Goal: Information Seeking & Learning: Learn about a topic

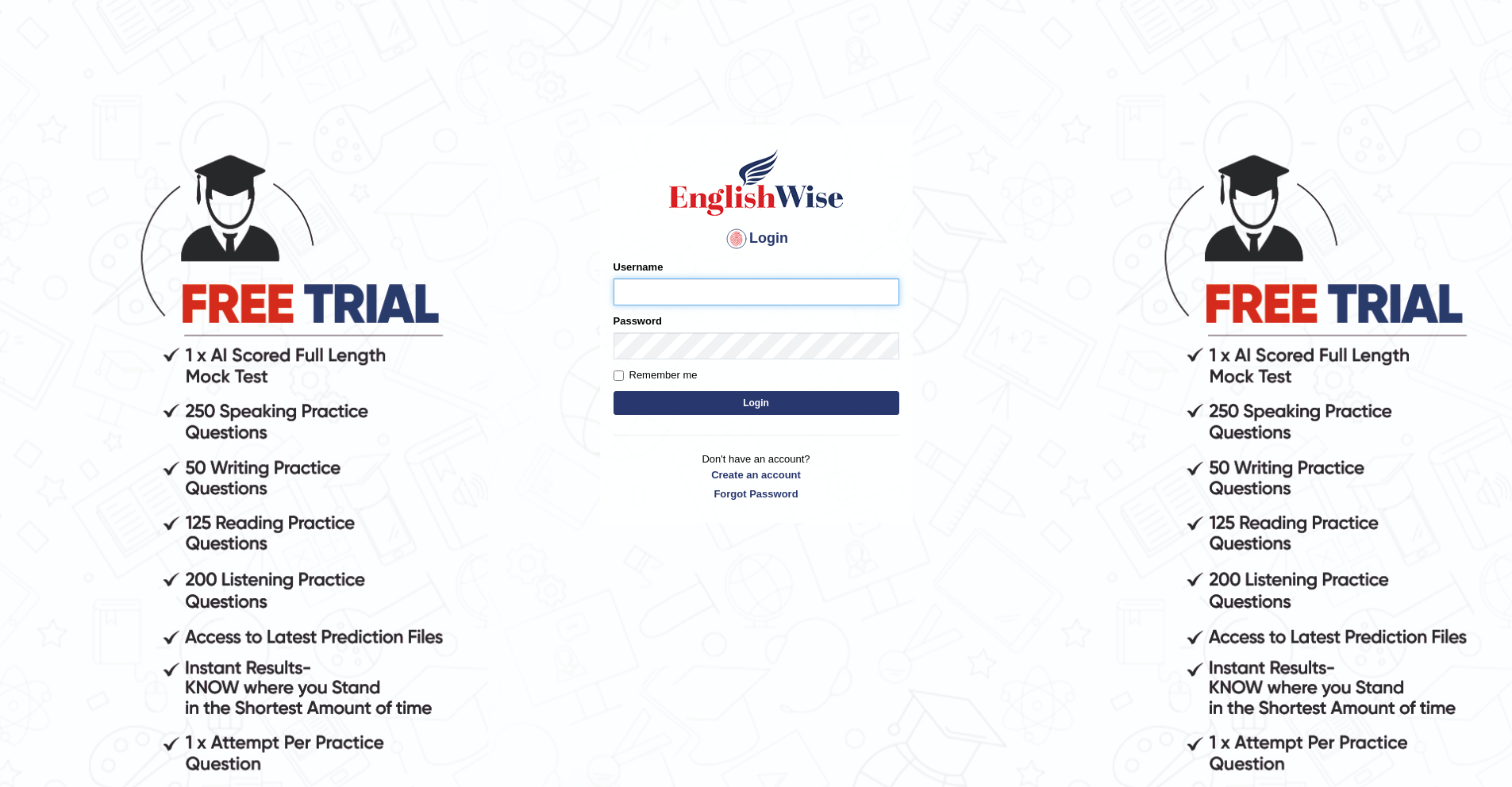
type input "SaherTalha"
click at [617, 373] on input "Remember me" at bounding box center [619, 376] width 10 height 10
checkbox input "true"
click at [672, 400] on button "Login" at bounding box center [757, 403] width 286 height 24
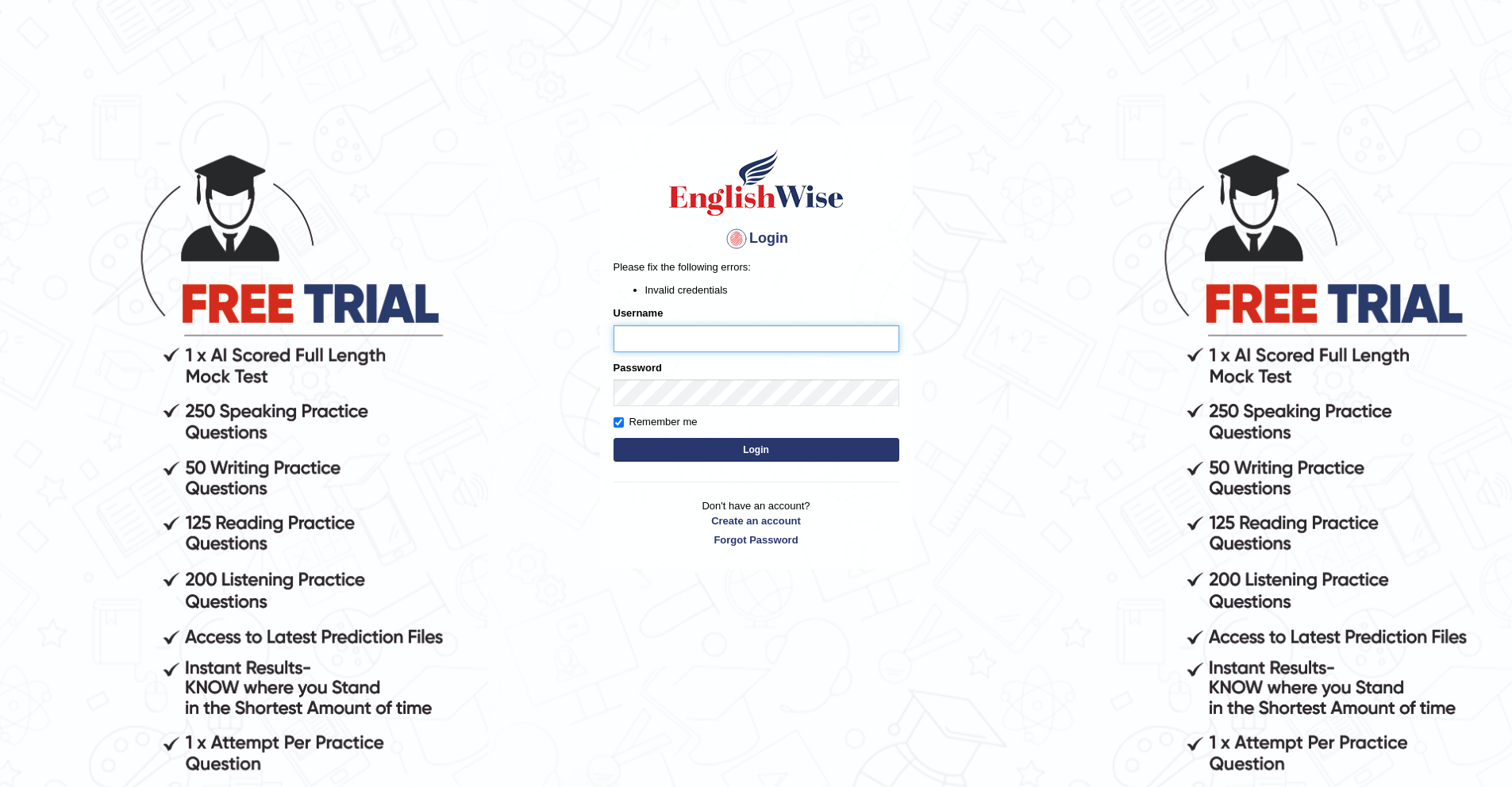
type input "SaherTalha"
click at [753, 452] on button "Login" at bounding box center [757, 450] width 286 height 24
type input "SaherTalha"
click at [749, 448] on button "Login" at bounding box center [757, 450] width 286 height 24
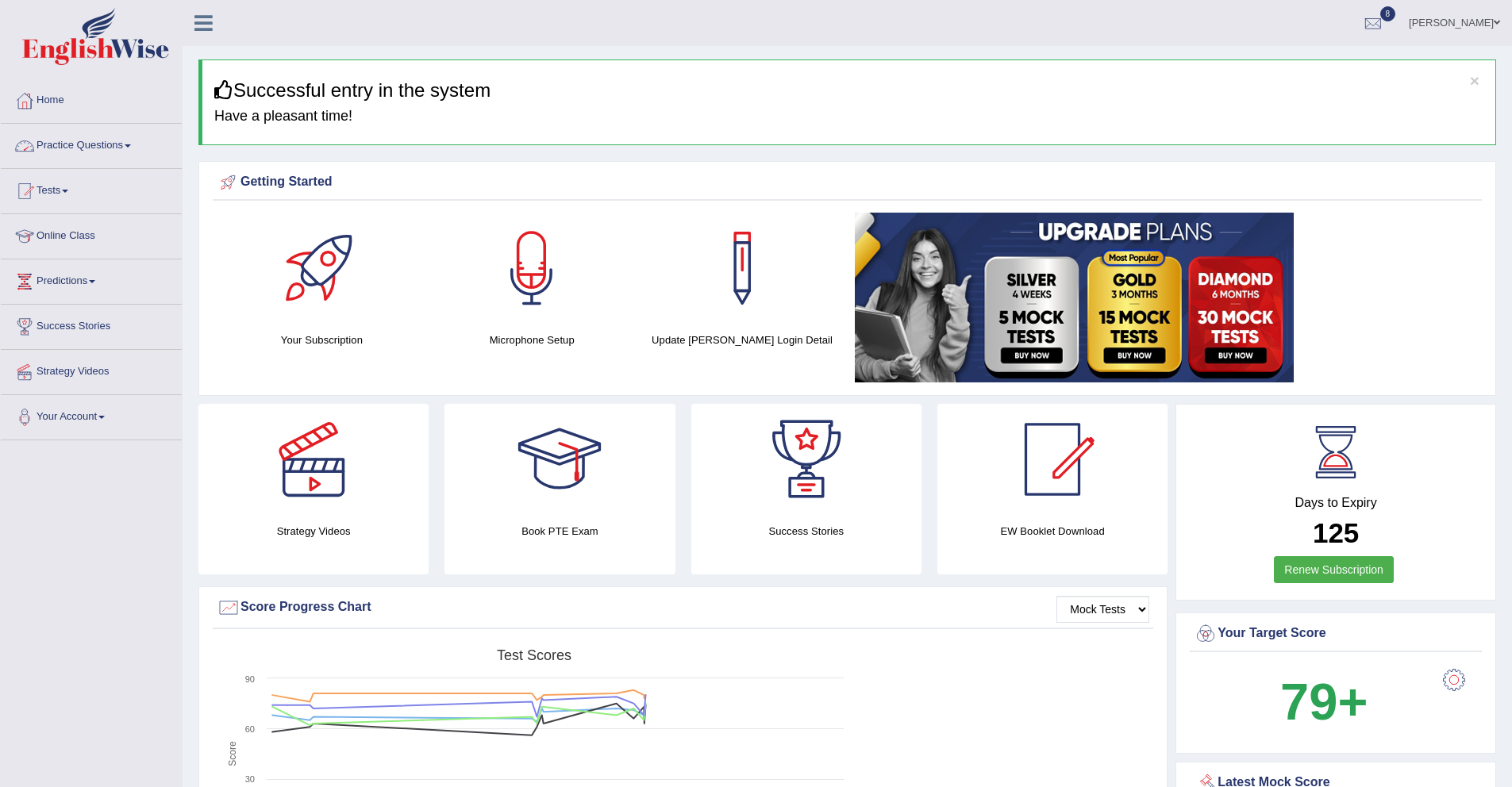
click at [108, 145] on link "Practice Questions" at bounding box center [91, 143] width 181 height 40
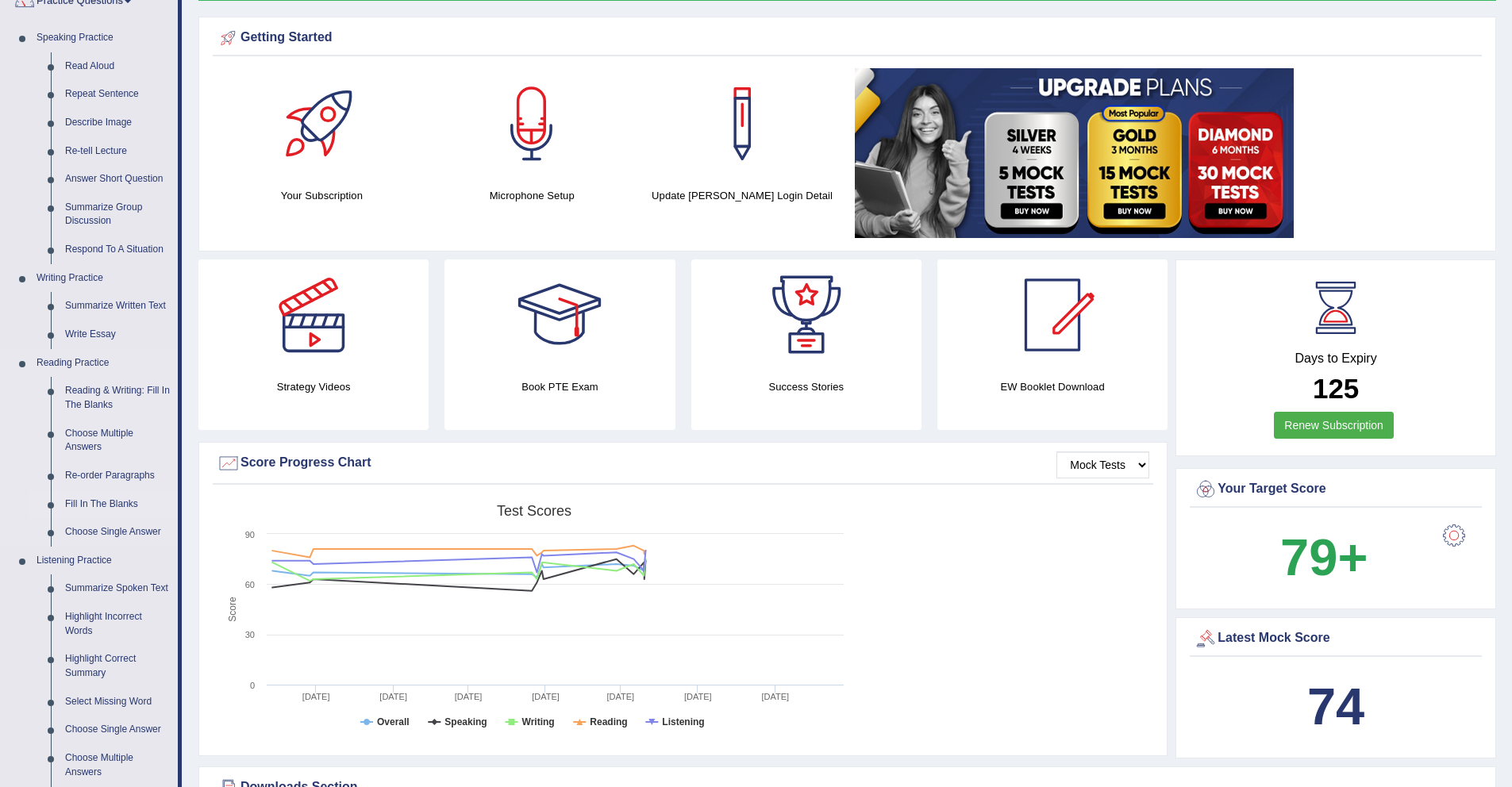
scroll to position [63, 0]
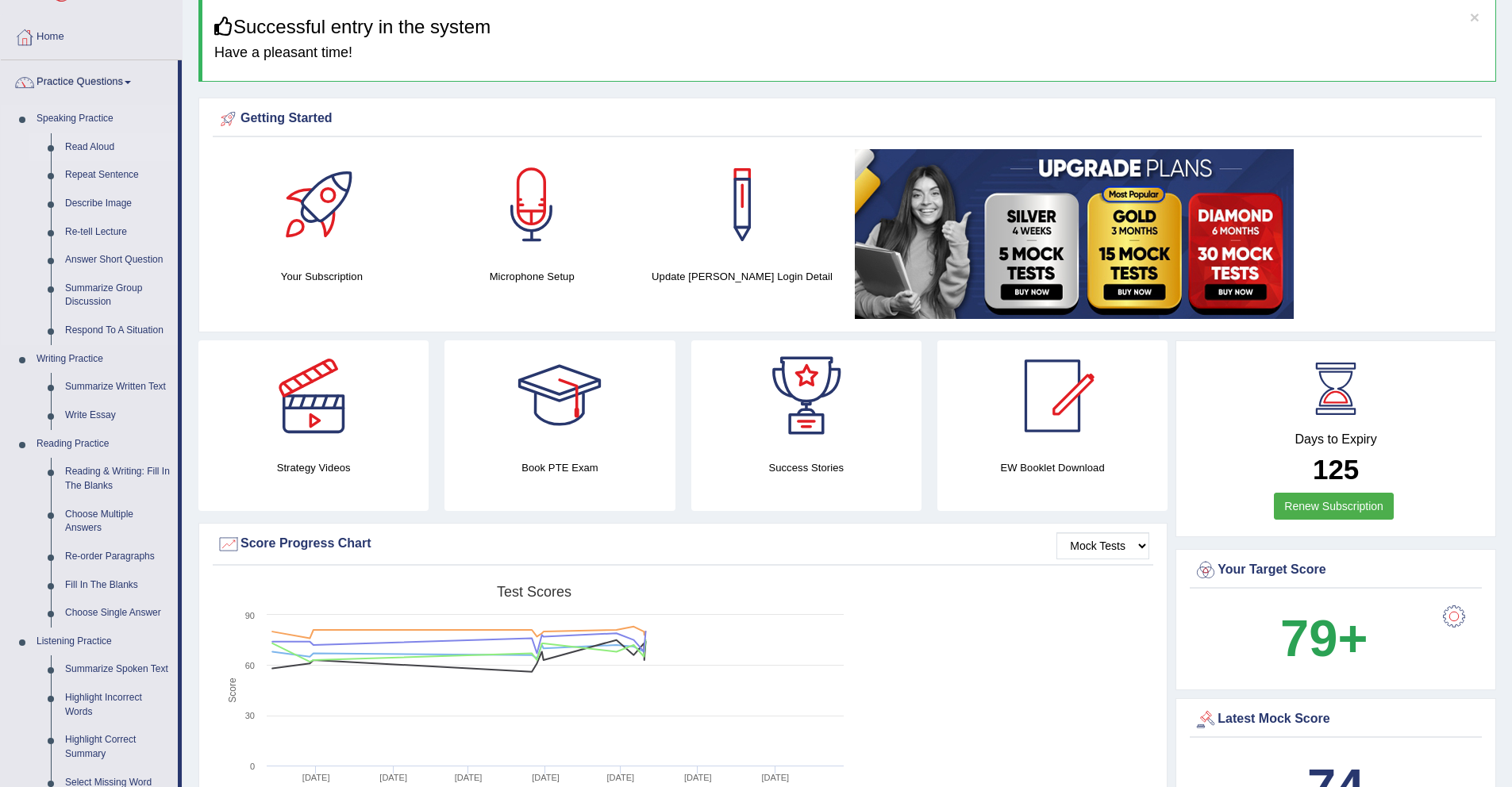
click at [78, 148] on link "Read Aloud" at bounding box center [118, 148] width 120 height 29
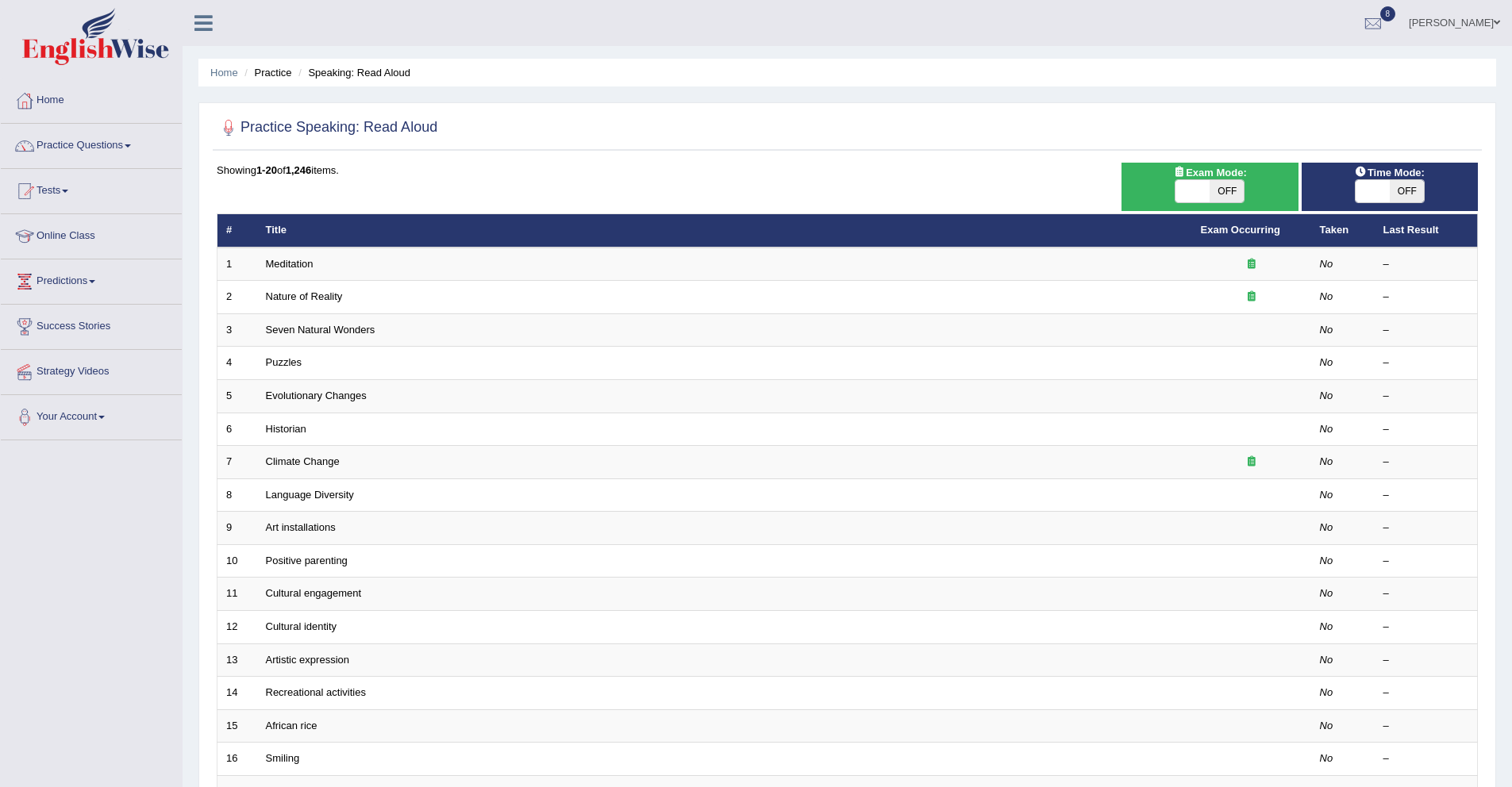
click at [1174, 184] on div "ON OFF" at bounding box center [1209, 191] width 160 height 24
click at [1195, 190] on span at bounding box center [1193, 191] width 34 height 22
drag, startPoint x: 1216, startPoint y: 188, endPoint x: 1178, endPoint y: 190, distance: 38.1
click at [1178, 190] on div "ON OFF" at bounding box center [1193, 191] width 102 height 22
click at [1178, 190] on span at bounding box center [1193, 191] width 34 height 22
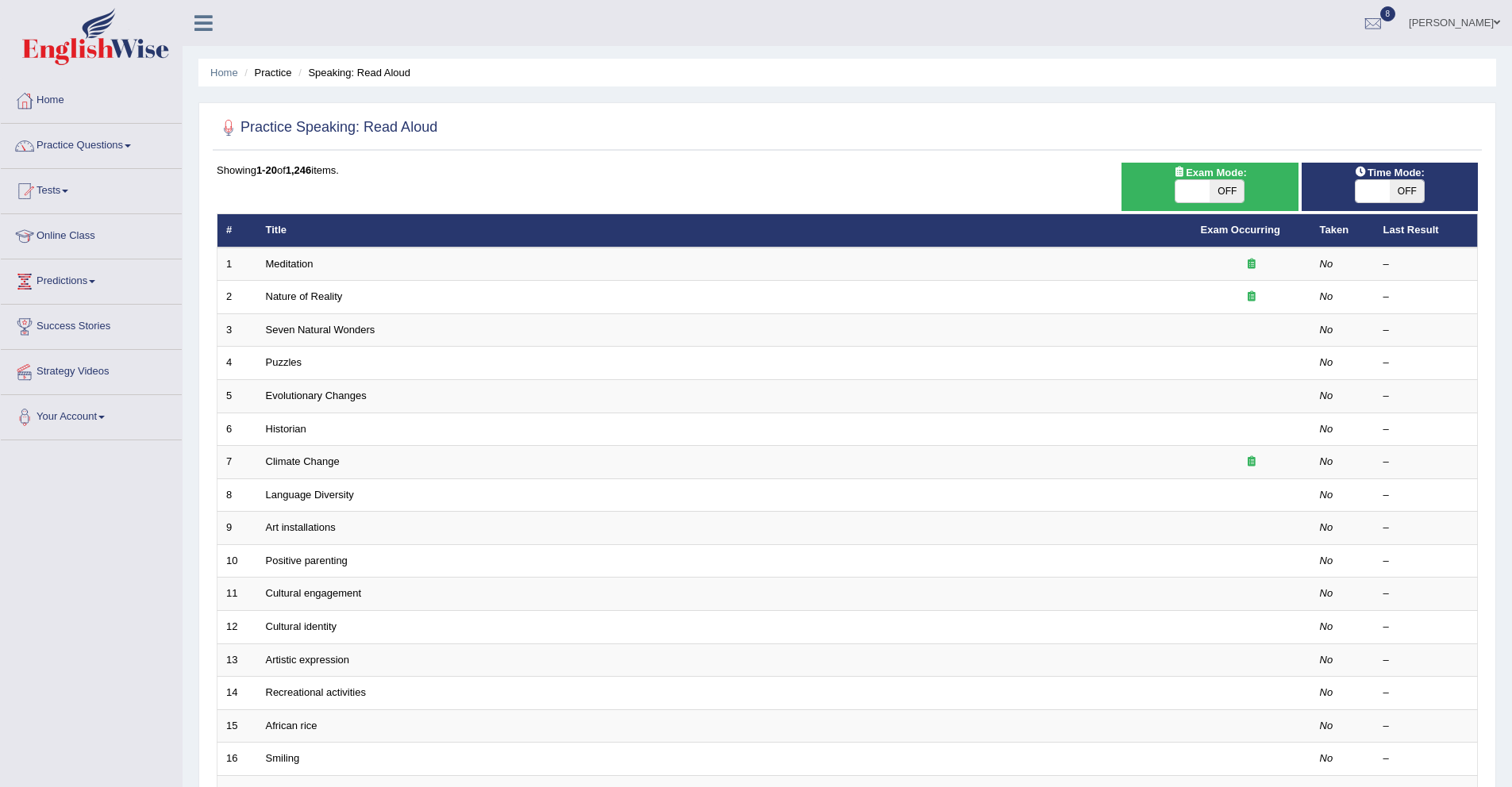
checkbox input "true"
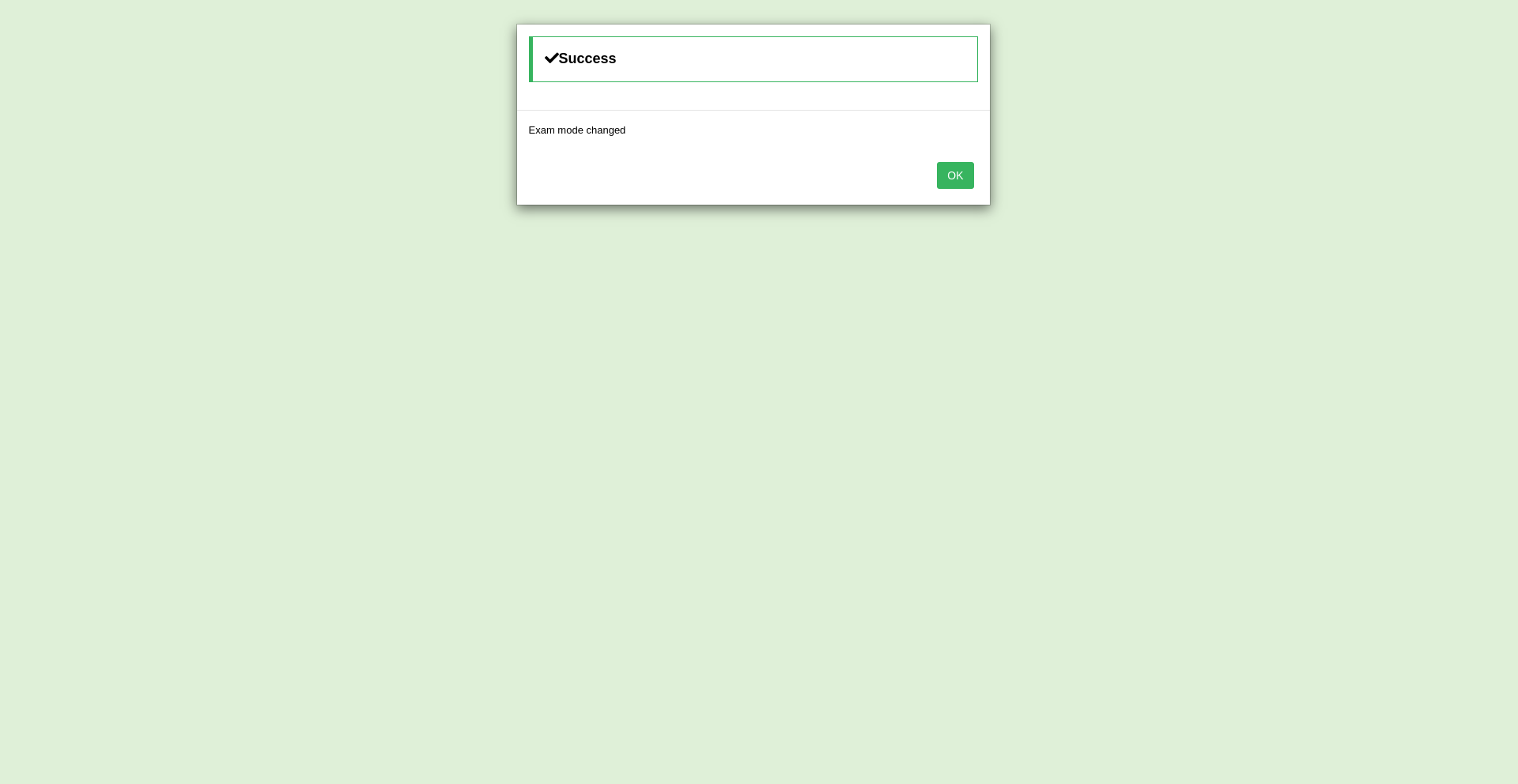
click at [950, 185] on button "OK" at bounding box center [955, 175] width 36 height 27
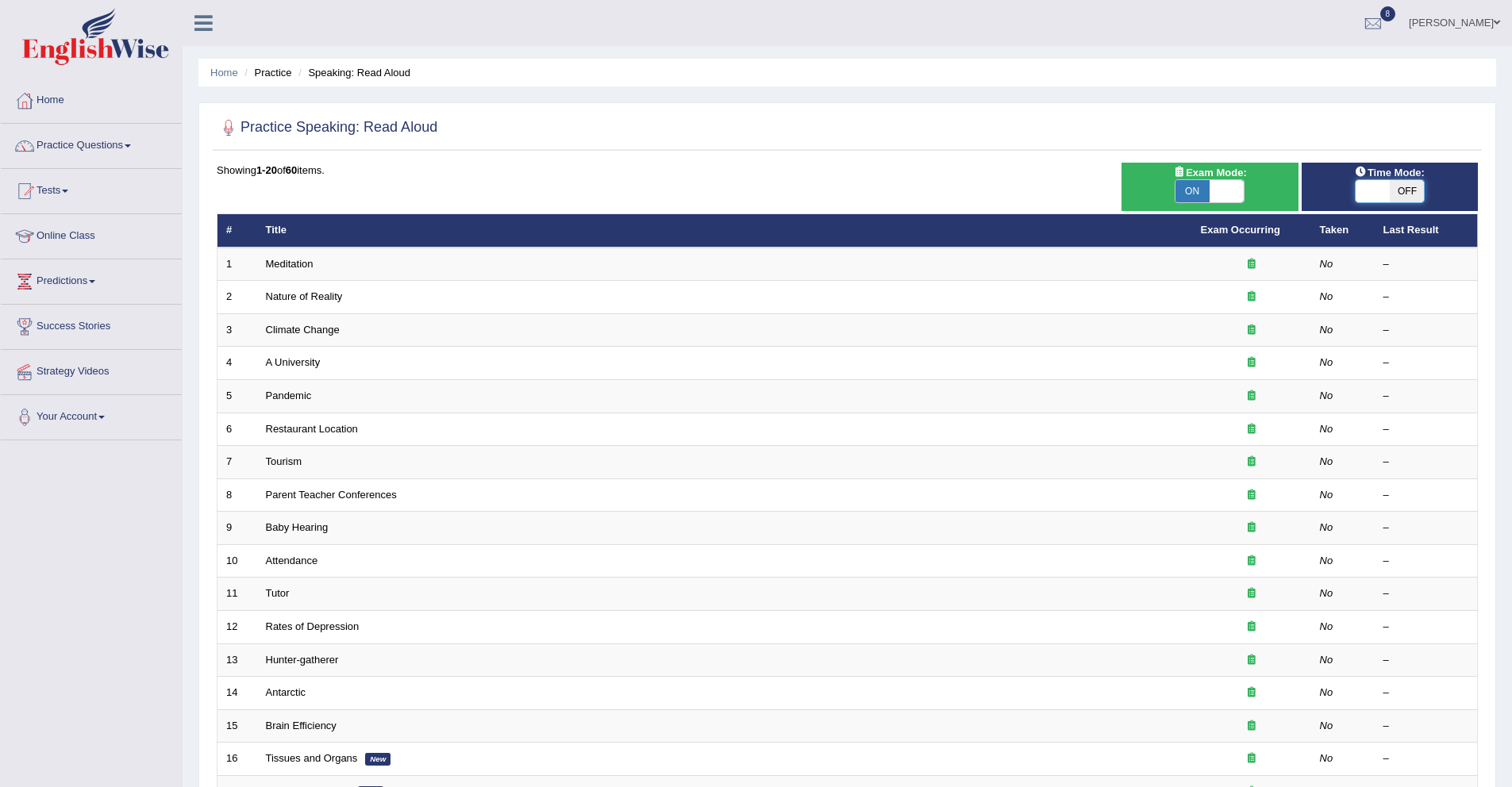
click at [1385, 189] on span at bounding box center [1372, 191] width 34 height 22
checkbox input "true"
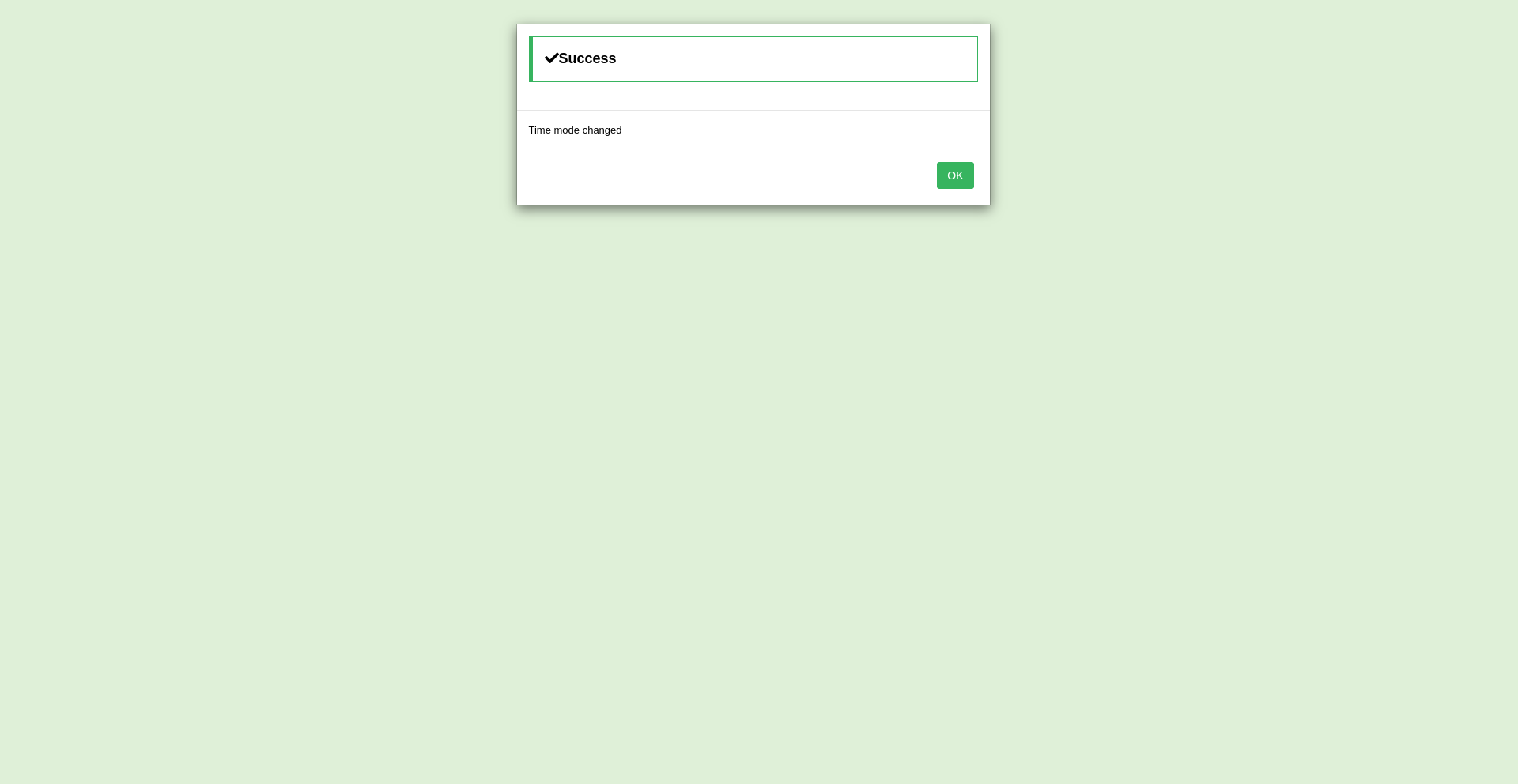
click at [939, 173] on button "OK" at bounding box center [955, 175] width 36 height 27
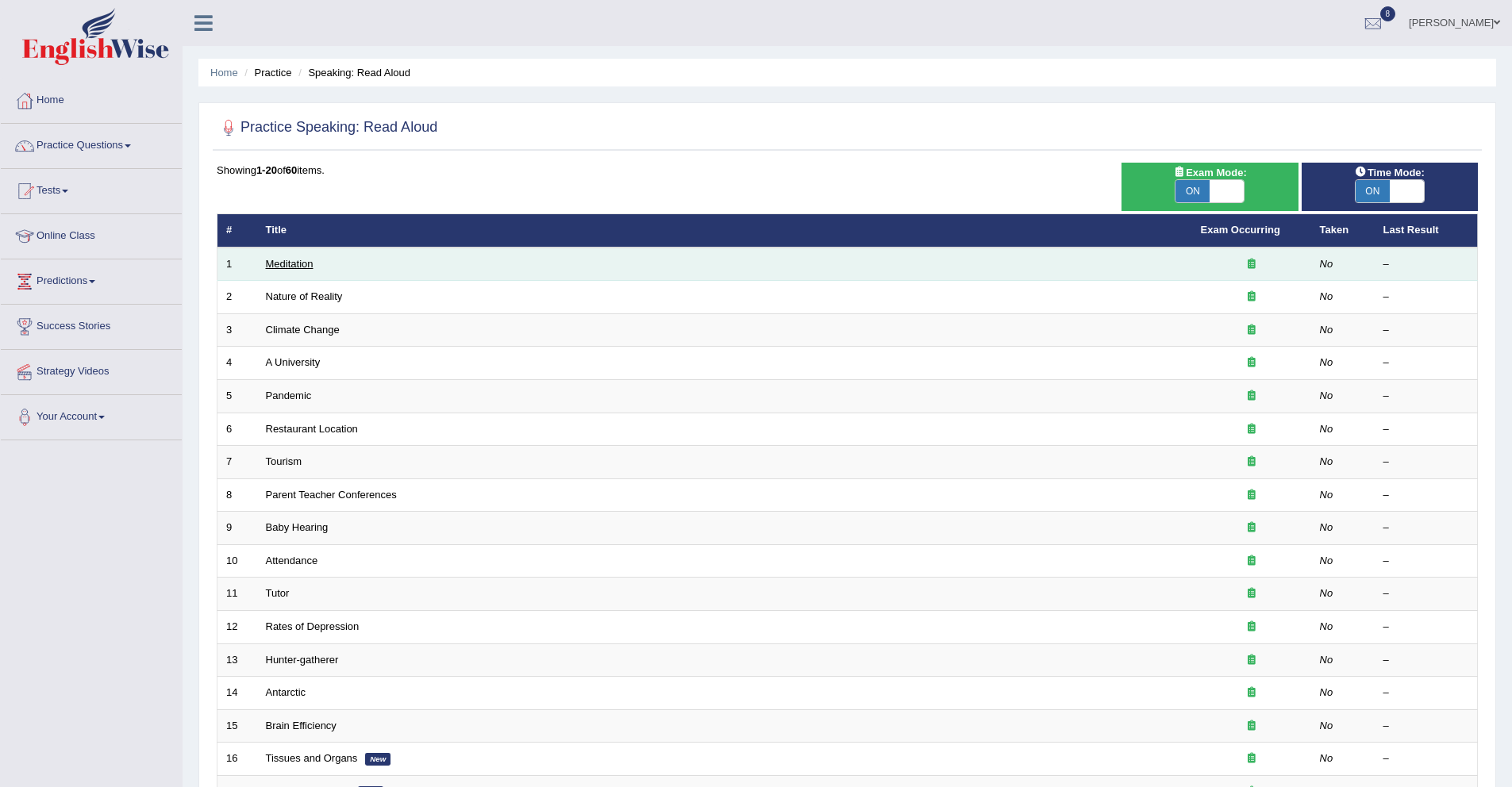
click at [298, 267] on link "Meditation" at bounding box center [290, 264] width 47 height 12
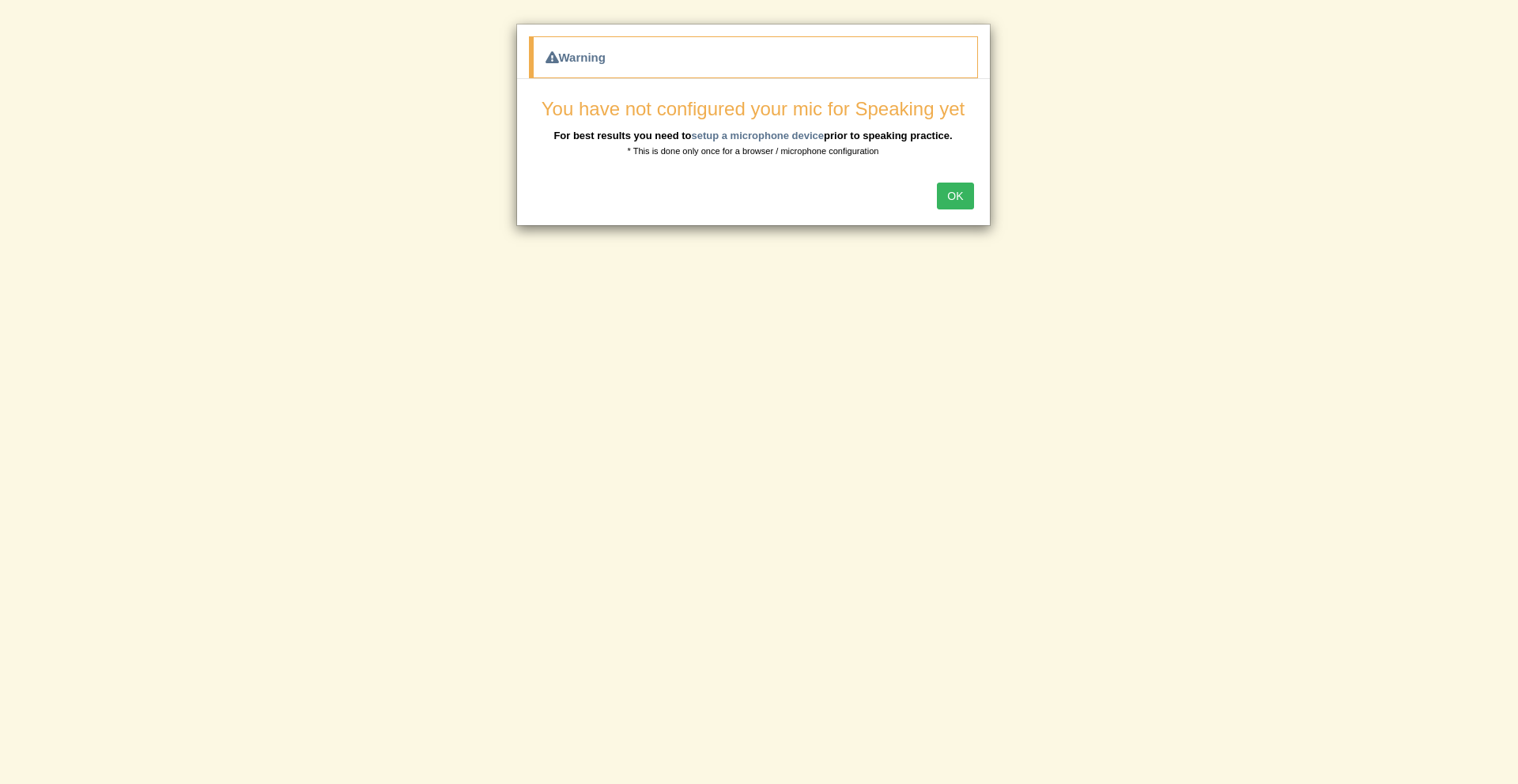
click at [961, 194] on button "OK" at bounding box center [955, 196] width 36 height 27
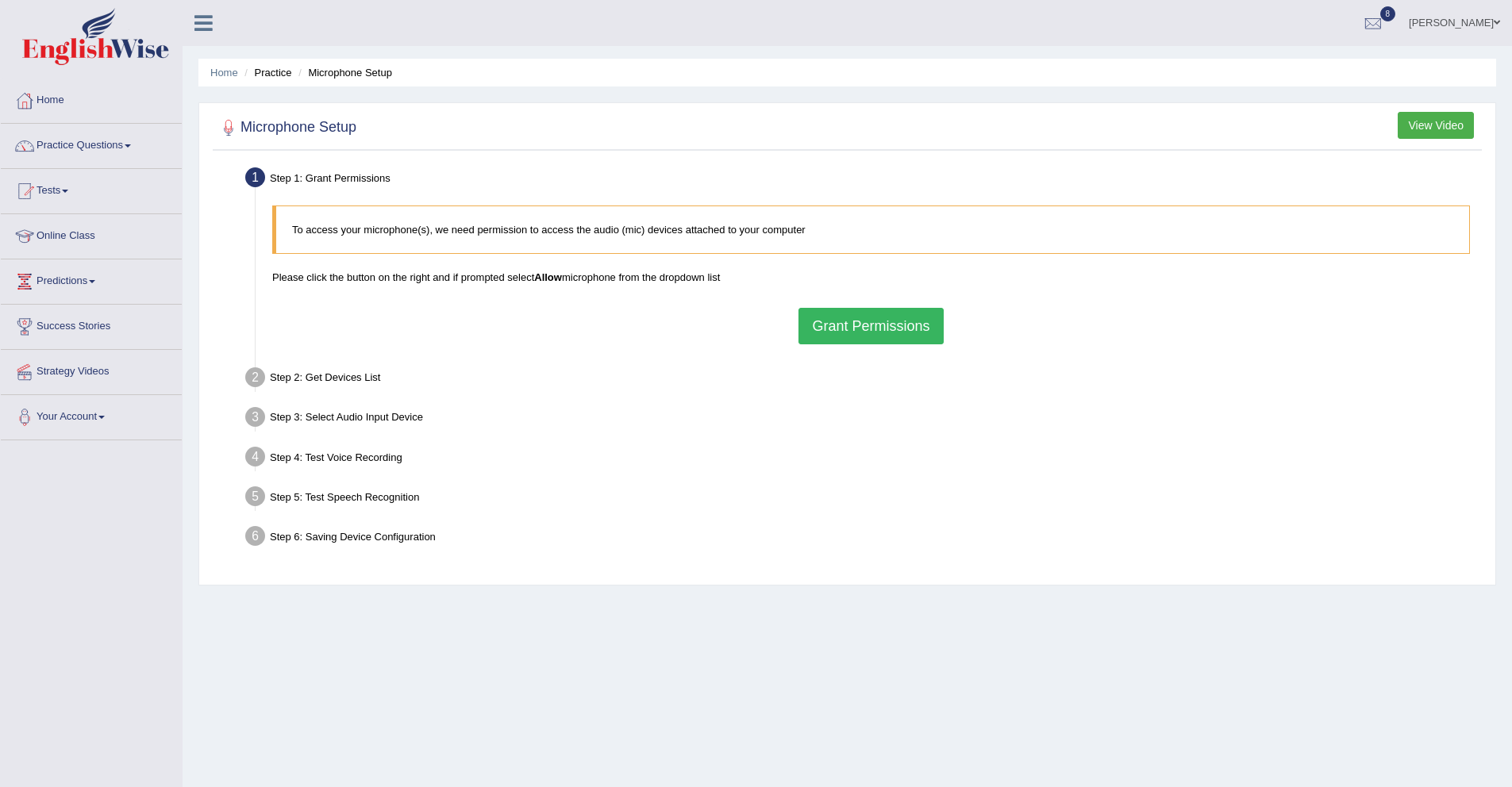
click at [873, 333] on button "Grant Permissions" at bounding box center [870, 326] width 145 height 36
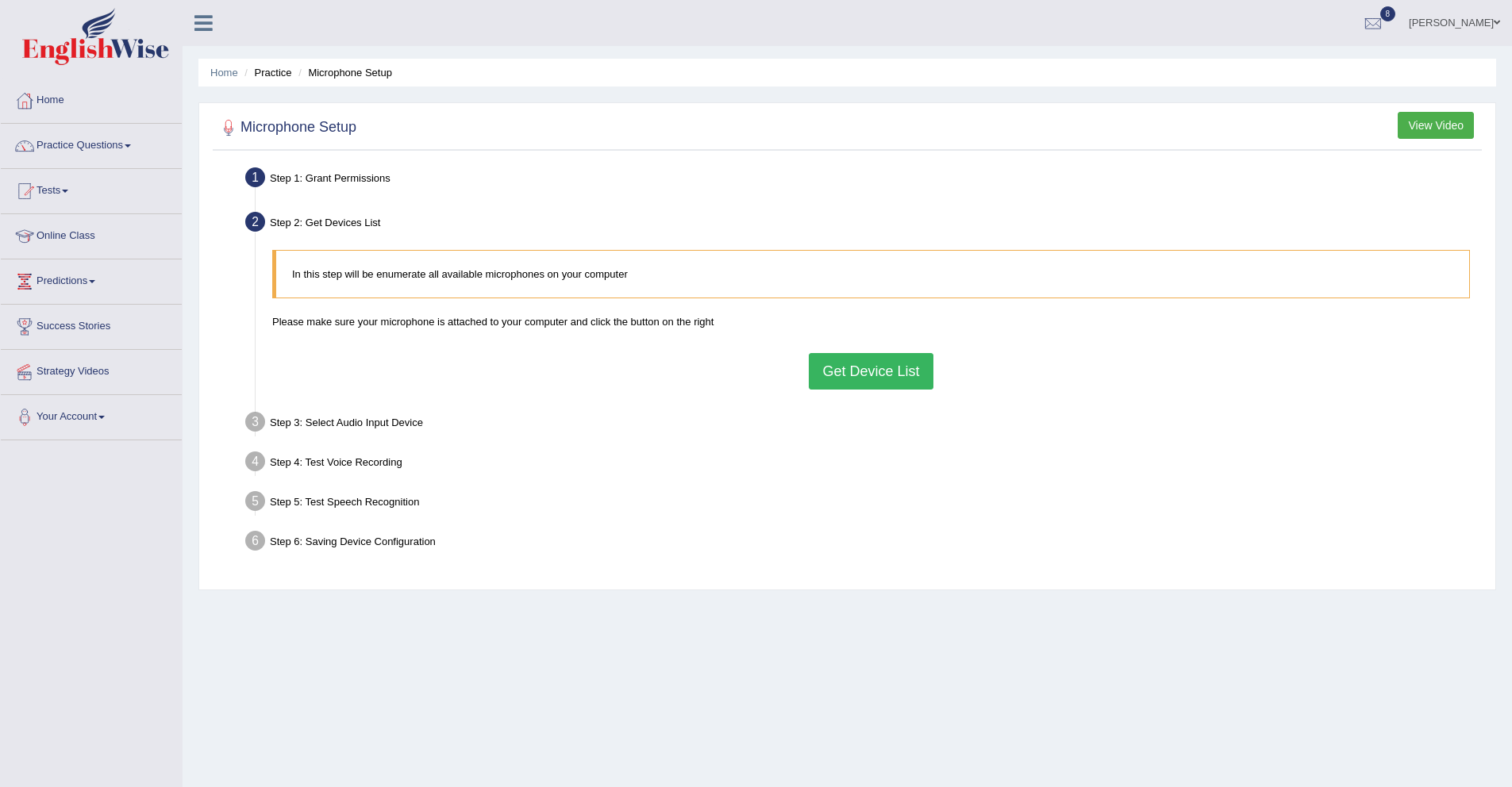
click at [909, 353] on button "Get Device List" at bounding box center [870, 371] width 124 height 36
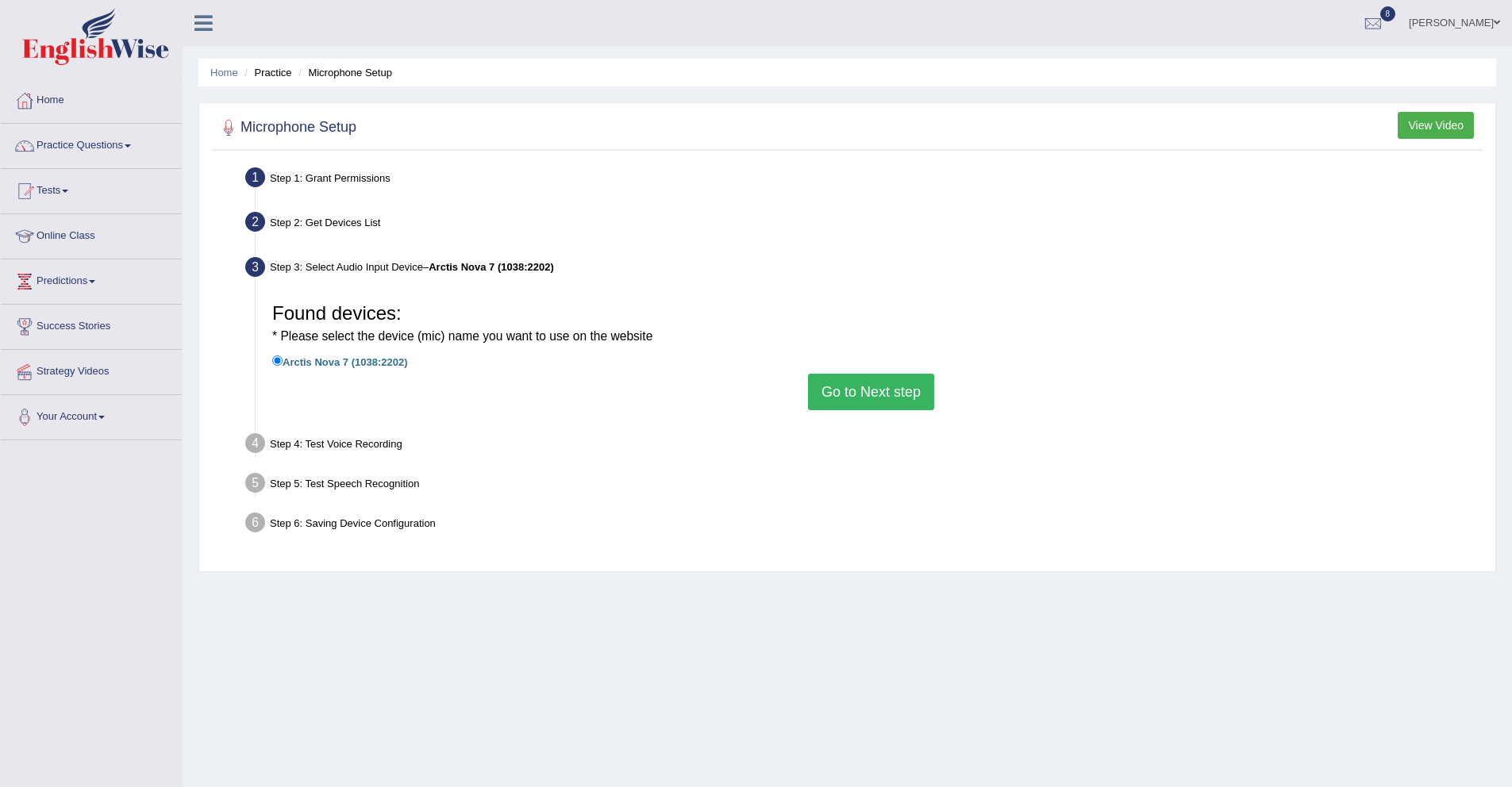
click at [863, 387] on button "Go to Next step" at bounding box center [870, 392] width 126 height 36
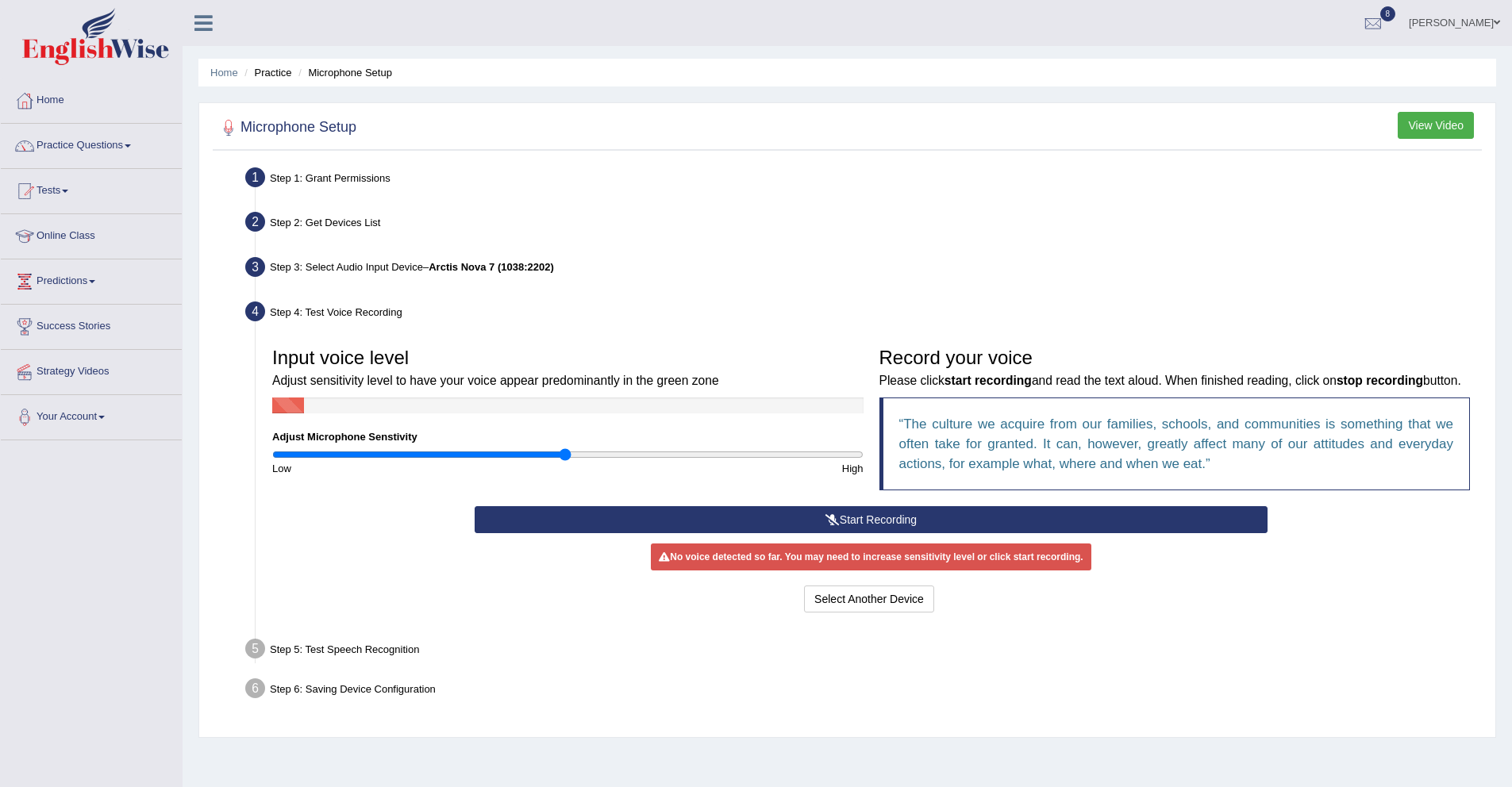
click at [864, 533] on button "Start Recording" at bounding box center [871, 520] width 793 height 27
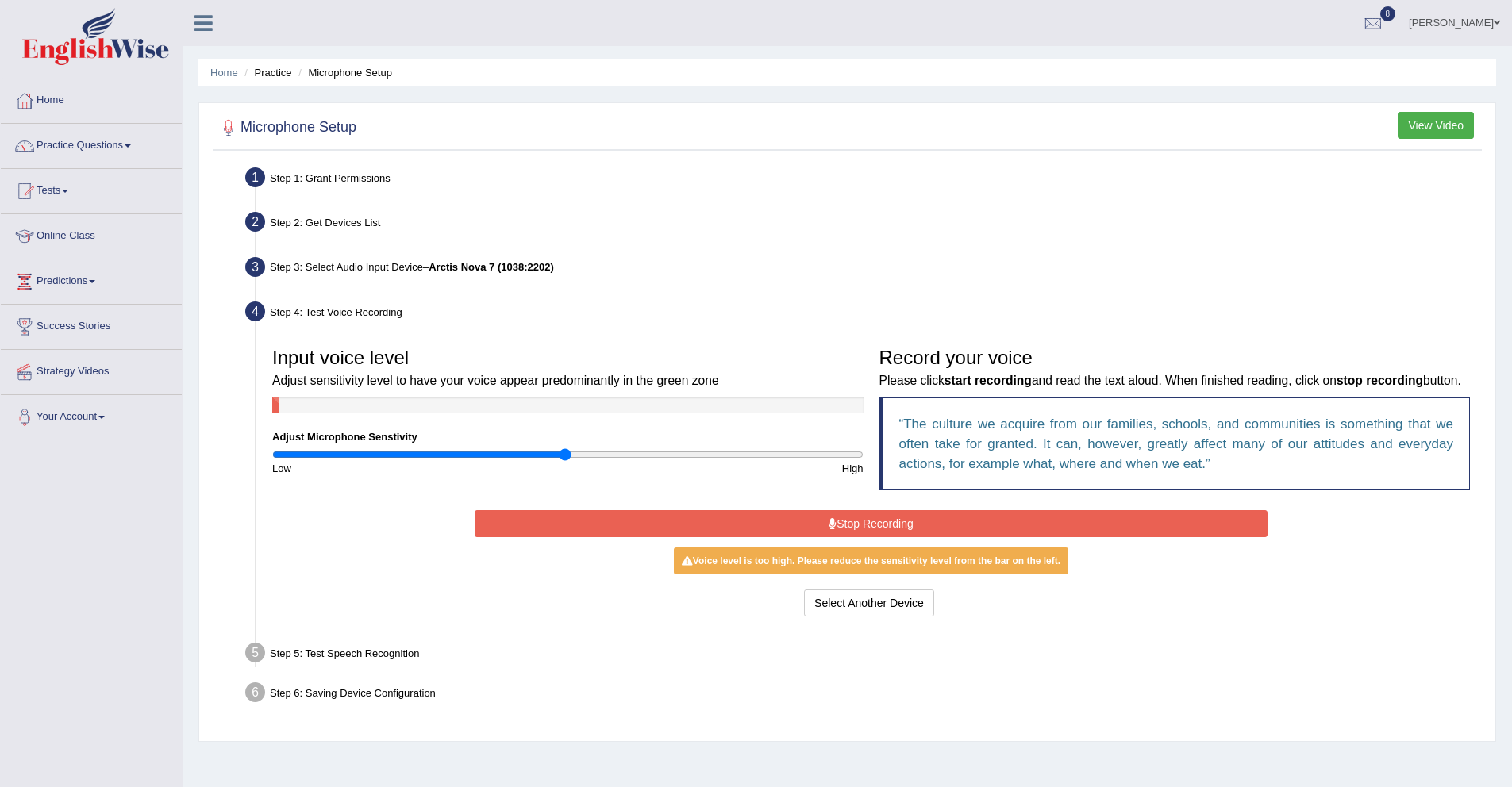
click at [988, 537] on button "Stop Recording" at bounding box center [871, 524] width 793 height 27
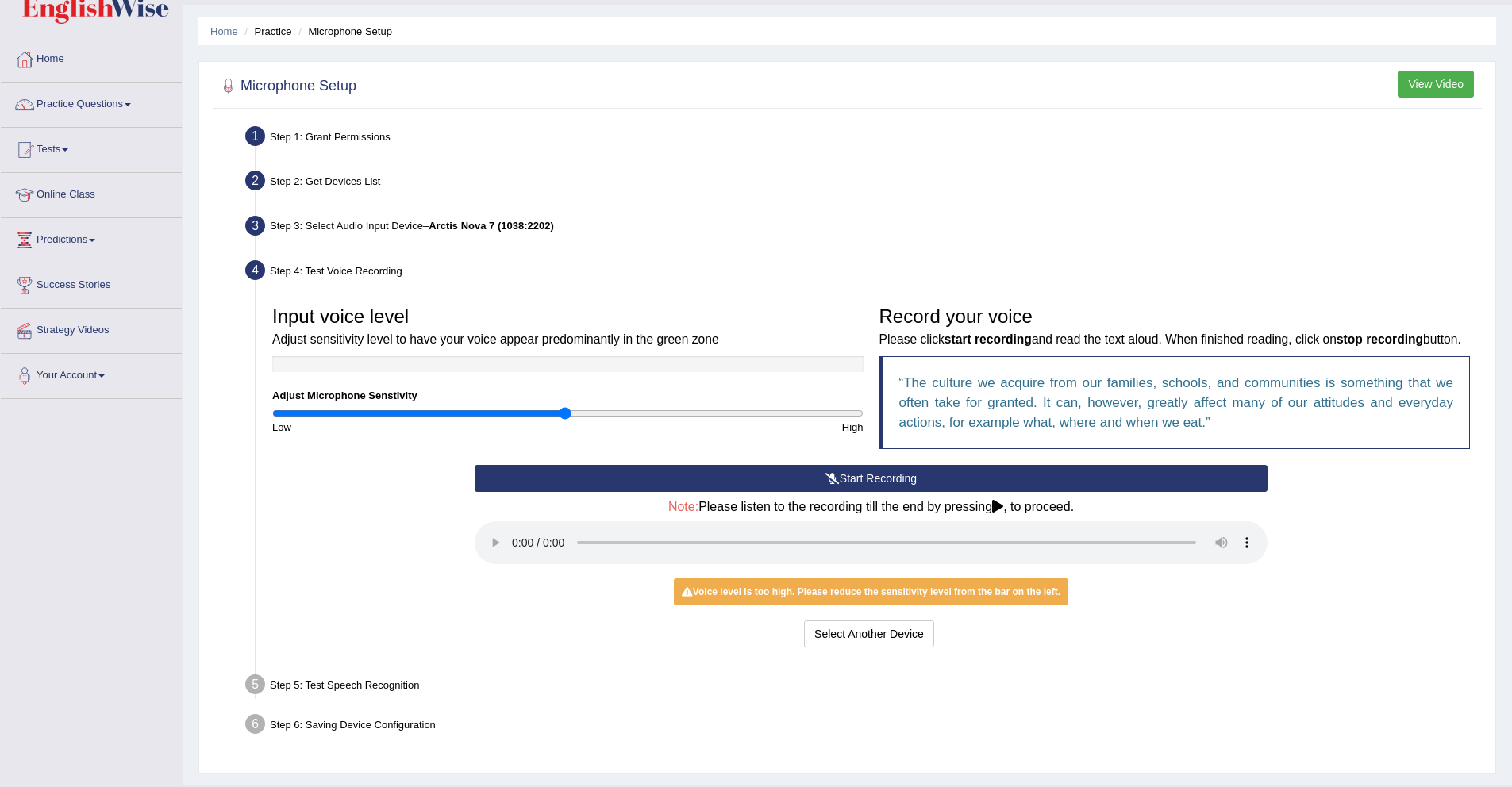
scroll to position [100, 0]
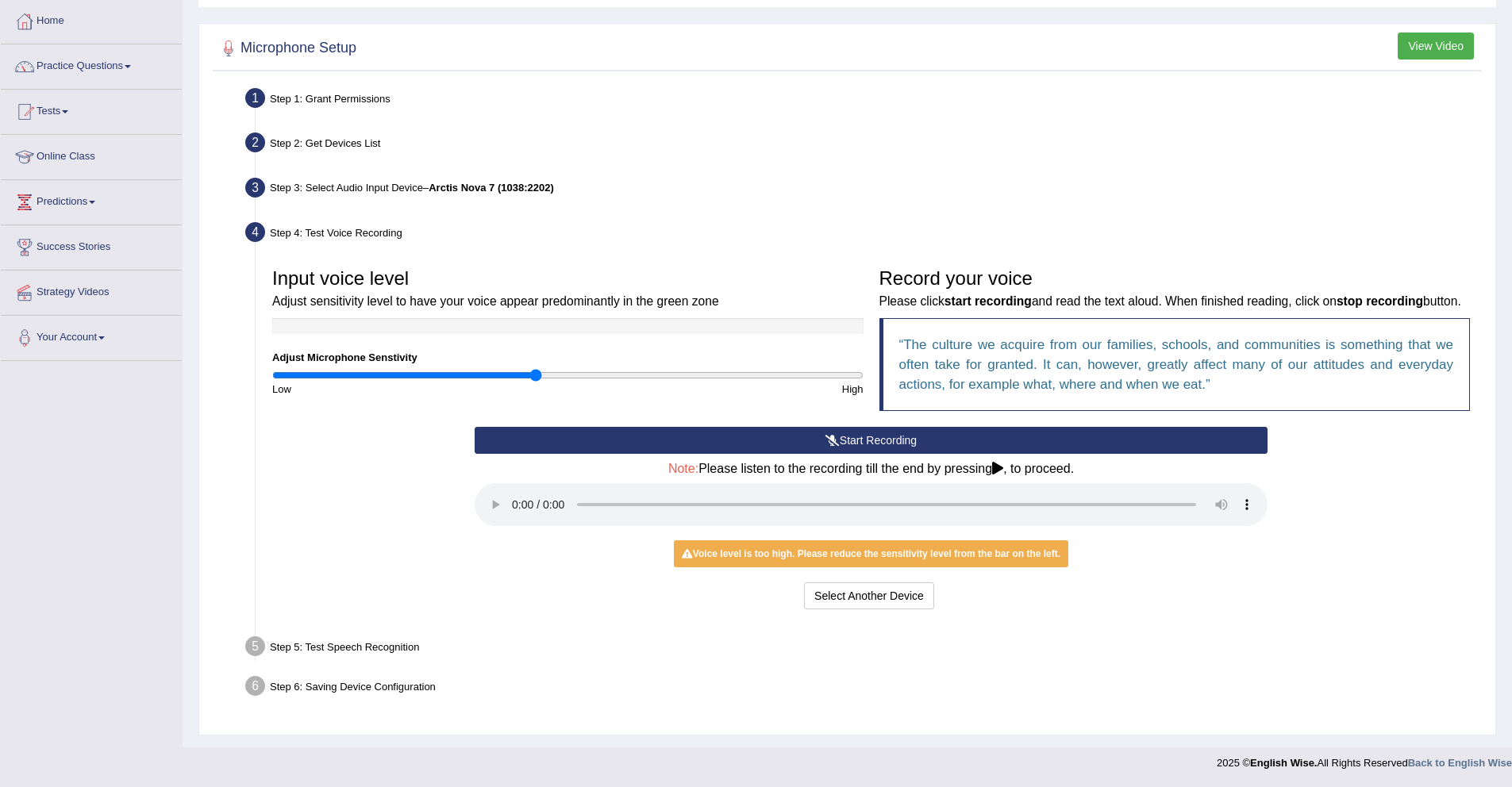
type input "0.9"
click at [535, 369] on input "range" at bounding box center [568, 375] width 591 height 13
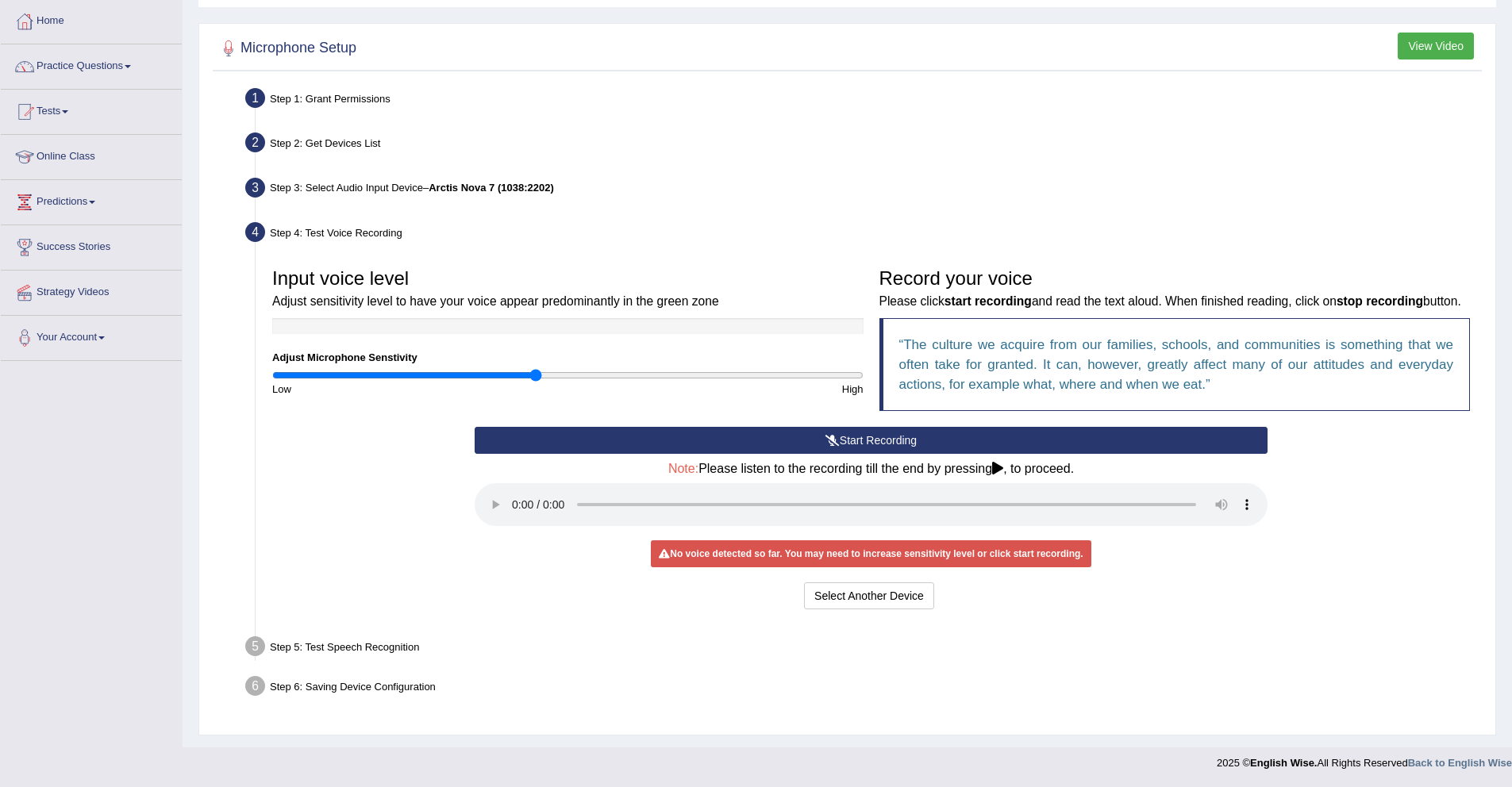
click at [624, 443] on button "Start Recording" at bounding box center [871, 440] width 793 height 27
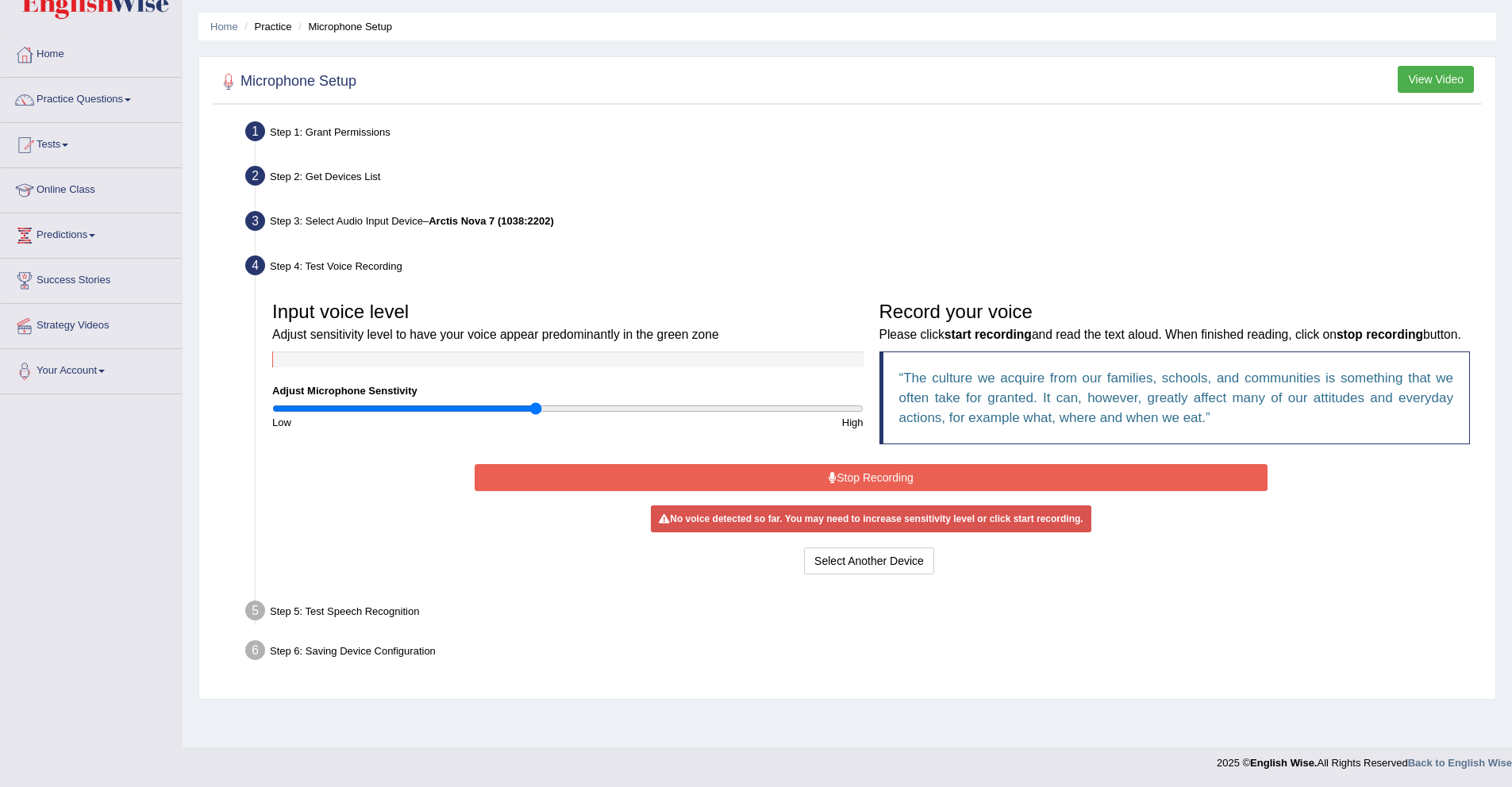
scroll to position [46, 0]
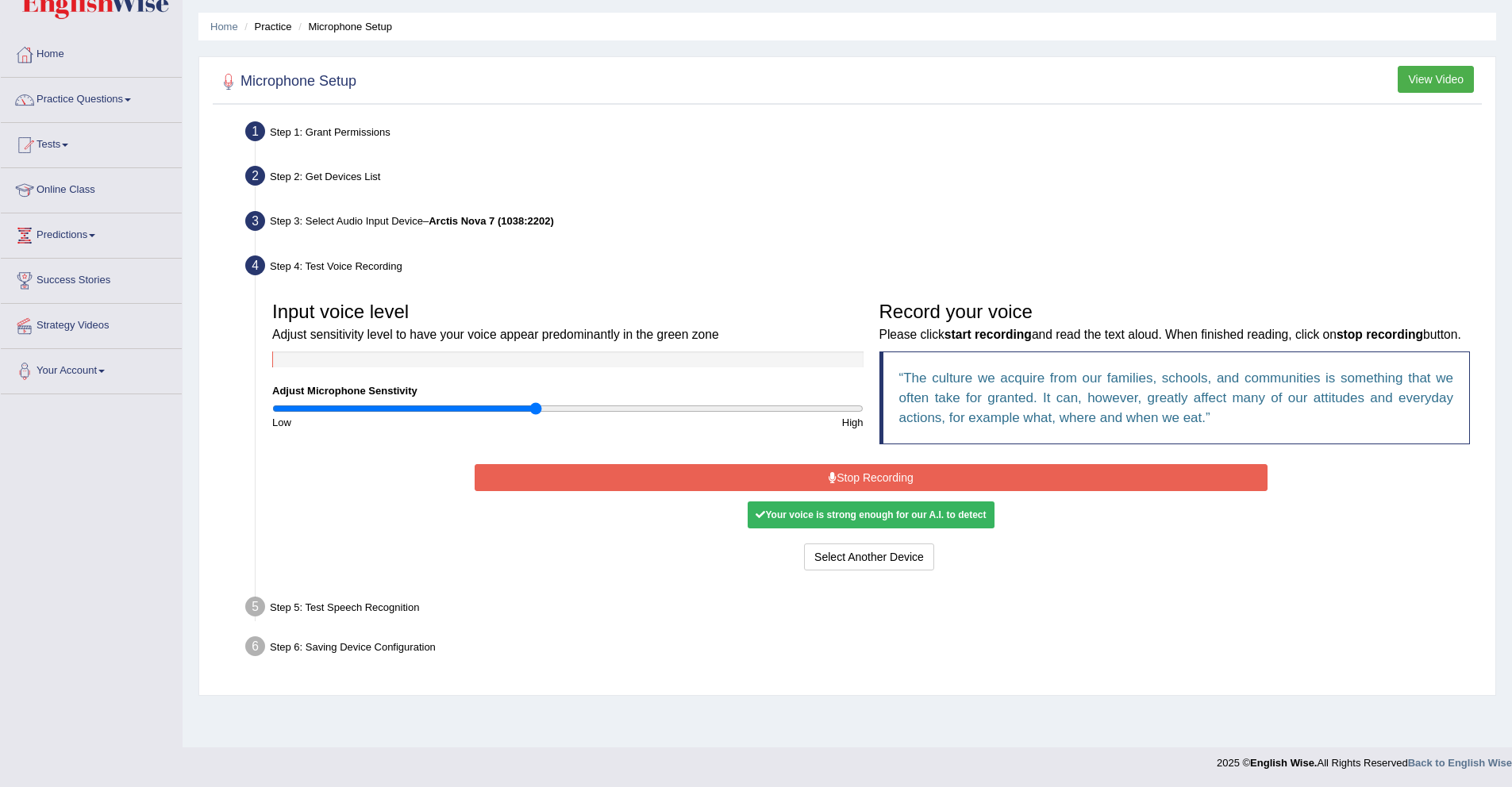
click at [824, 491] on button "Stop Recording" at bounding box center [871, 477] width 793 height 27
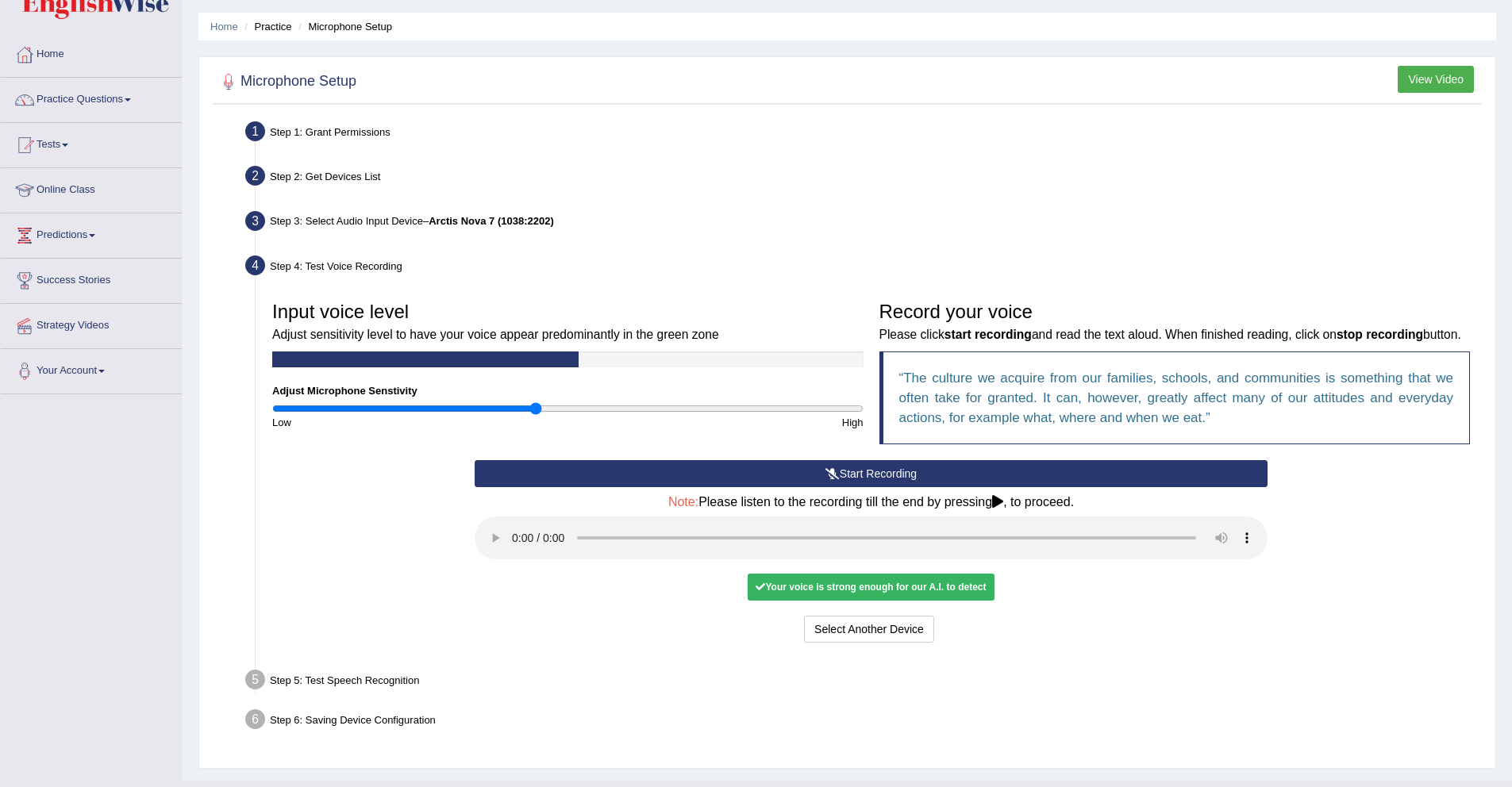
click at [820, 601] on div "Your voice is strong enough for our A.I. to detect" at bounding box center [870, 587] width 246 height 27
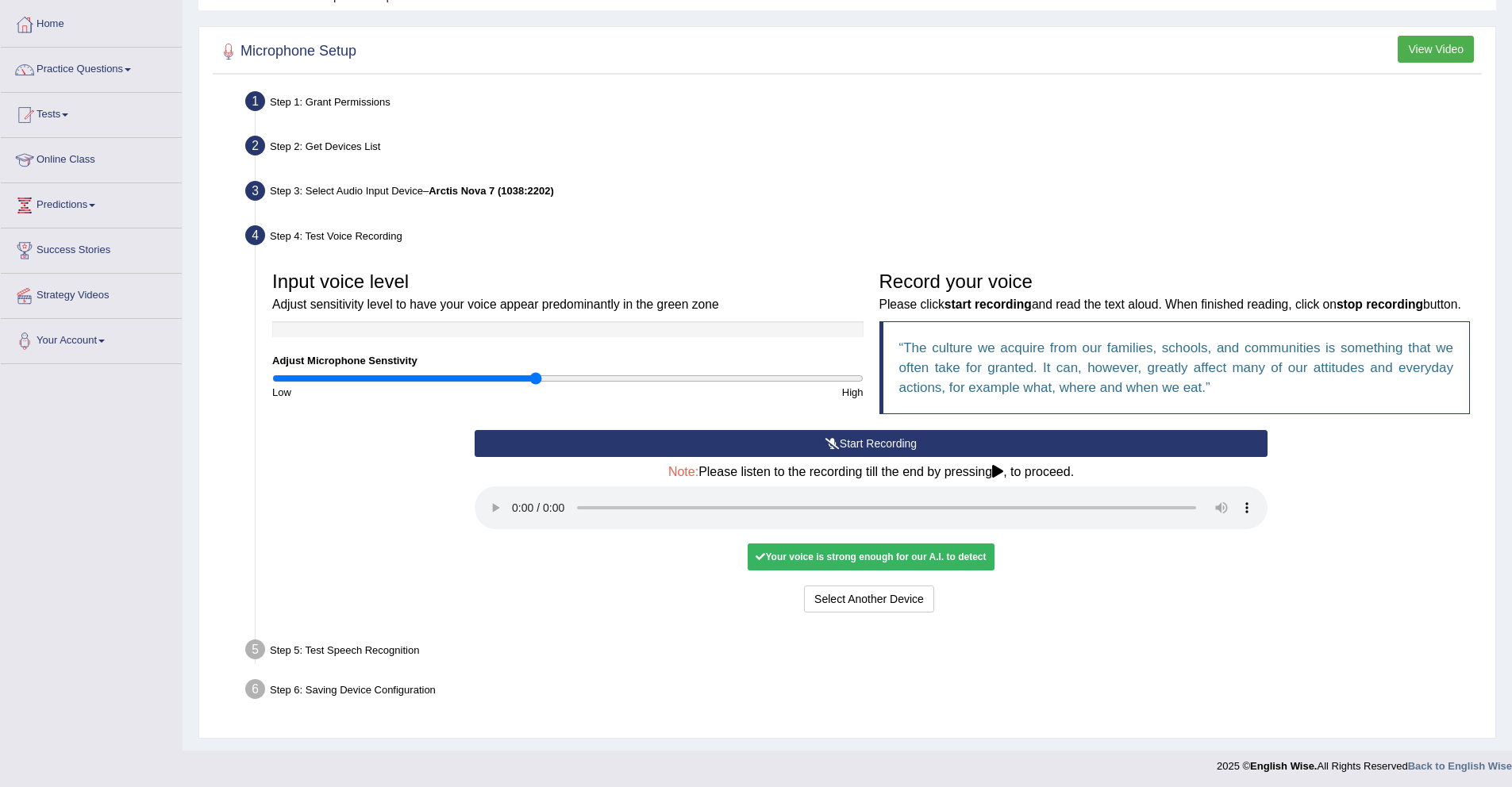
scroll to position [100, 0]
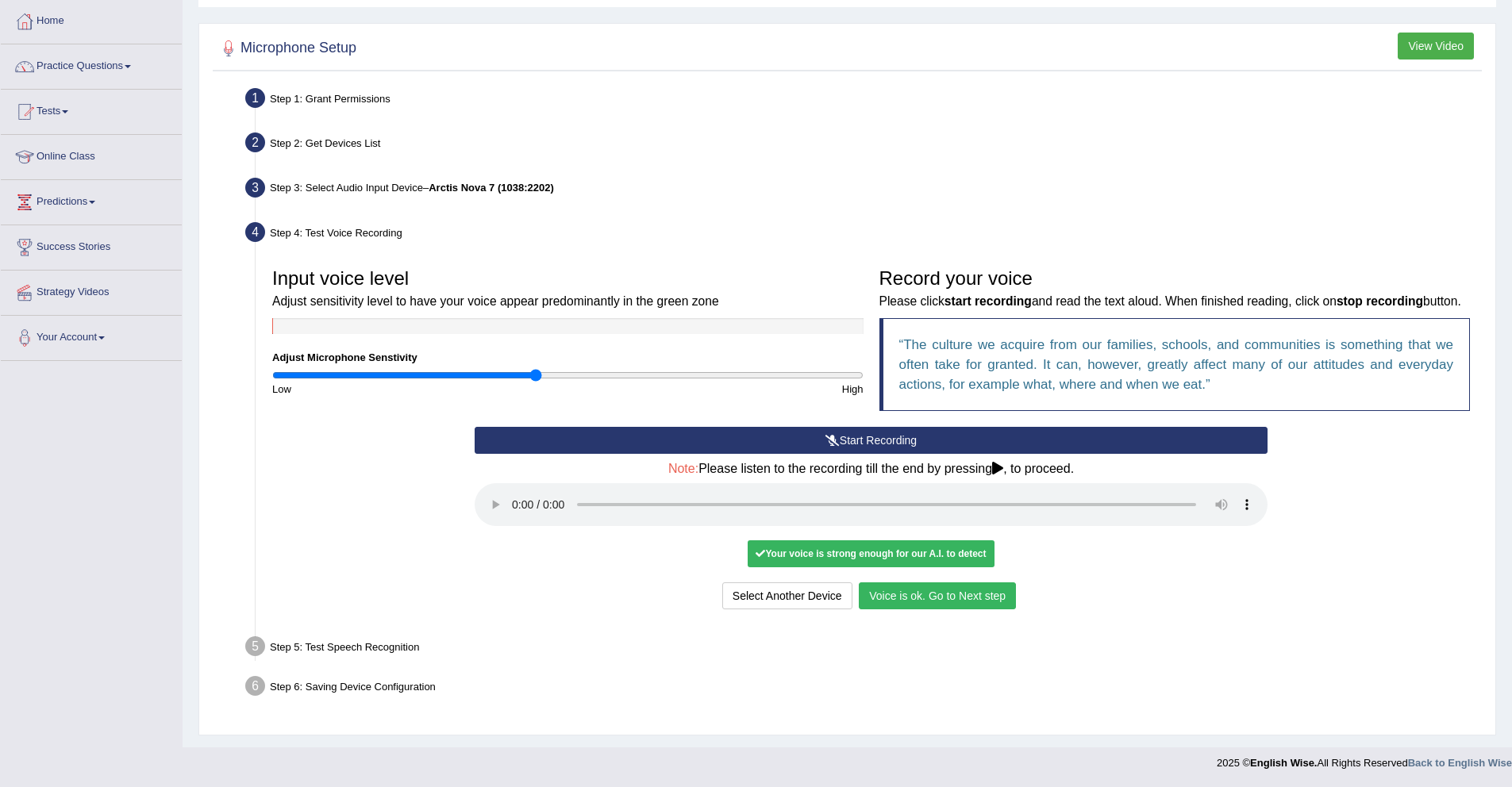
click at [929, 606] on button "Voice is ok. Go to Next step" at bounding box center [937, 596] width 157 height 27
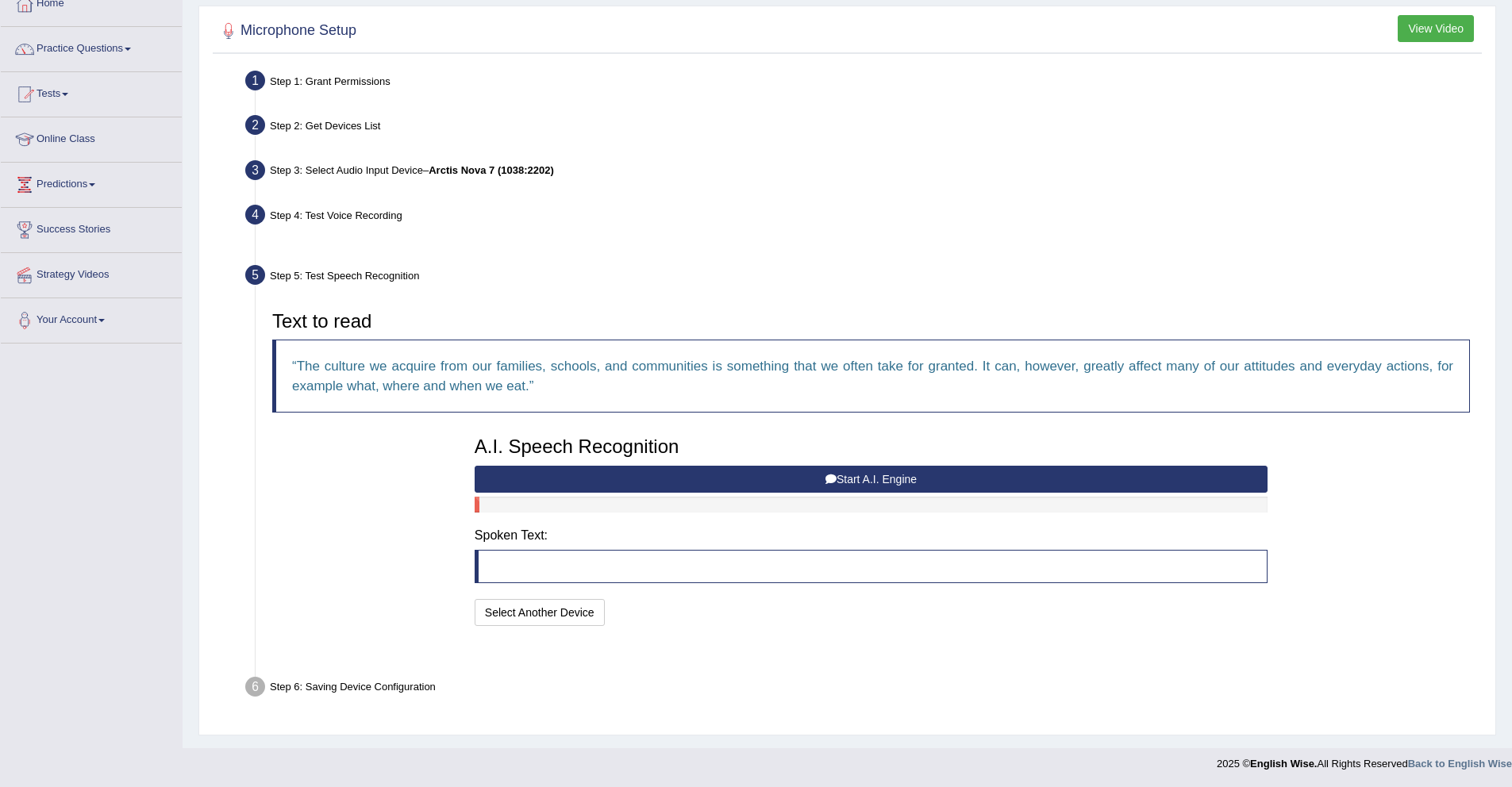
scroll to position [58, 0]
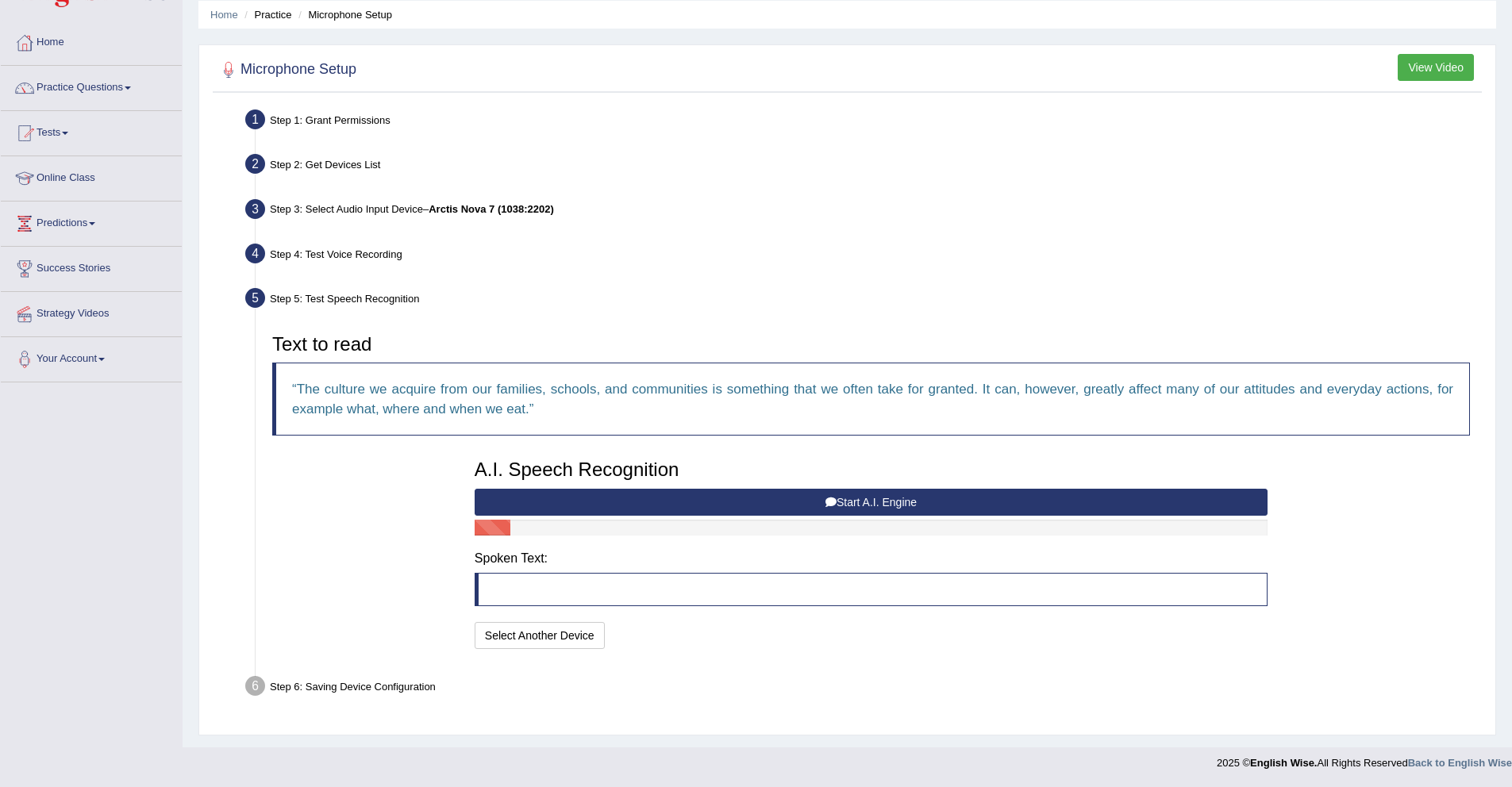
click at [864, 493] on button "Start A.I. Engine" at bounding box center [871, 503] width 793 height 27
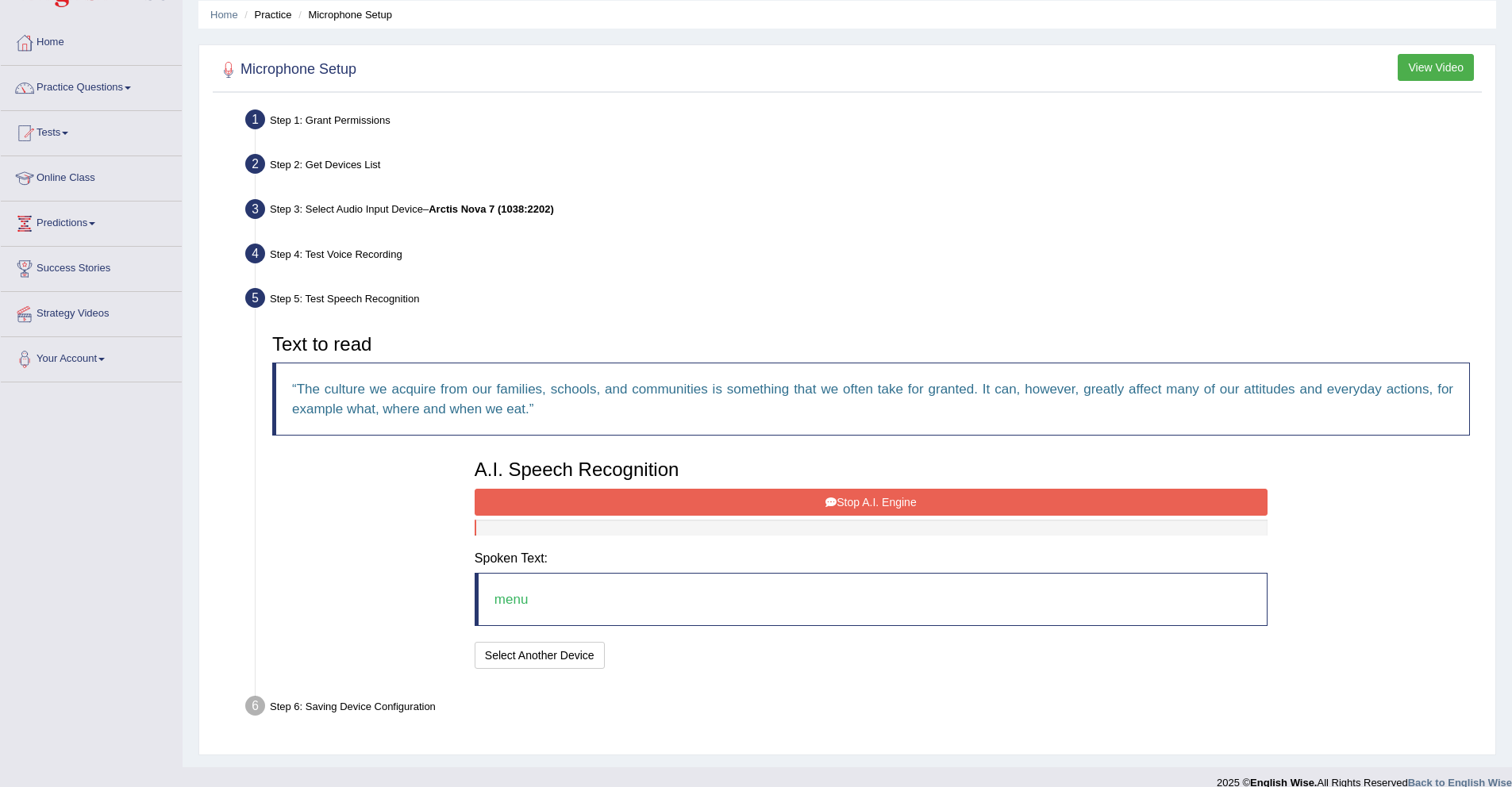
click at [711, 504] on button "Stop A.I. Engine" at bounding box center [871, 503] width 793 height 27
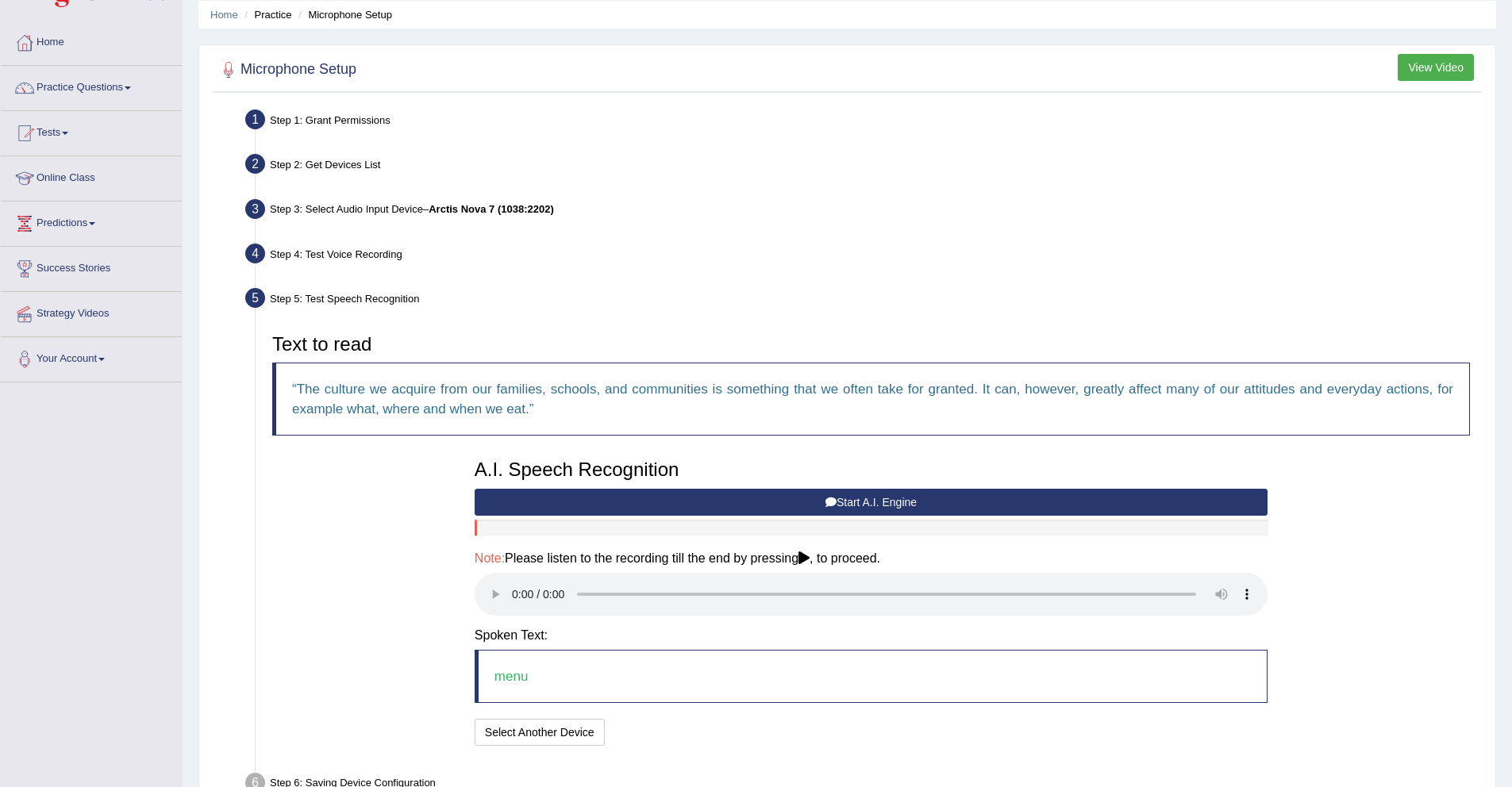
click at [742, 491] on button "Start A.I. Engine" at bounding box center [871, 503] width 793 height 27
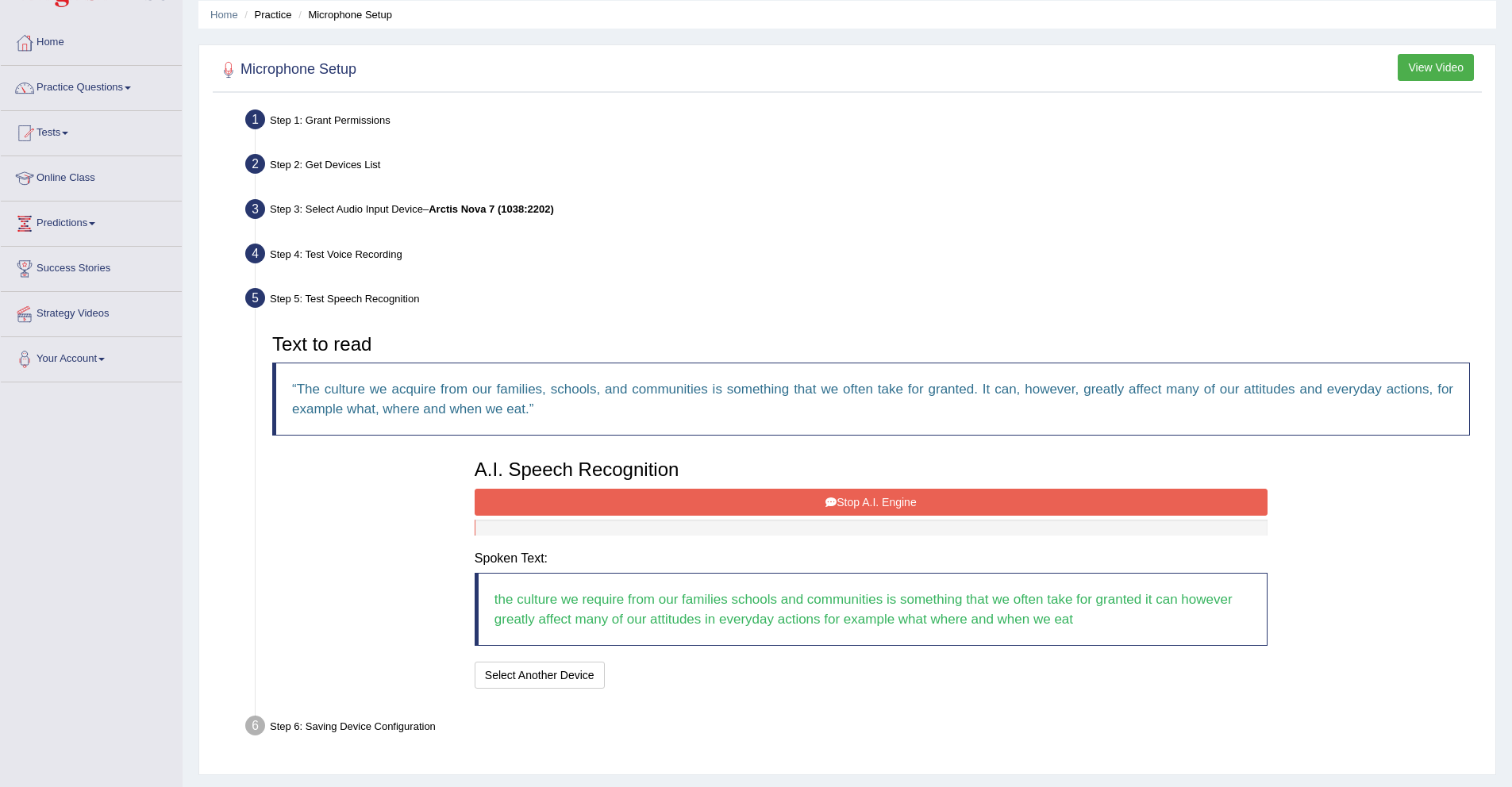
click at [782, 502] on button "Stop A.I. Engine" at bounding box center [871, 503] width 793 height 27
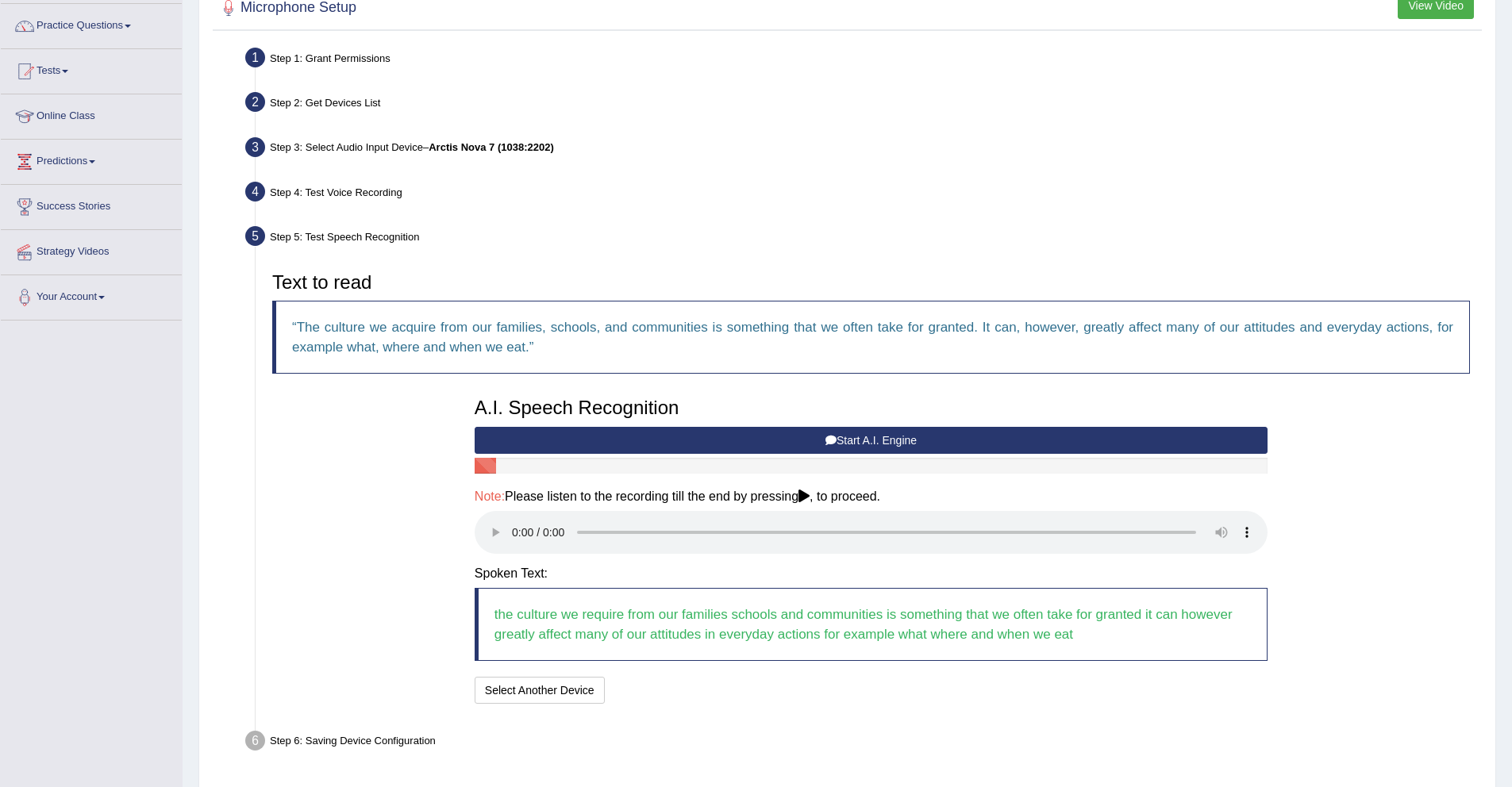
scroll to position [173, 0]
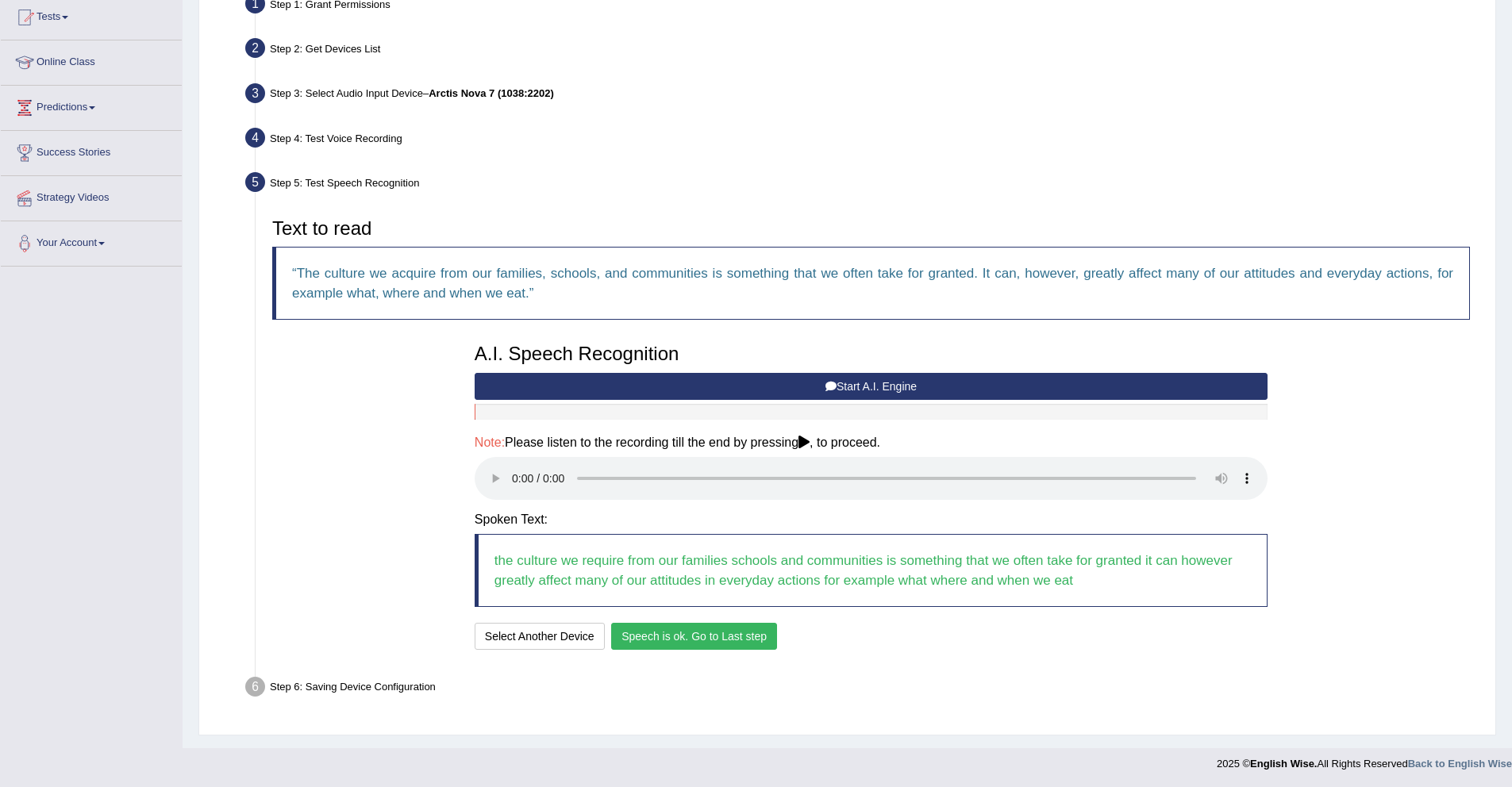
click at [731, 638] on button "Speech is ok. Go to Last step" at bounding box center [694, 636] width 166 height 27
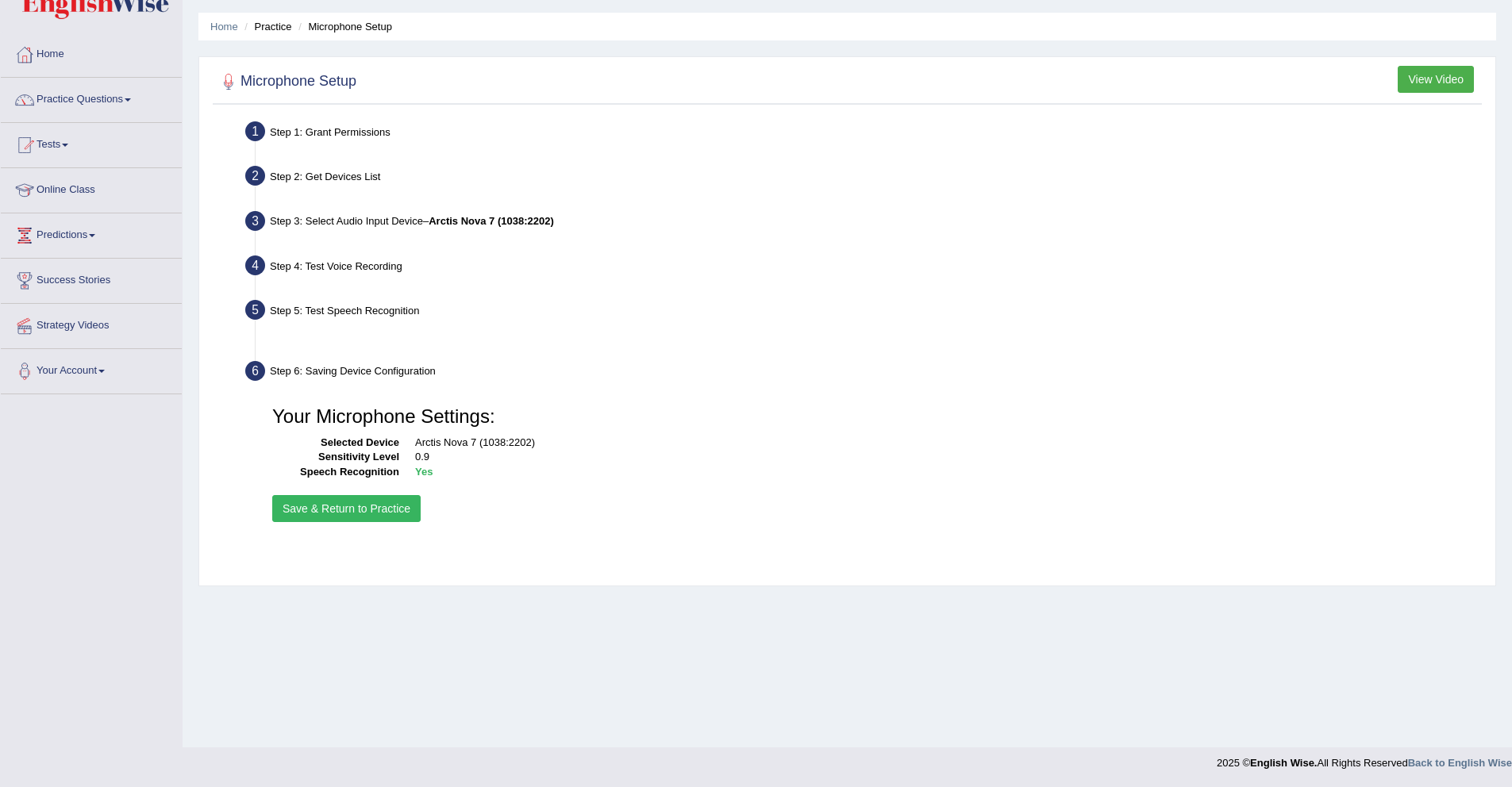
scroll to position [46, 0]
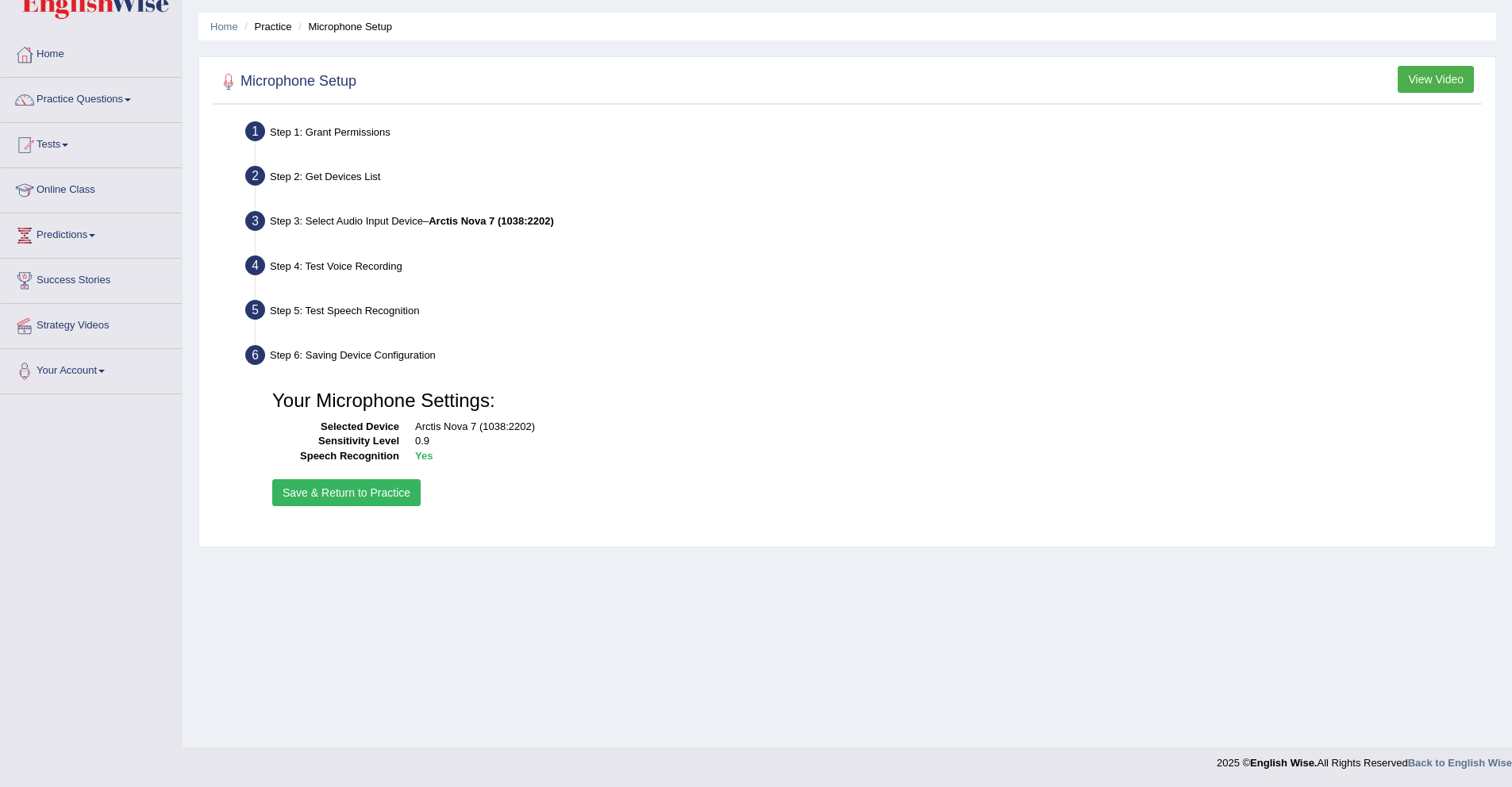
click at [372, 498] on button "Save & Return to Practice" at bounding box center [346, 493] width 148 height 27
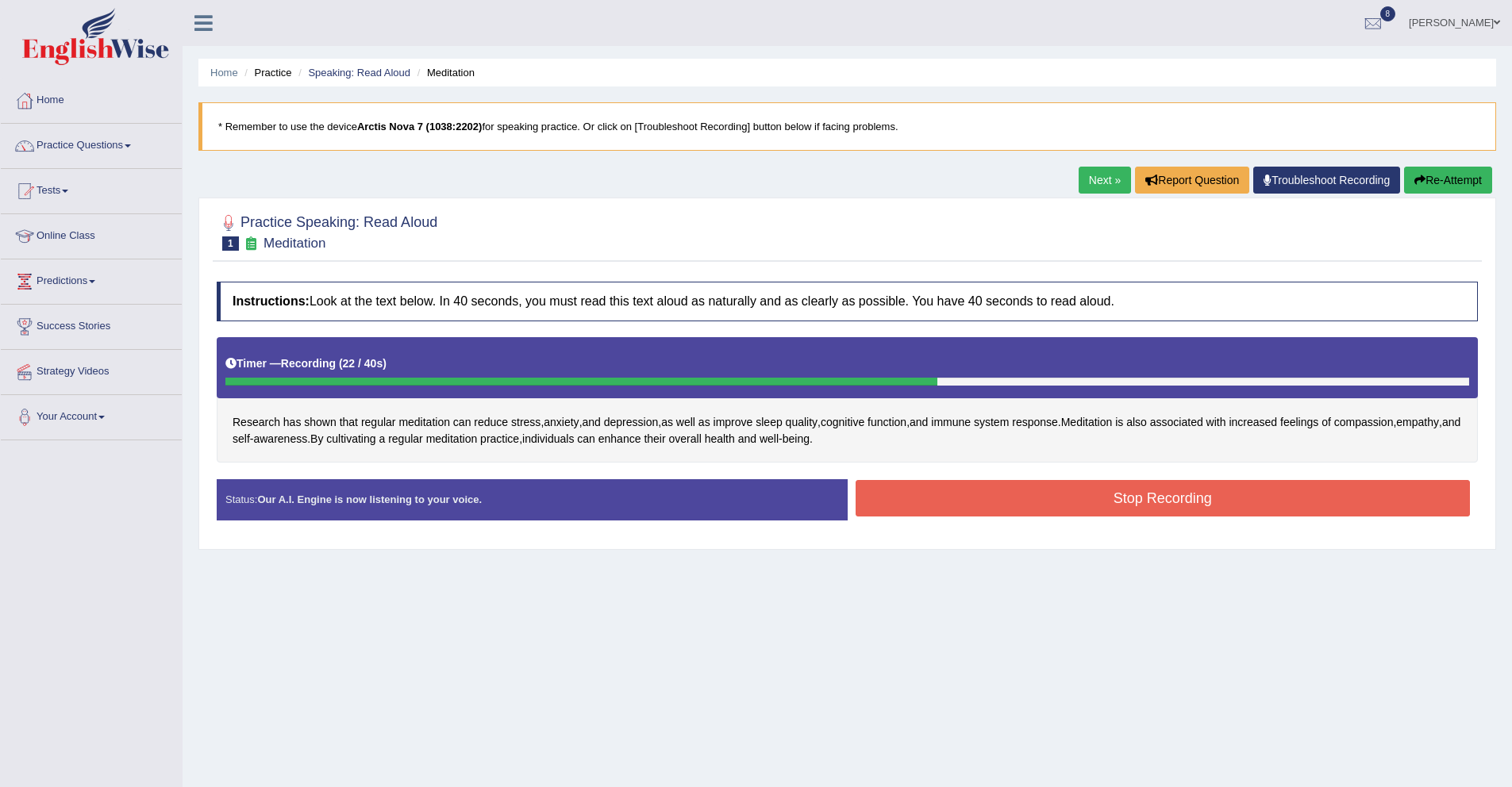
click at [1039, 499] on button "Stop Recording" at bounding box center [1163, 498] width 615 height 36
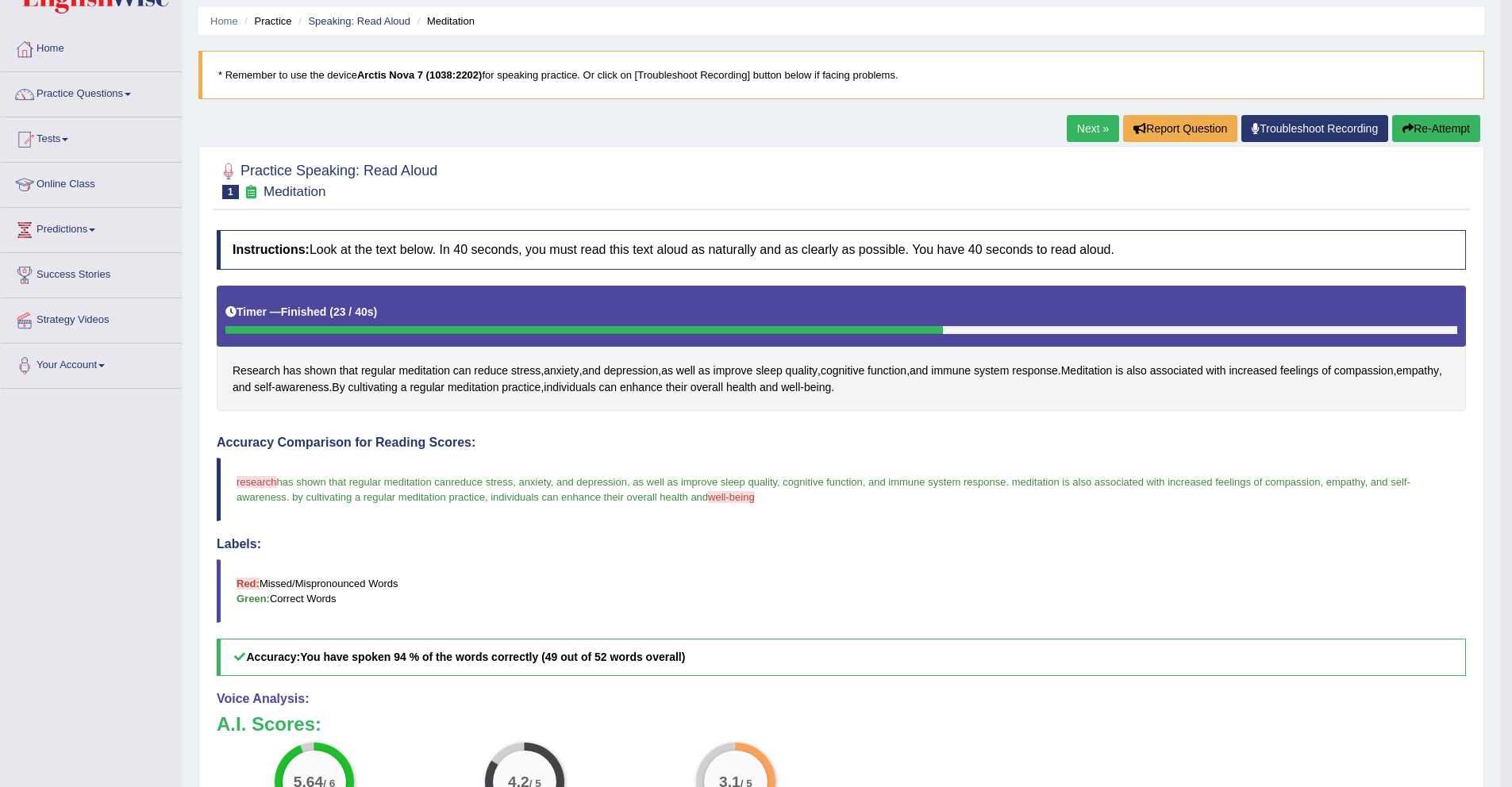
scroll to position [60, 0]
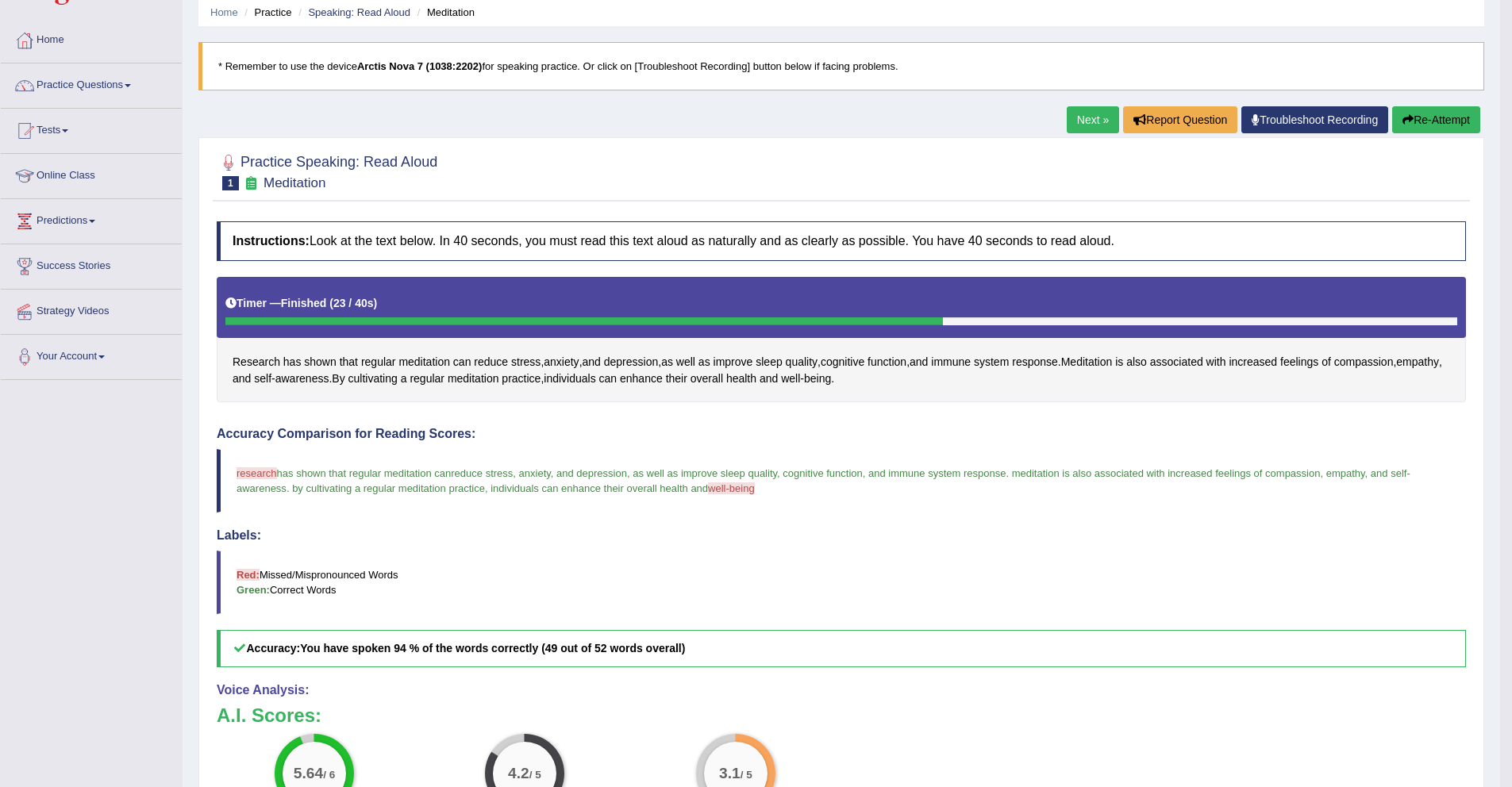
click at [1087, 113] on link "Next »" at bounding box center [1093, 120] width 52 height 27
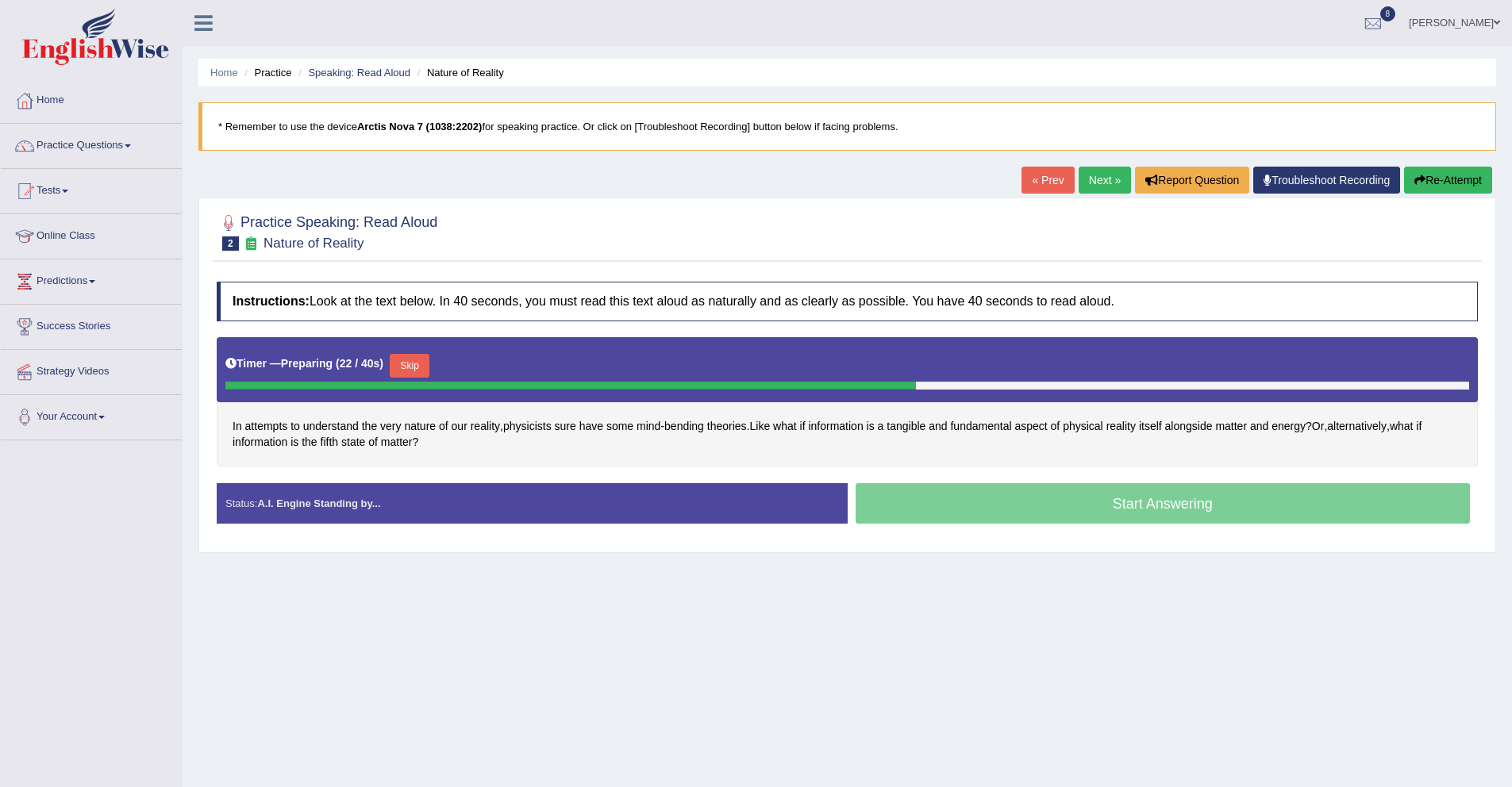
click at [923, 509] on div "Start Answering" at bounding box center [1162, 505] width 631 height 45
click at [411, 363] on button "Skip" at bounding box center [409, 366] width 40 height 24
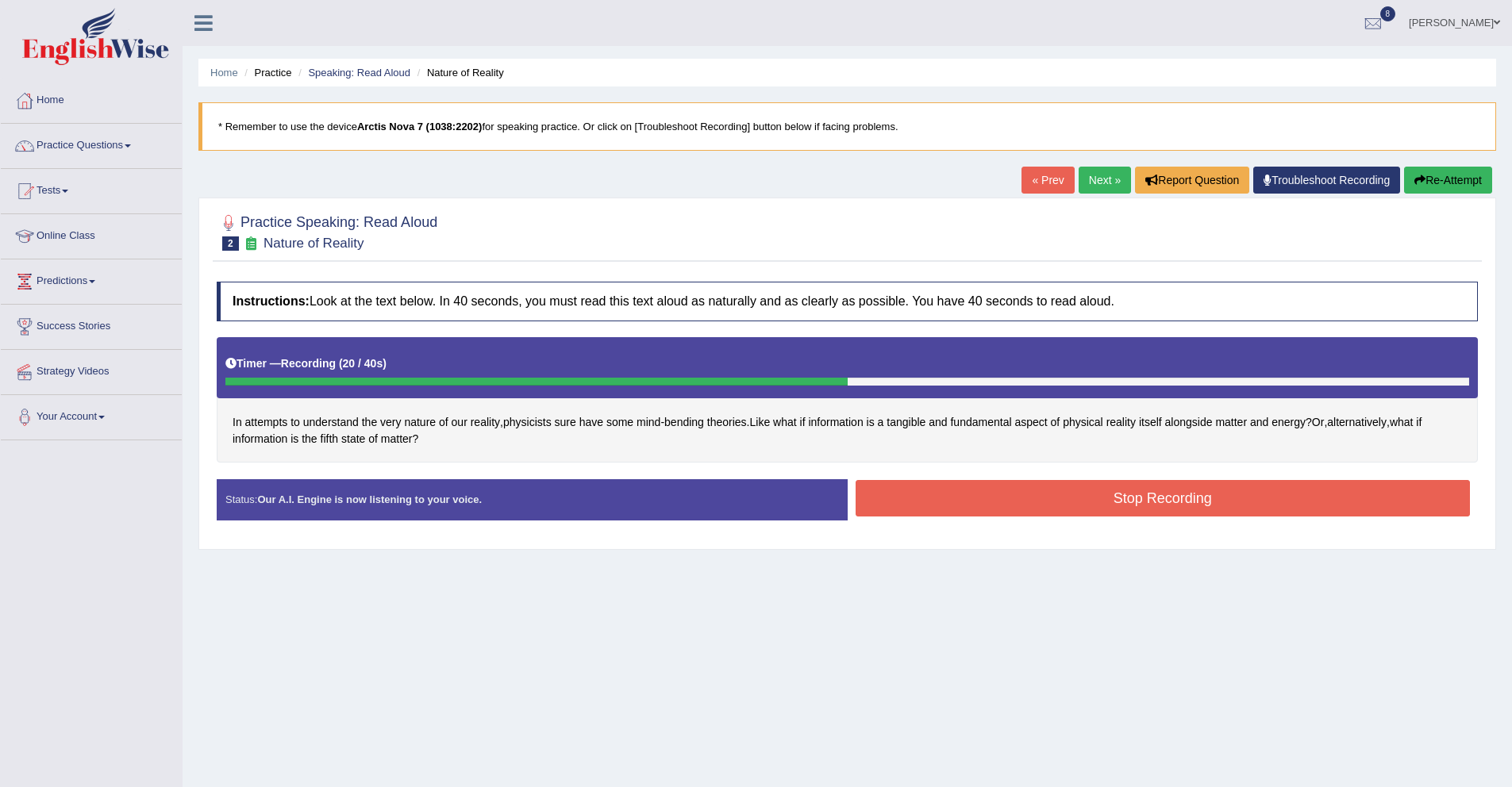
click at [953, 489] on button "Stop Recording" at bounding box center [1163, 498] width 615 height 36
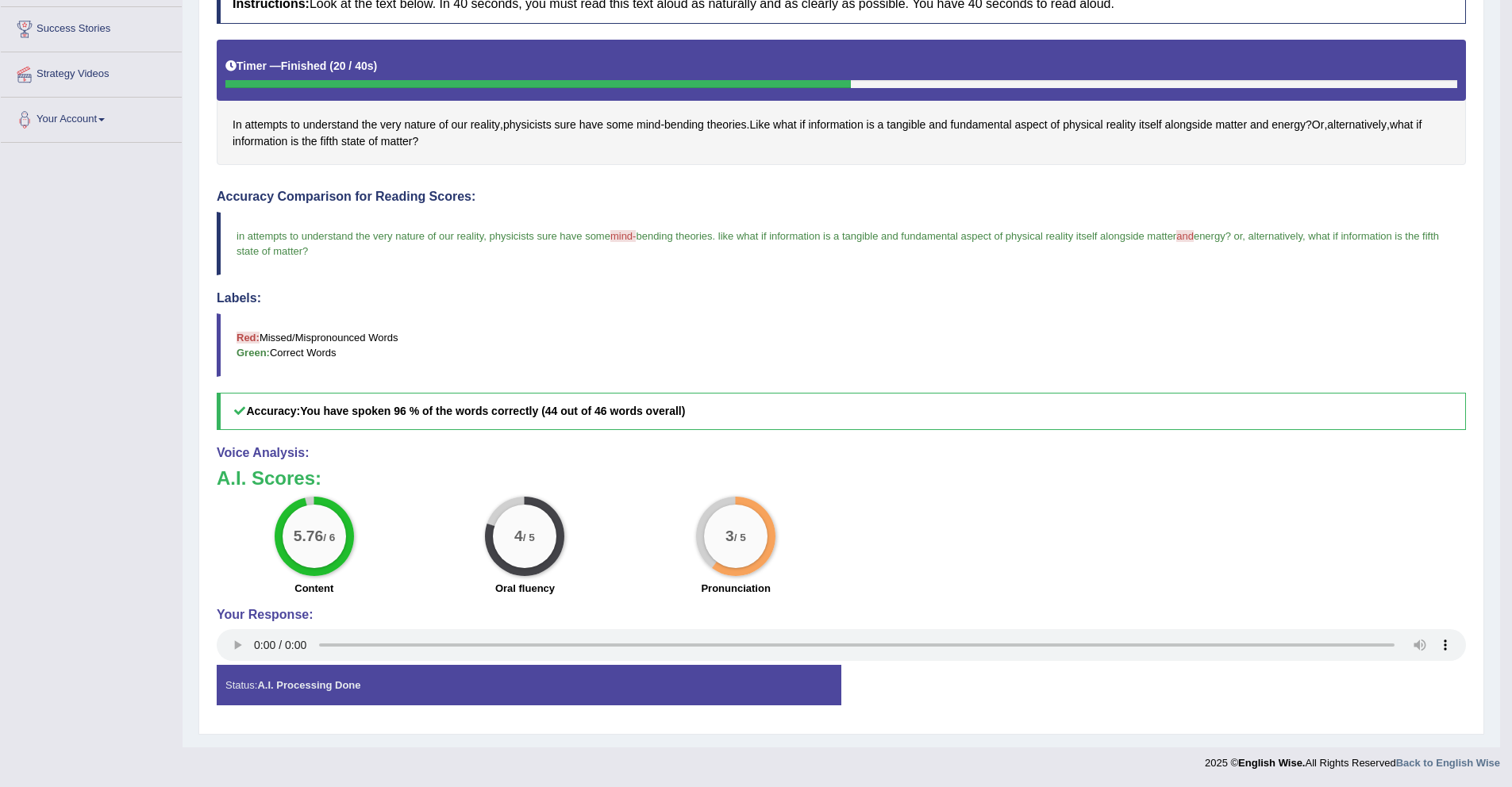
scroll to position [62, 0]
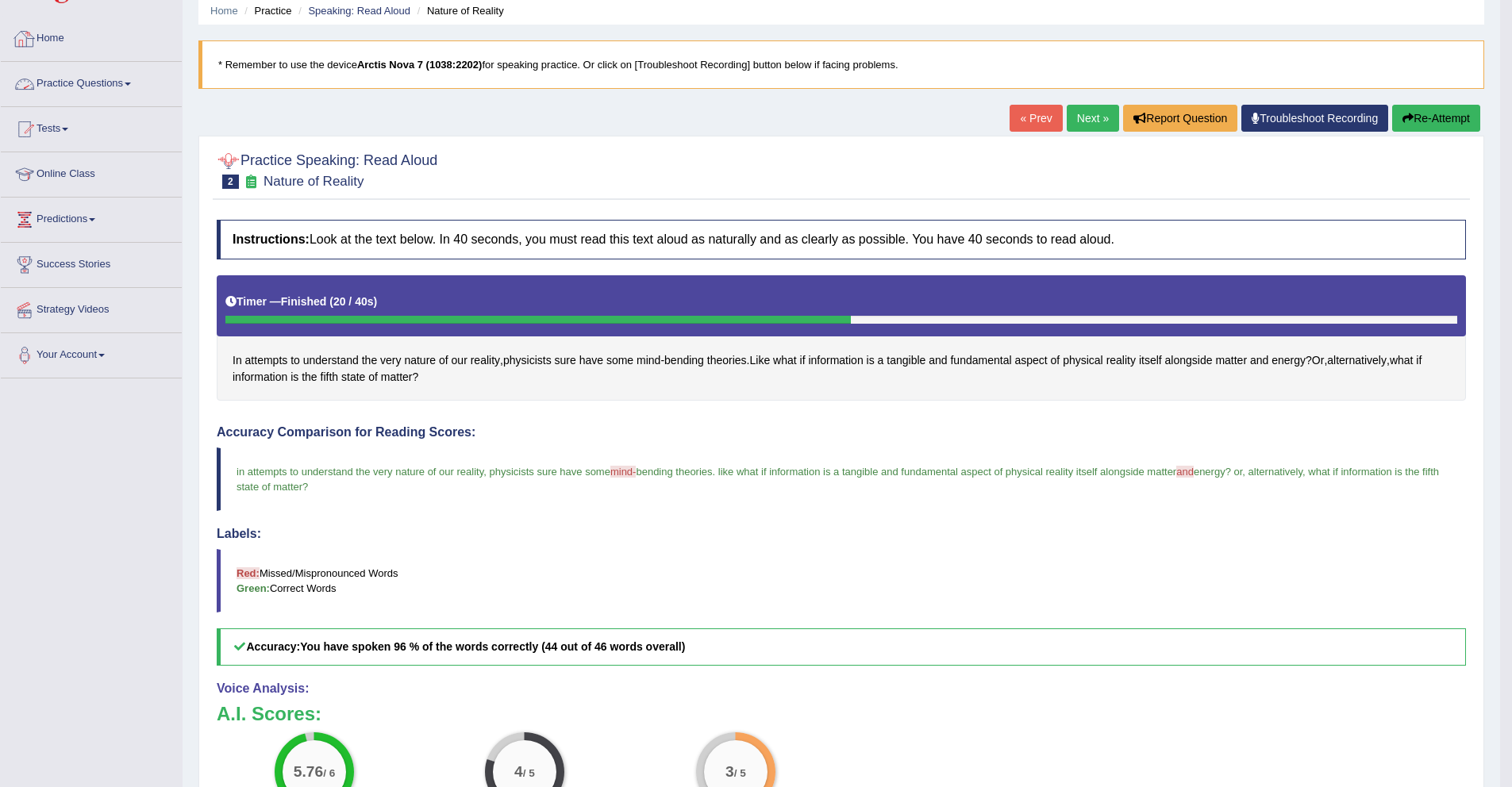
click at [62, 91] on link "Practice Questions" at bounding box center [91, 81] width 181 height 40
click at [68, 81] on link "Practice Questions" at bounding box center [89, 81] width 177 height 40
click at [68, 81] on link "Practice Questions" at bounding box center [91, 81] width 181 height 40
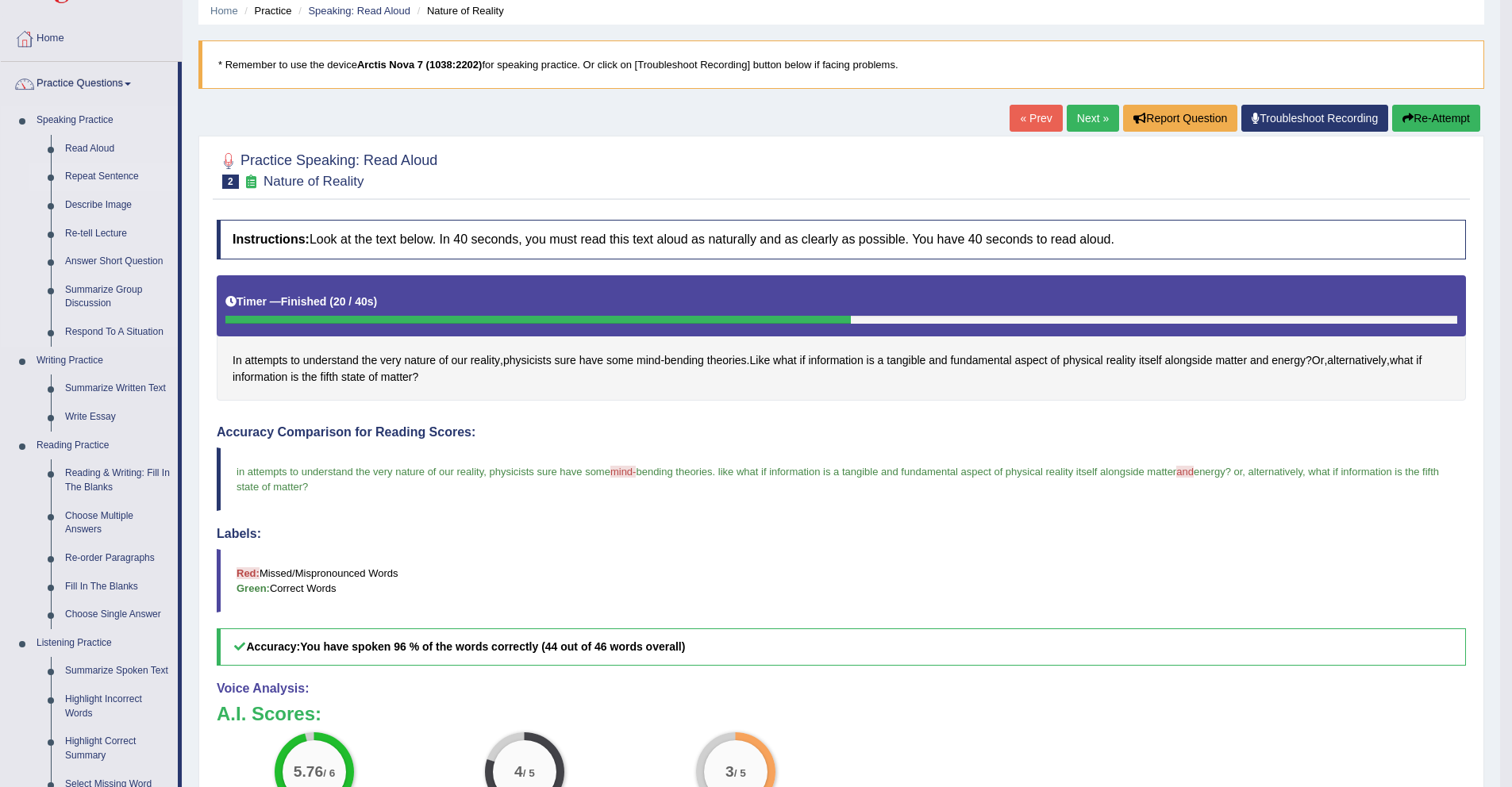
click at [110, 179] on link "Repeat Sentence" at bounding box center [118, 177] width 120 height 29
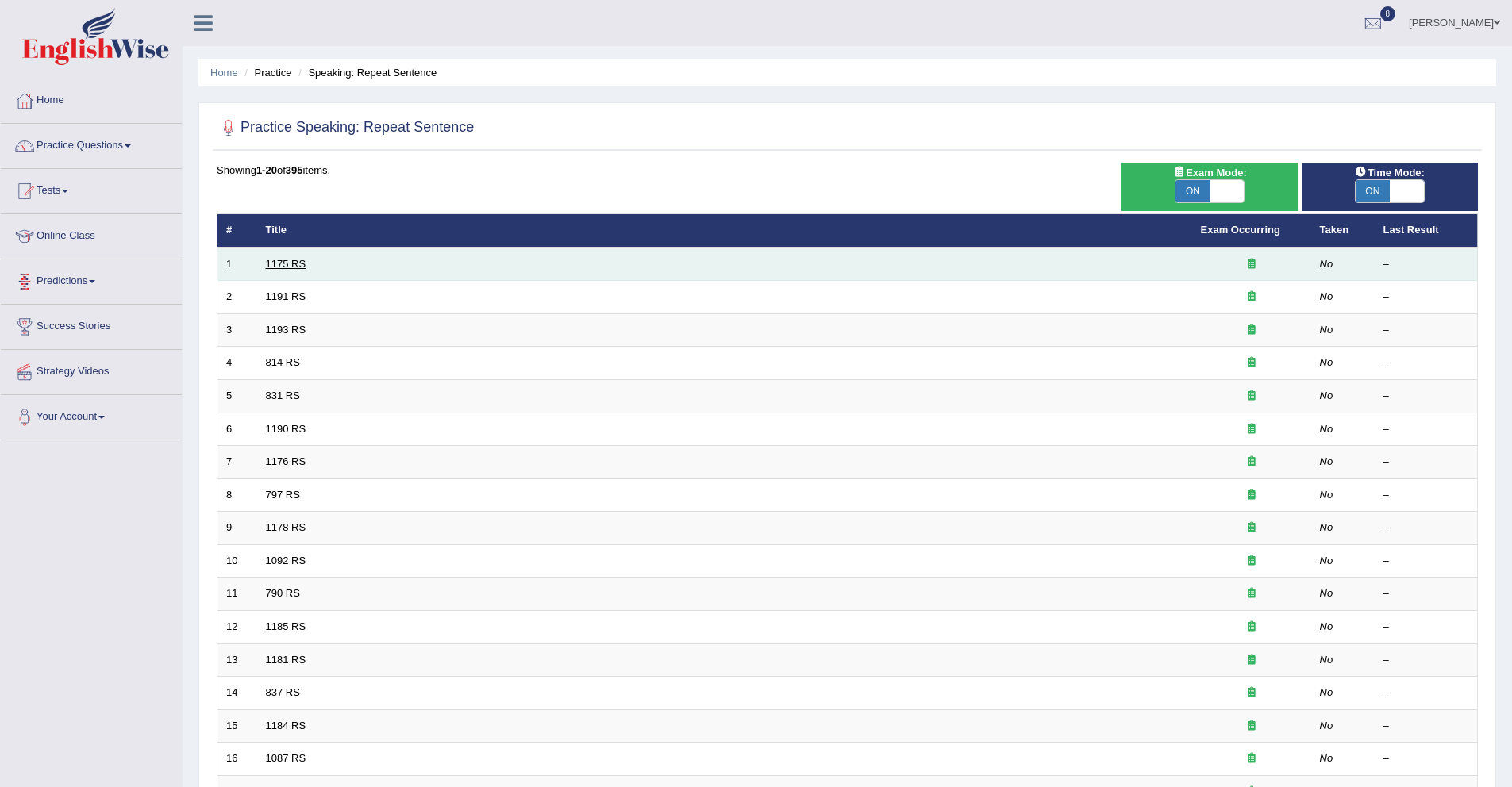
click at [290, 264] on link "1175 RS" at bounding box center [286, 264] width 41 height 12
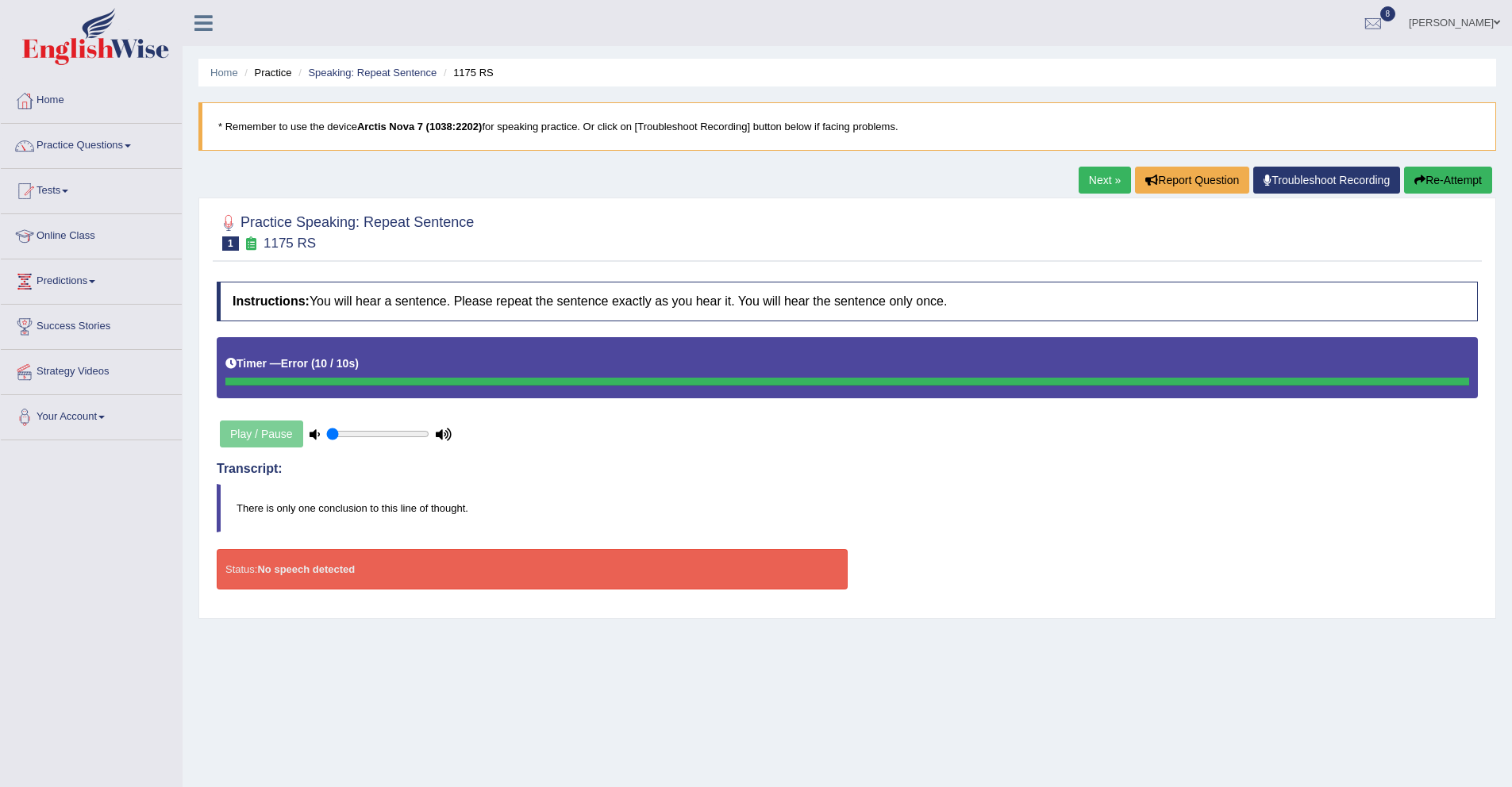
click at [1106, 179] on link "Next »" at bounding box center [1105, 180] width 52 height 27
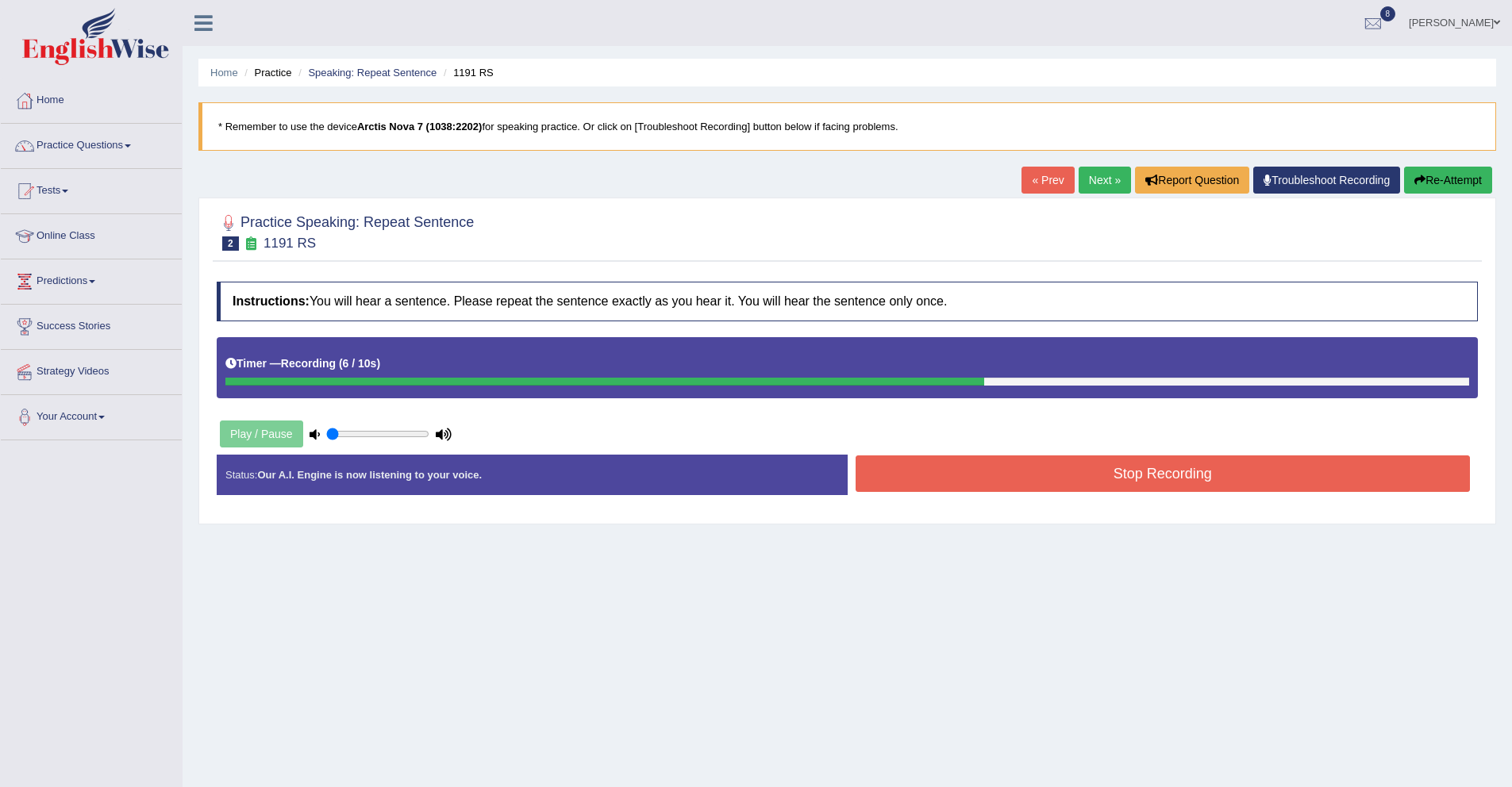
click at [957, 465] on button "Stop Recording" at bounding box center [1163, 473] width 615 height 36
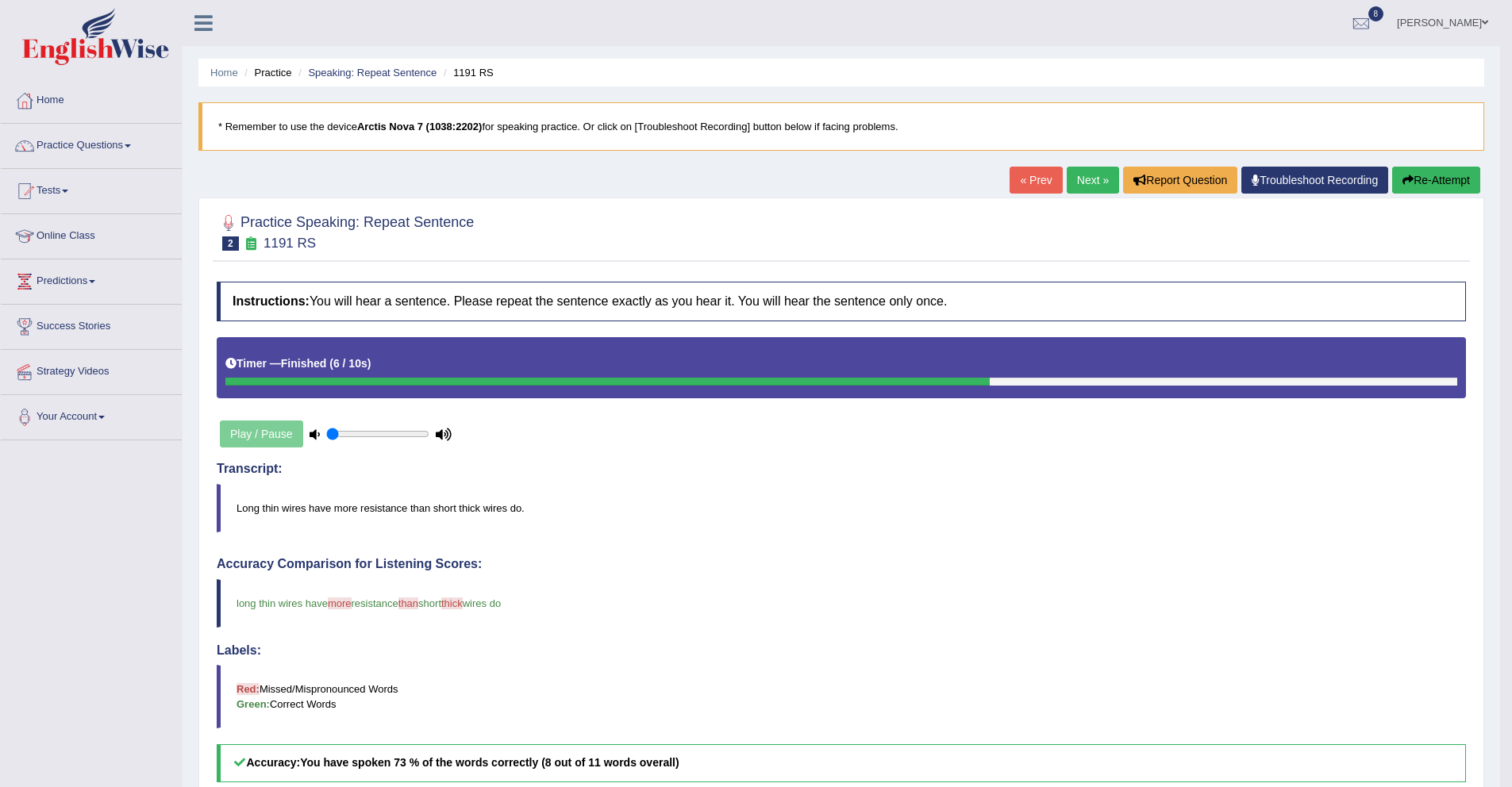
click at [1067, 184] on link "Next »" at bounding box center [1093, 180] width 52 height 27
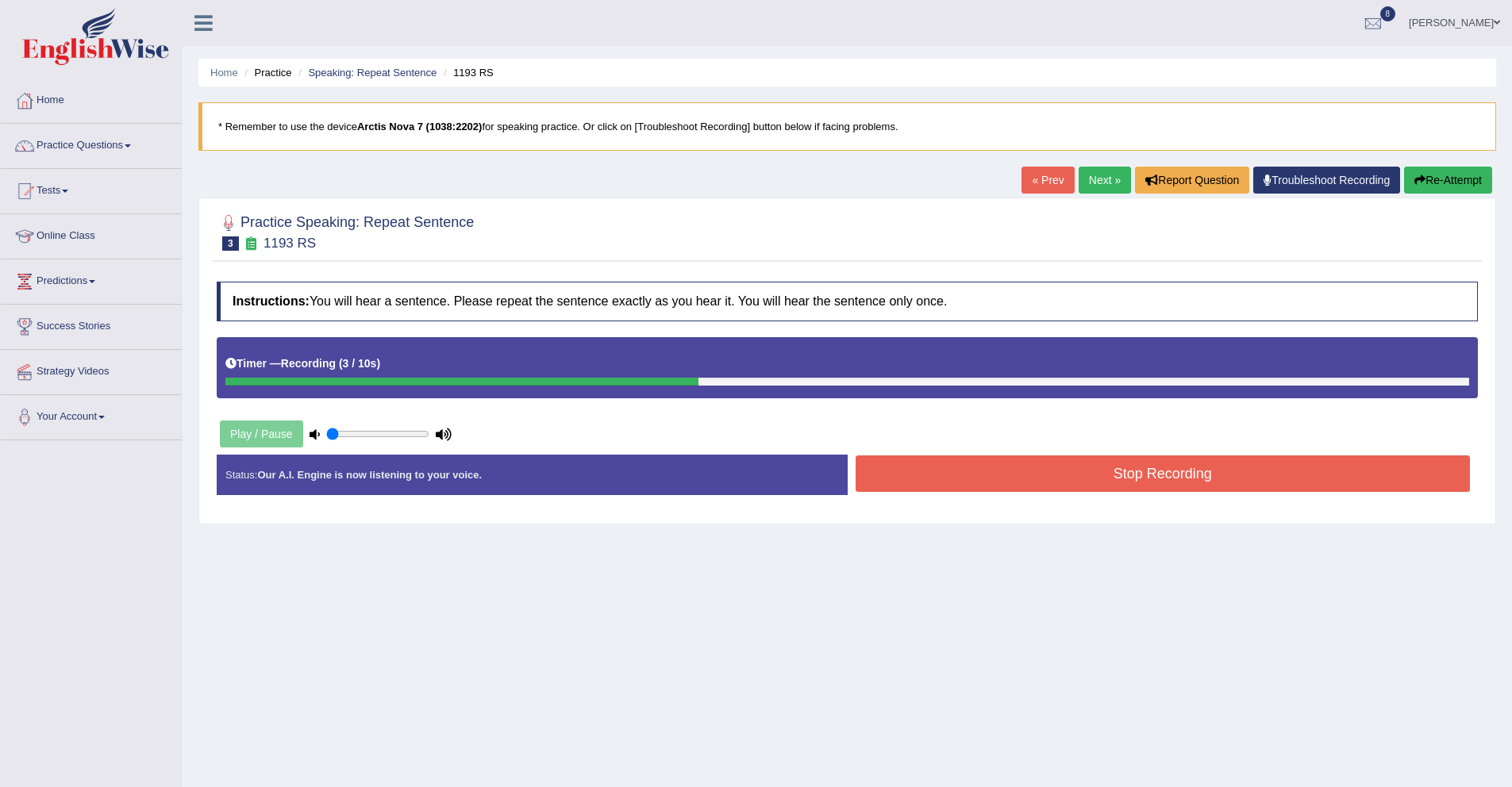
click at [952, 481] on button "Stop Recording" at bounding box center [1163, 473] width 615 height 36
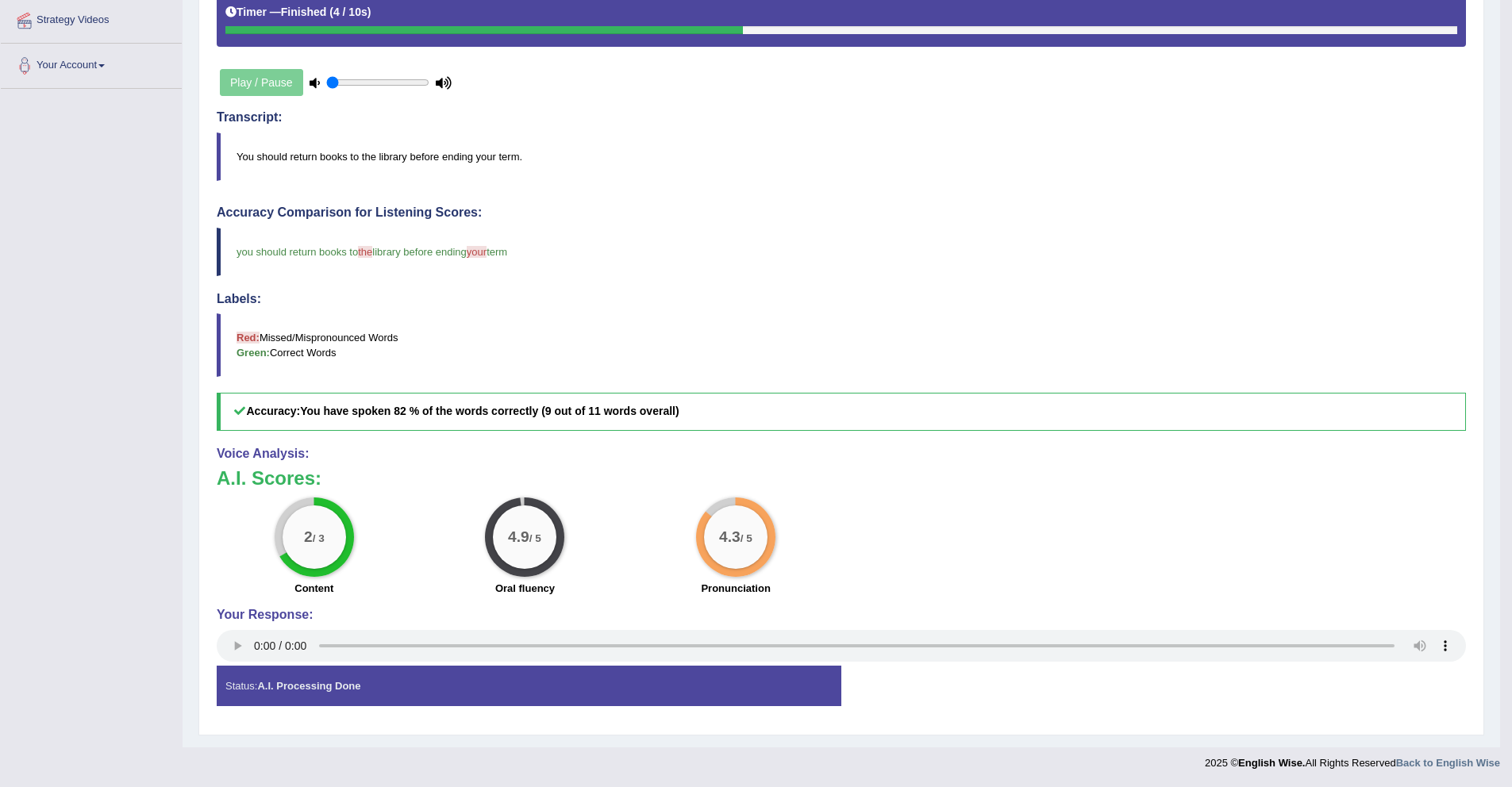
scroll to position [6, 0]
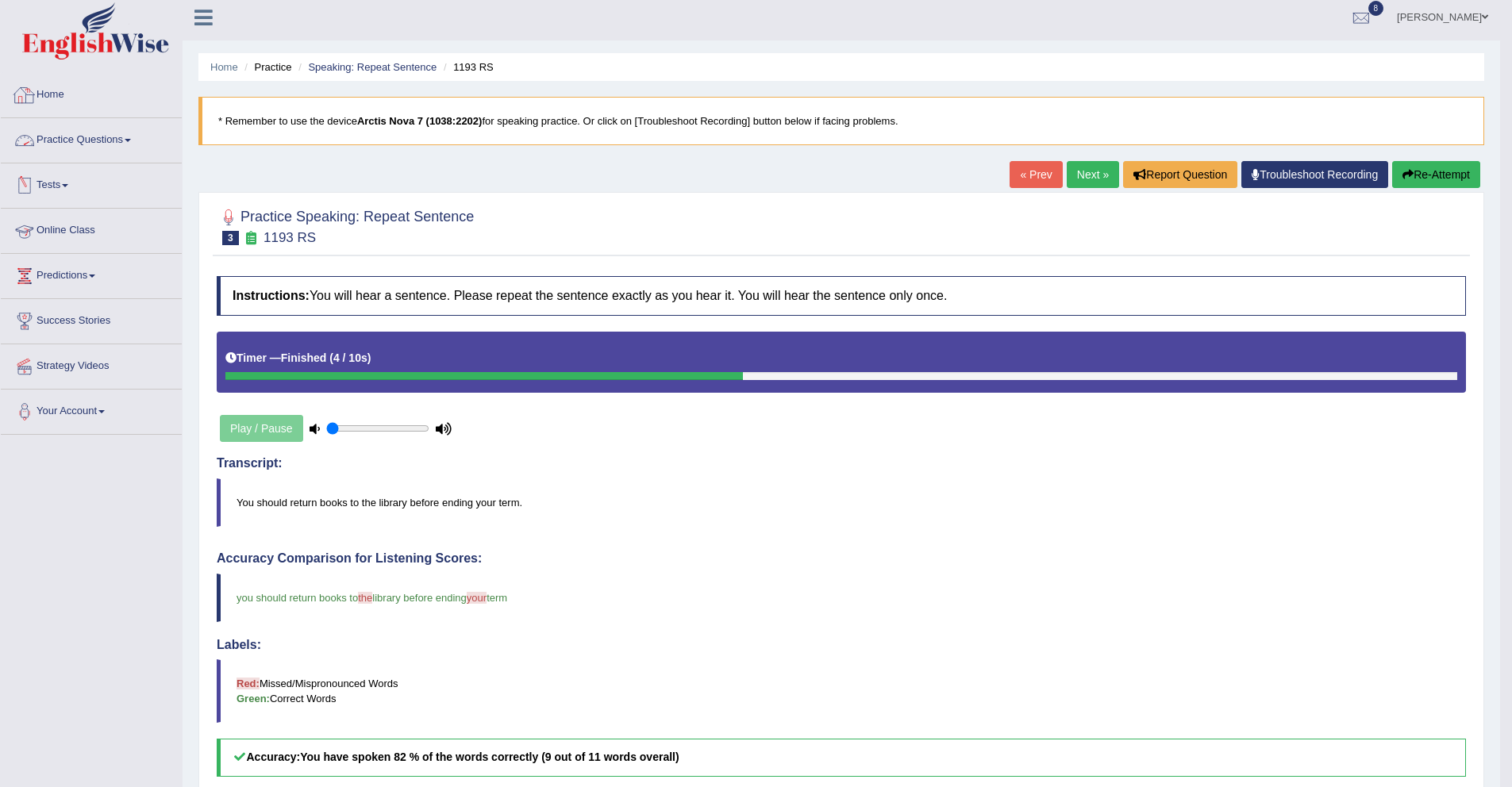
click at [87, 148] on link "Practice Questions" at bounding box center [91, 138] width 181 height 40
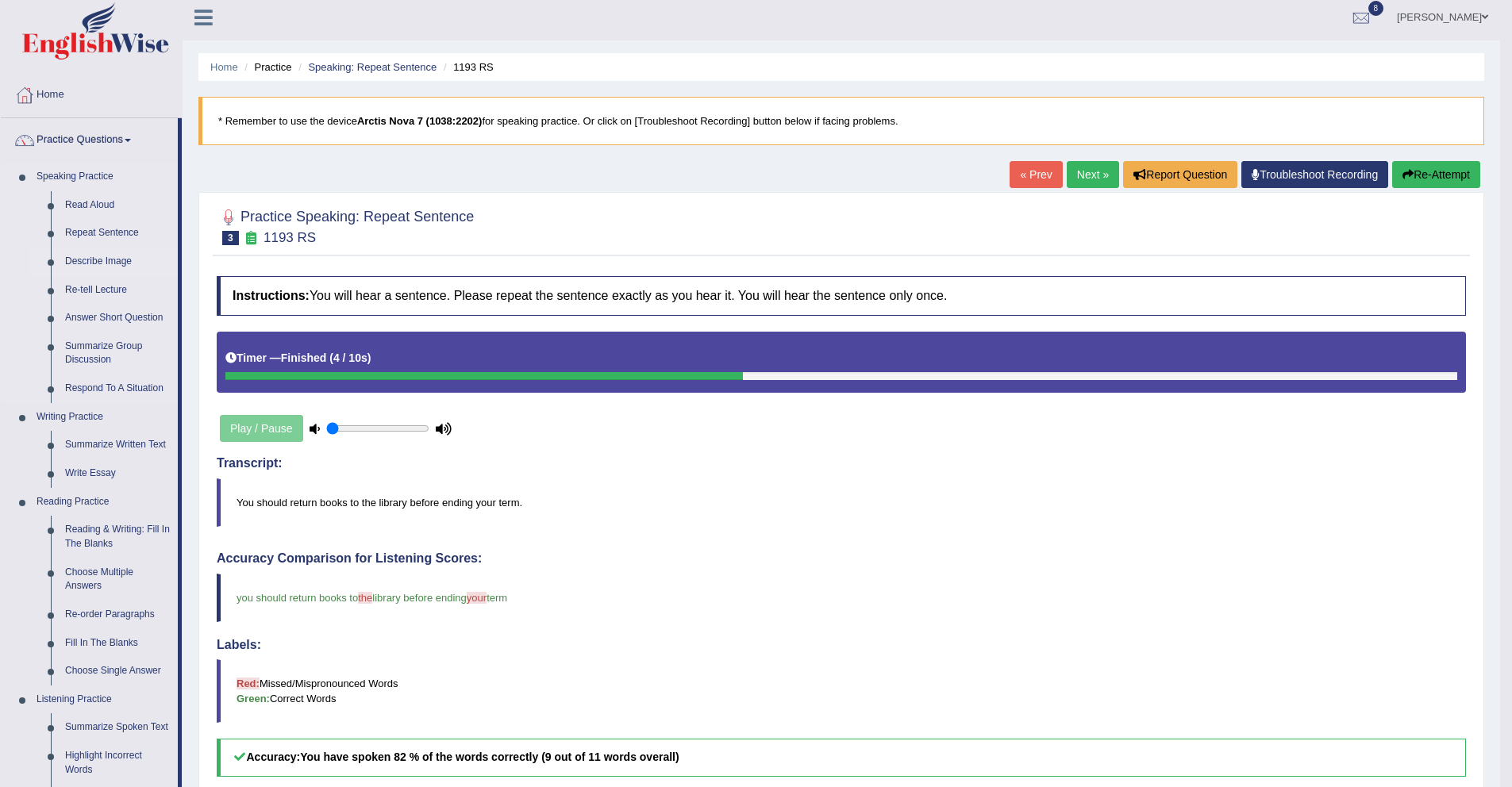
click at [102, 261] on link "Describe Image" at bounding box center [118, 262] width 120 height 29
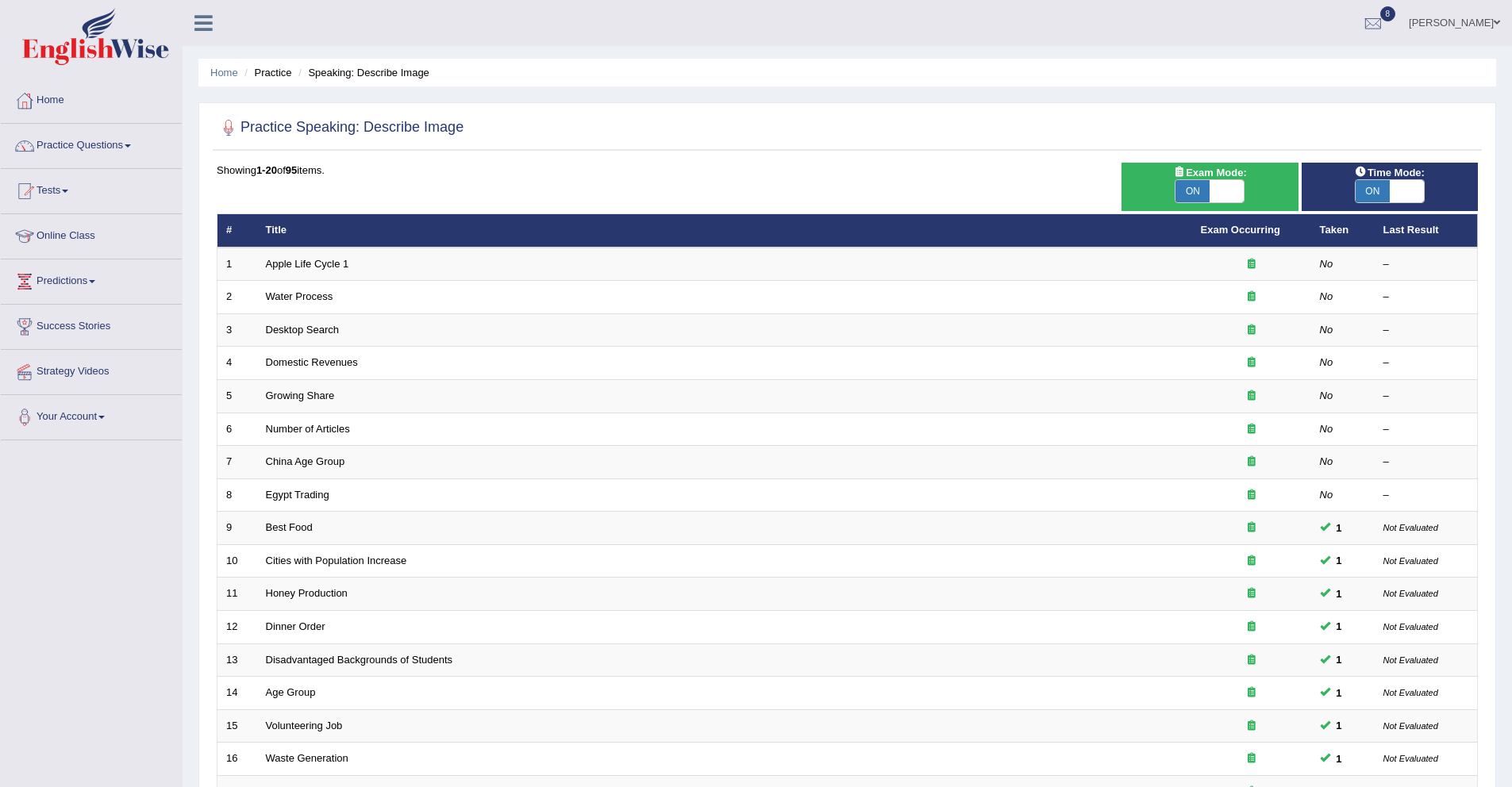
click at [1239, 188] on span at bounding box center [1227, 191] width 34 height 22
checkbox input "false"
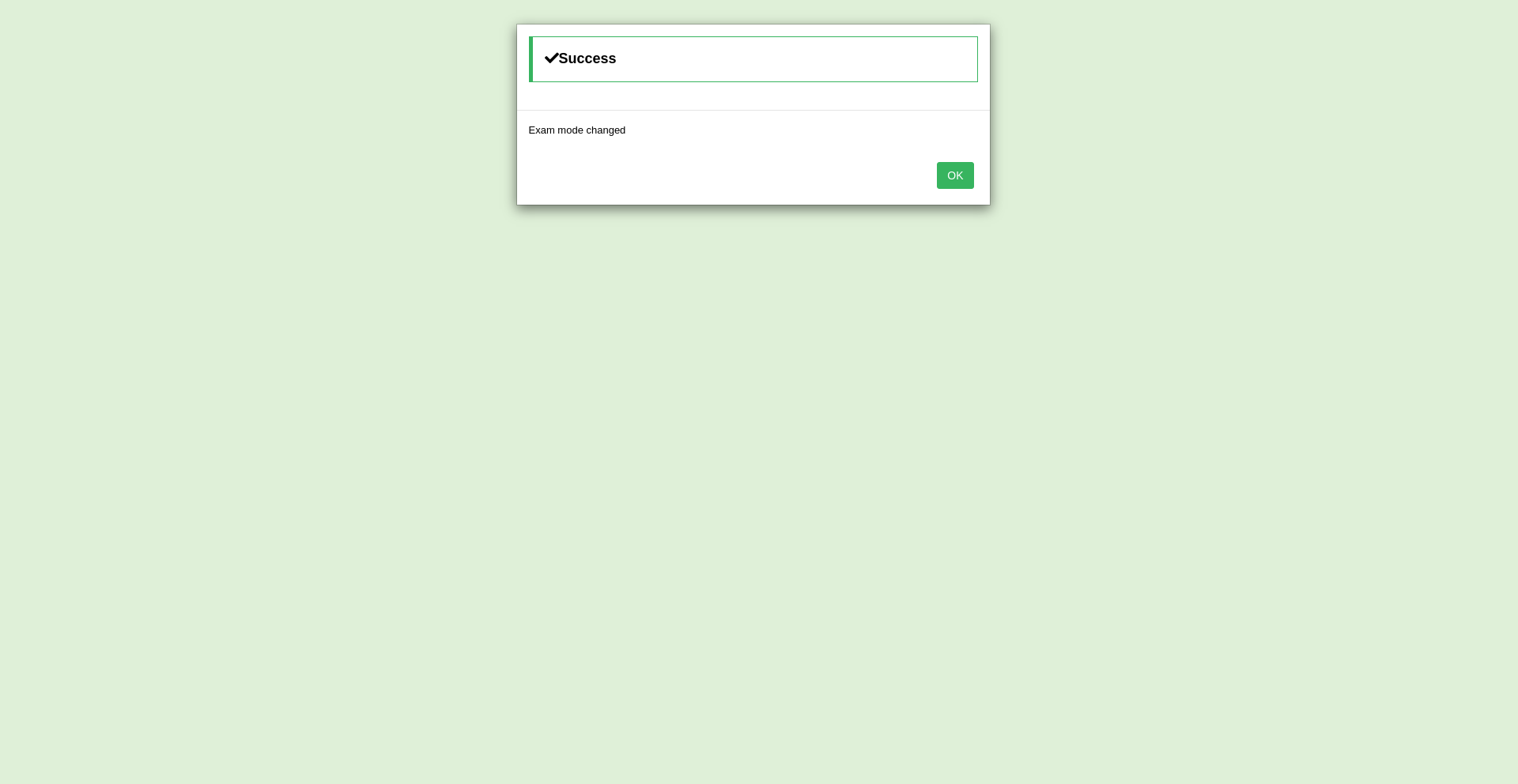
click at [961, 172] on button "OK" at bounding box center [955, 175] width 36 height 27
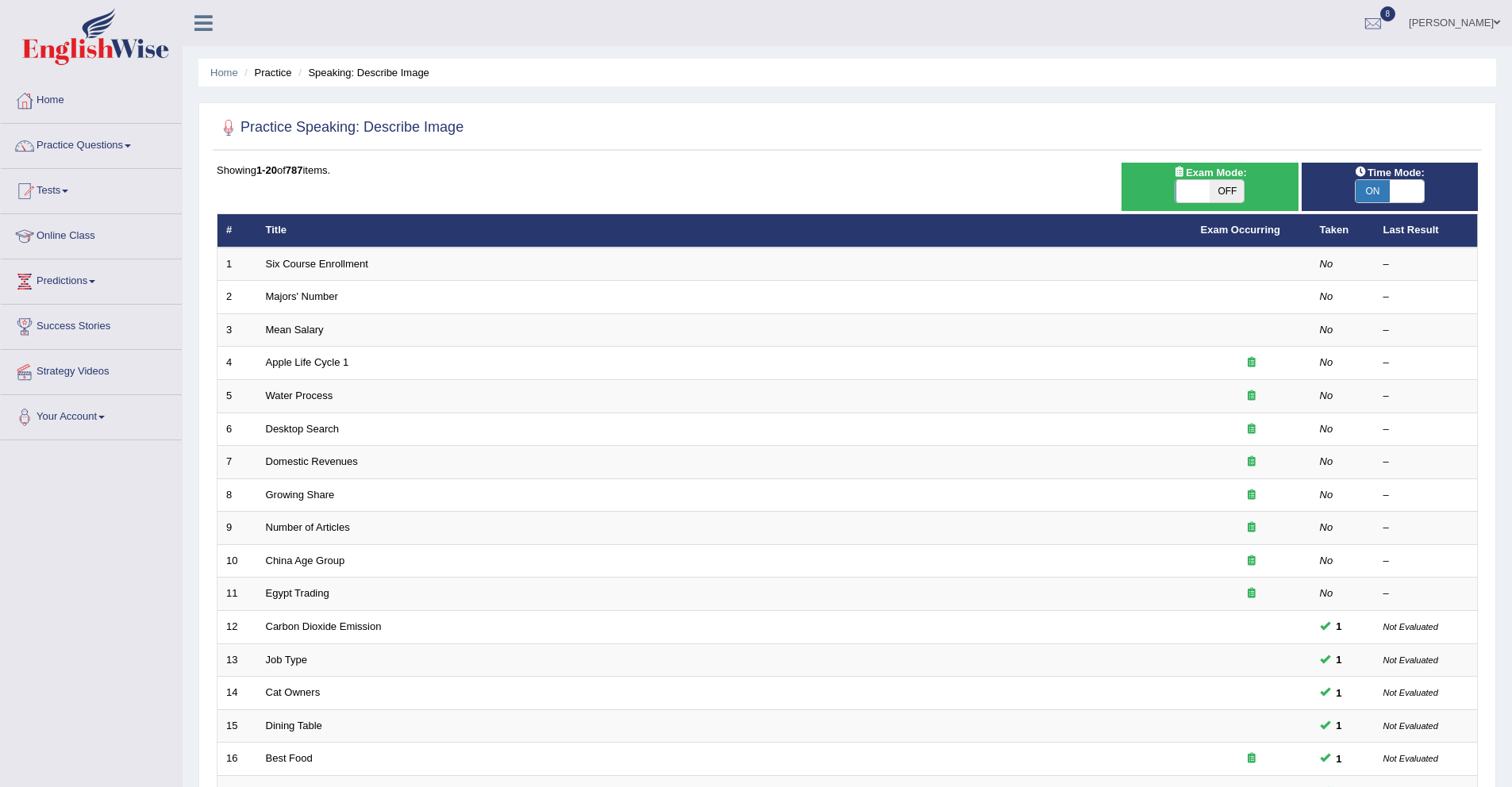
click at [1408, 194] on span at bounding box center [1407, 191] width 34 height 22
checkbox input "false"
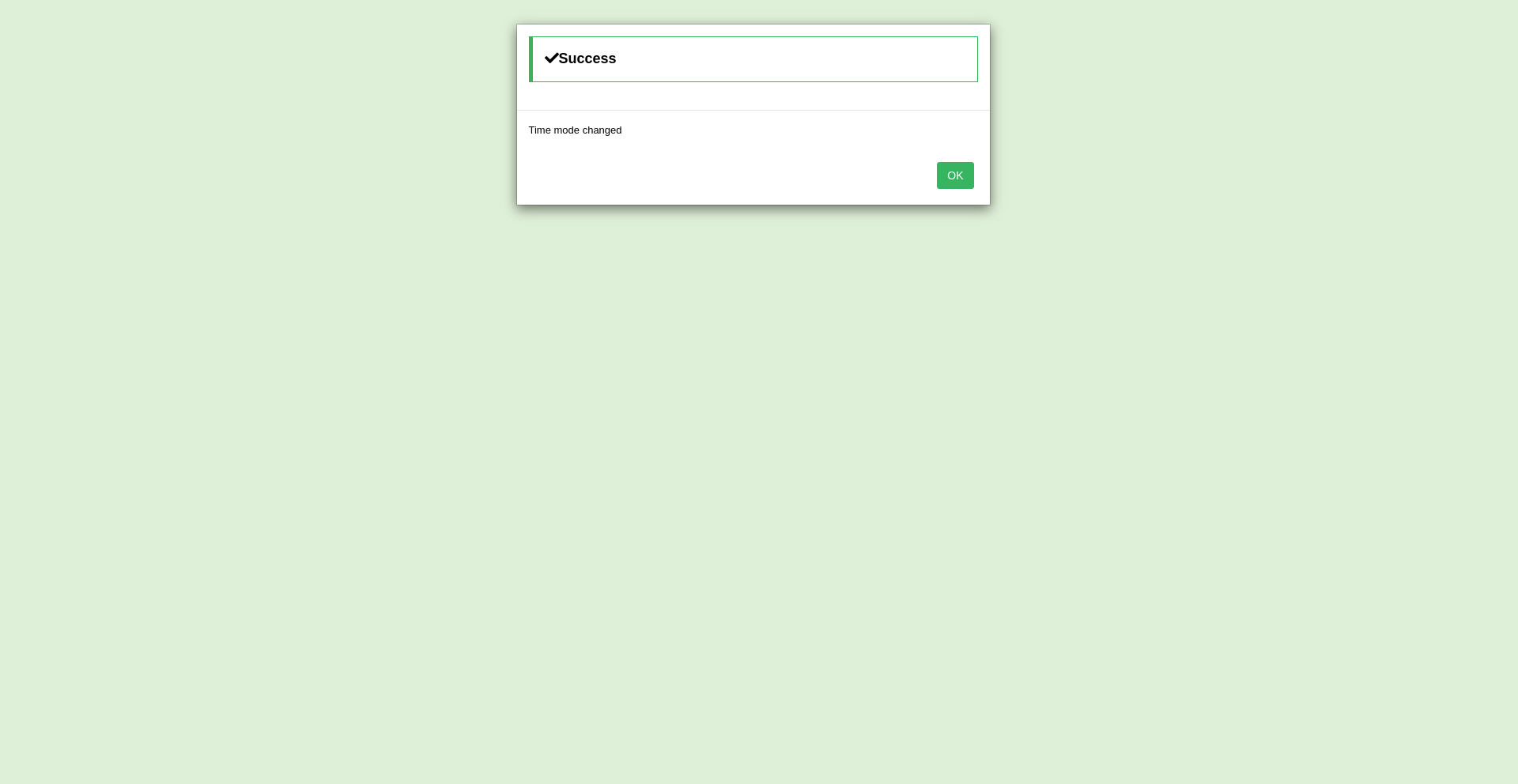
click at [940, 175] on button "OK" at bounding box center [955, 175] width 36 height 27
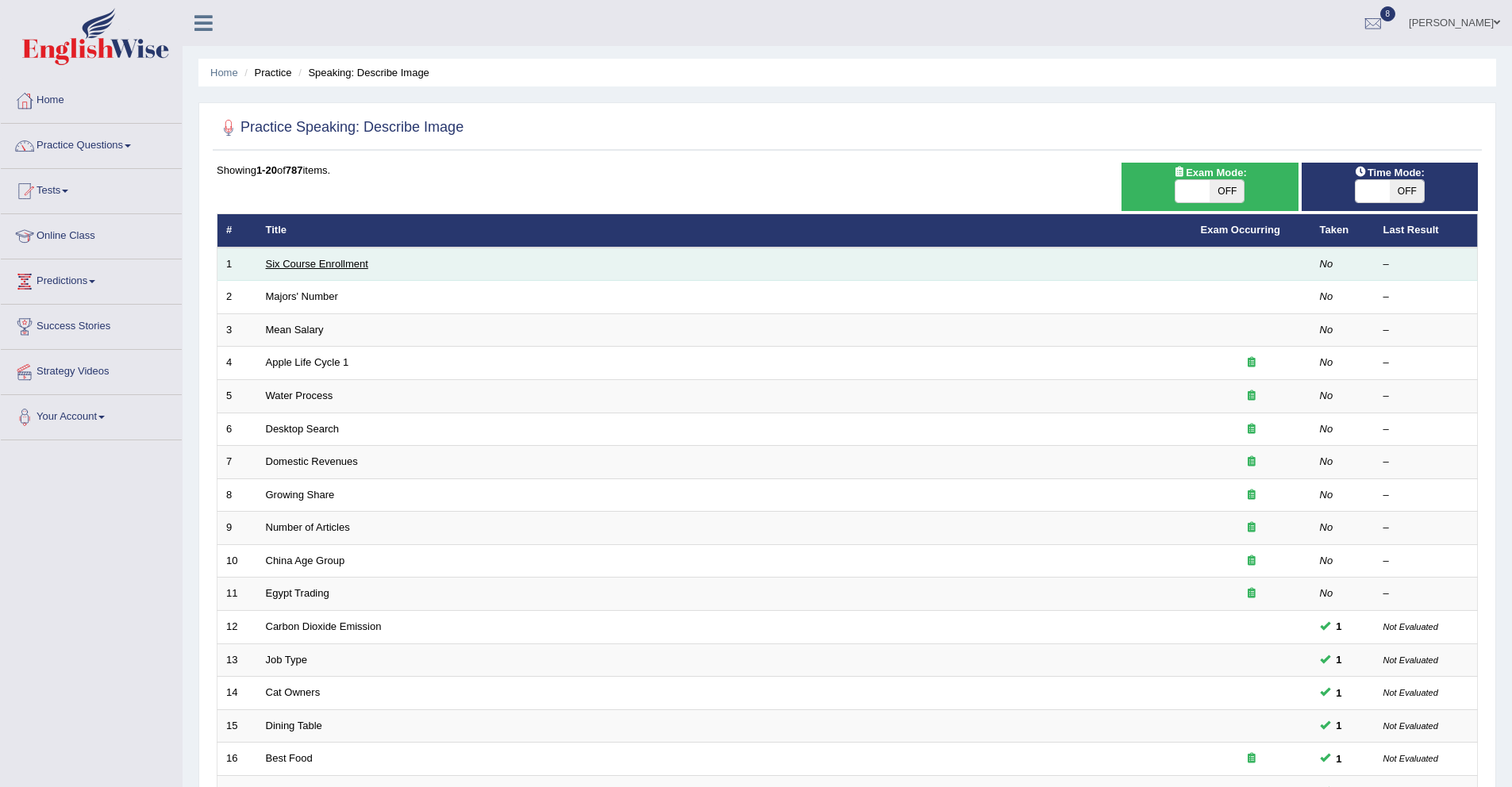
click at [308, 263] on link "Six Course Enrollment" at bounding box center [317, 264] width 102 height 12
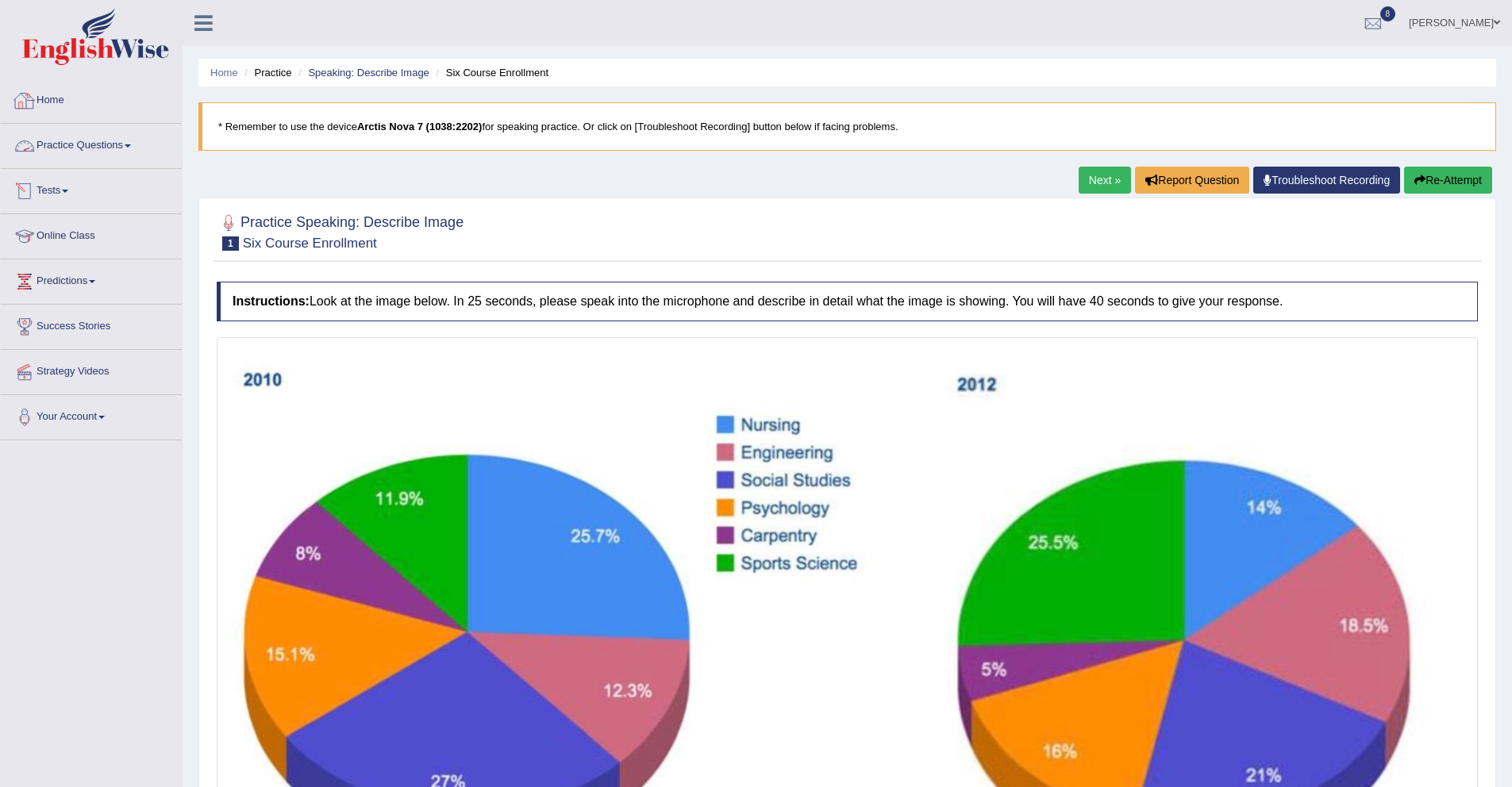
click at [52, 156] on link "Practice Questions" at bounding box center [91, 143] width 181 height 40
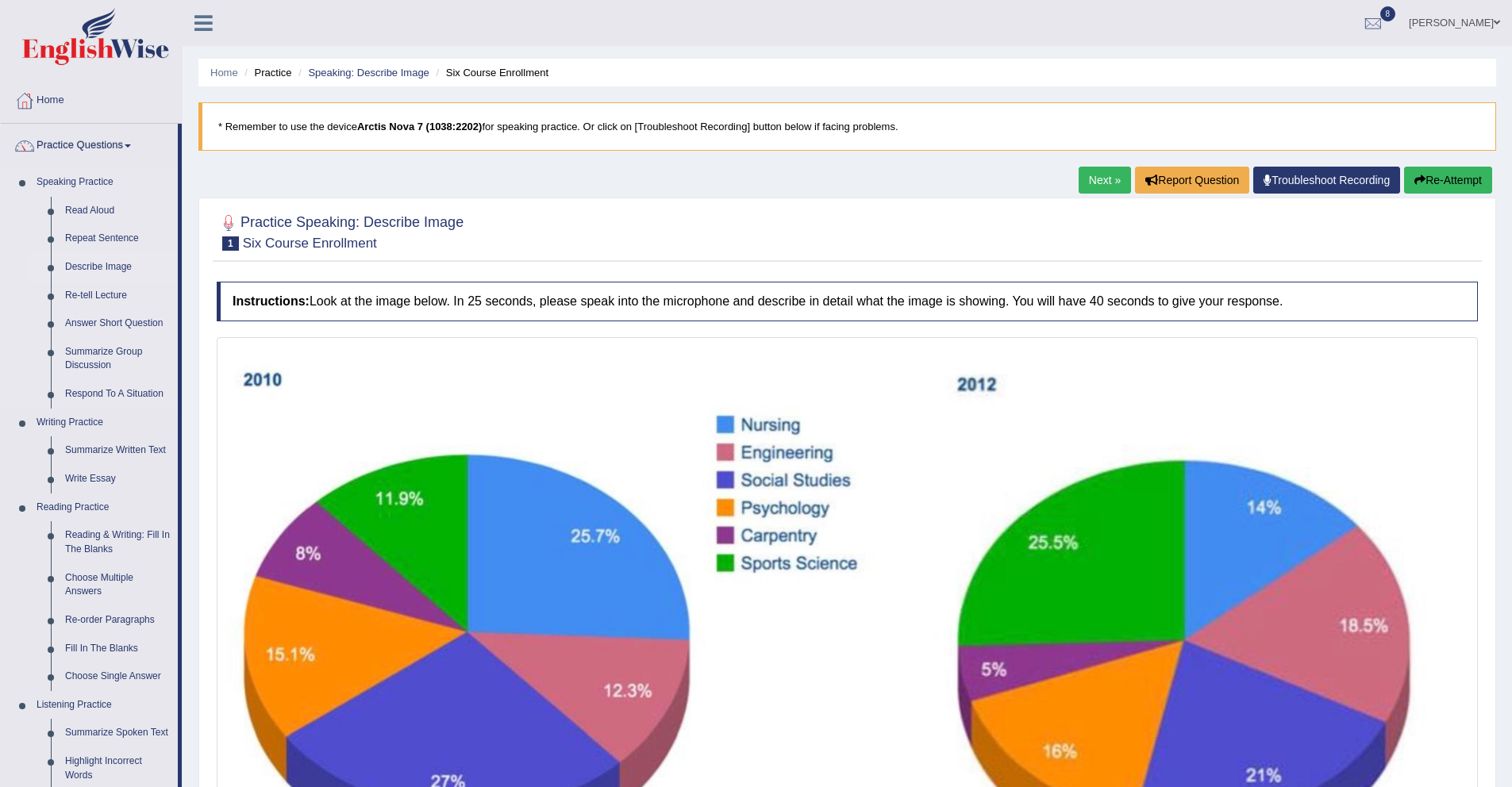
click at [84, 267] on link "Describe Image" at bounding box center [118, 267] width 120 height 29
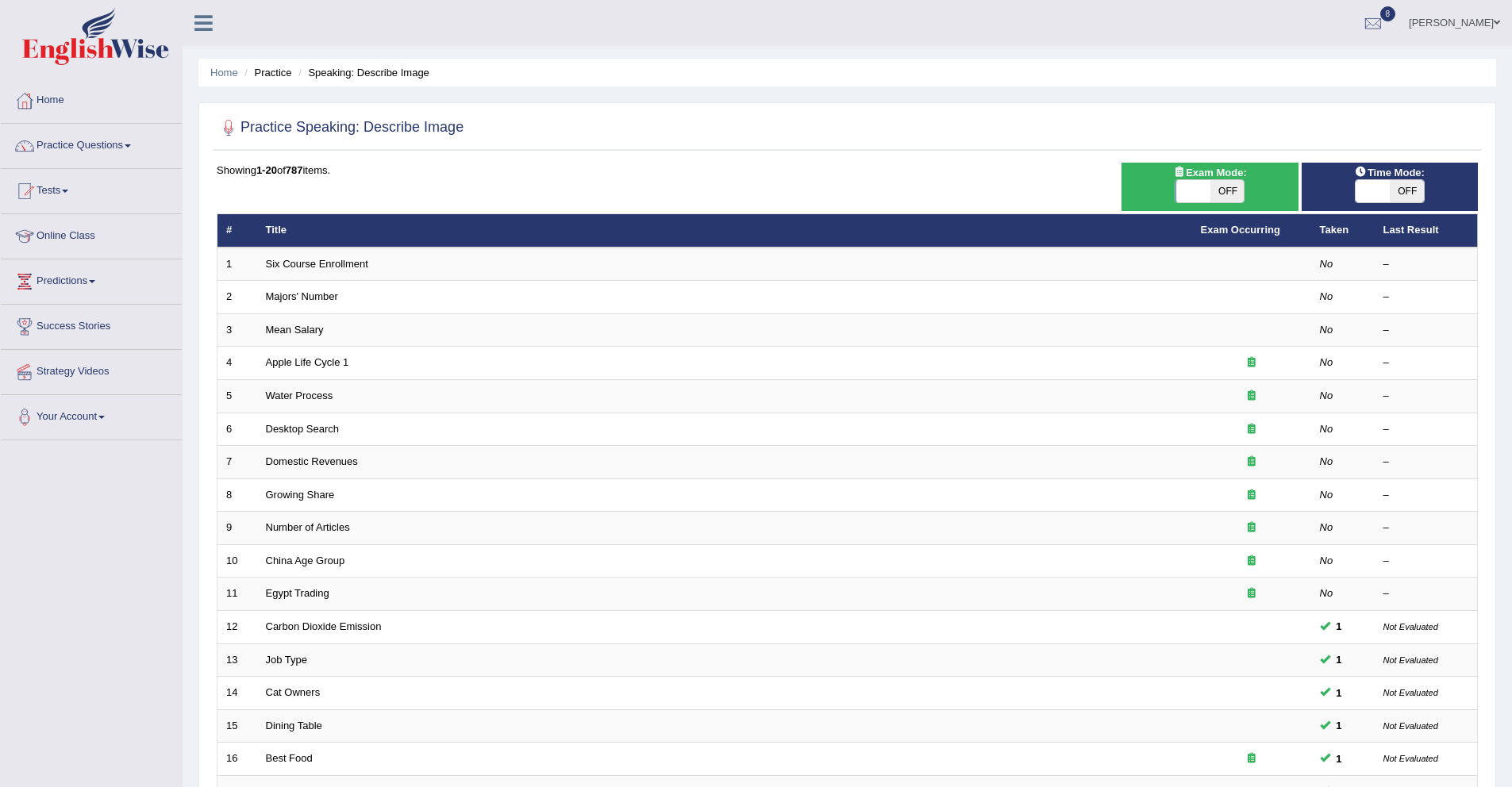
click at [1183, 191] on span at bounding box center [1193, 191] width 34 height 22
checkbox input "true"
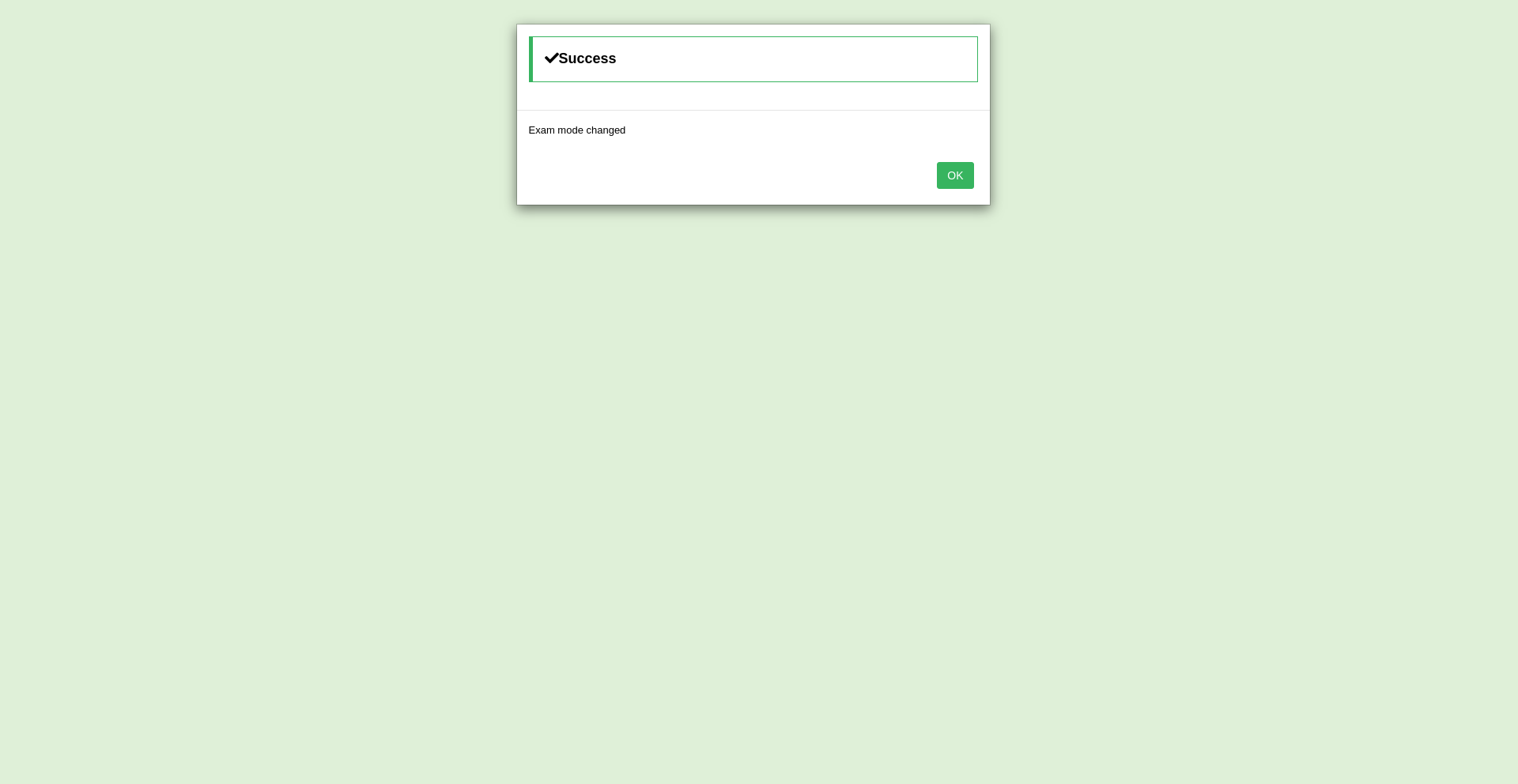
click at [966, 172] on button "OK" at bounding box center [955, 175] width 36 height 27
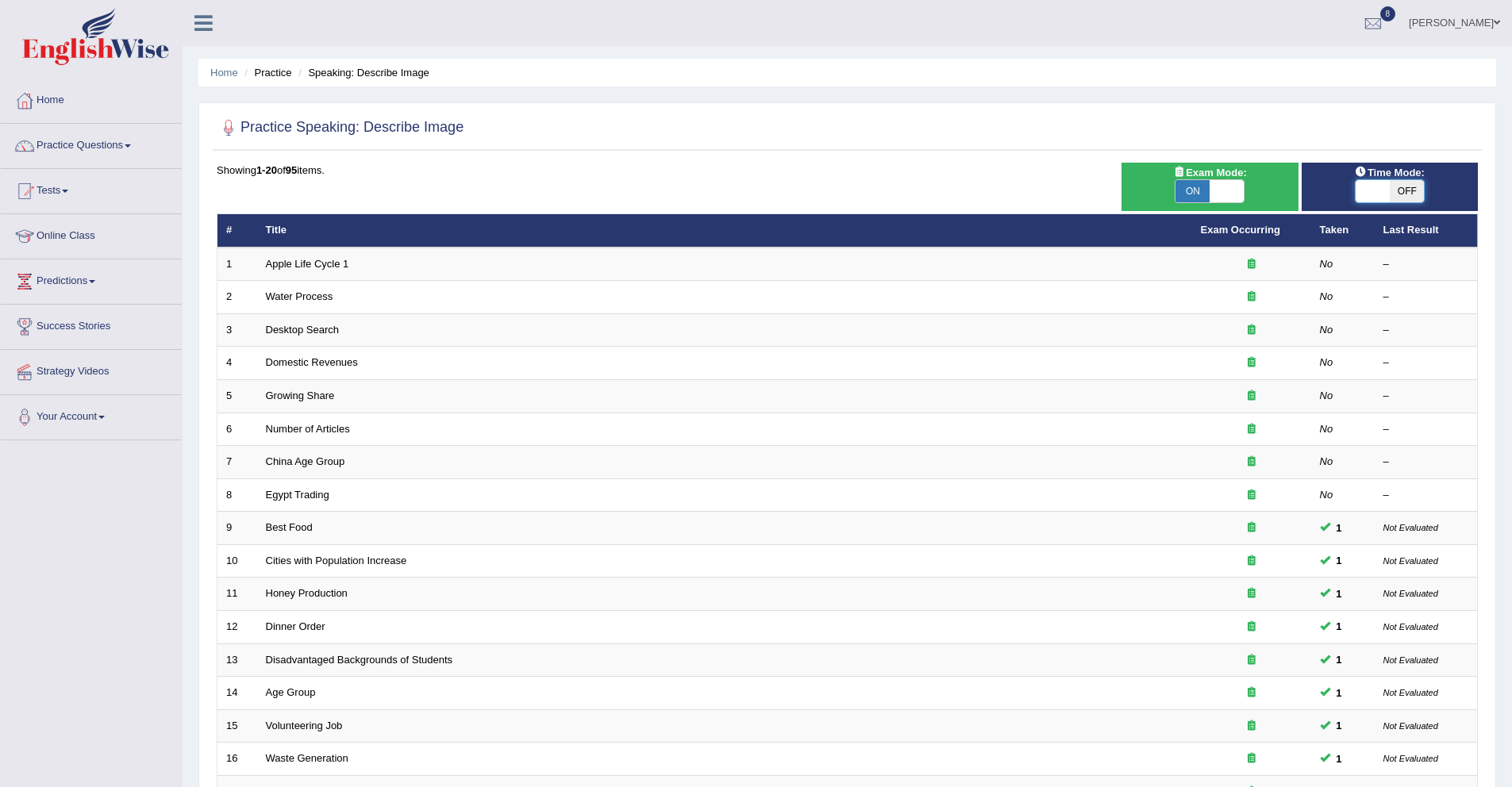
click at [1371, 190] on span at bounding box center [1372, 191] width 34 height 22
checkbox input "true"
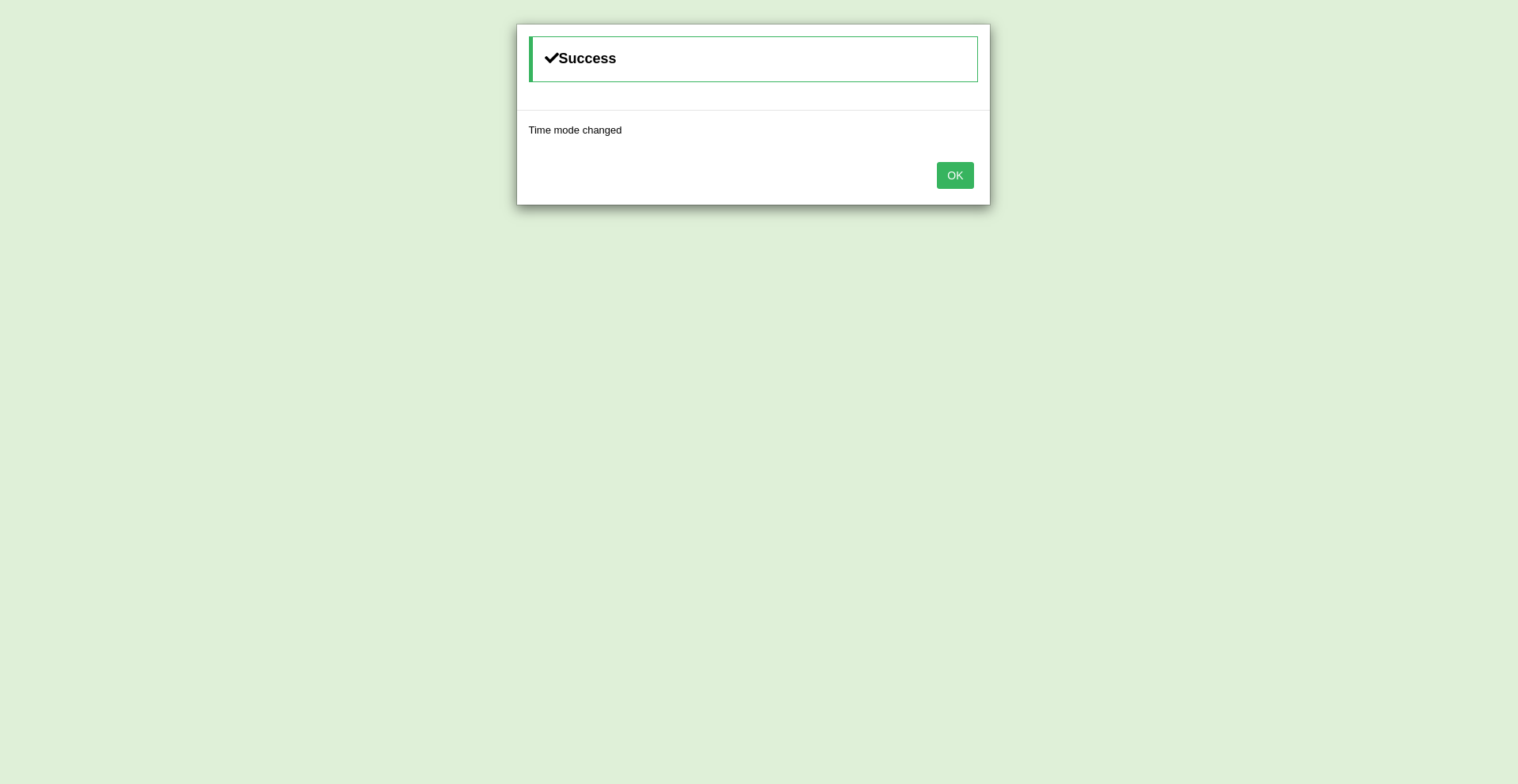
click at [960, 178] on button "OK" at bounding box center [955, 175] width 36 height 27
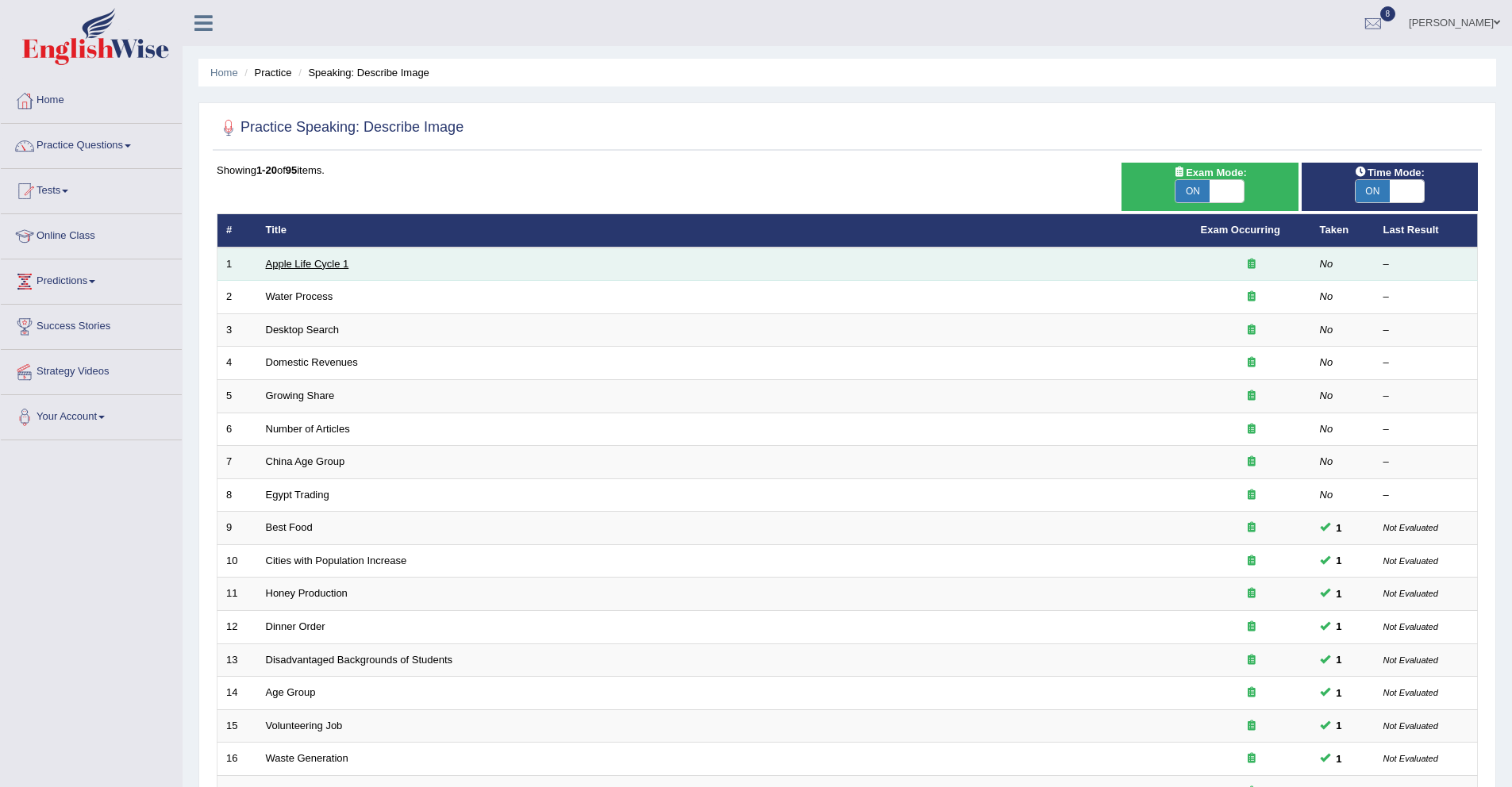
click at [283, 260] on link "Apple Life Cycle 1" at bounding box center [307, 264] width 83 height 12
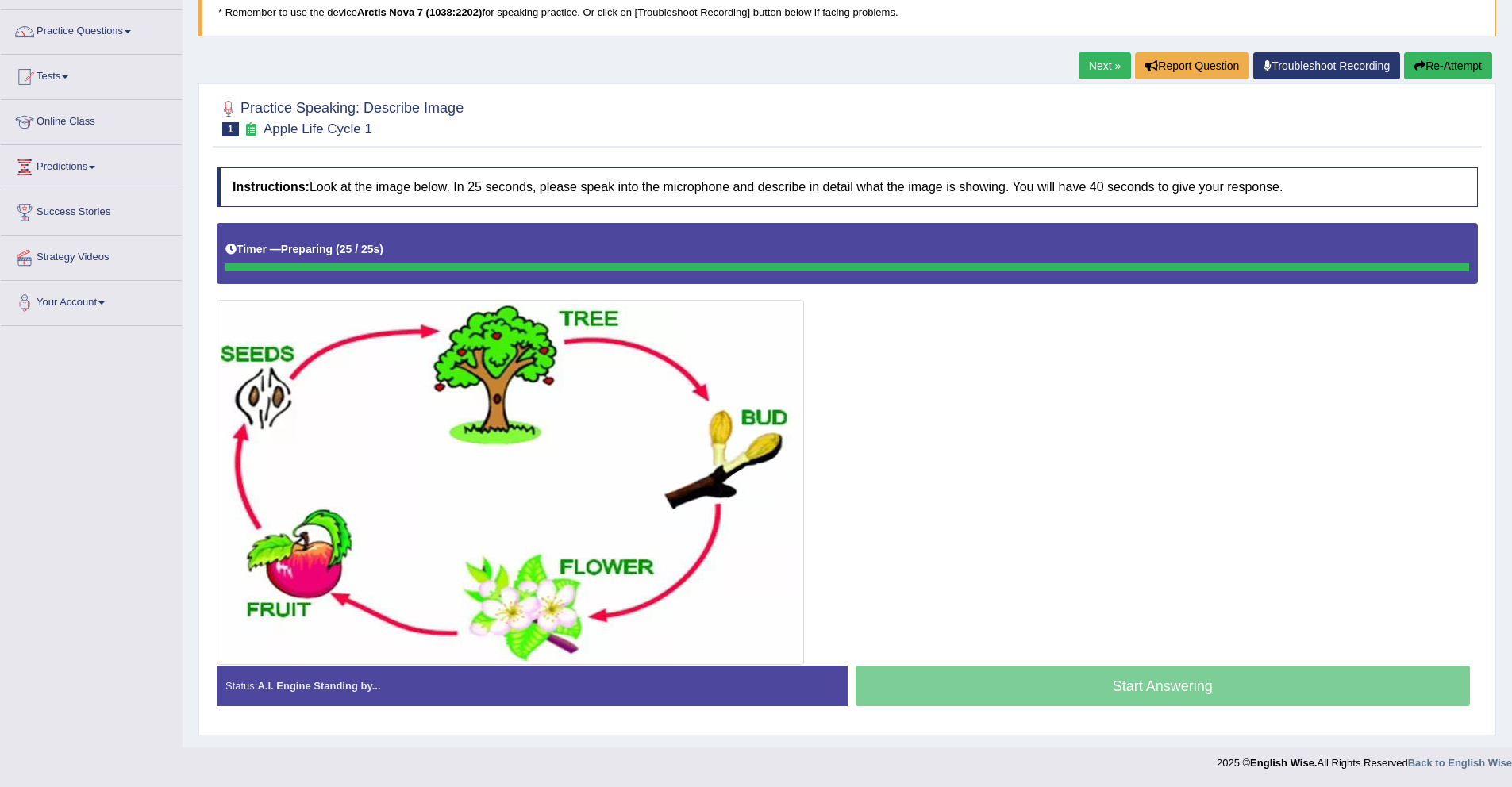
scroll to position [115, 0]
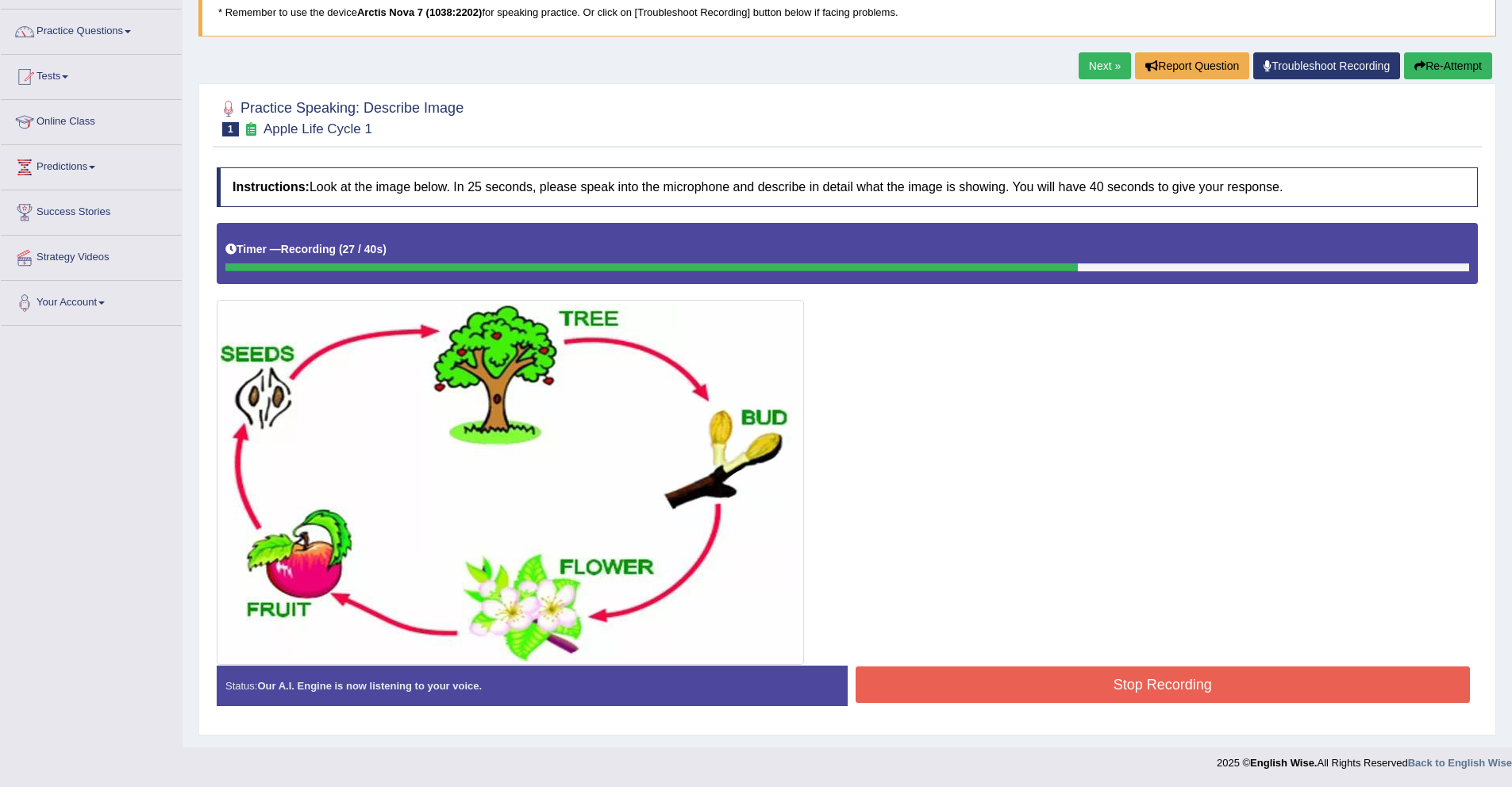
click at [1080, 63] on link "Next »" at bounding box center [1105, 66] width 52 height 27
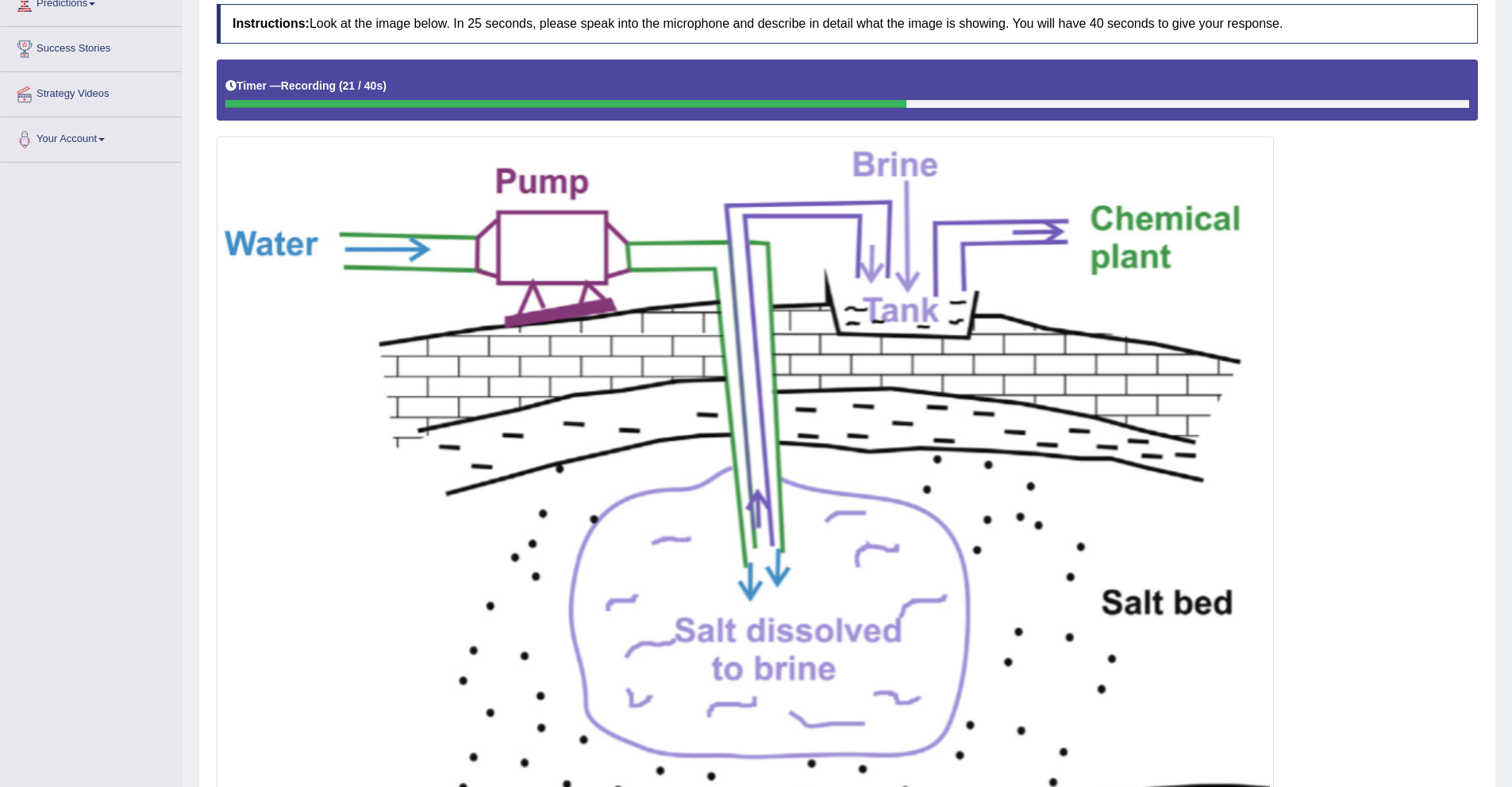
scroll to position [465, 0]
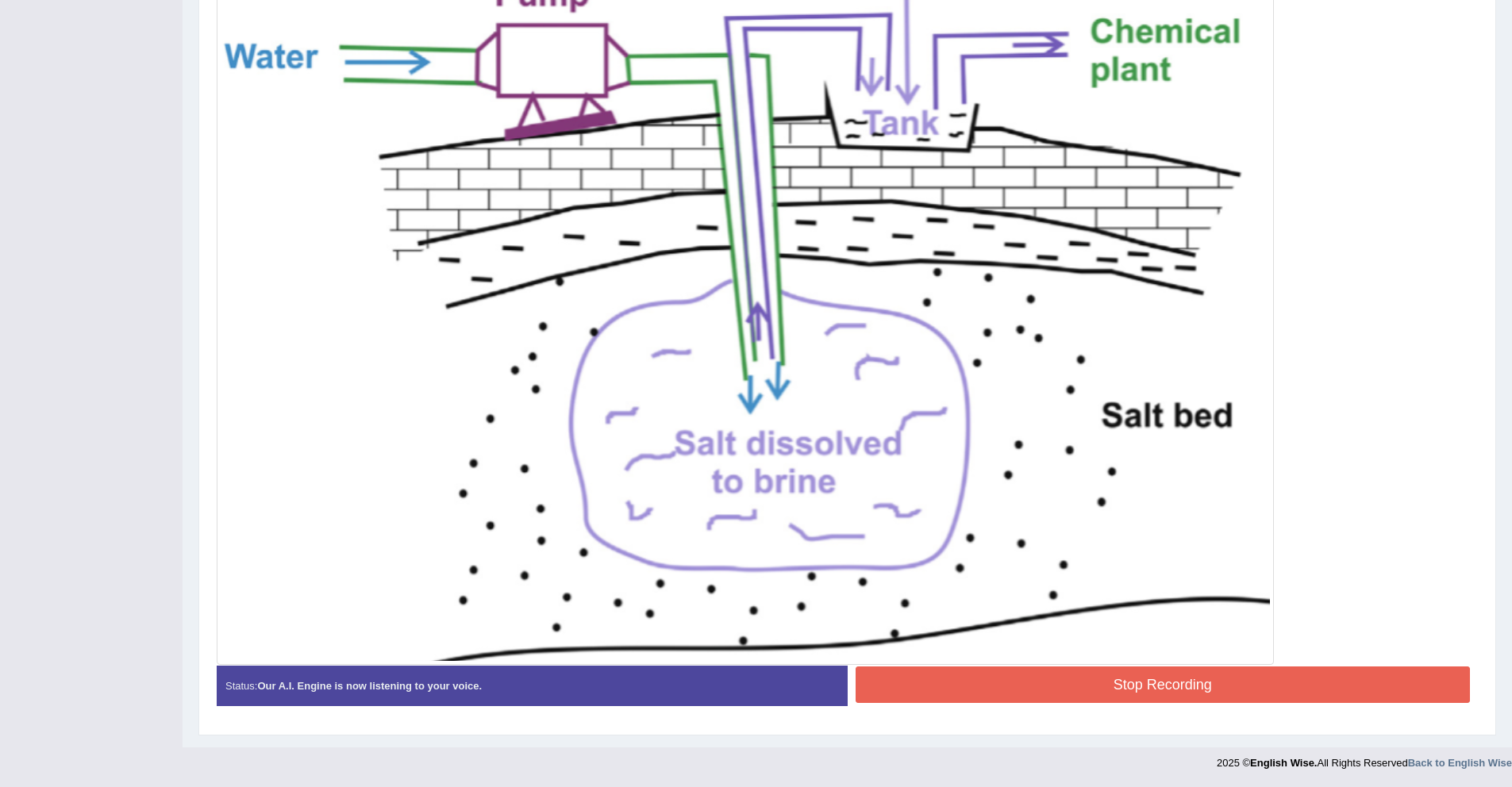
click at [942, 680] on button "Stop Recording" at bounding box center [1163, 685] width 615 height 36
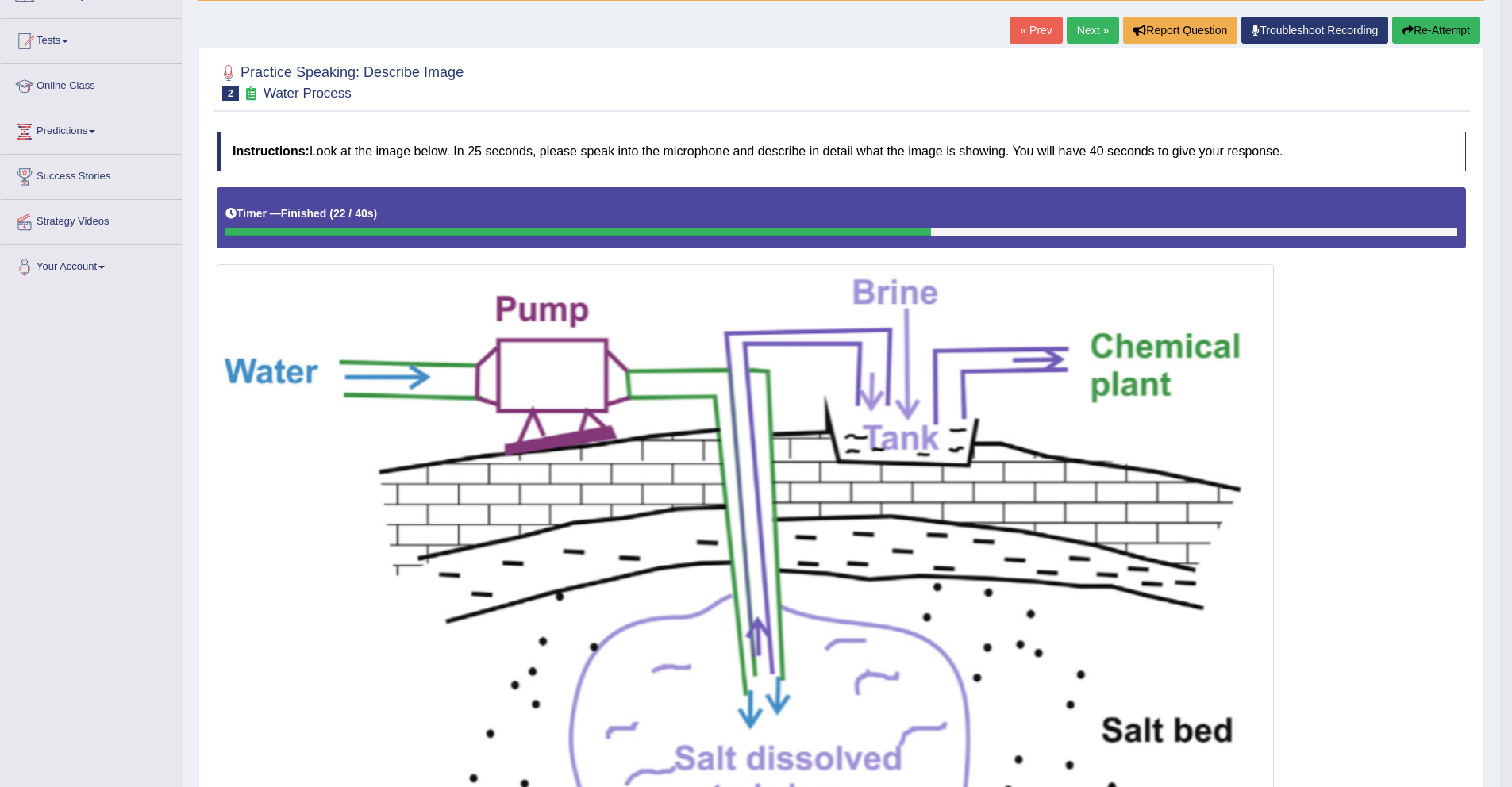
scroll to position [0, 0]
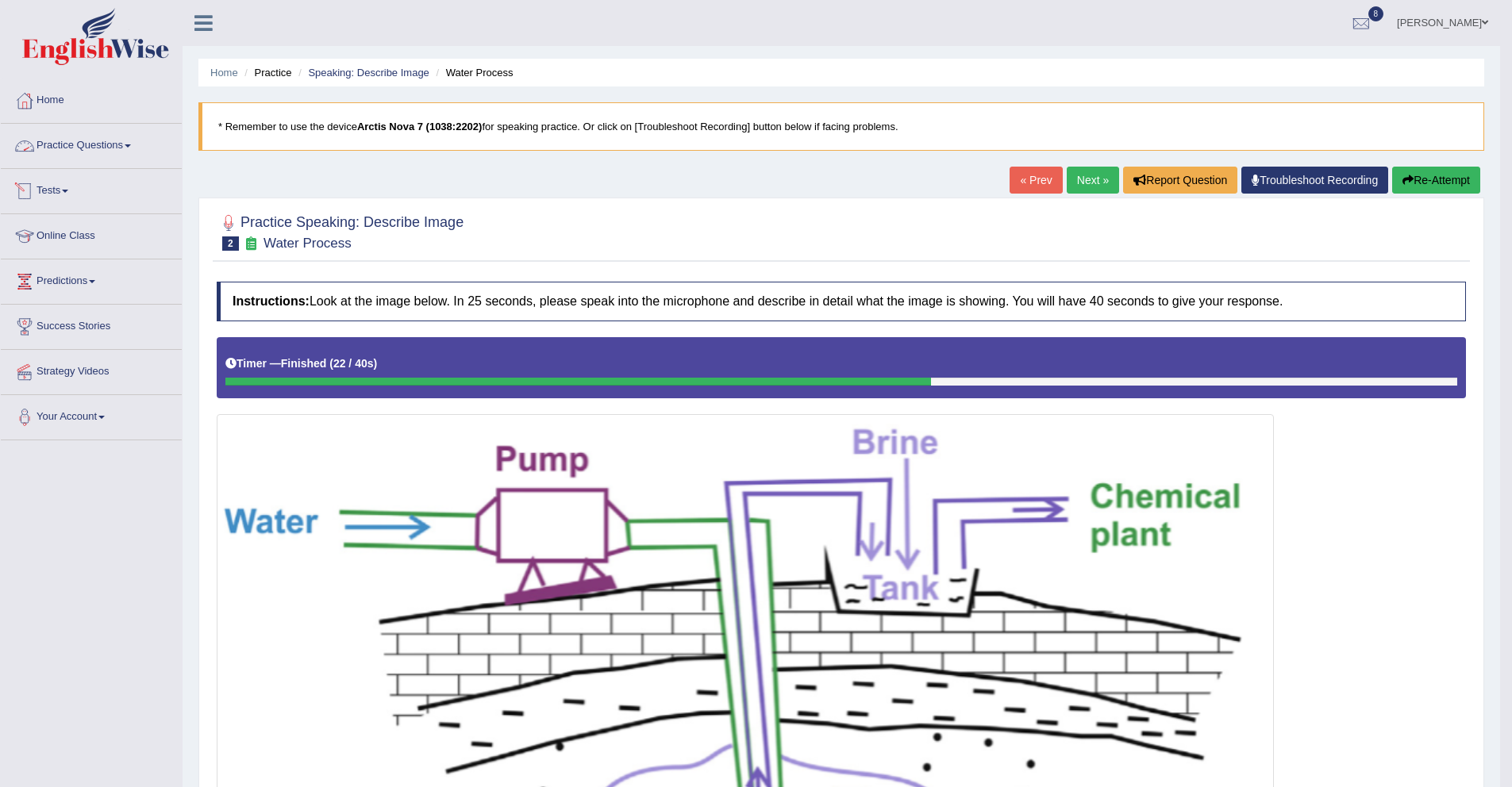
click at [92, 134] on link "Practice Questions" at bounding box center [91, 143] width 181 height 40
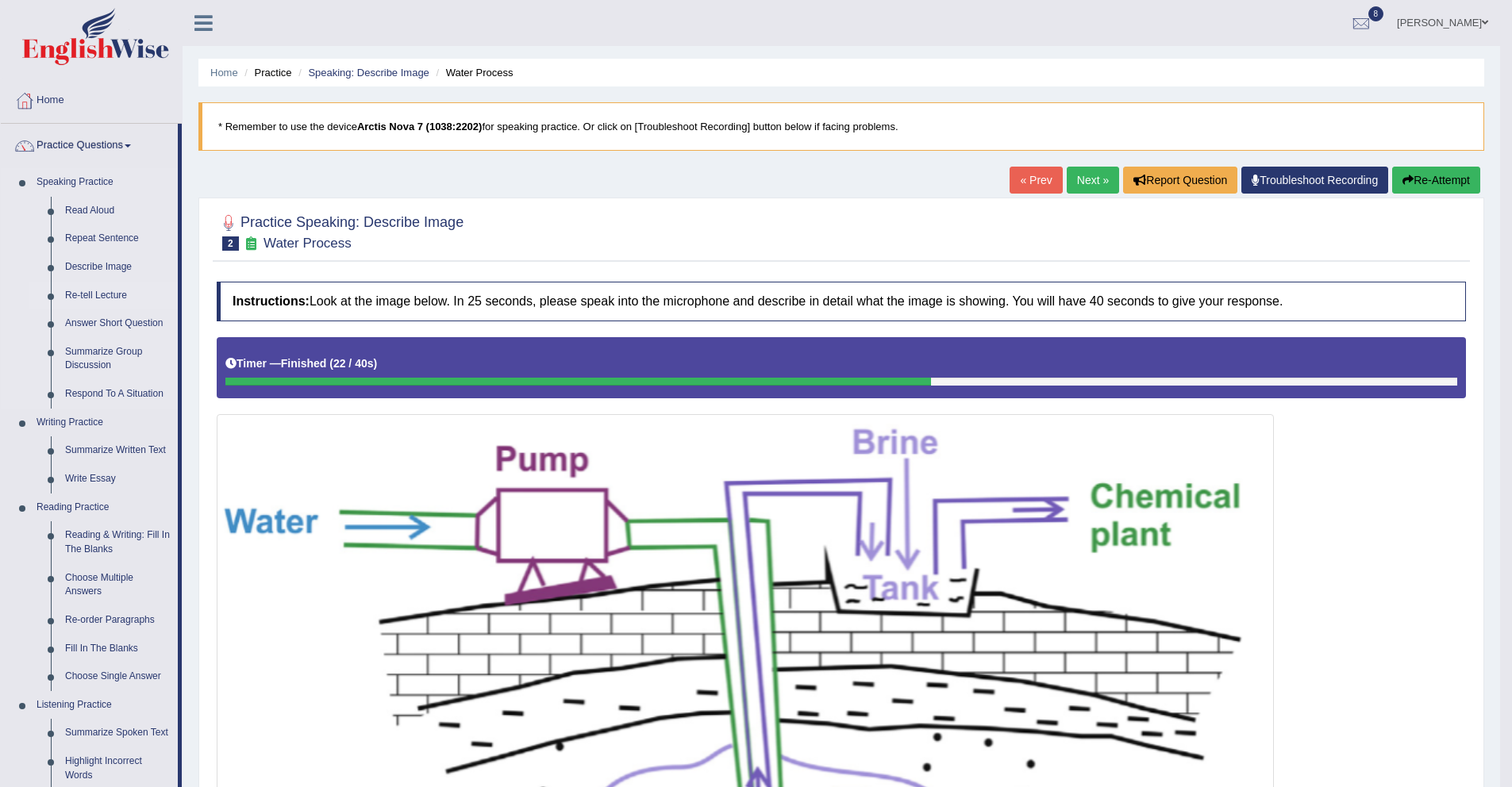
click at [120, 289] on link "Re-tell Lecture" at bounding box center [118, 296] width 120 height 29
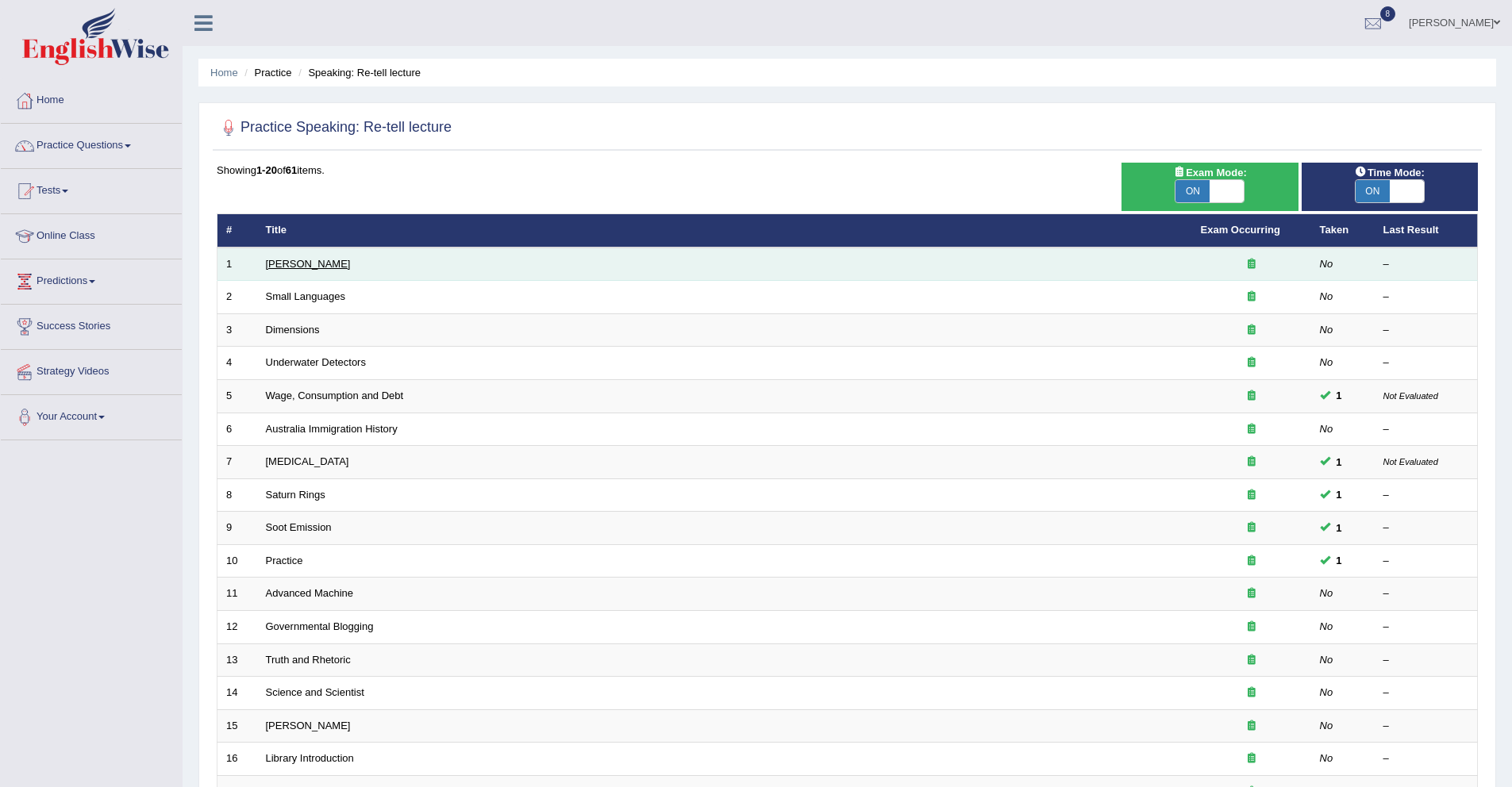
click at [317, 267] on link "[PERSON_NAME]" at bounding box center [308, 264] width 85 height 12
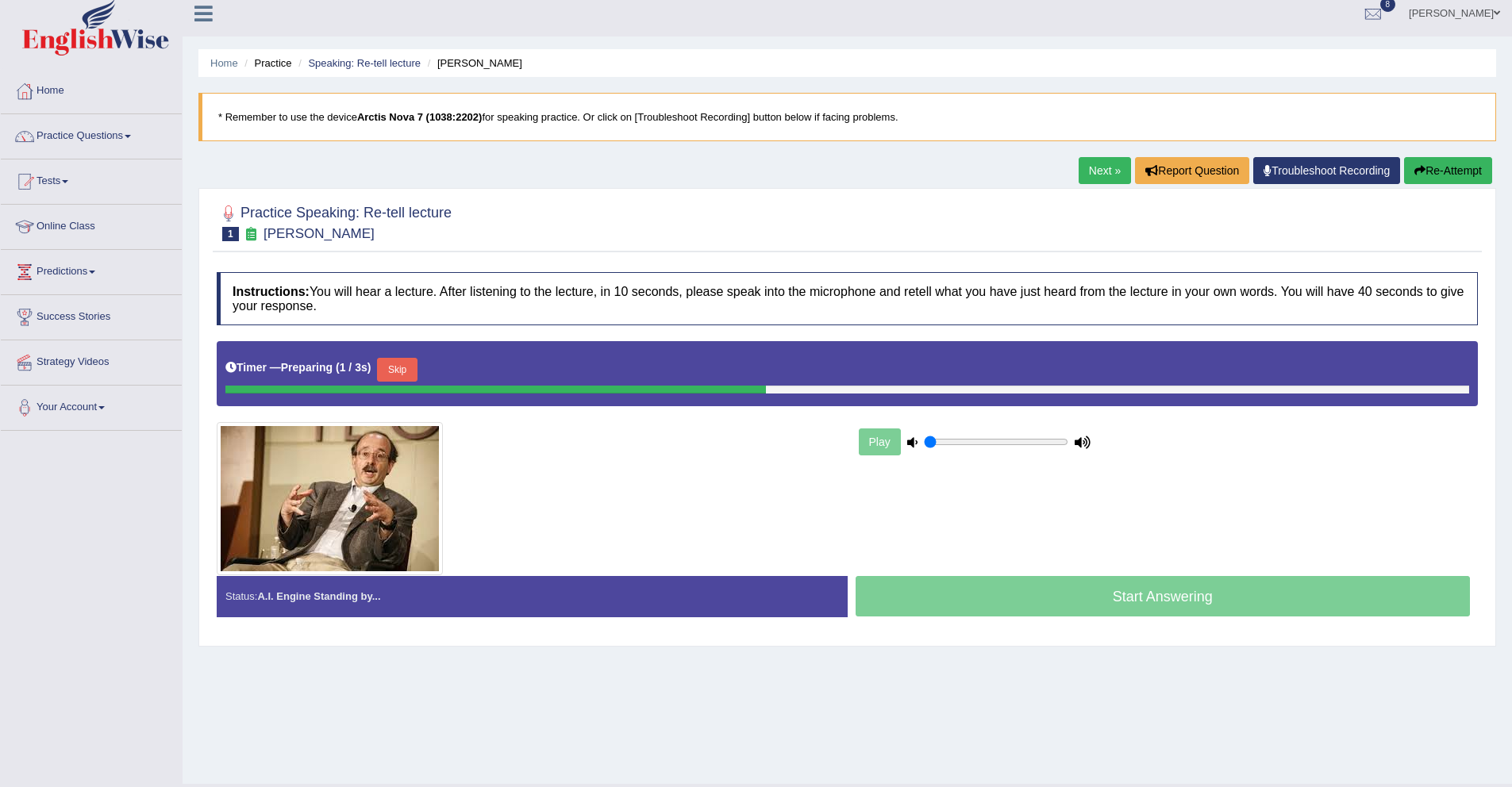
scroll to position [46, 0]
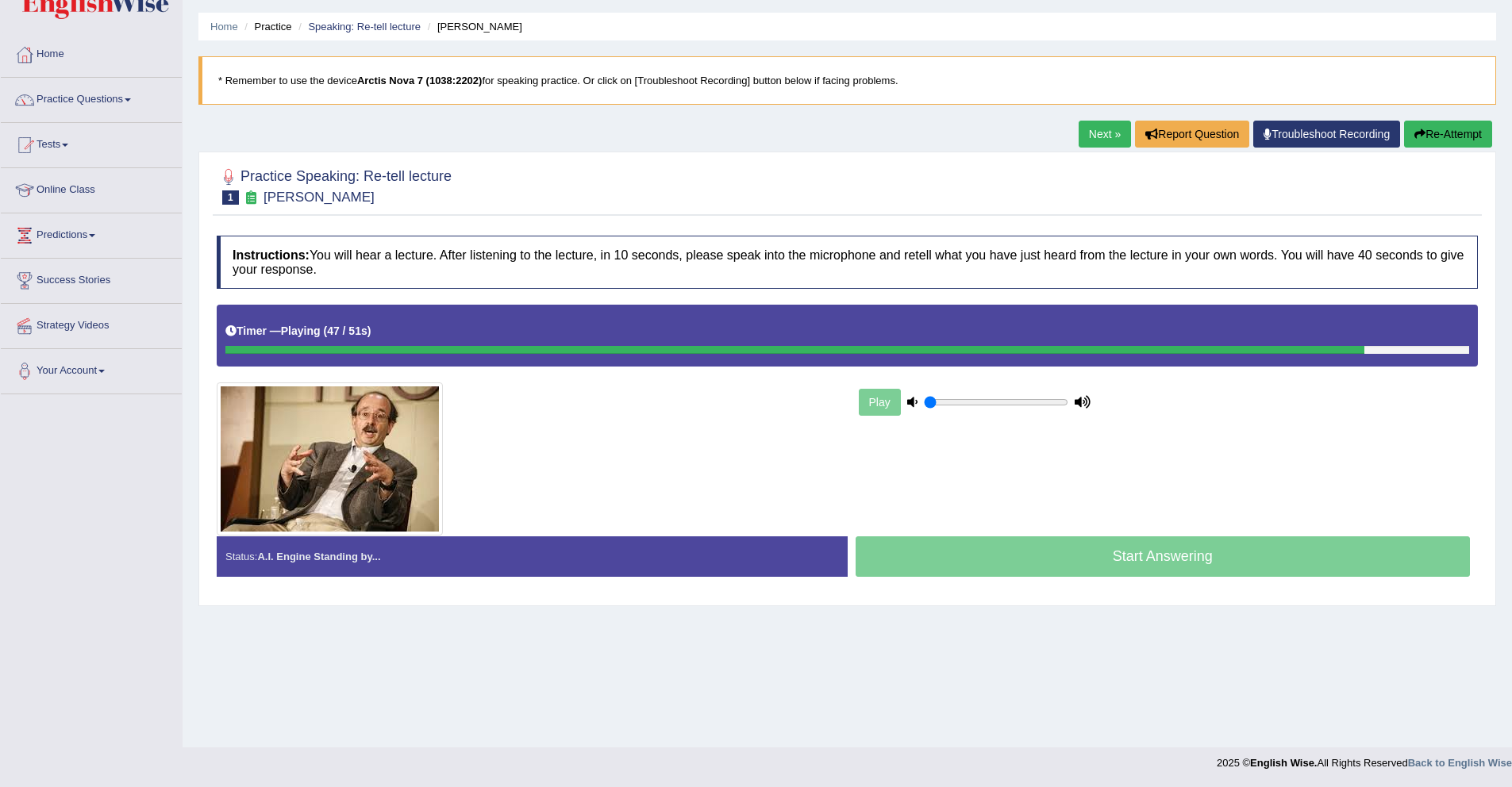
click at [1415, 132] on icon "button" at bounding box center [1420, 134] width 11 height 11
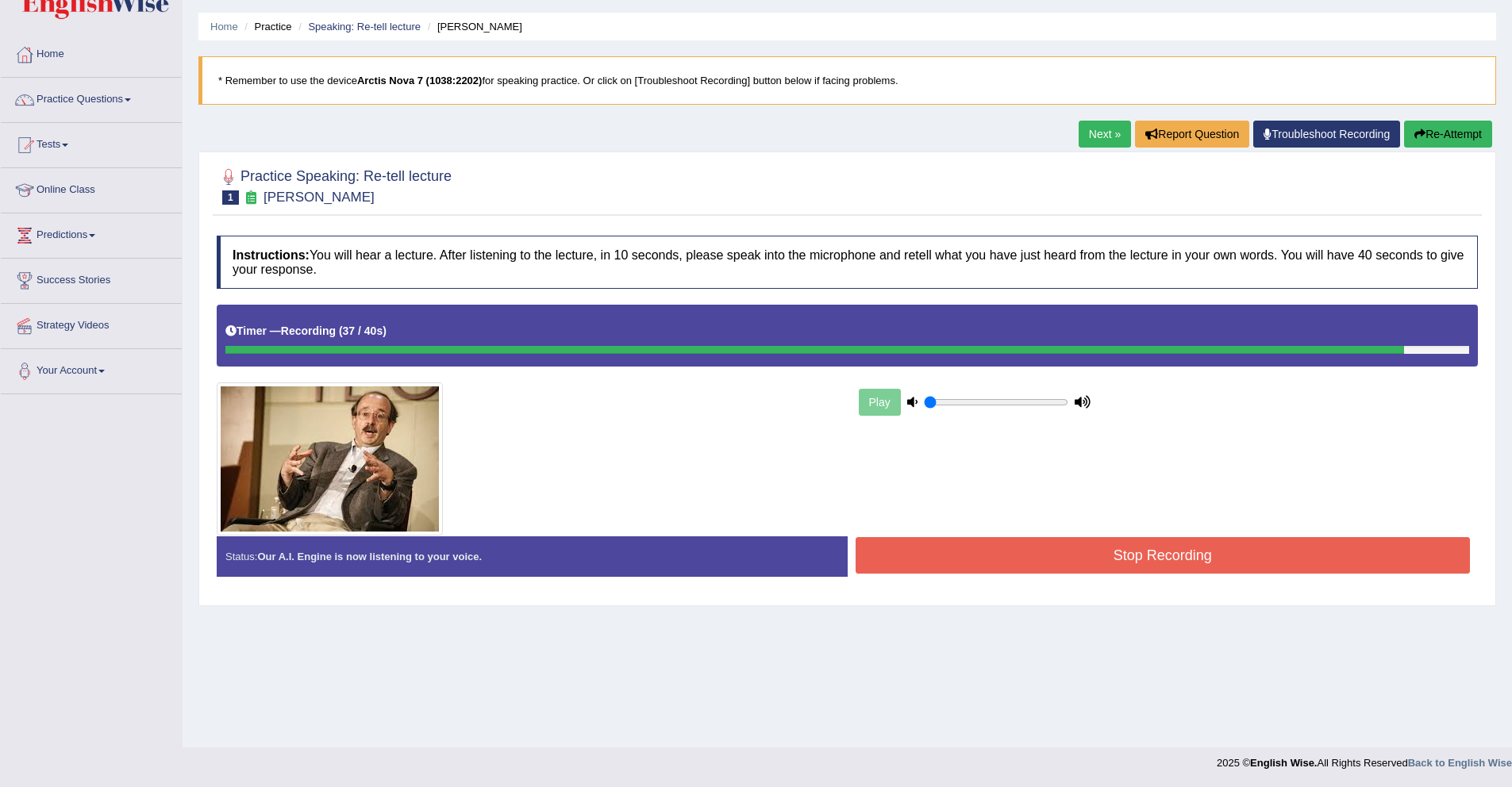
click at [1196, 567] on button "Stop Recording" at bounding box center [1163, 555] width 615 height 36
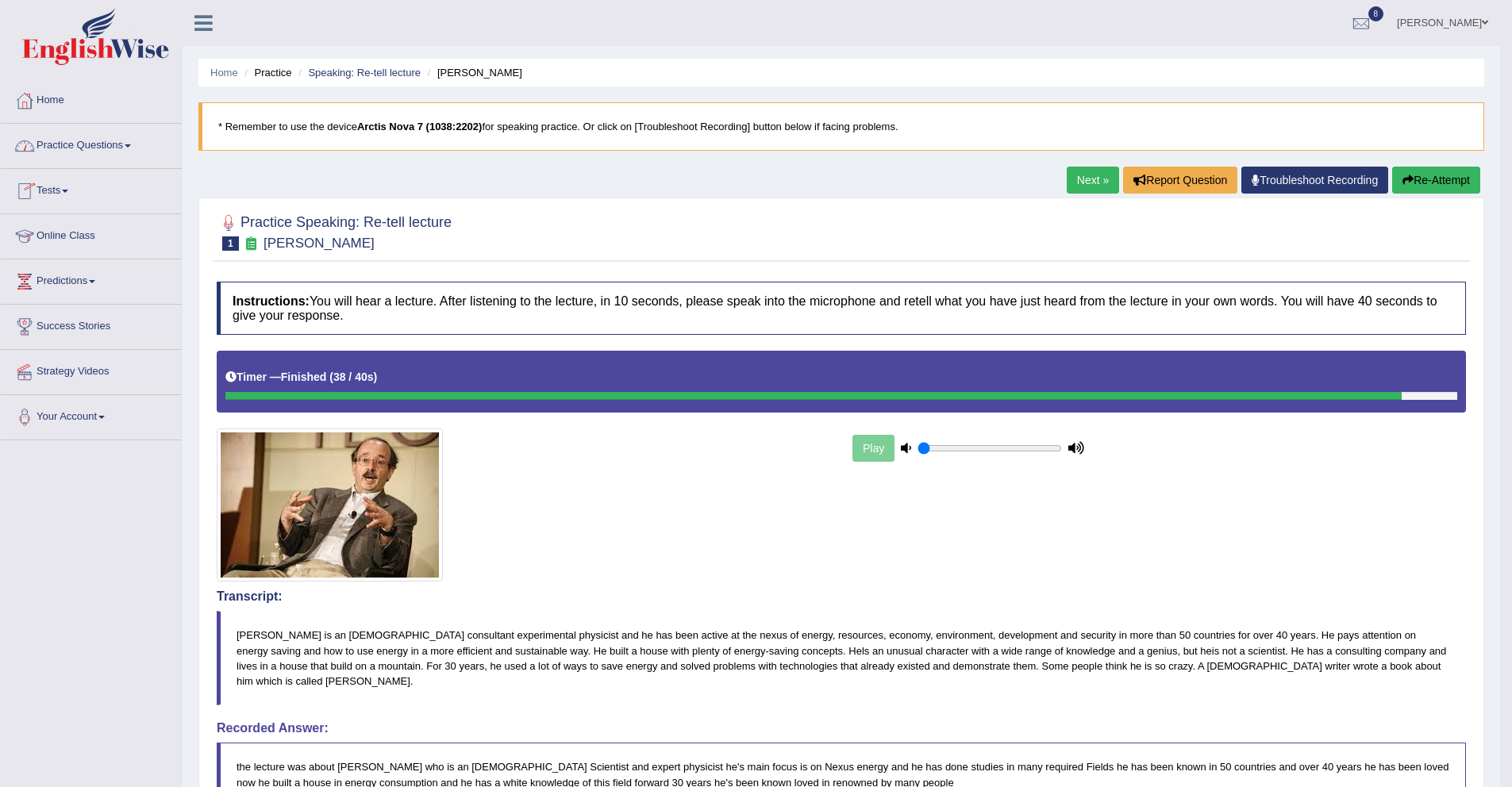
click at [67, 139] on link "Practice Questions" at bounding box center [91, 143] width 181 height 40
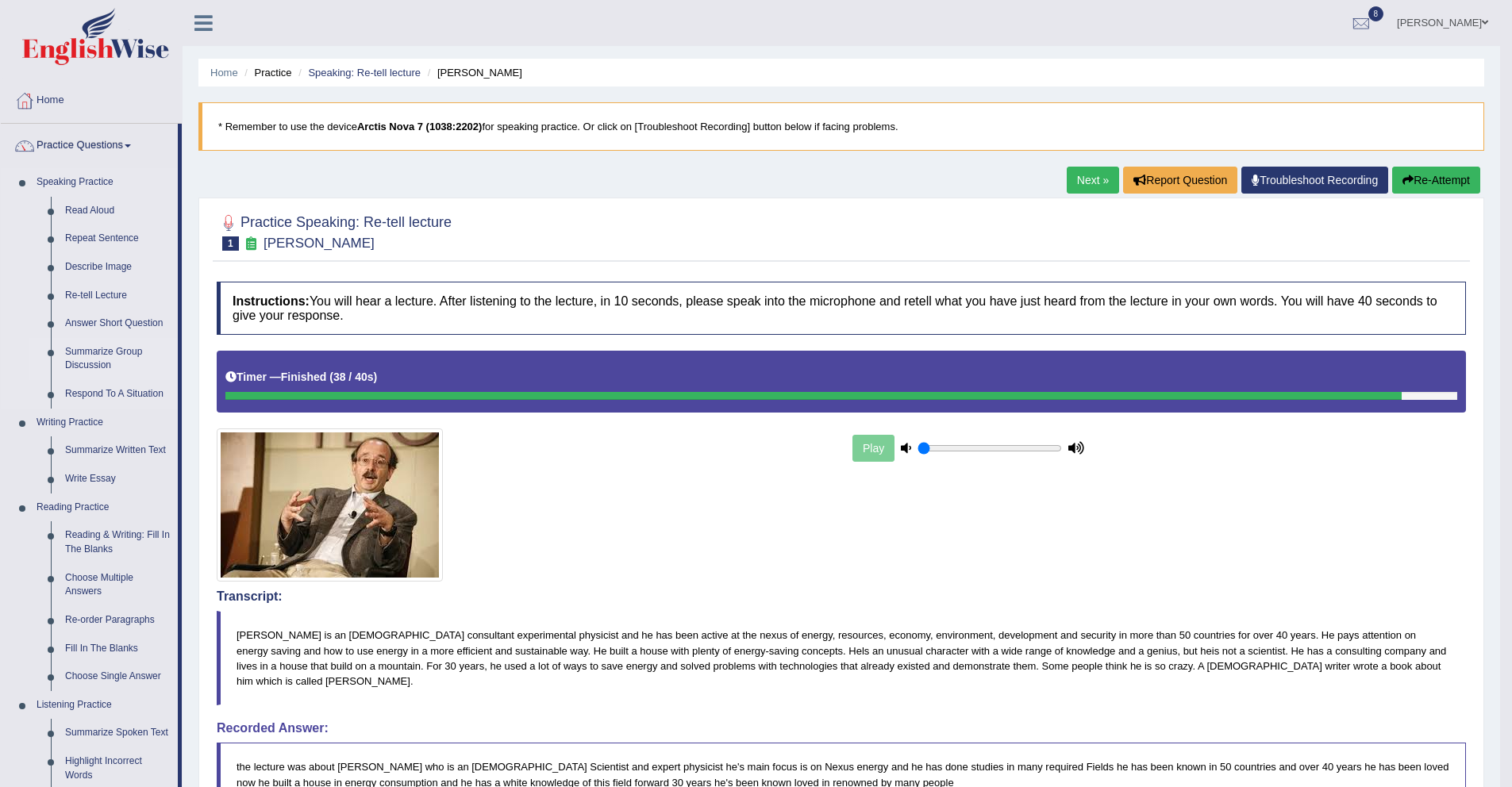
scroll to position [9, 0]
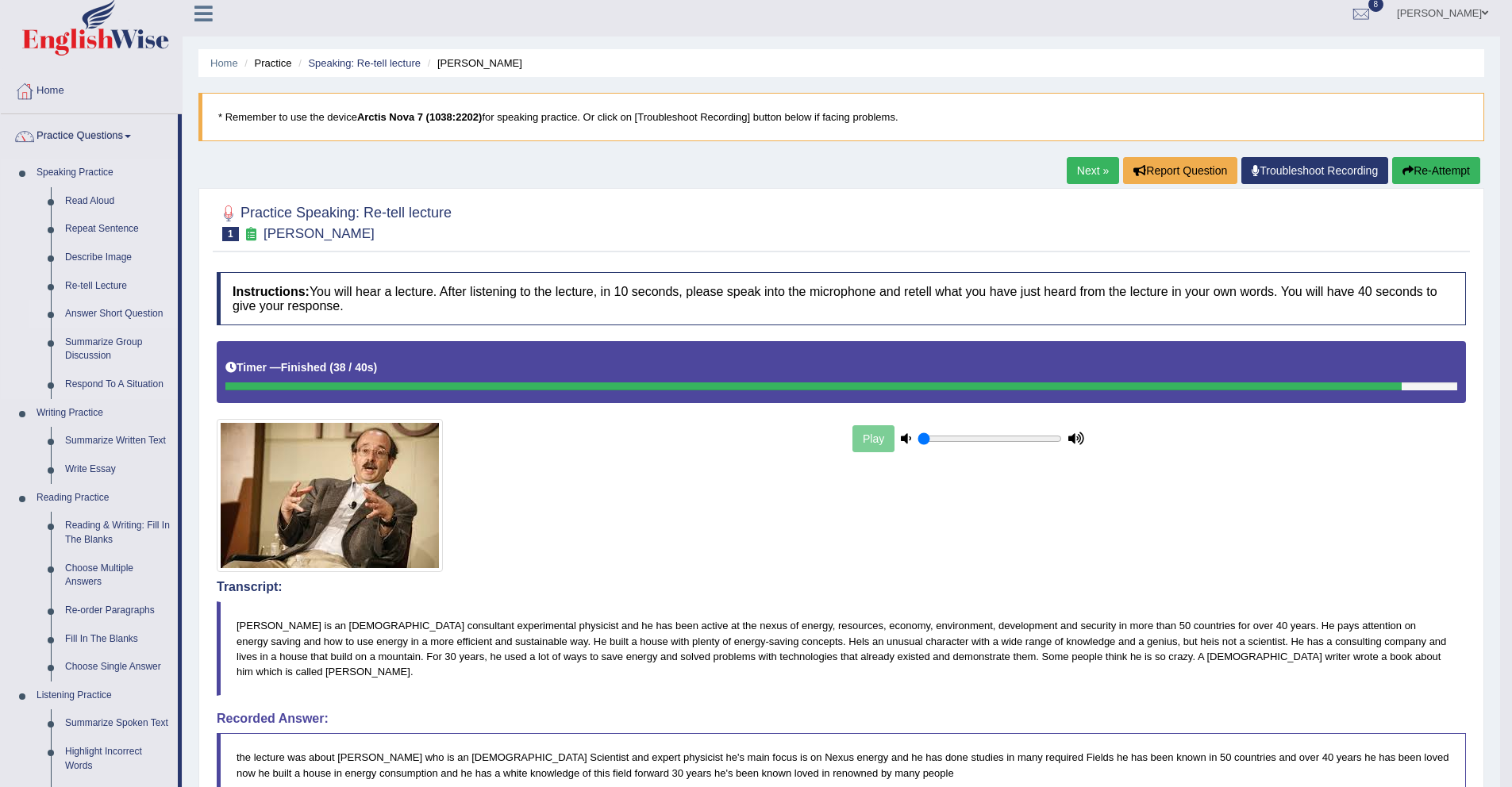
click at [91, 312] on link "Answer Short Question" at bounding box center [118, 314] width 120 height 29
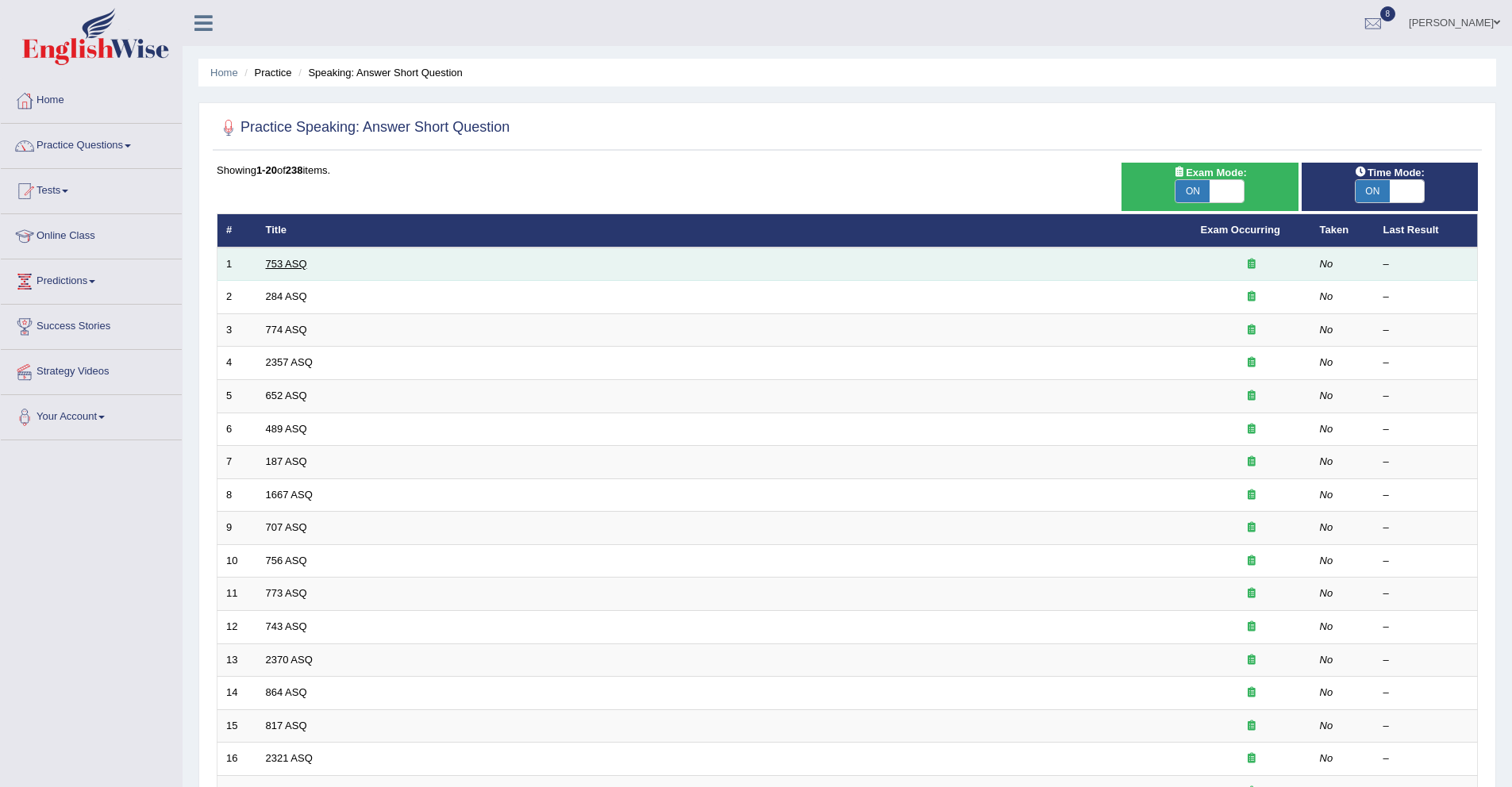
click at [273, 263] on link "753 ASQ" at bounding box center [286, 264] width 41 height 12
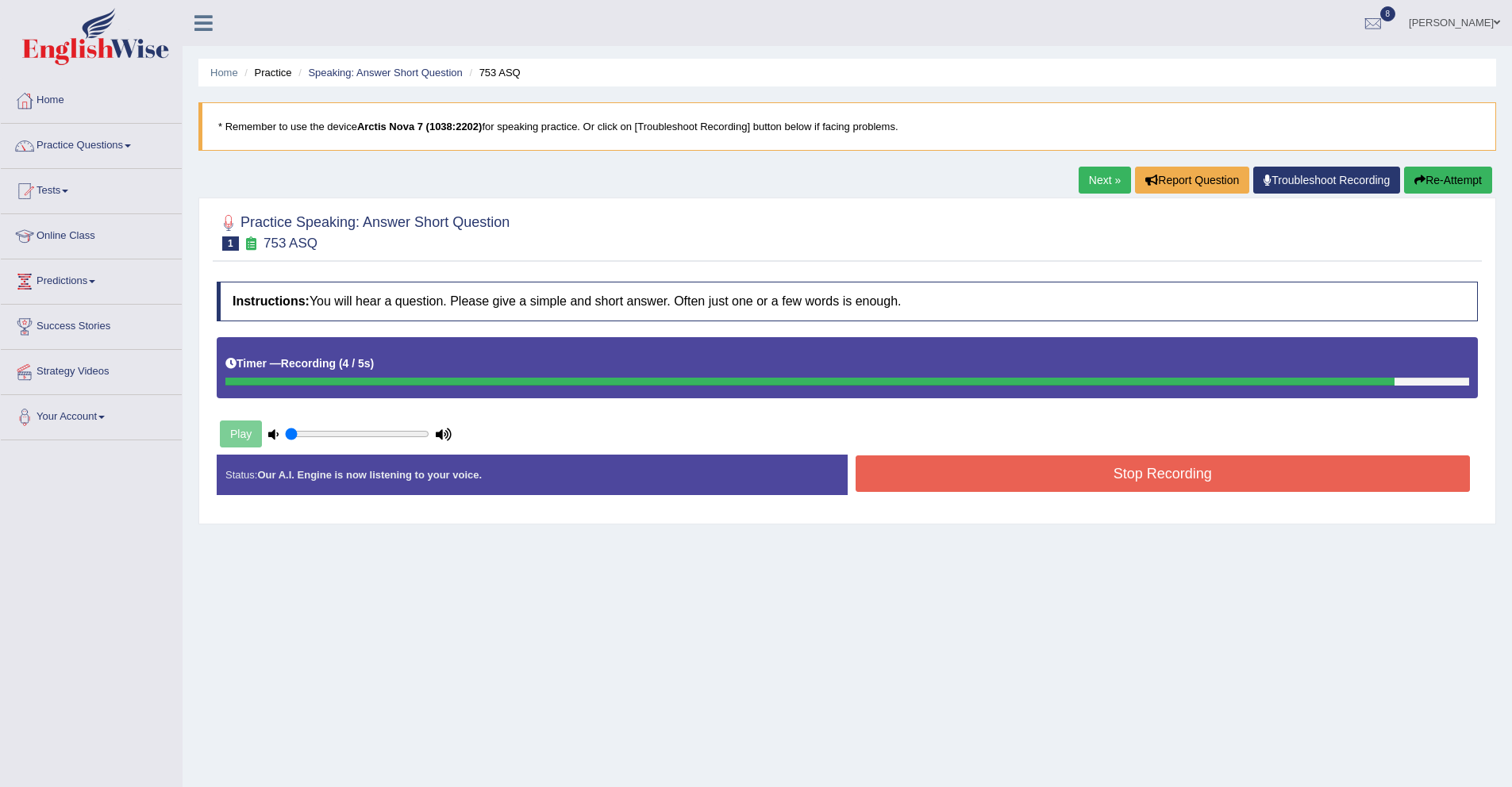
click at [982, 482] on button "Stop Recording" at bounding box center [1163, 473] width 615 height 36
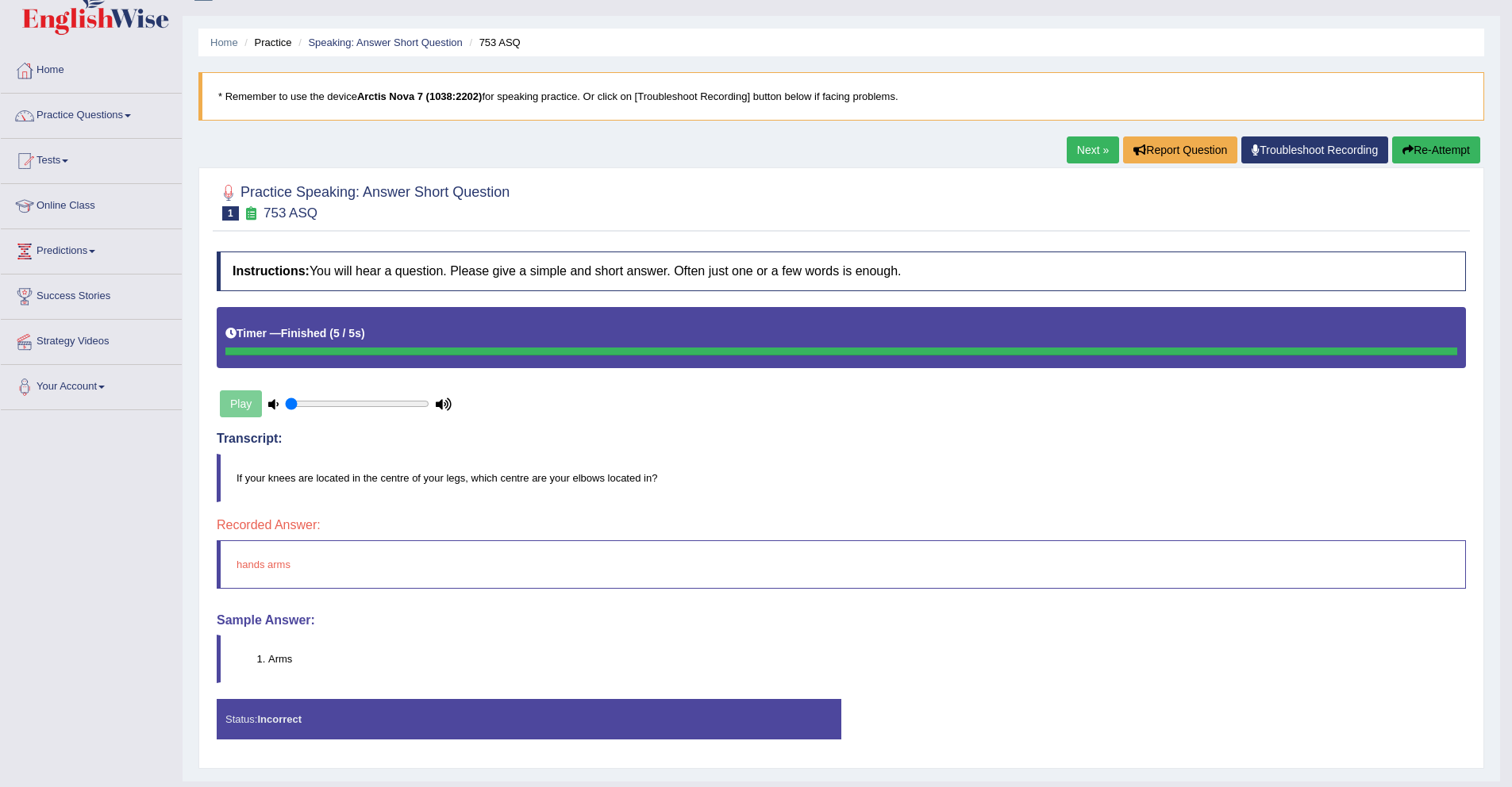
scroll to position [51, 0]
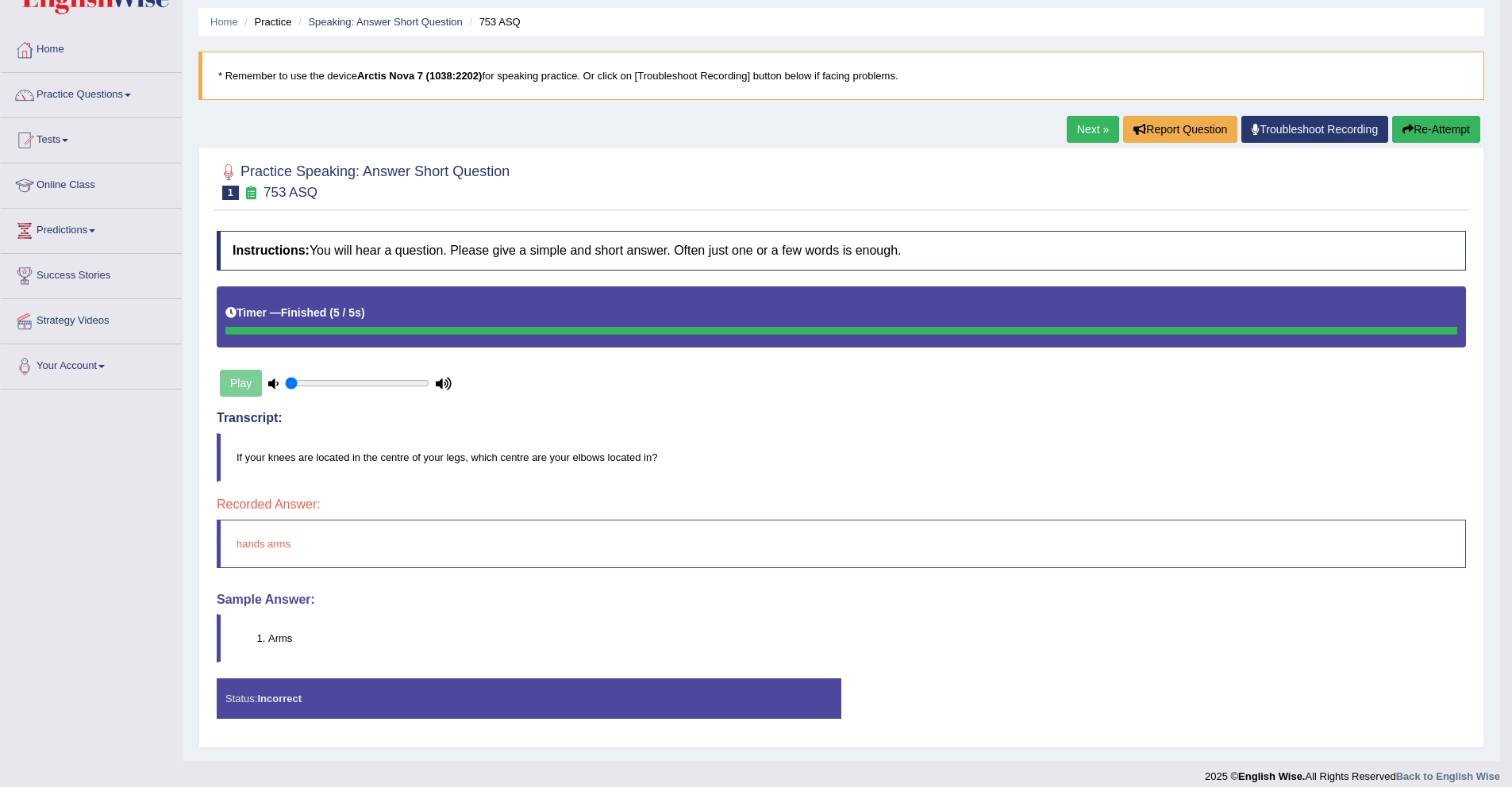
click at [1070, 129] on link "Next »" at bounding box center [1093, 129] width 52 height 27
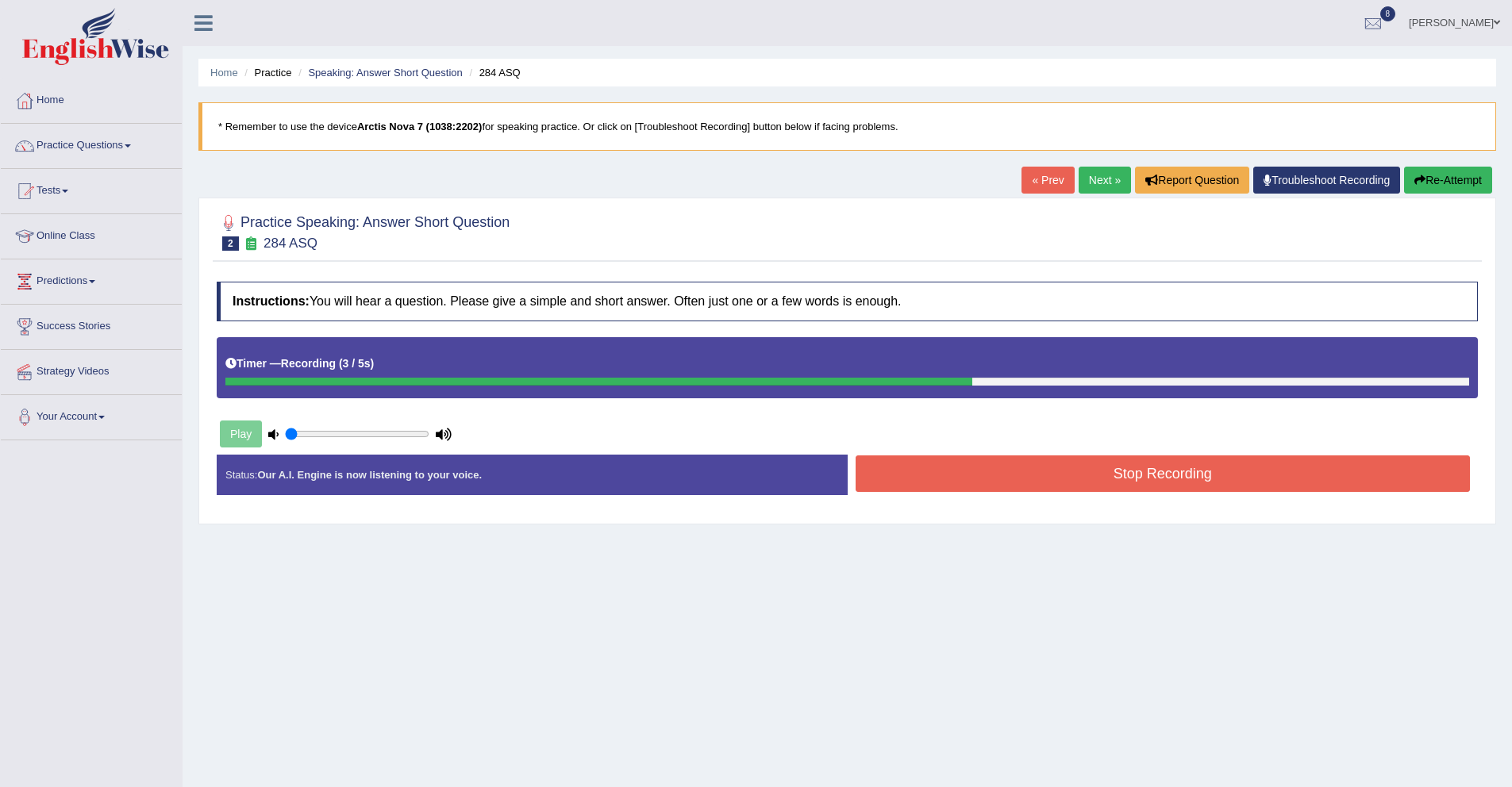
click at [973, 488] on button "Stop Recording" at bounding box center [1163, 473] width 615 height 36
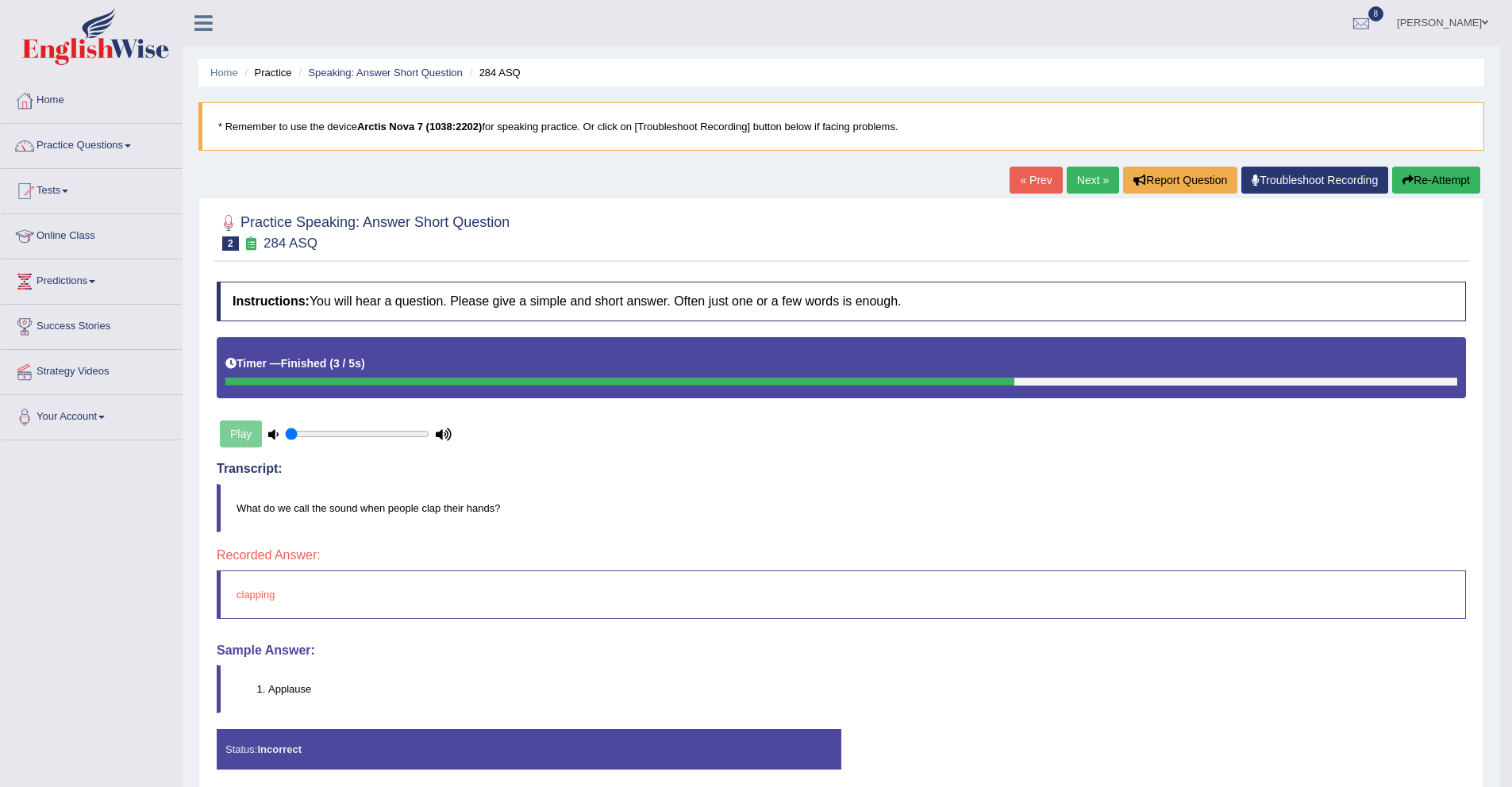
click at [1072, 184] on link "Next »" at bounding box center [1093, 180] width 52 height 27
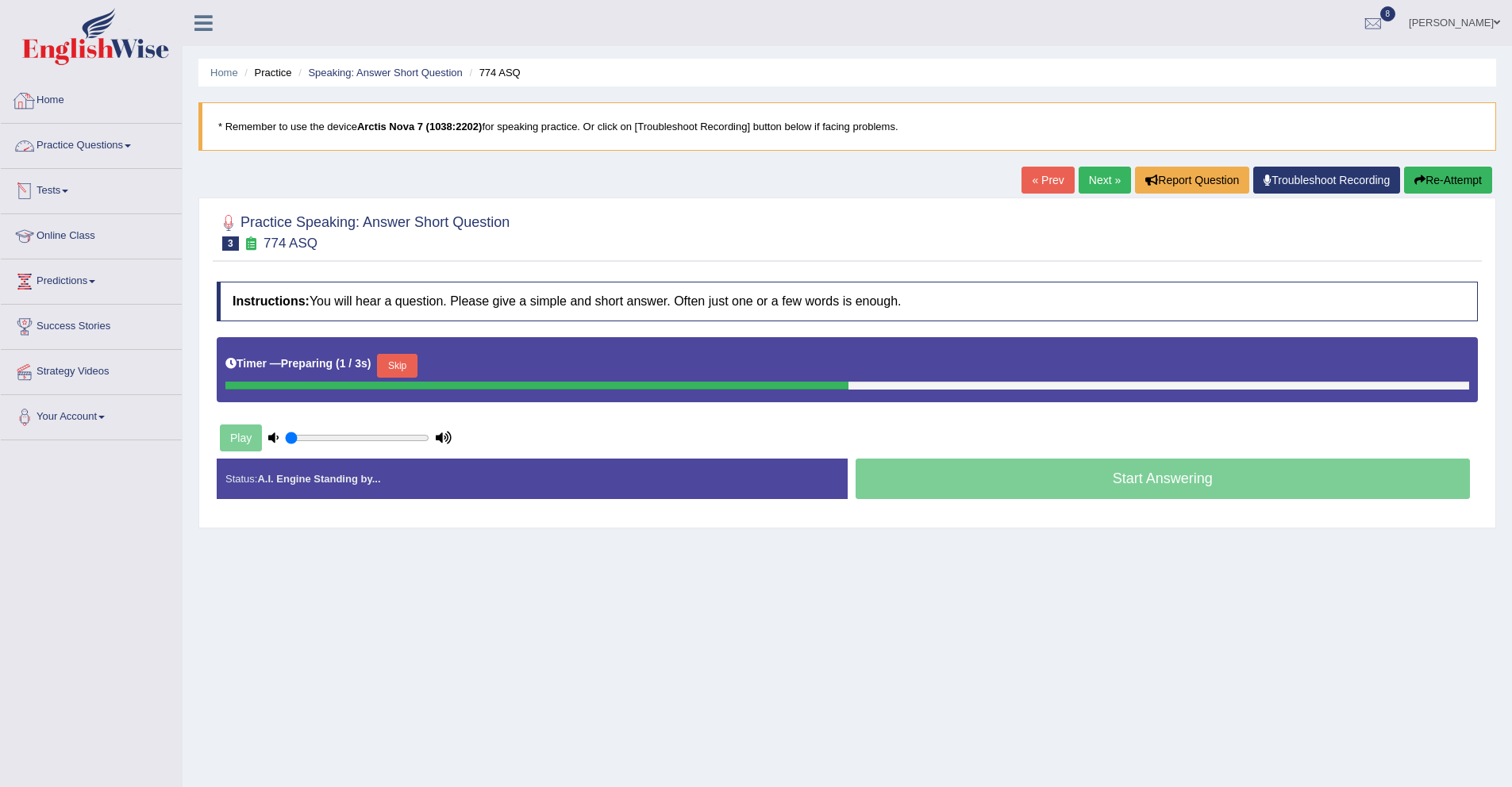
click at [66, 140] on link "Practice Questions" at bounding box center [91, 143] width 181 height 40
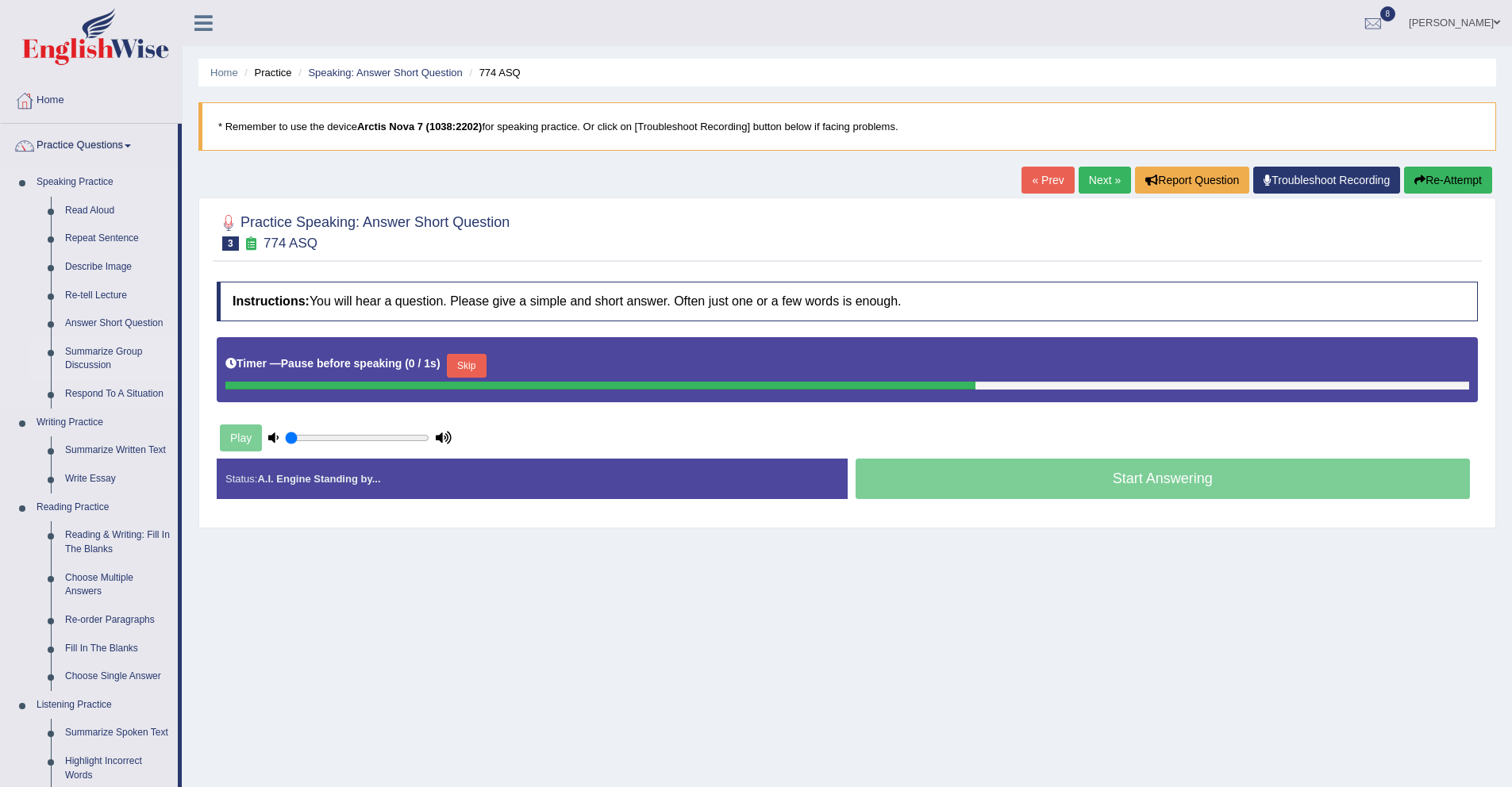
click at [113, 349] on link "Summarize Group Discussion" at bounding box center [118, 359] width 120 height 42
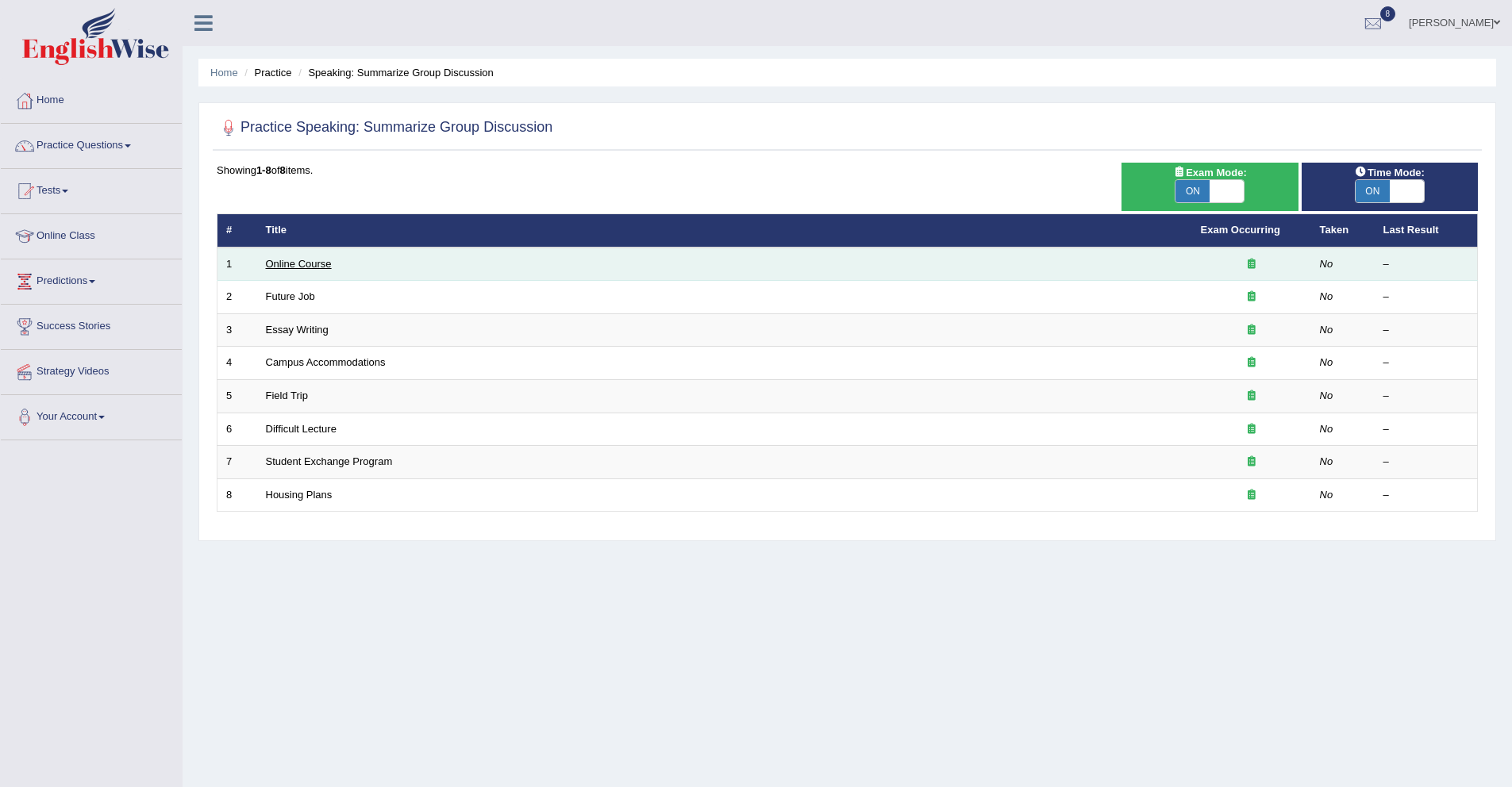
click at [320, 264] on link "Online Course" at bounding box center [299, 264] width 66 height 12
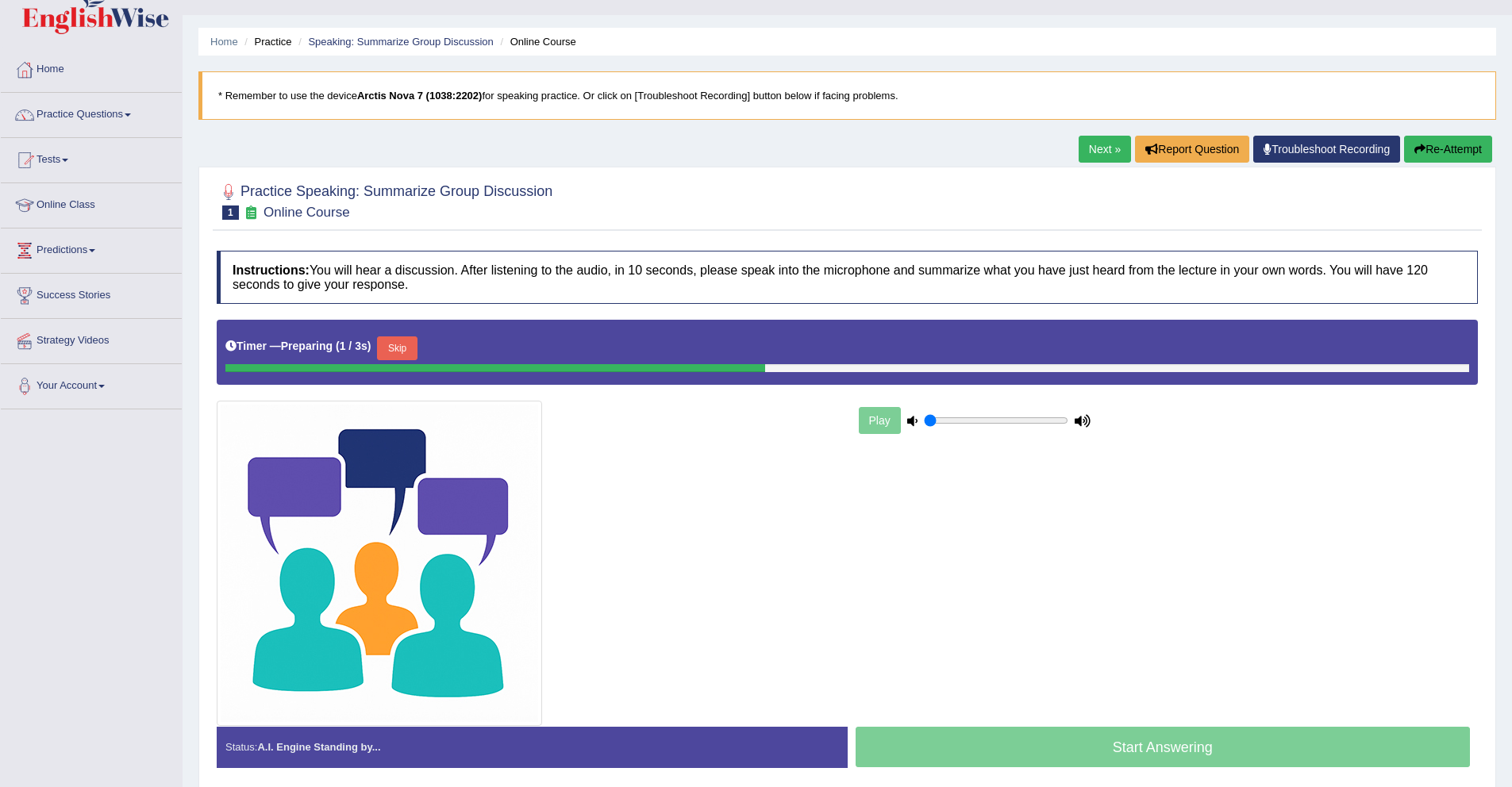
scroll to position [41, 0]
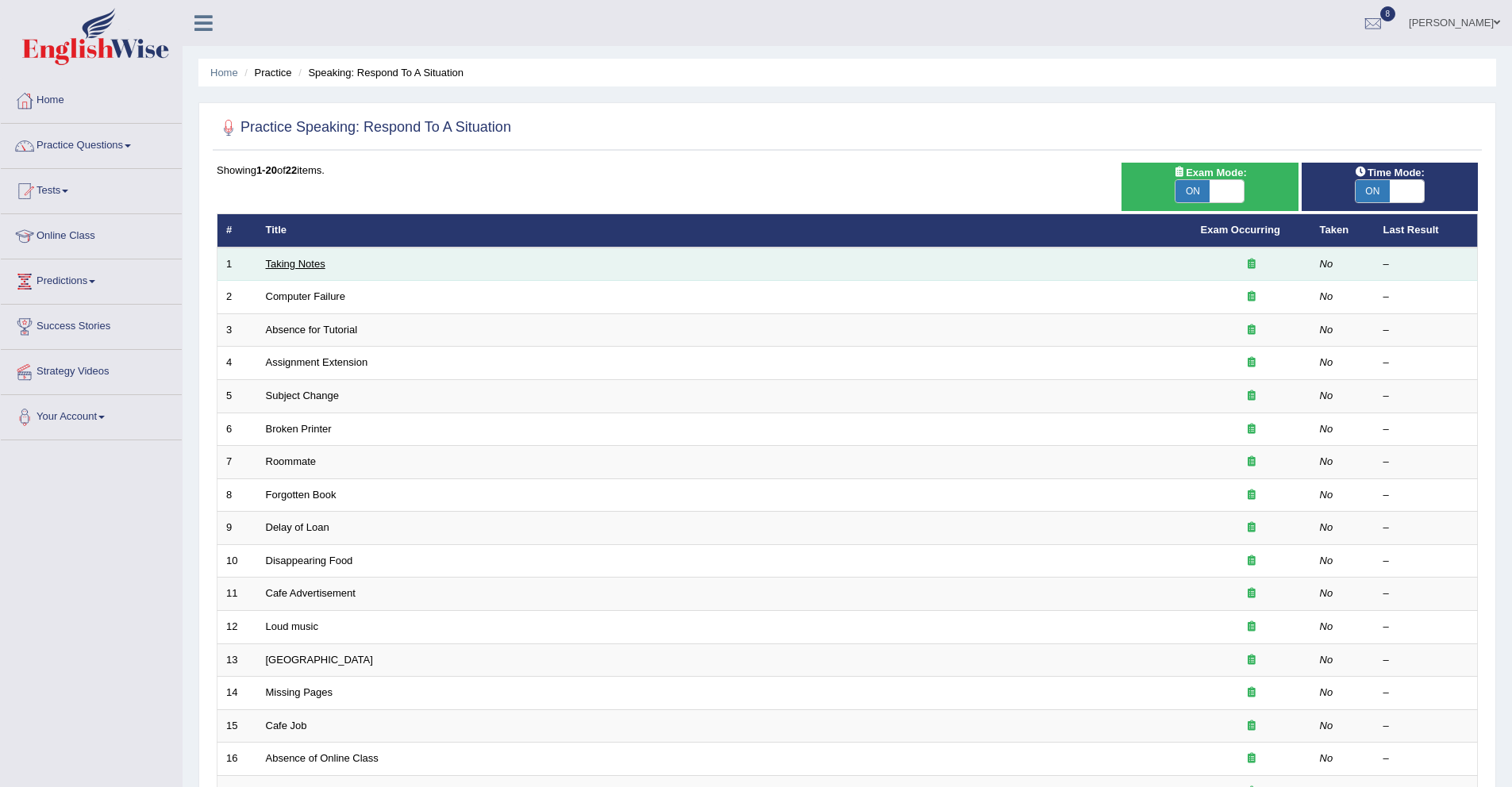
click at [309, 266] on link "Taking Notes" at bounding box center [295, 264] width 59 height 12
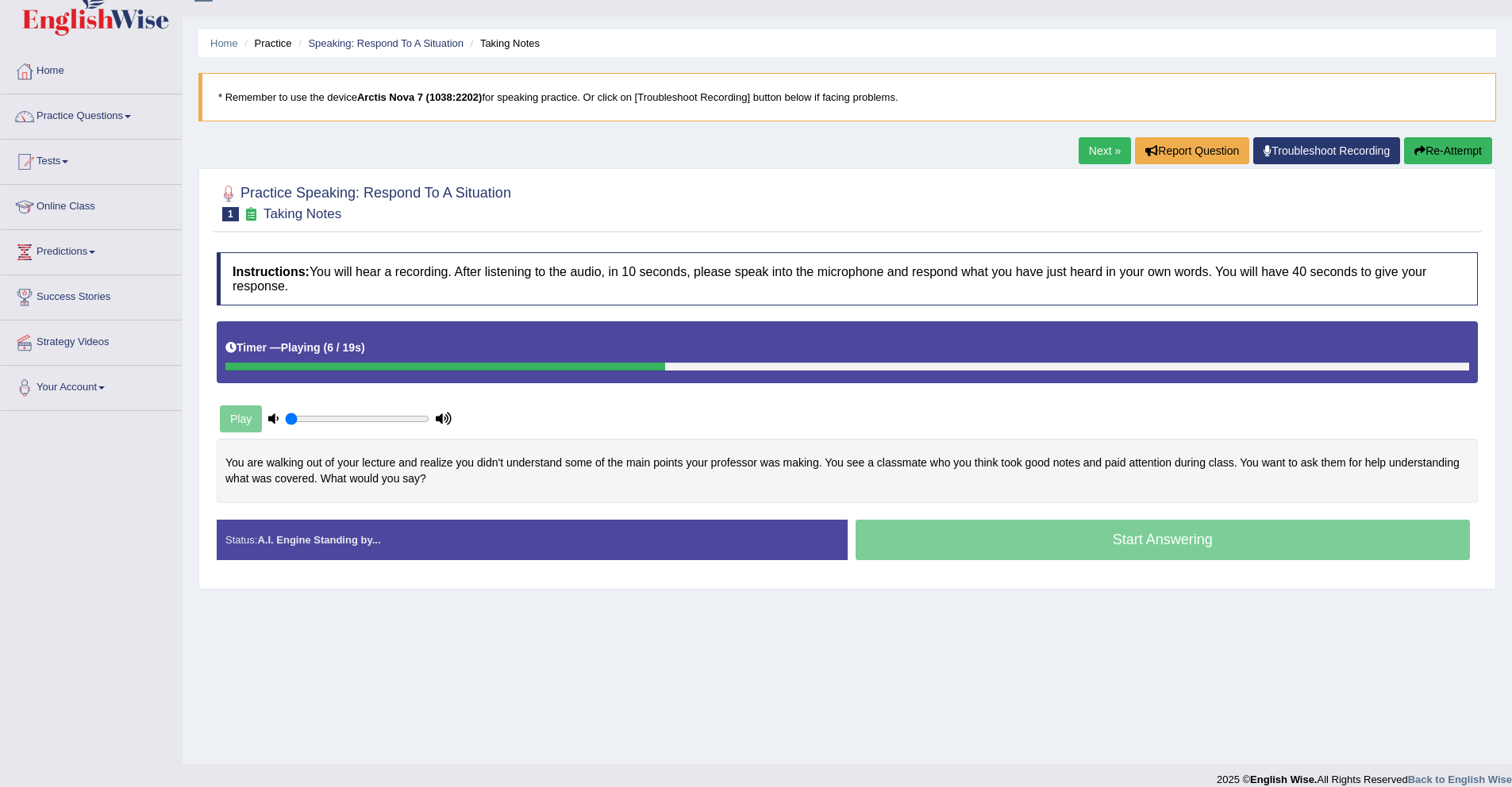
scroll to position [40, 0]
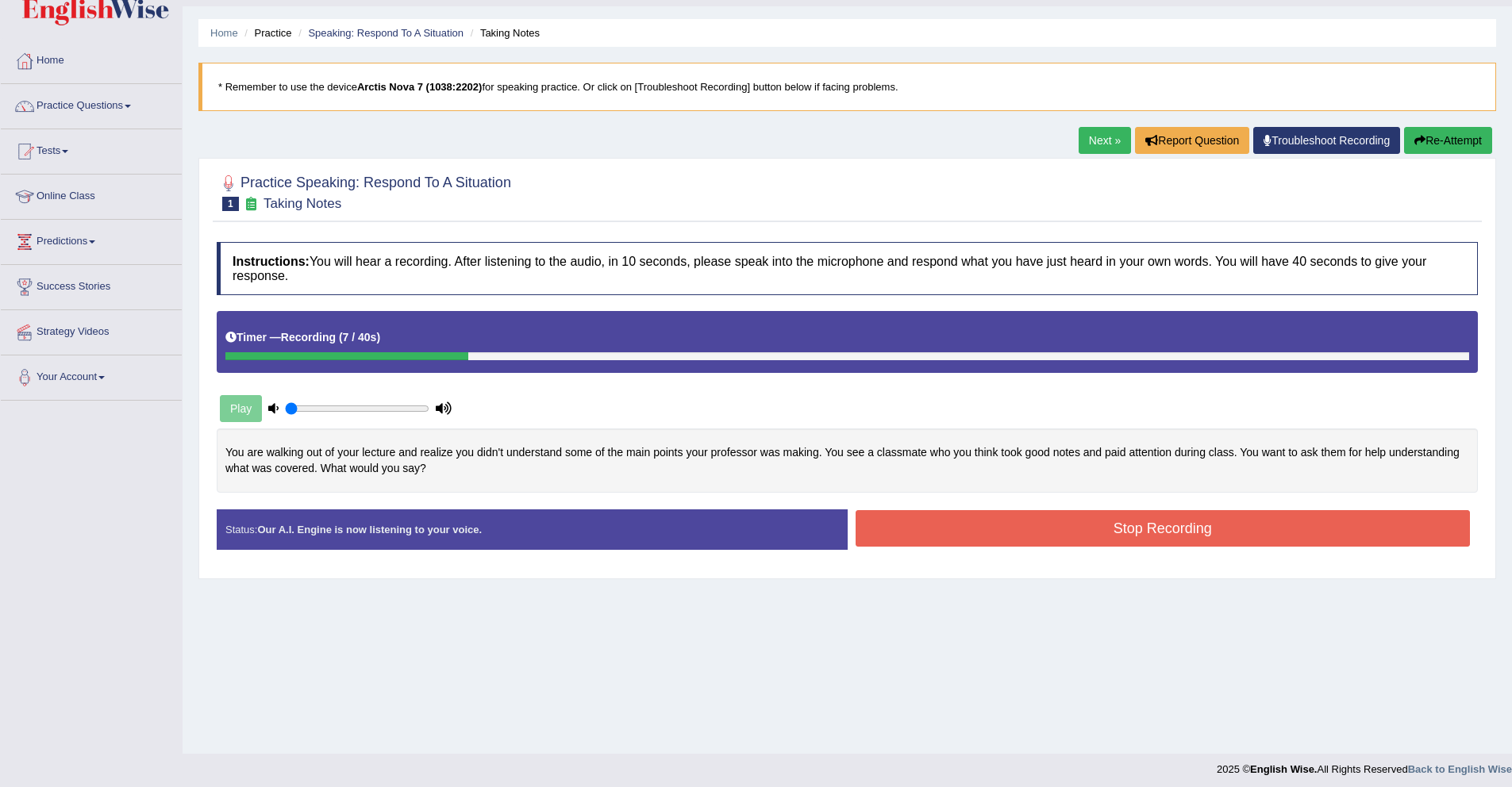
click at [1062, 535] on button "Stop Recording" at bounding box center [1163, 528] width 615 height 36
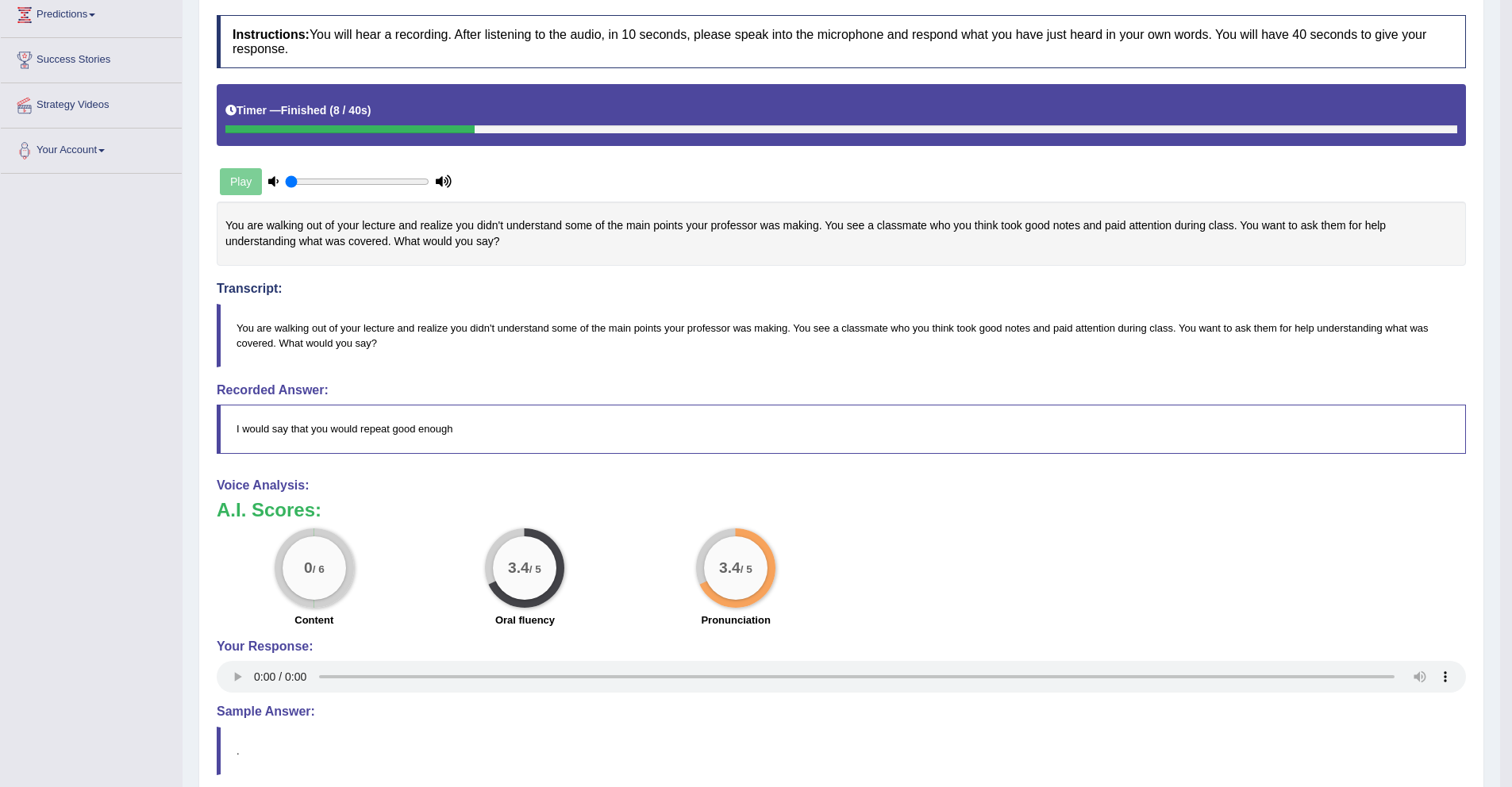
scroll to position [95, 0]
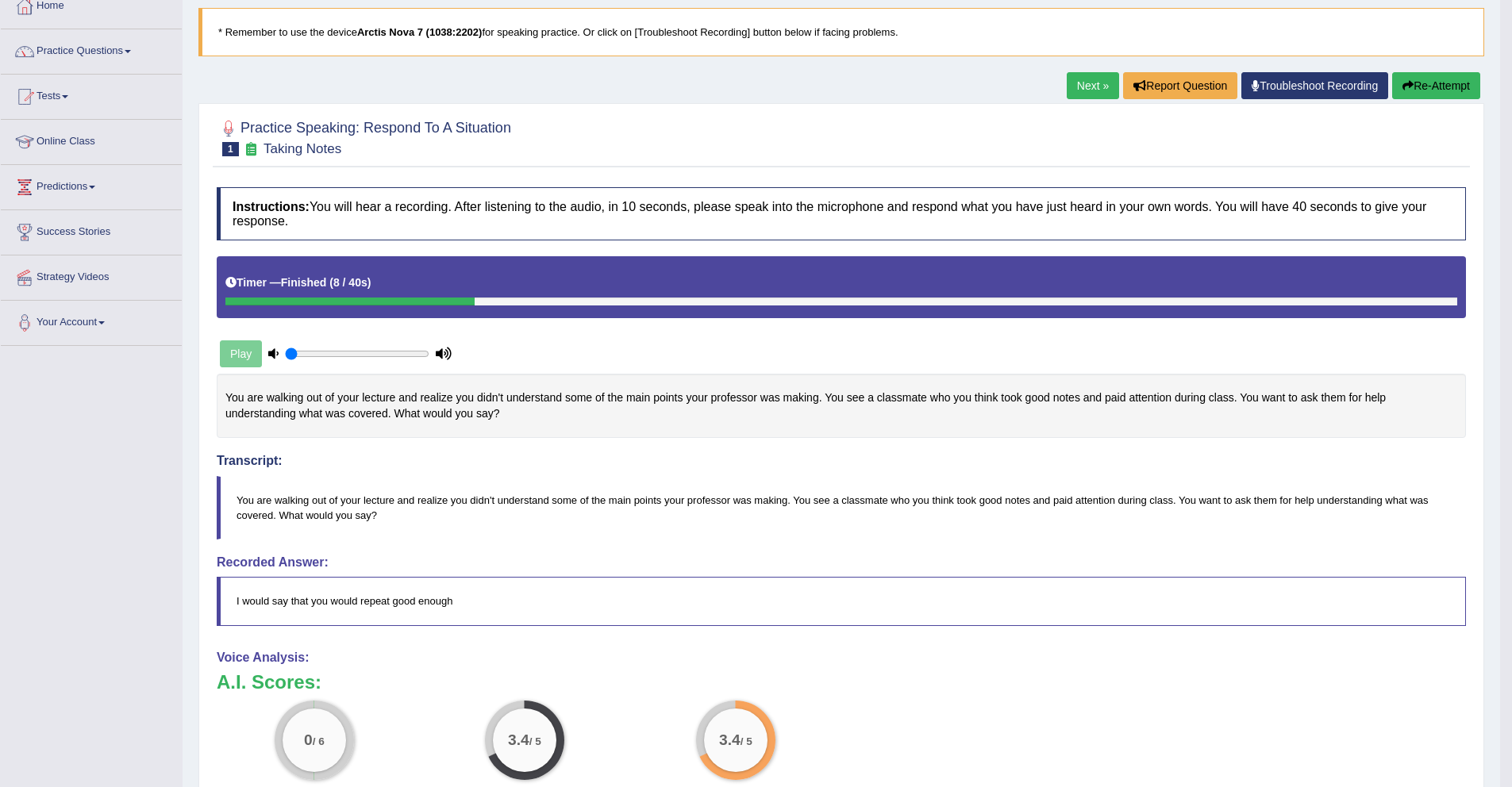
click at [1434, 83] on button "Re-Attempt" at bounding box center [1436, 85] width 88 height 27
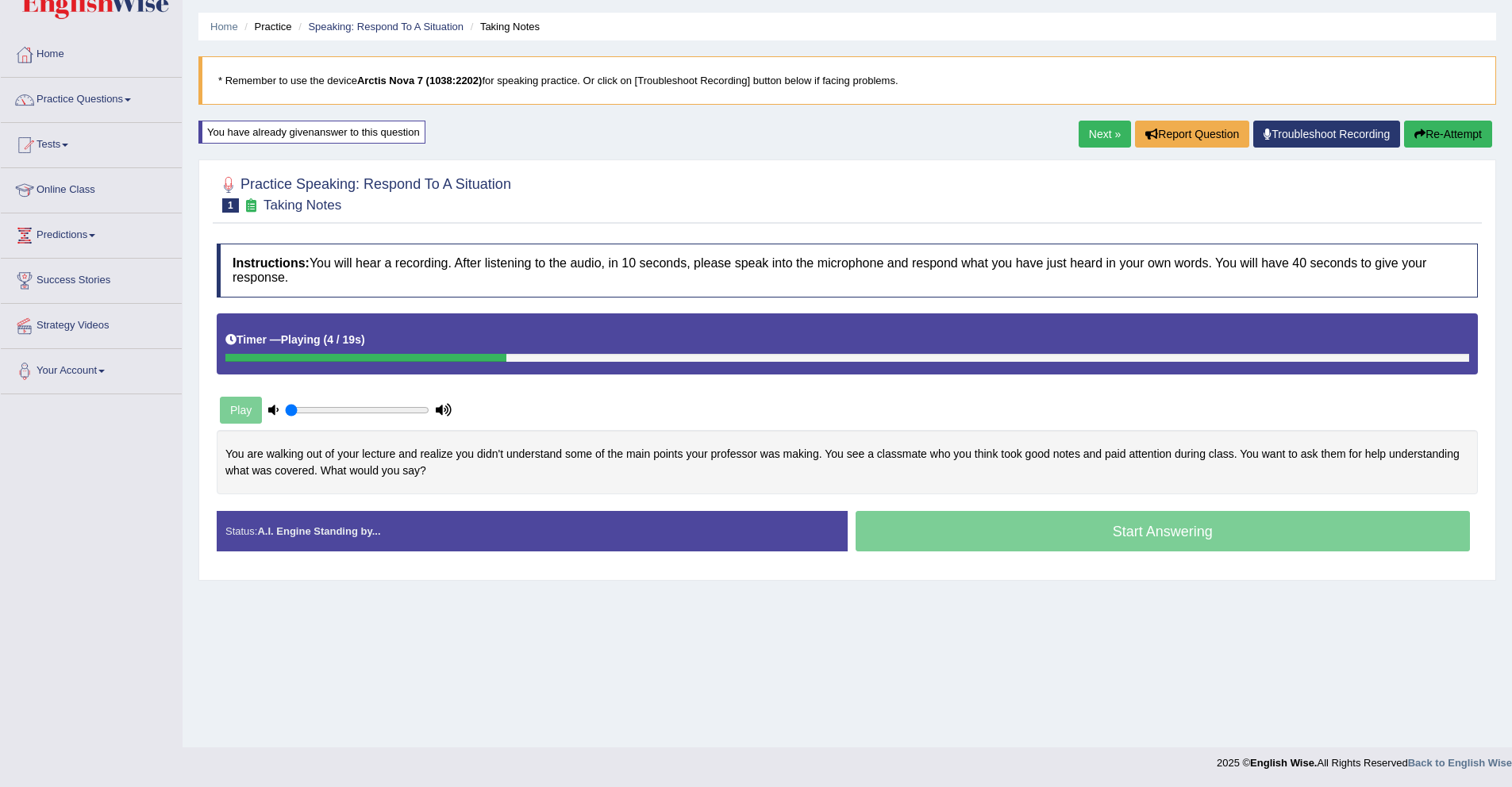
click at [1117, 135] on link "Next »" at bounding box center [1105, 135] width 52 height 27
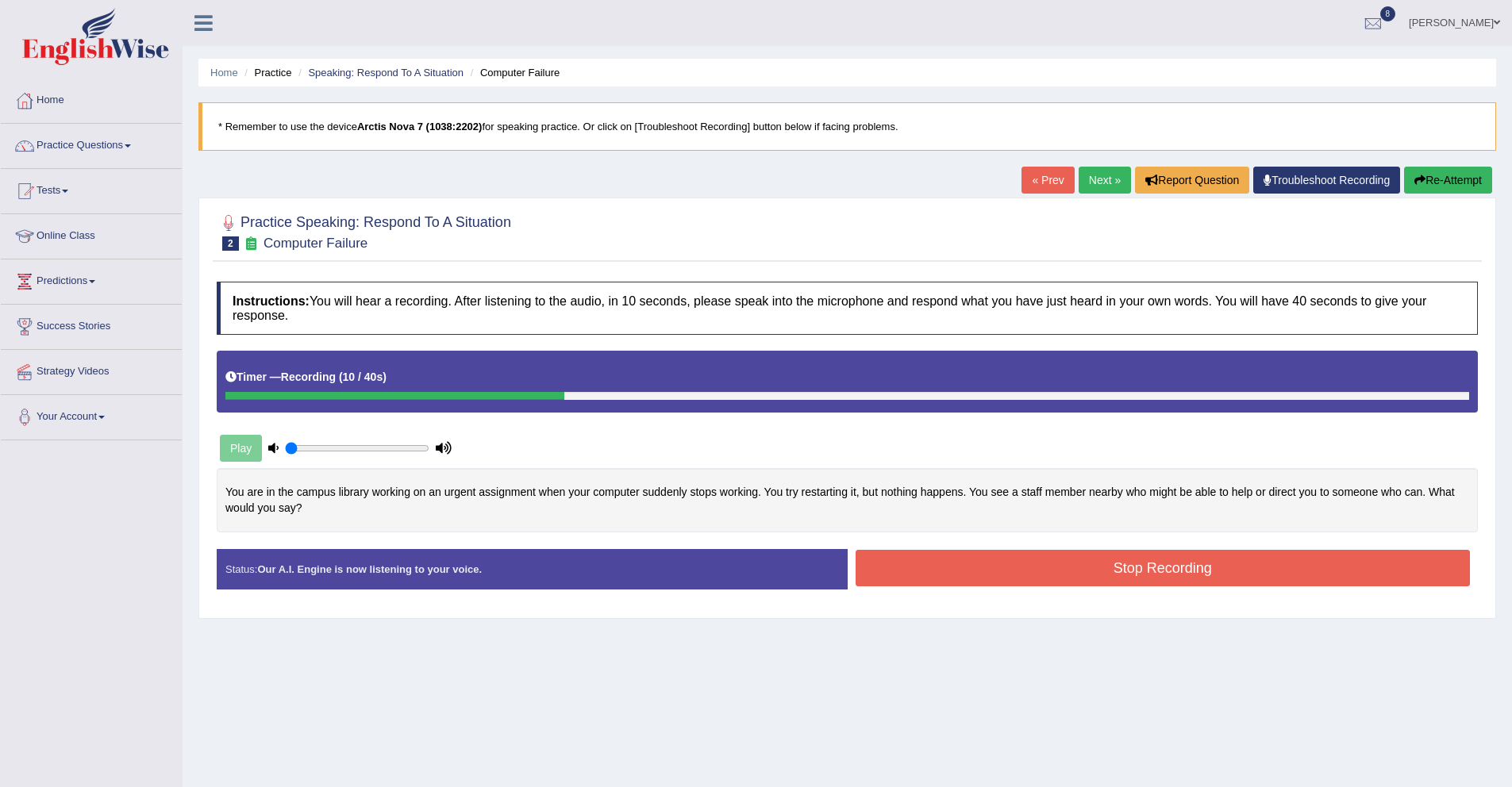
click at [907, 579] on button "Stop Recording" at bounding box center [1163, 568] width 615 height 36
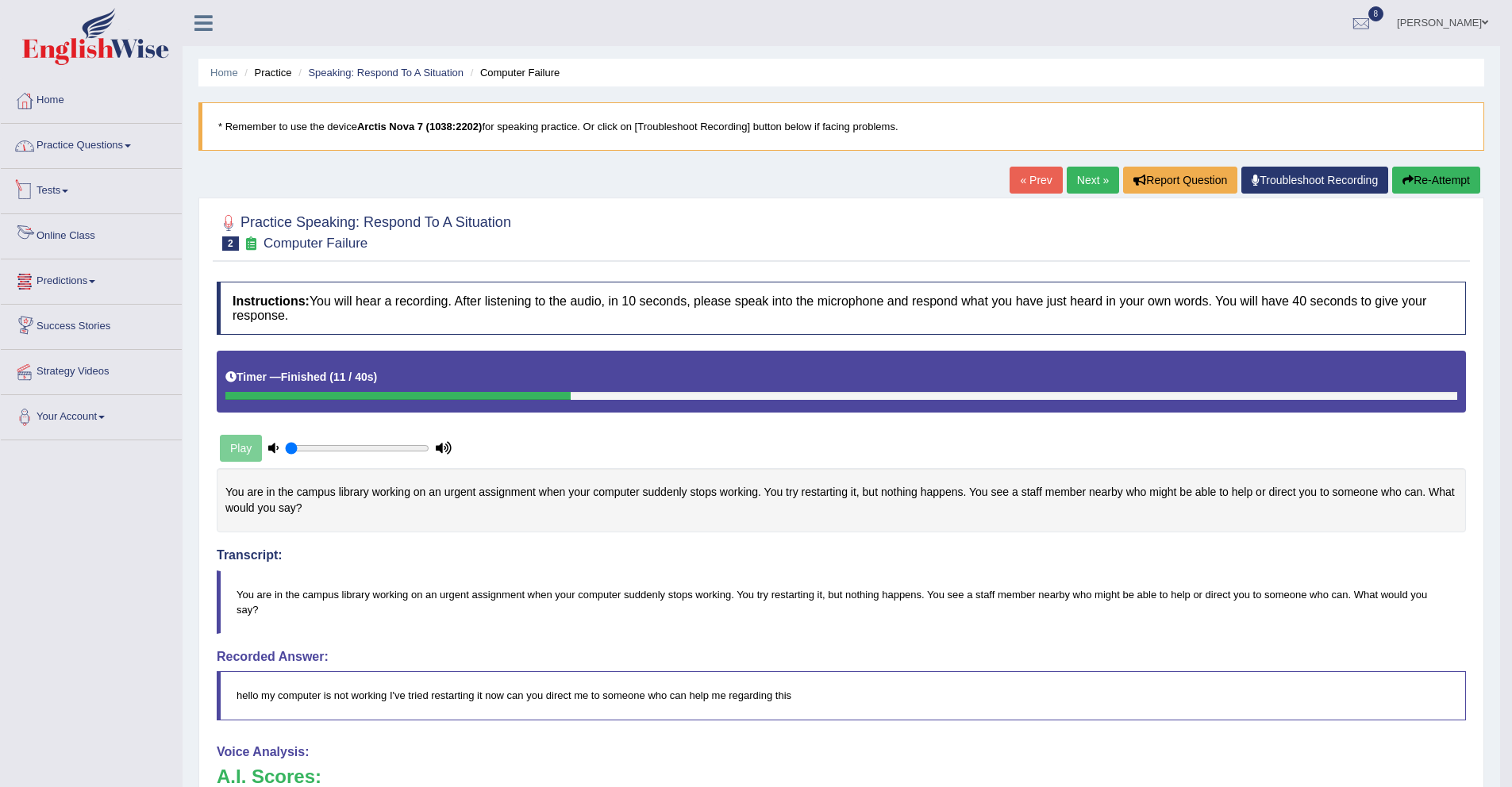
click at [90, 125] on link "Practice Questions" at bounding box center [91, 143] width 181 height 40
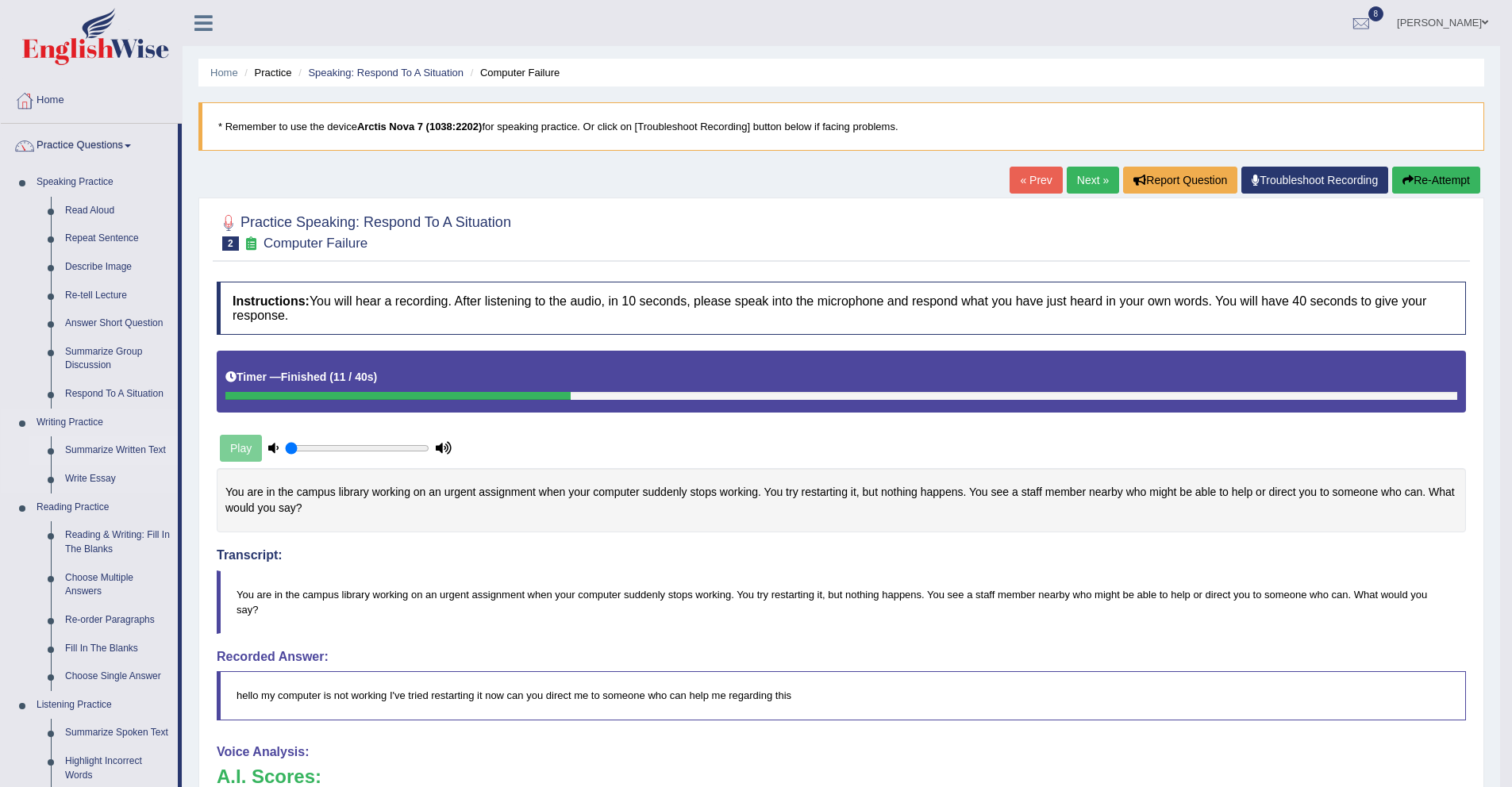
click at [84, 451] on link "Summarize Written Text" at bounding box center [118, 451] width 120 height 29
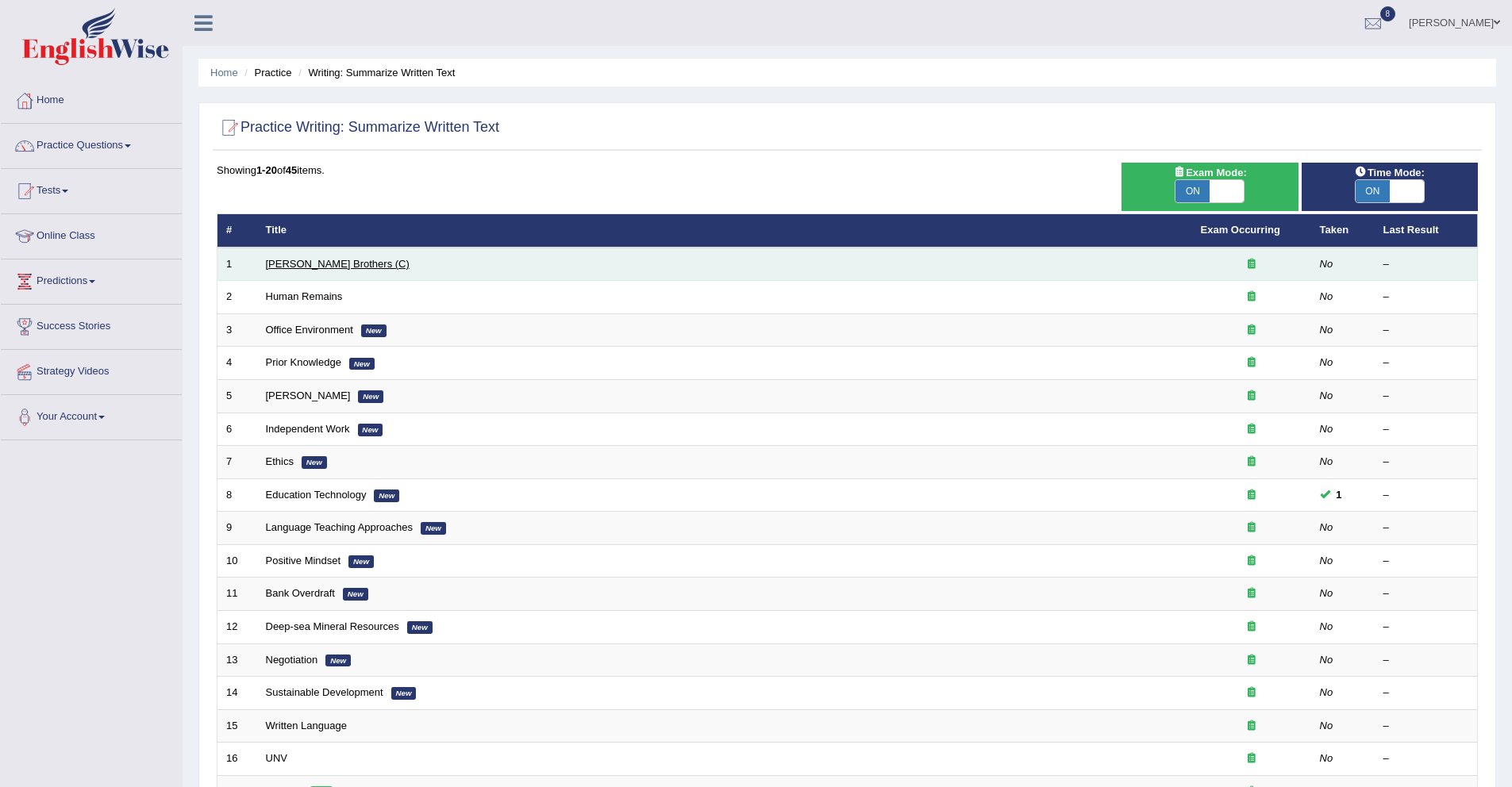
click at [279, 267] on link "[PERSON_NAME] Brothers (C)" at bounding box center [338, 264] width 144 height 12
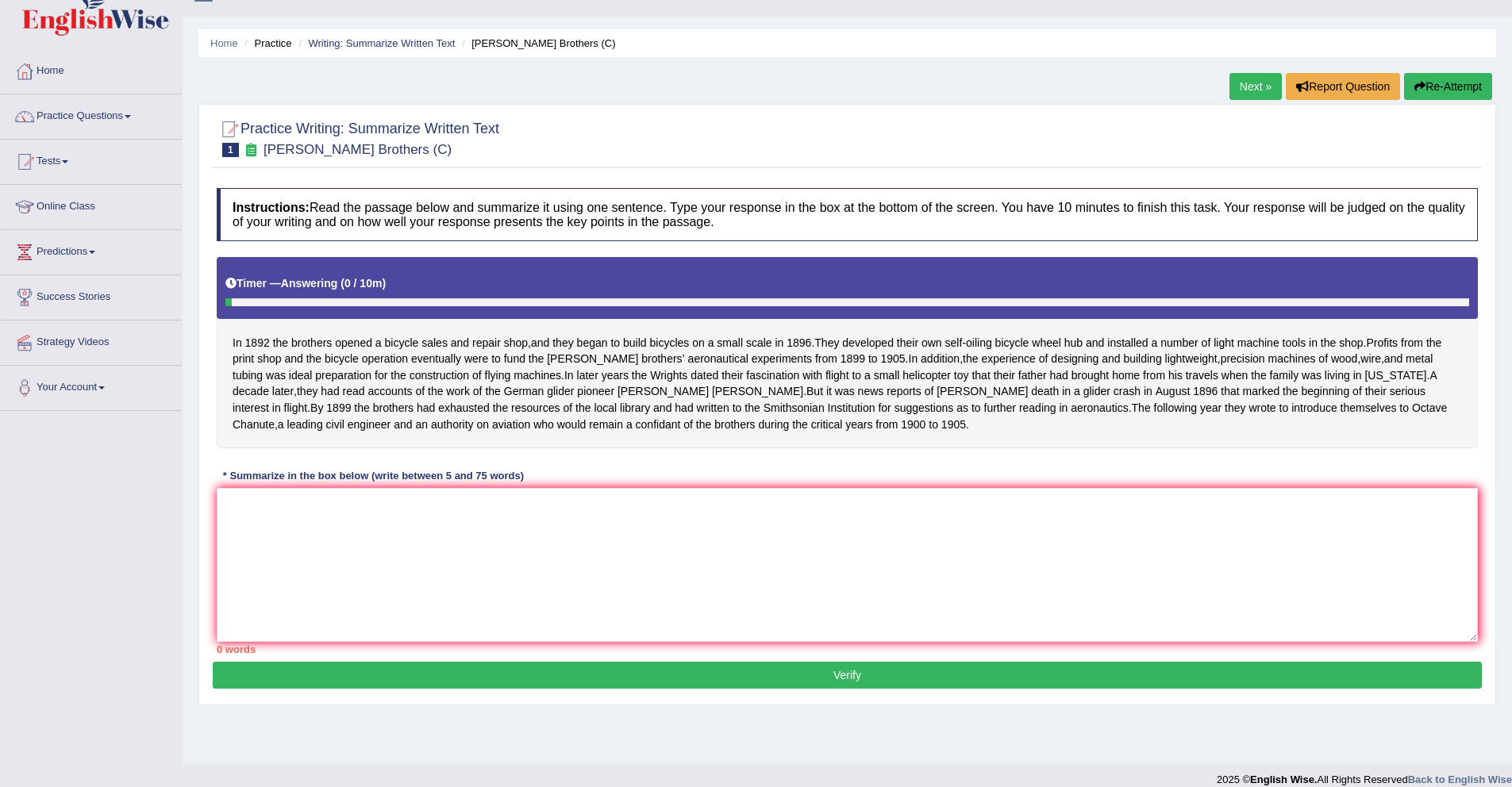
scroll to position [40, 0]
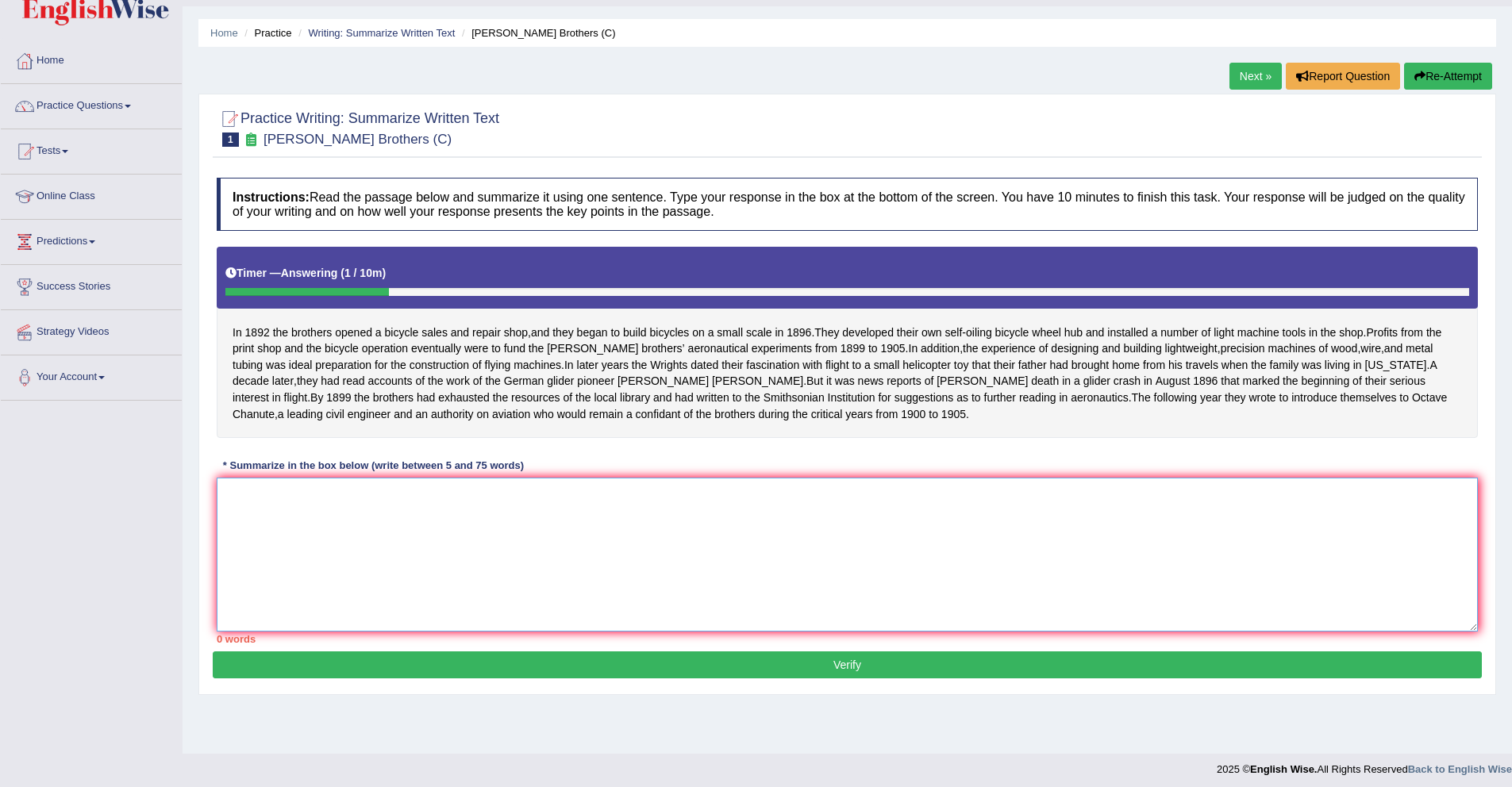
click at [763, 540] on textarea at bounding box center [847, 554] width 1261 height 154
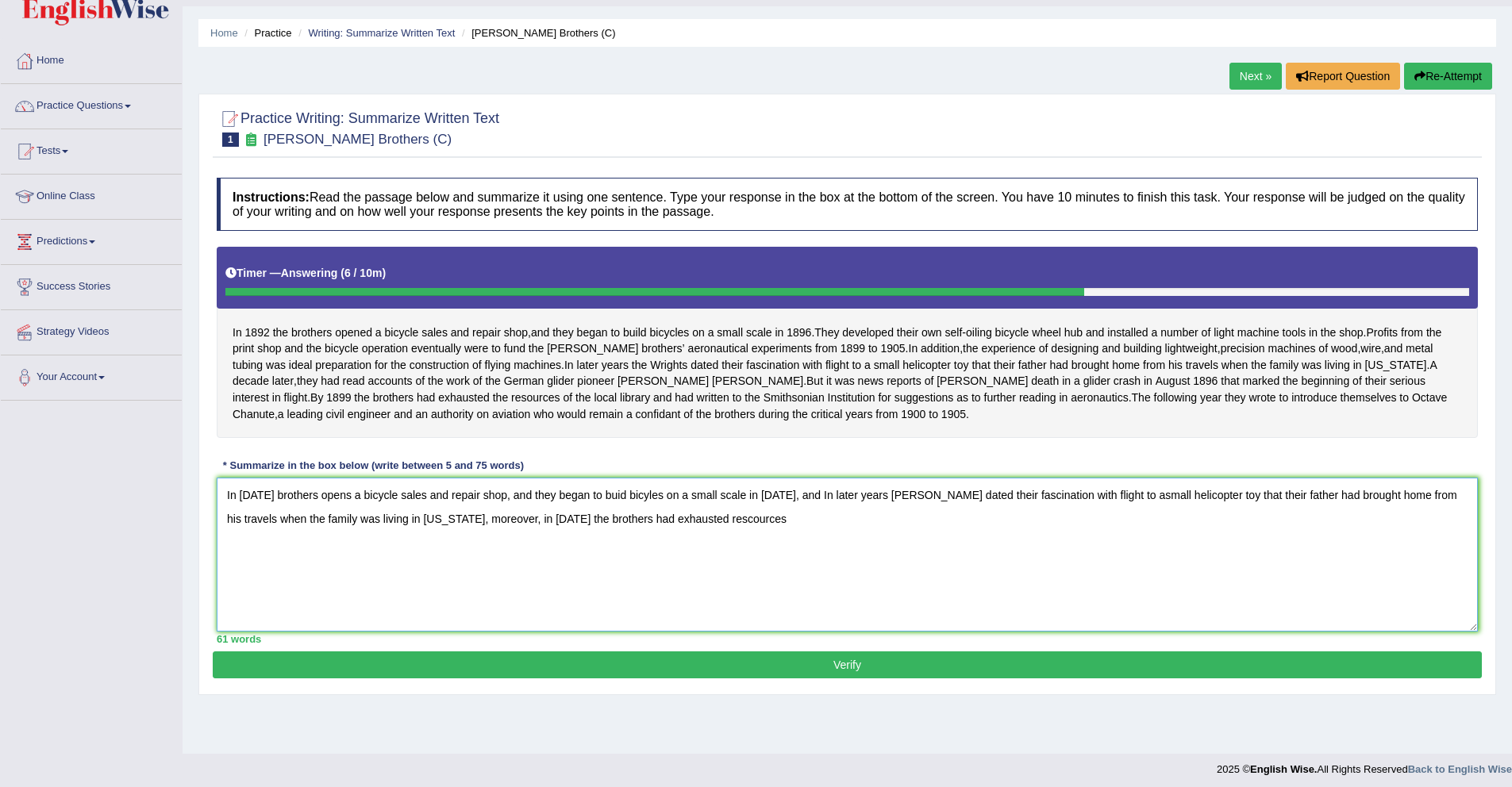
click at [748, 545] on textarea "In [DATE] brothers opens a bicycle sales and repair shop, and they began to bui…" at bounding box center [847, 554] width 1261 height 154
click at [726, 553] on textarea "In 1982 brothers opens a bicycle sales and repair shop, and they began to buid …" at bounding box center [847, 554] width 1261 height 154
click at [1119, 560] on textarea "In 1982 brothers opens a bicycle sales and repair shop, and they began to buid …" at bounding box center [847, 554] width 1261 height 154
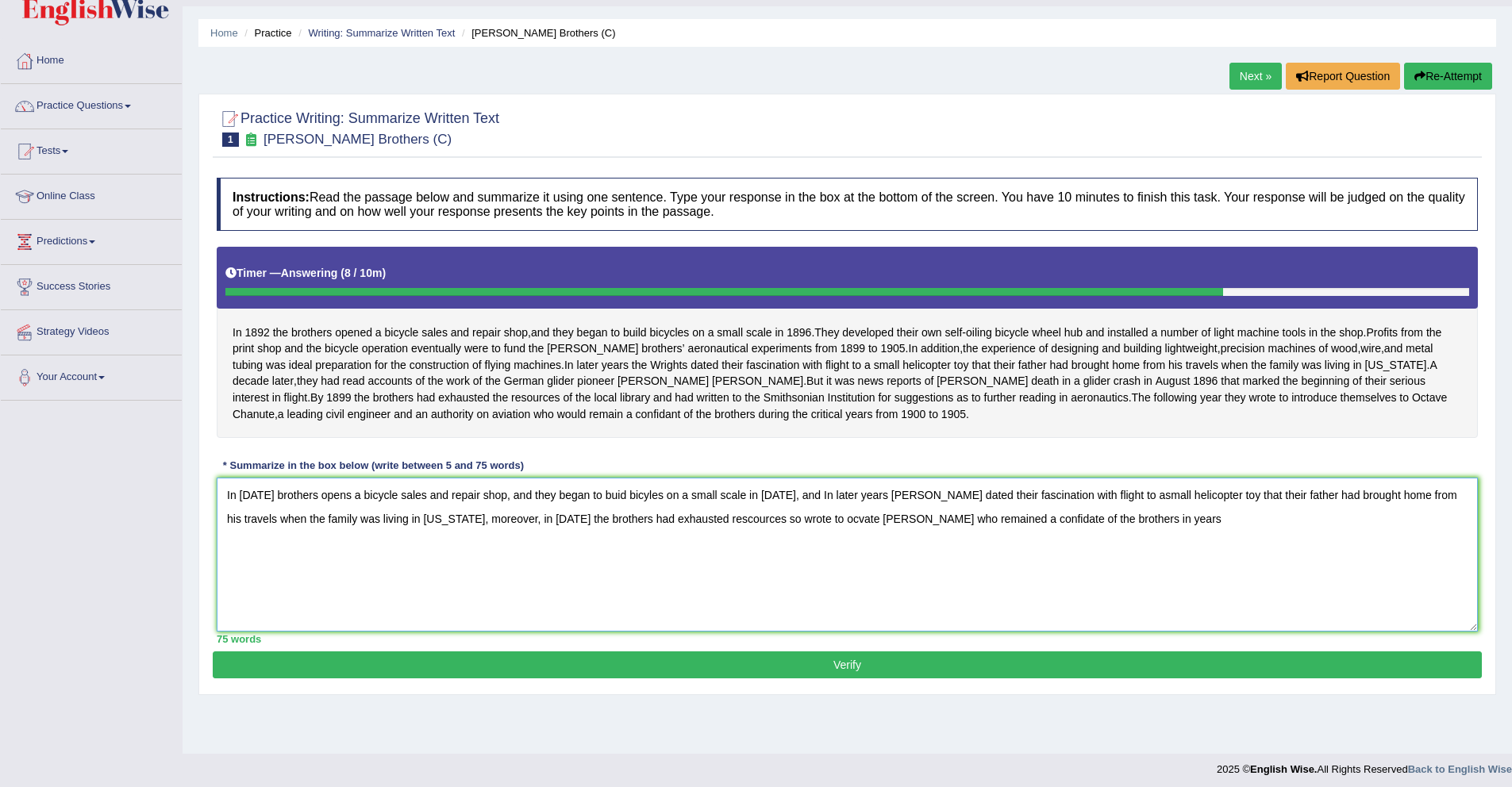
type textarea "In 1982 brothers opens a bicycle sales and repair shop, and they began to buid …"
click at [853, 679] on button "Verify" at bounding box center [847, 665] width 1269 height 27
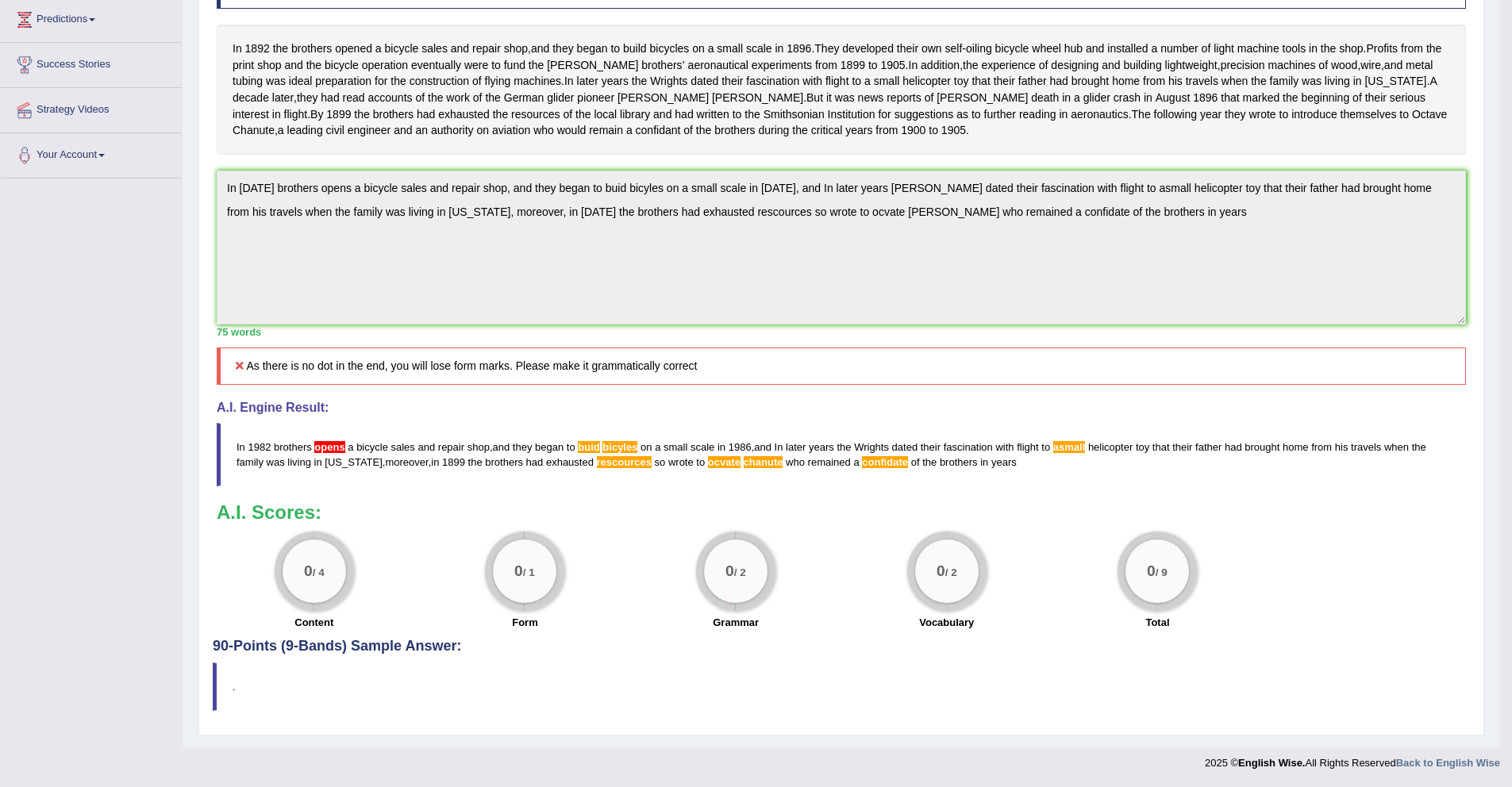
scroll to position [0, 0]
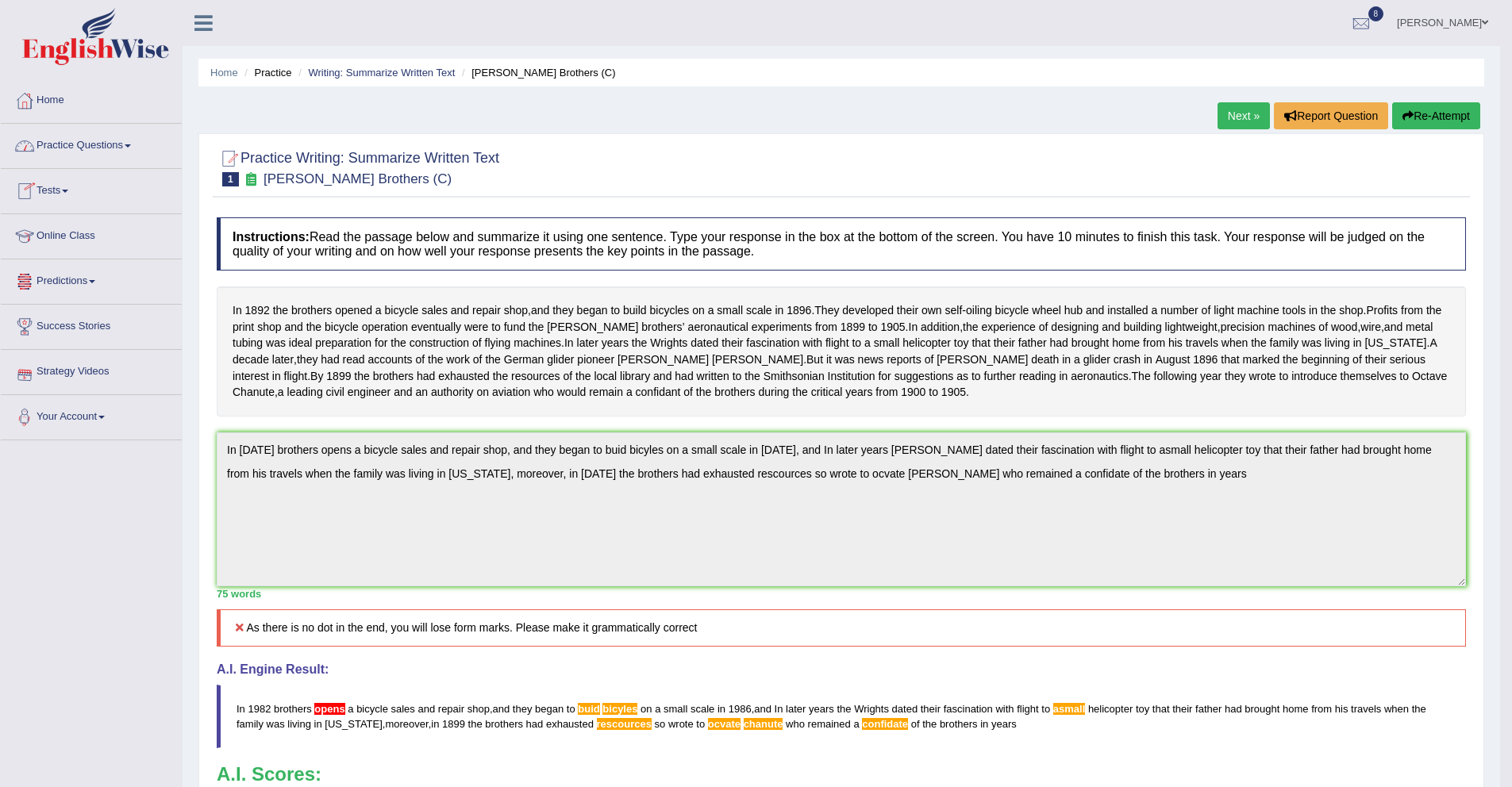
click at [90, 145] on link "Practice Questions" at bounding box center [91, 143] width 181 height 40
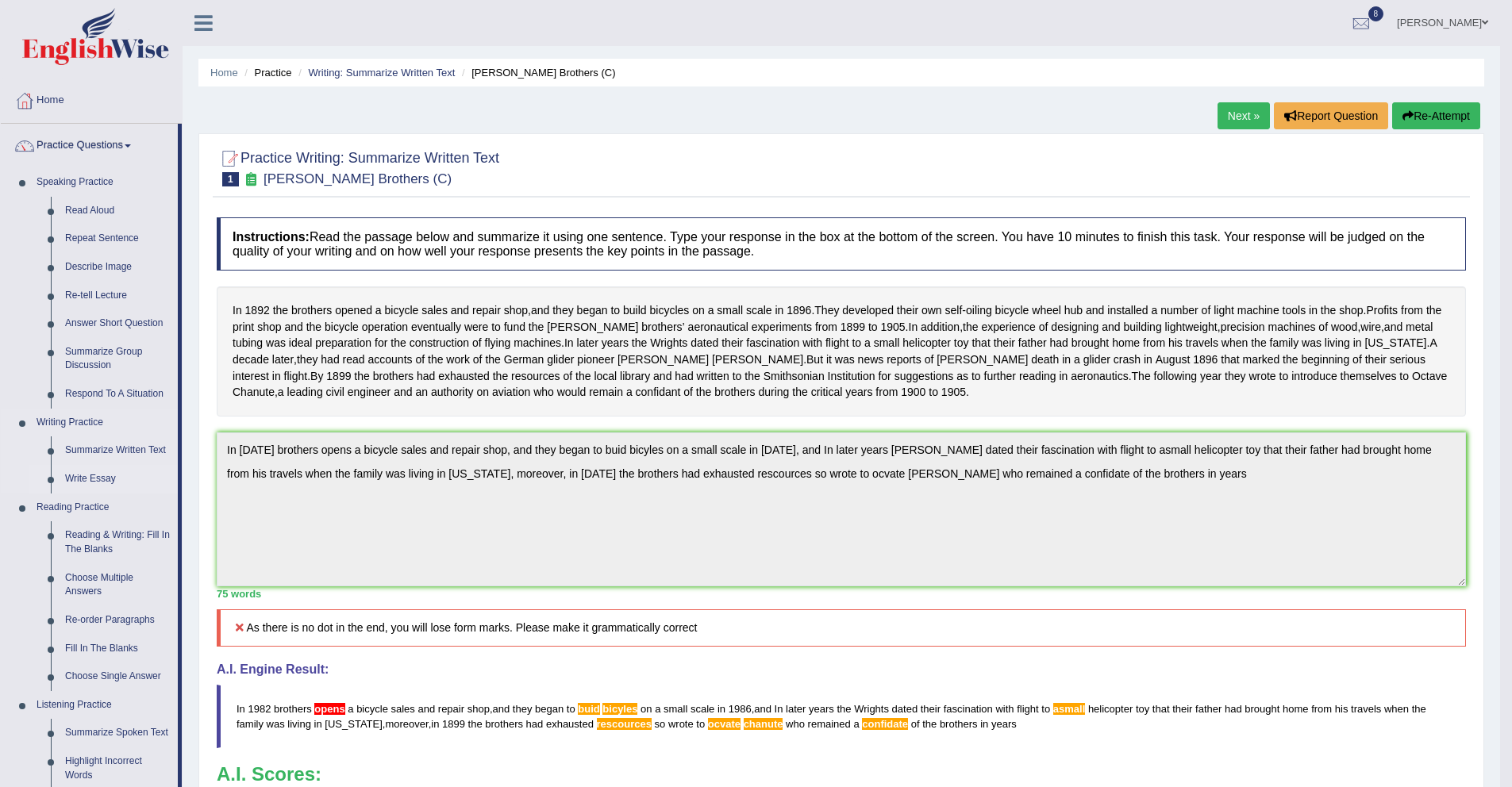
click at [81, 476] on link "Write Essay" at bounding box center [118, 479] width 120 height 29
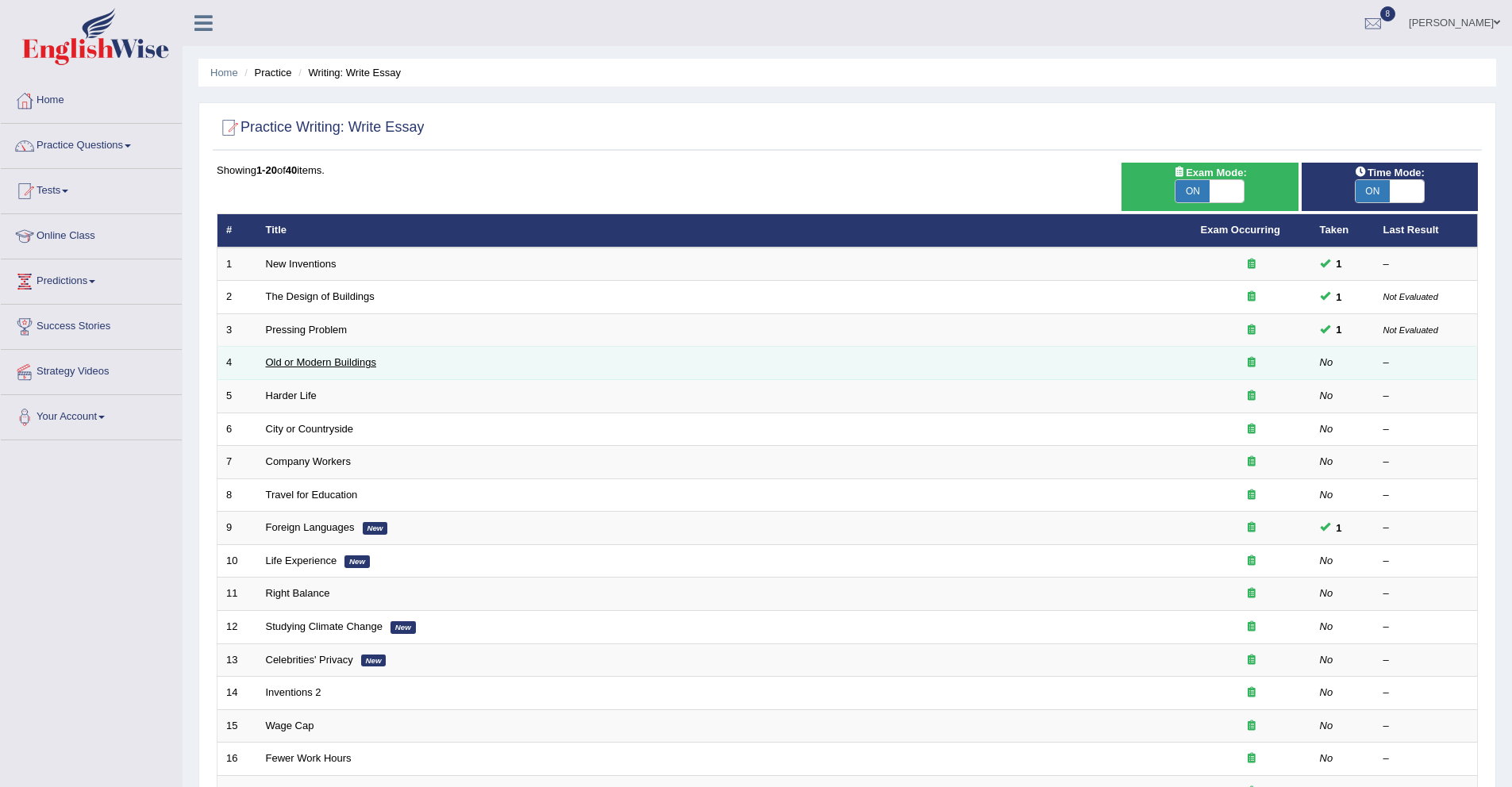
click at [323, 366] on link "Old or Modern Buildings" at bounding box center [321, 362] width 110 height 12
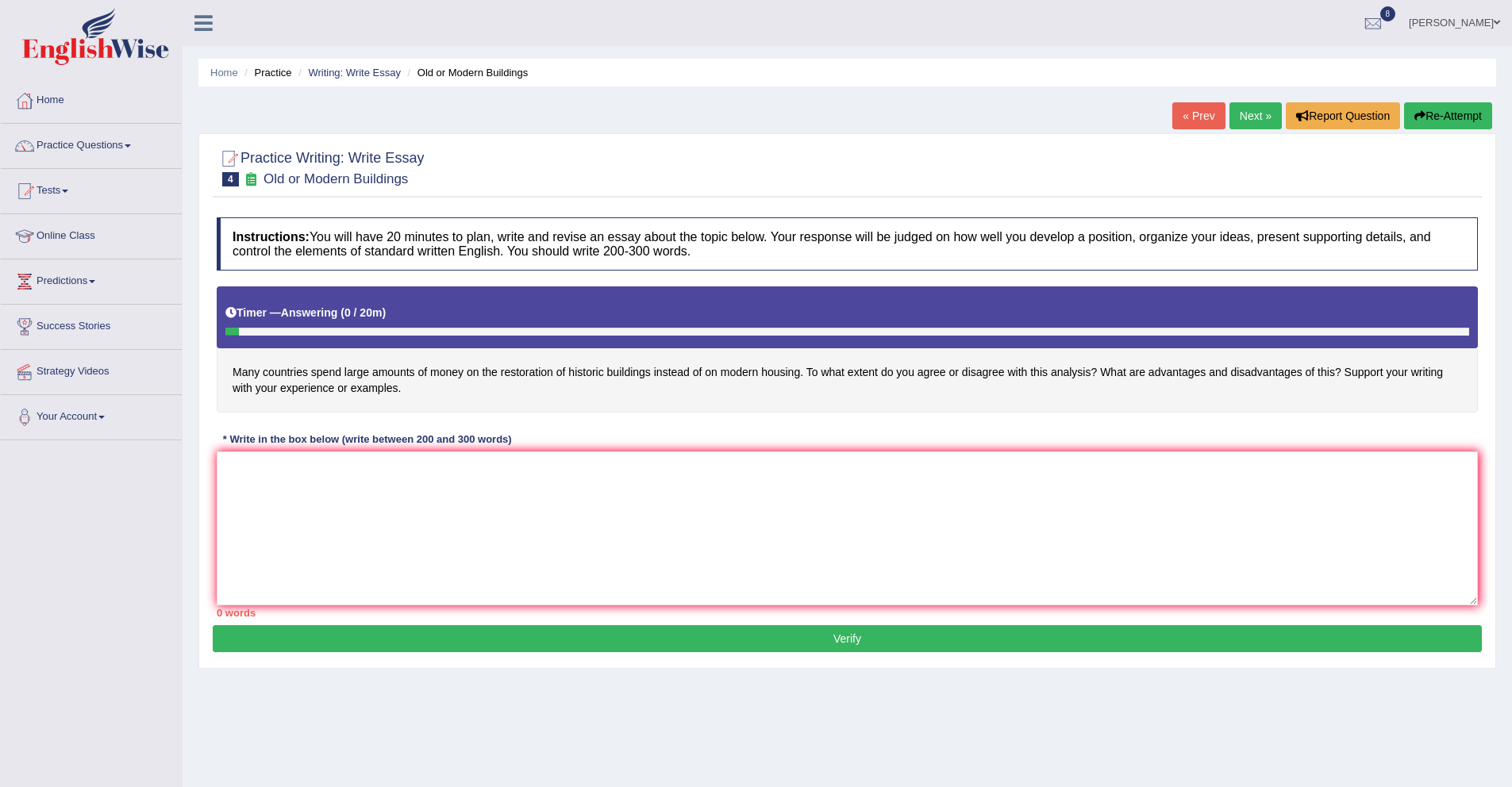
click at [115, 150] on link "Practice Questions" at bounding box center [91, 143] width 181 height 40
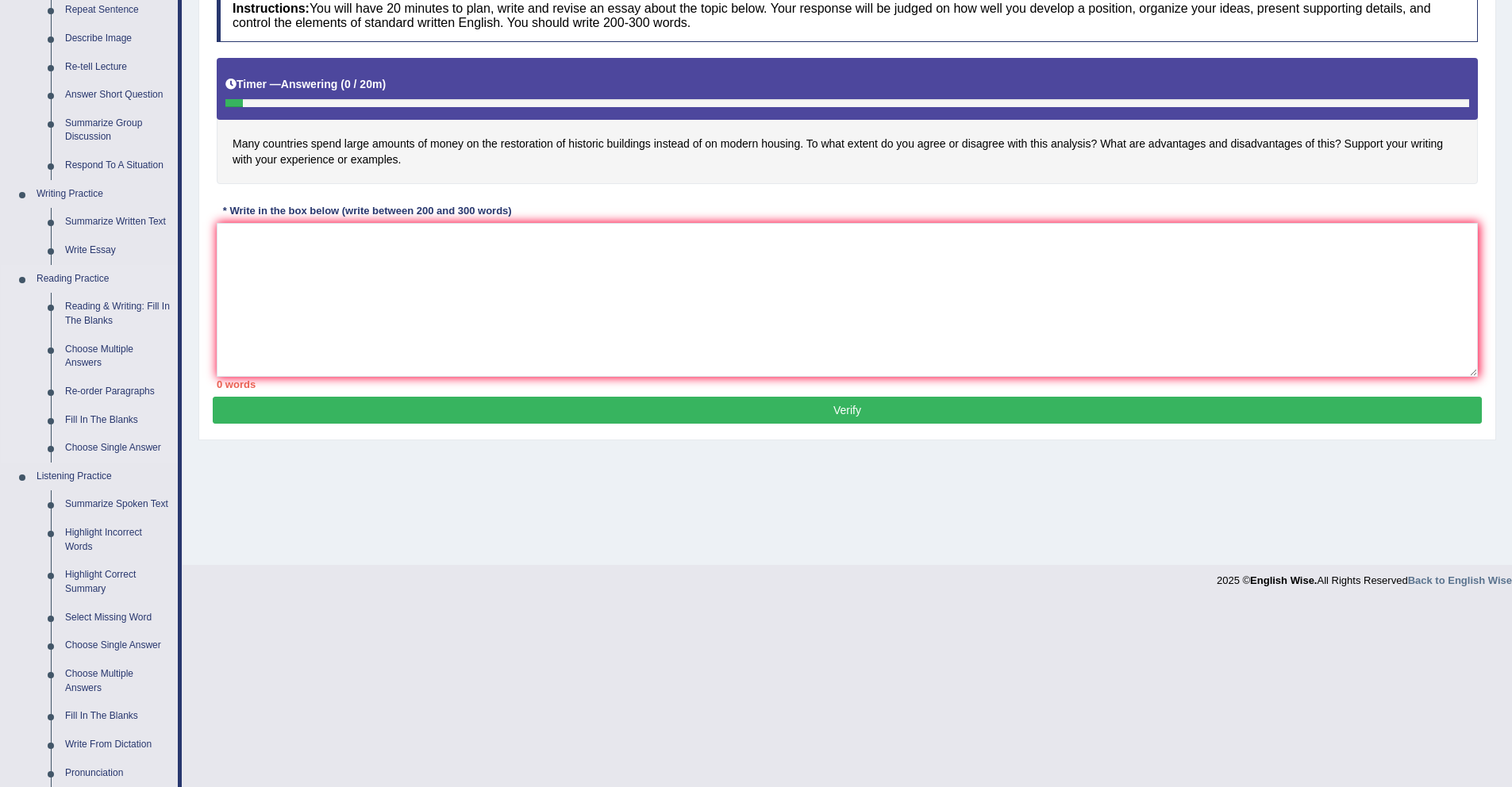
scroll to position [239, 0]
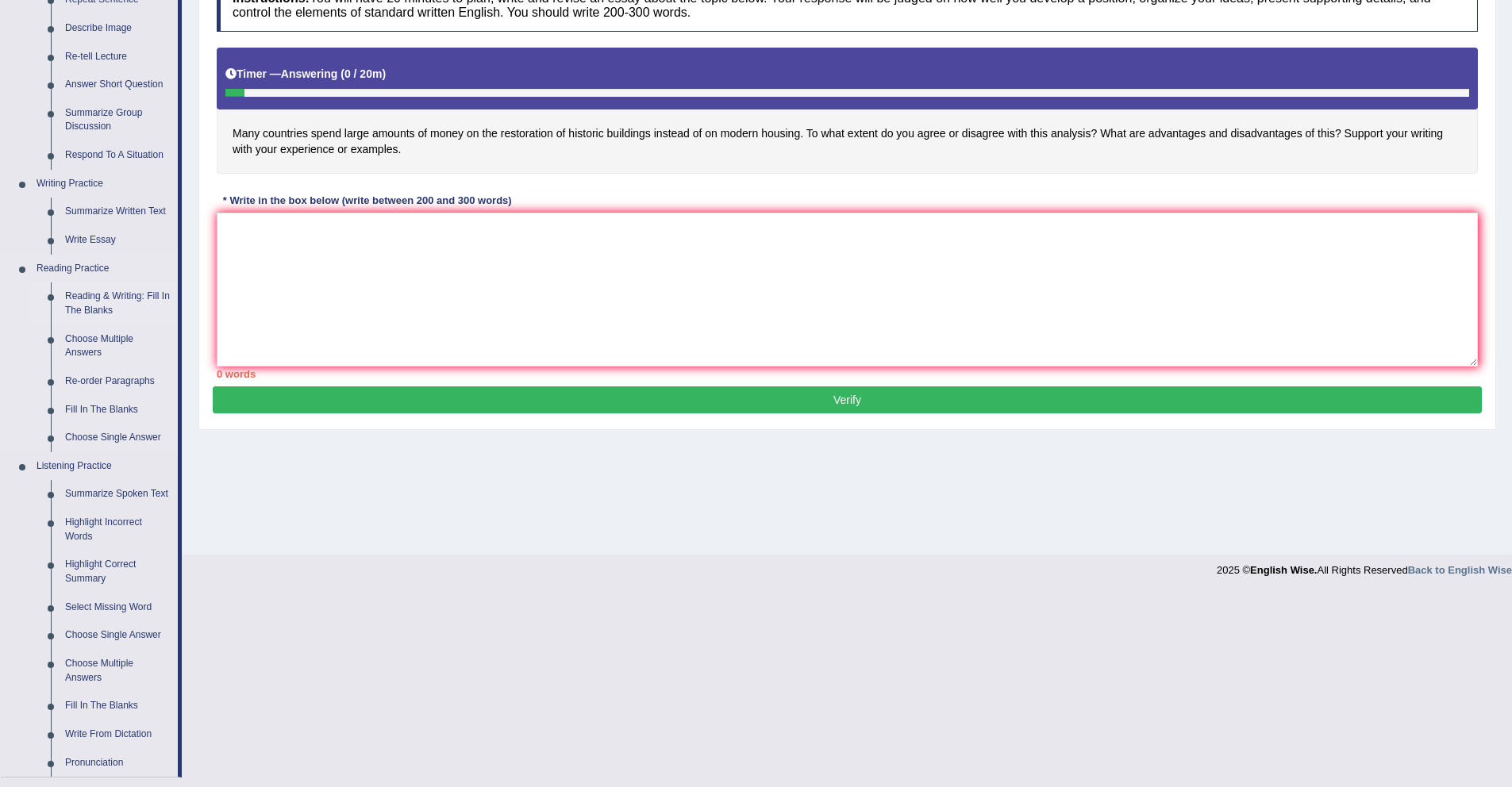
click at [110, 300] on link "Reading & Writing: Fill In The Blanks" at bounding box center [118, 304] width 120 height 42
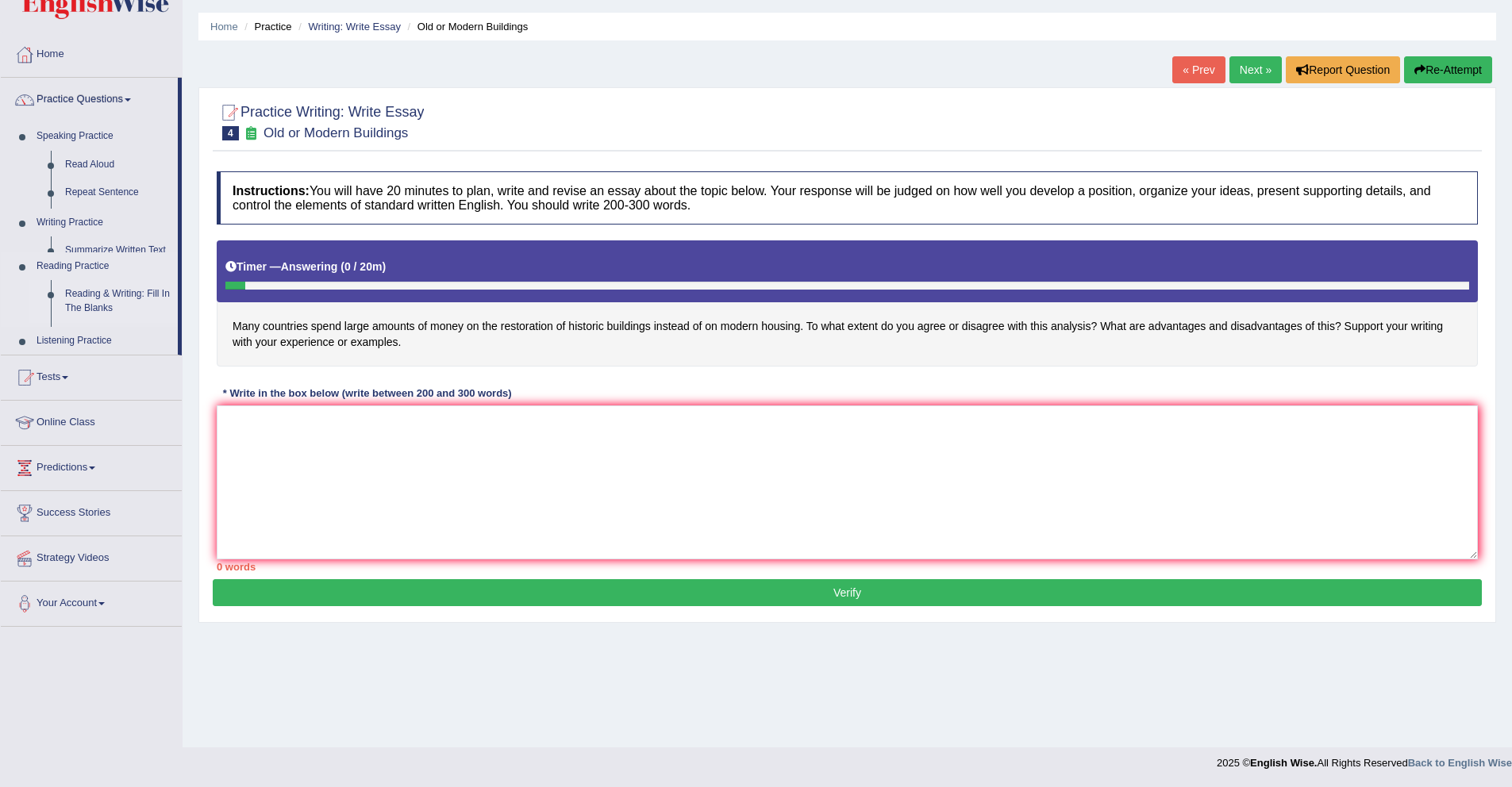
scroll to position [46, 0]
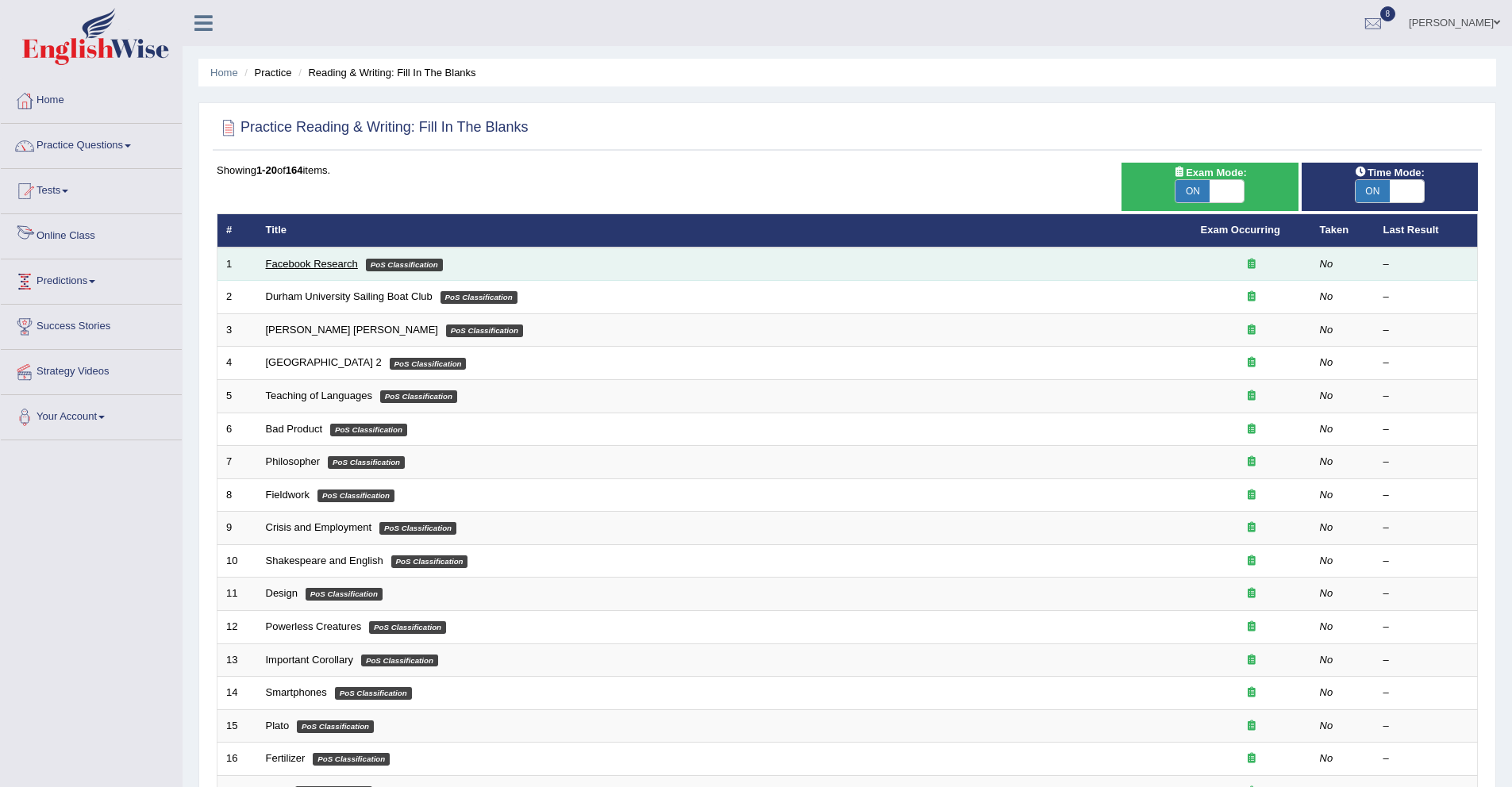
click at [311, 261] on link "Facebook Research" at bounding box center [312, 264] width 92 height 12
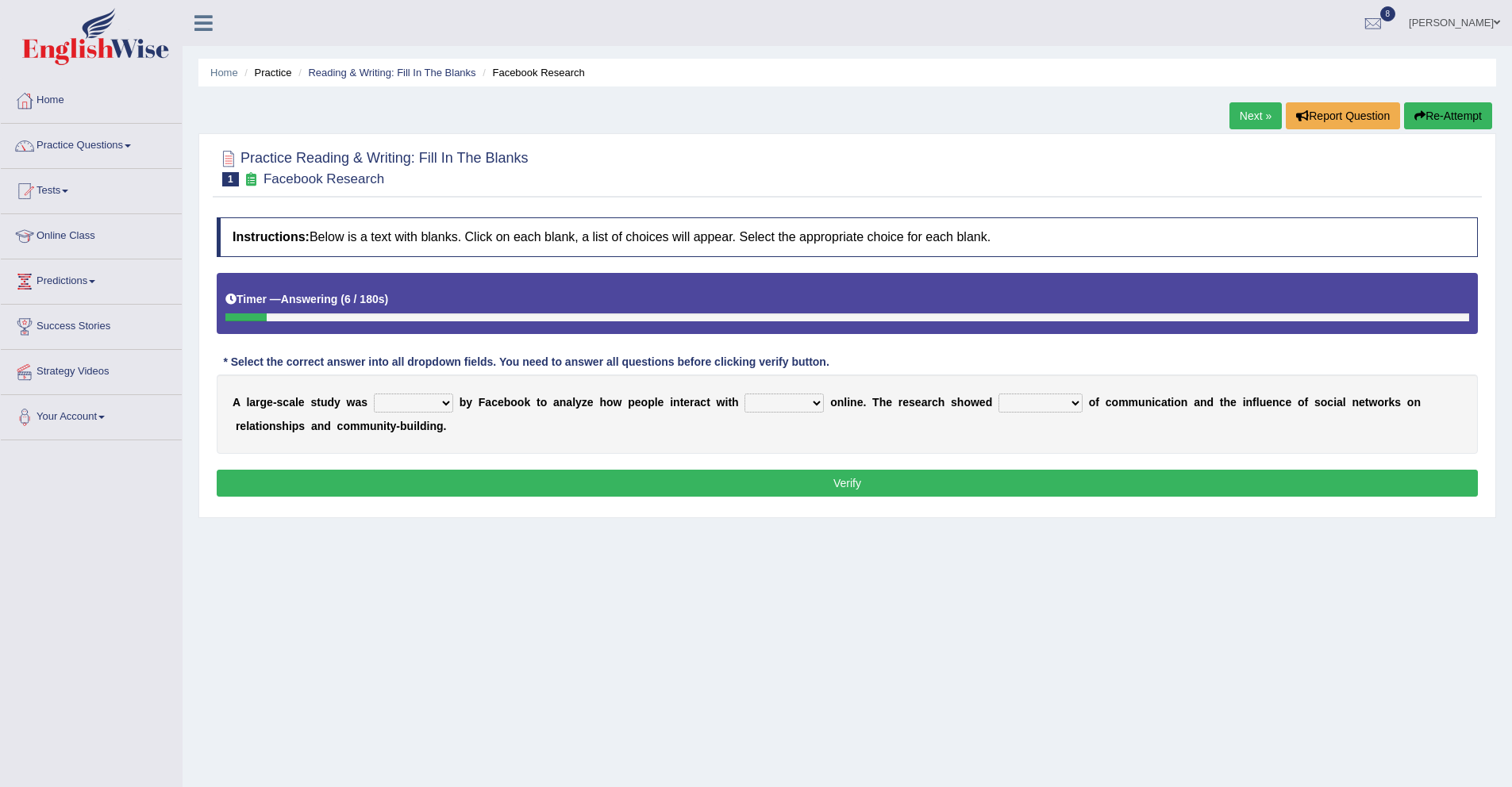
click at [427, 410] on select "surveyed had asked made" at bounding box center [414, 403] width 80 height 19
select select "surveyed"
click at [374, 394] on select "surveyed had asked made" at bounding box center [414, 403] width 80 height 19
click at [781, 405] on select "together all each other another" at bounding box center [784, 403] width 80 height 19
select select "each other"
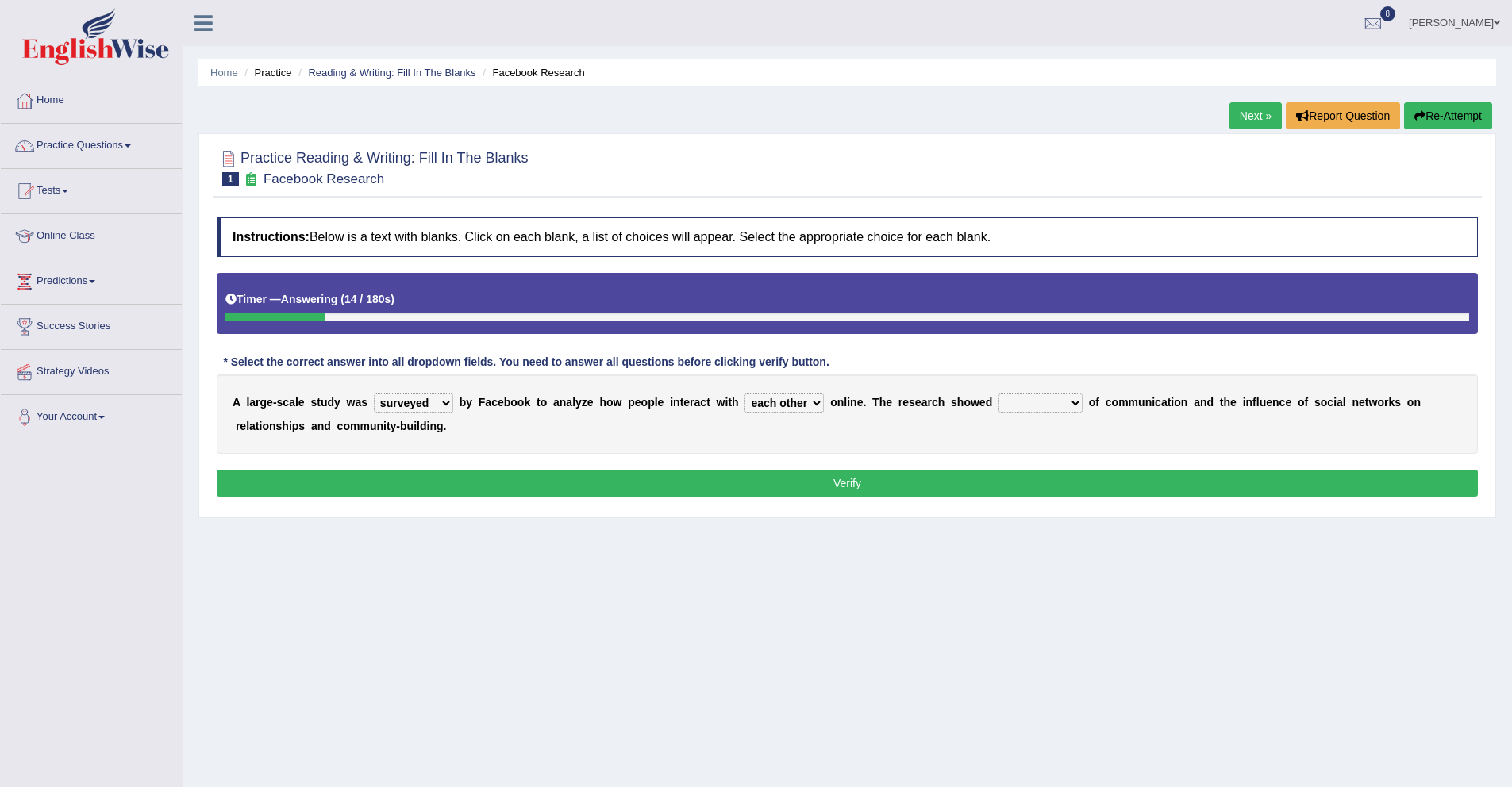
click at [746, 394] on select "together all each other another" at bounding box center [784, 403] width 80 height 19
click at [1060, 400] on select "advantages standards fellowships patterns" at bounding box center [1040, 403] width 84 height 19
select select "patterns"
click at [999, 394] on select "advantages standards fellowships patterns" at bounding box center [1040, 403] width 84 height 19
click at [428, 474] on button "Verify" at bounding box center [847, 483] width 1261 height 27
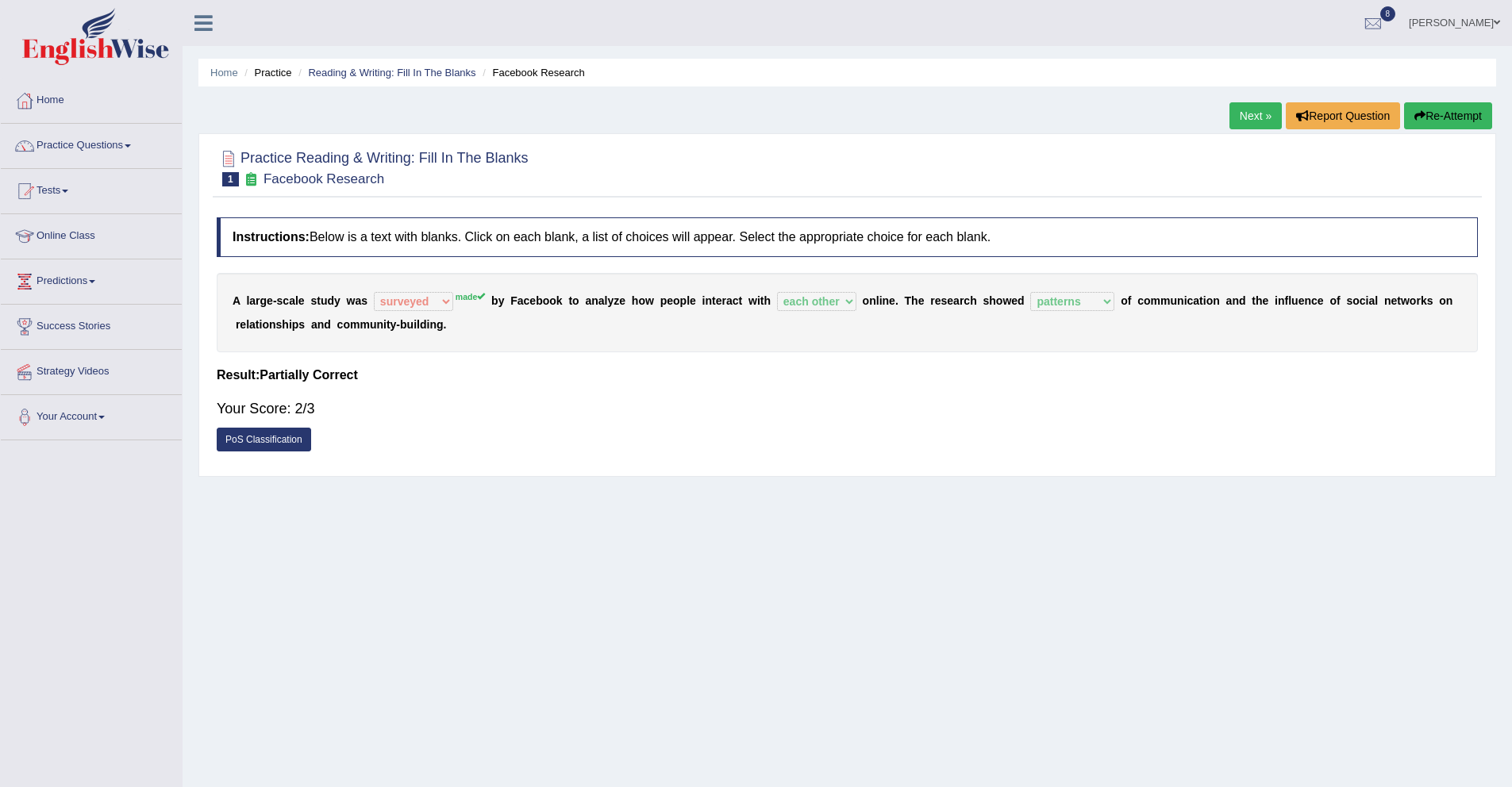
click at [1249, 123] on link "Next »" at bounding box center [1255, 116] width 52 height 27
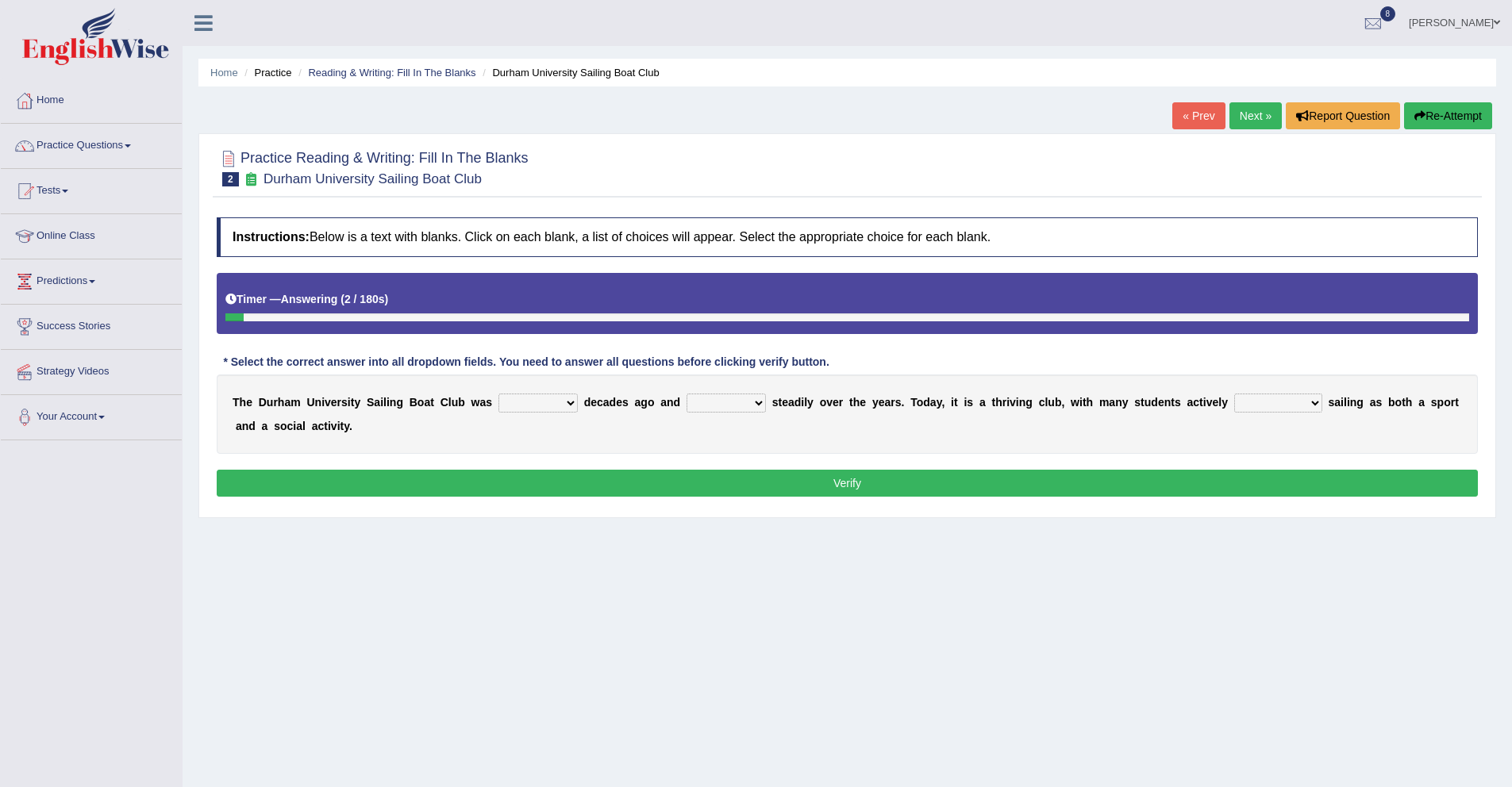
click at [527, 399] on select "found fund founded find" at bounding box center [538, 403] width 80 height 19
click at [499, 394] on select "found fund founded find" at bounding box center [538, 403] width 80 height 19
click at [544, 405] on select "found fund founded find" at bounding box center [538, 403] width 80 height 19
select select "found"
click at [499, 394] on select "found fund founded find" at bounding box center [538, 403] width 80 height 19
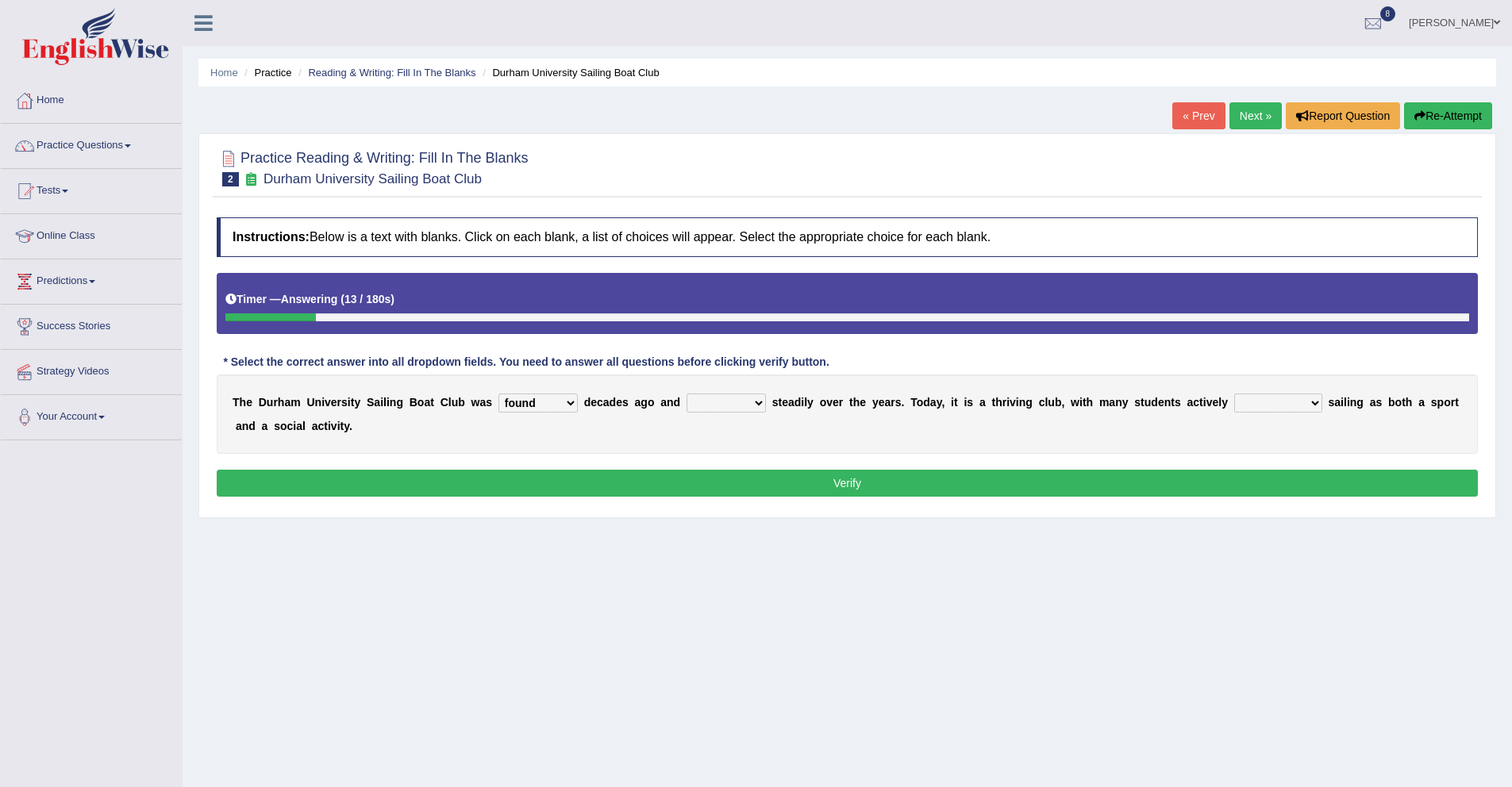
click at [737, 405] on select "grow growing has grown grown" at bounding box center [726, 403] width 80 height 19
select select "has grown"
click at [687, 394] on select "grow growing has grown grown" at bounding box center [726, 403] width 80 height 19
click at [1259, 408] on select "enjoy enjoyed are enjoying enjoying" at bounding box center [1278, 403] width 88 height 19
select select "enjoy"
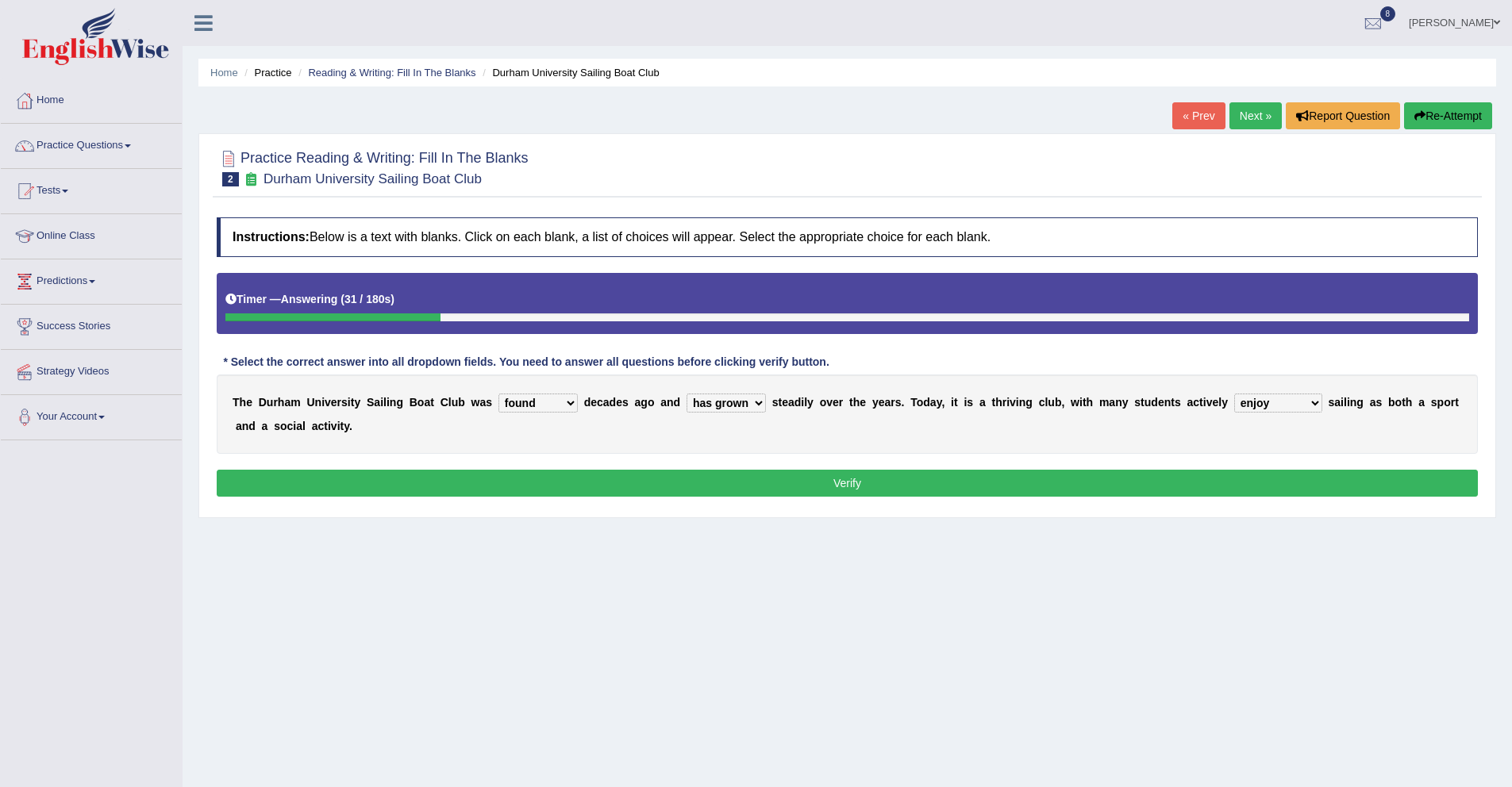
click at [1234, 394] on select "enjoy enjoyed are enjoying enjoying" at bounding box center [1278, 403] width 88 height 19
click at [1338, 481] on button "Verify" at bounding box center [847, 483] width 1261 height 27
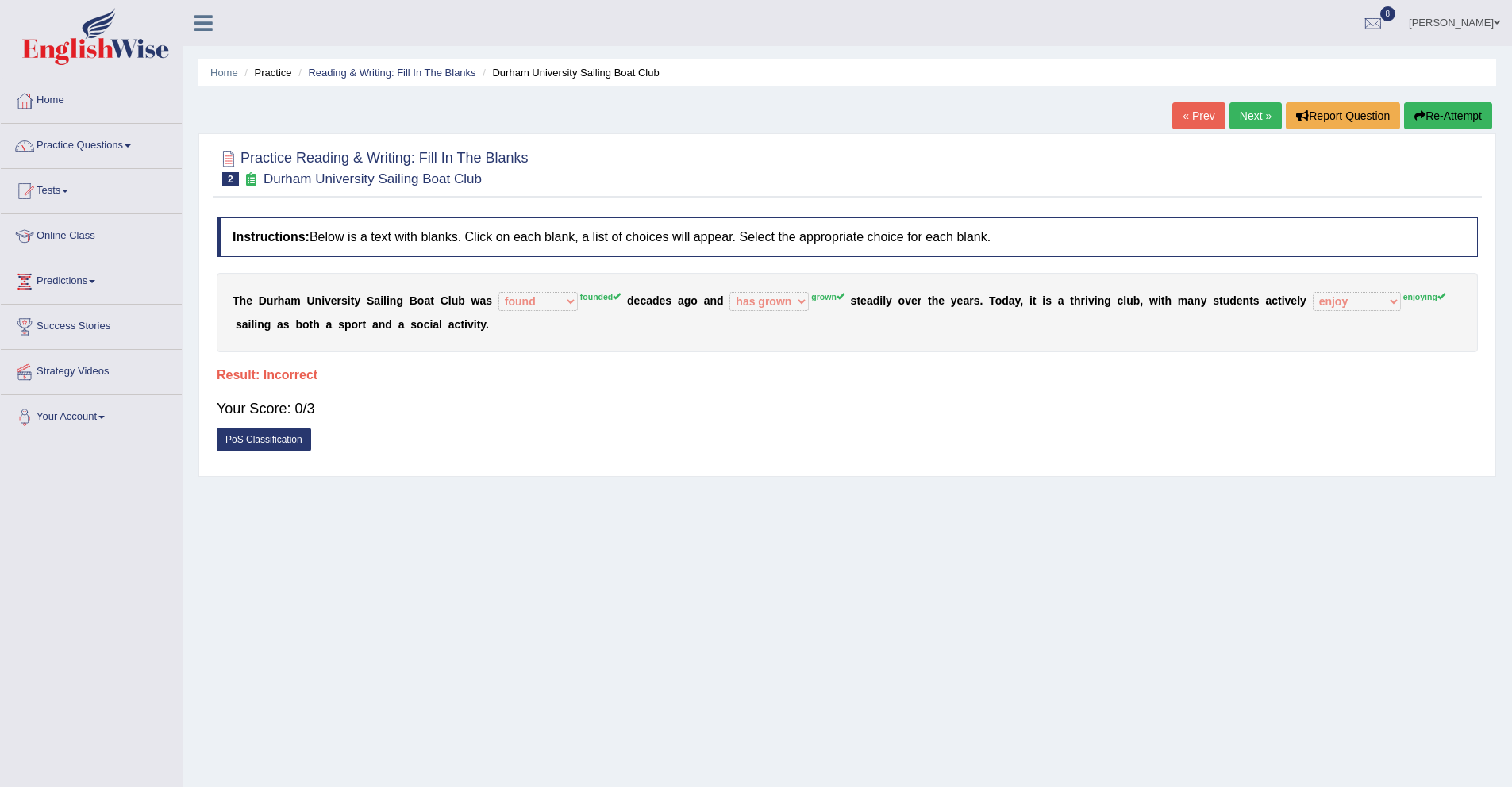
click at [1265, 97] on div "Home Practice Reading & Writing: Fill In The Blanks Durham University Sailing B…" at bounding box center [847, 397] width 1329 height 794
click at [1252, 115] on link "Next »" at bounding box center [1255, 116] width 52 height 27
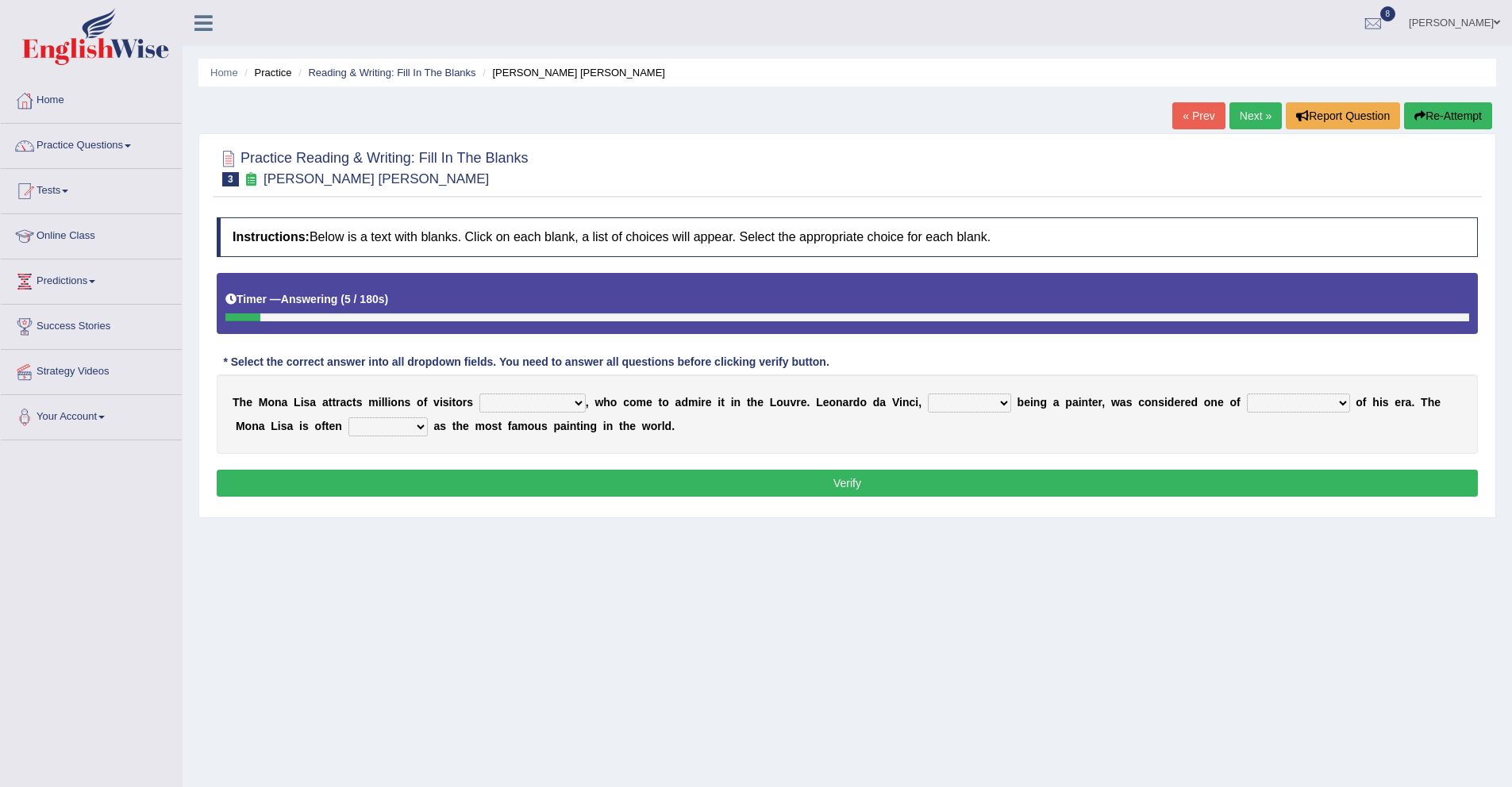
click at [544, 408] on select "around the year the all year all year round per year" at bounding box center [533, 403] width 107 height 19
select select "all year round"
click at [479, 394] on select "around the year the all year all year round per year" at bounding box center [533, 403] width 107 height 19
click at [962, 407] on select "rather than as much as as well as as long as" at bounding box center [969, 403] width 83 height 19
select select "as well as"
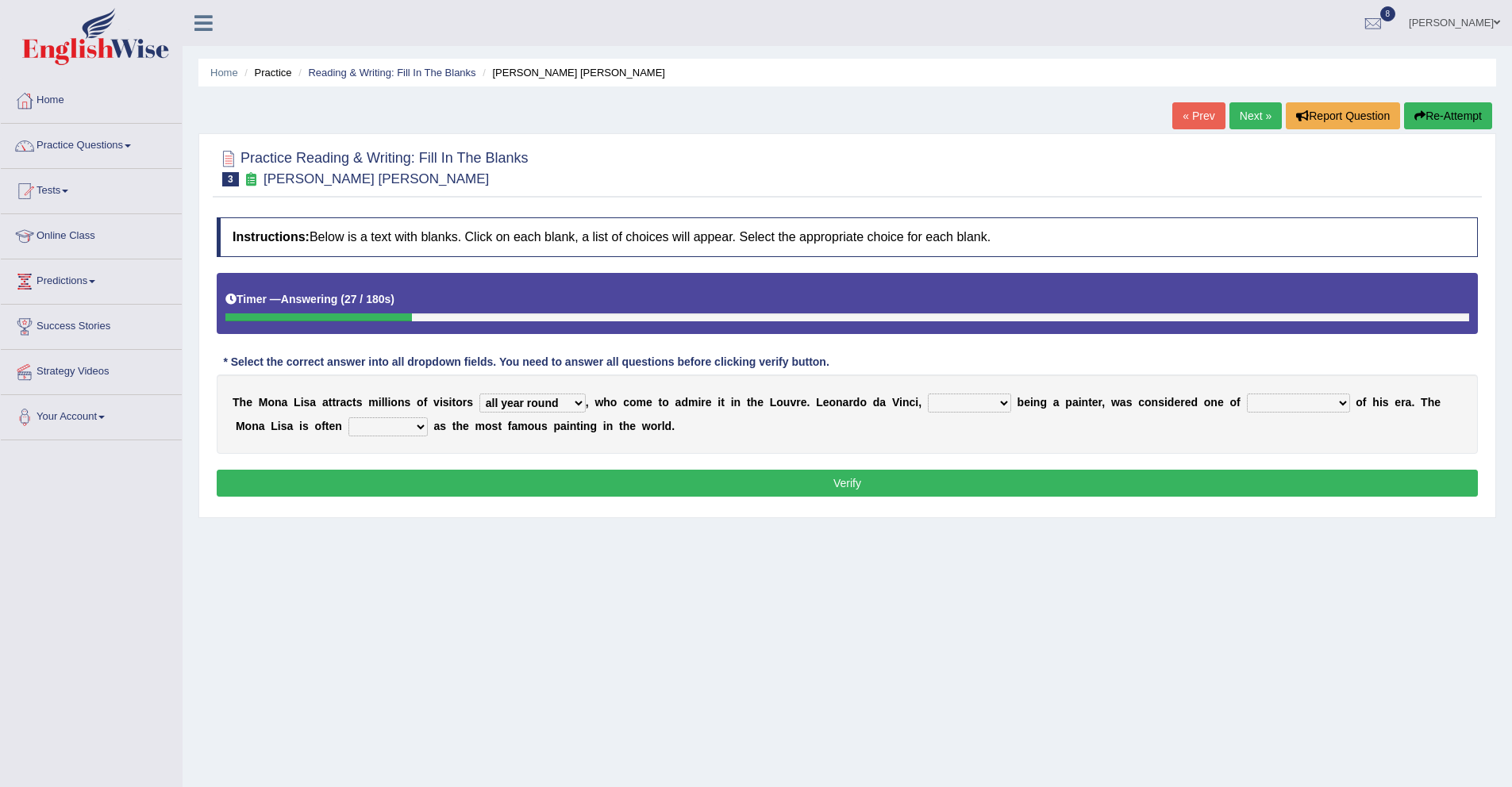
click at [928, 394] on select "rather than as much as as well as as long as" at bounding box center [969, 403] width 83 height 19
click at [1269, 407] on select "better artists artist the better artist the best artists" at bounding box center [1299, 403] width 103 height 19
select select "the best artists"
click at [1247, 394] on select "better artists artist the better artist the best artists" at bounding box center [1299, 403] width 103 height 19
click at [1336, 476] on button "Verify" at bounding box center [847, 483] width 1261 height 27
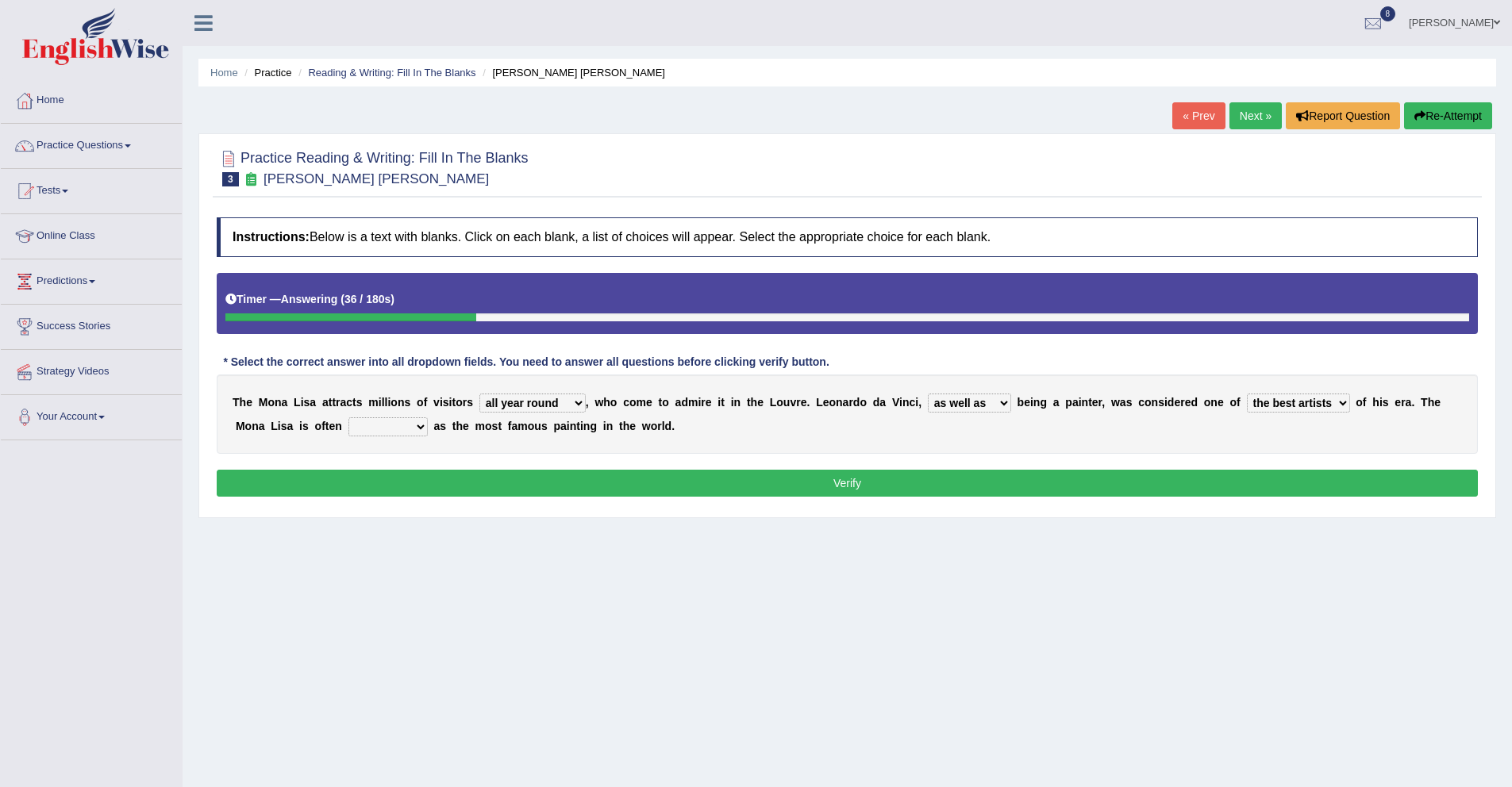
click at [398, 426] on select "classified suggested predicted described" at bounding box center [389, 427] width 80 height 19
select select "described"
click at [349, 417] on select "classified suggested predicted described" at bounding box center [389, 427] width 80 height 19
click at [405, 488] on button "Verify" at bounding box center [847, 483] width 1261 height 27
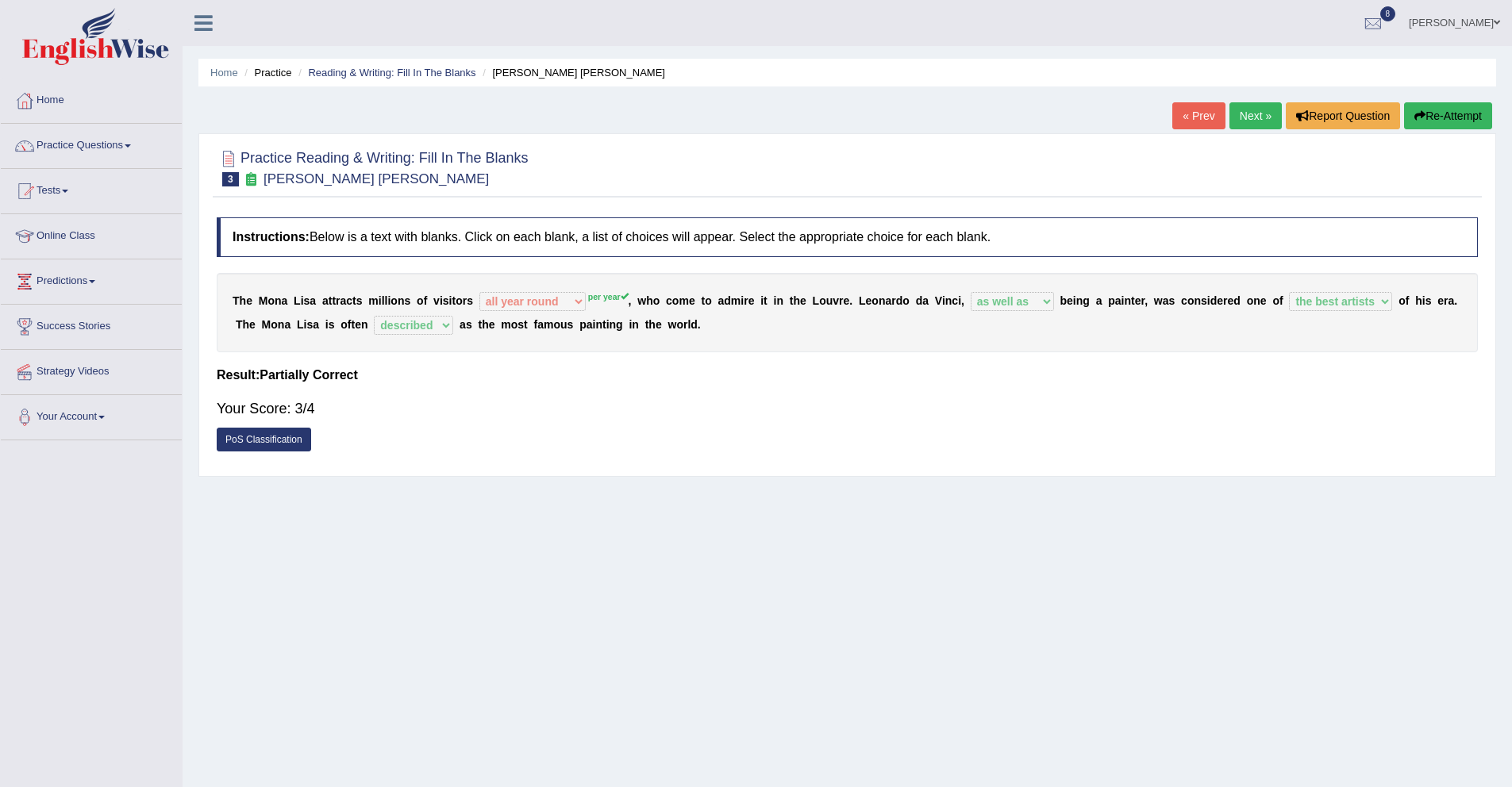
click at [1239, 114] on link "Next »" at bounding box center [1255, 116] width 52 height 27
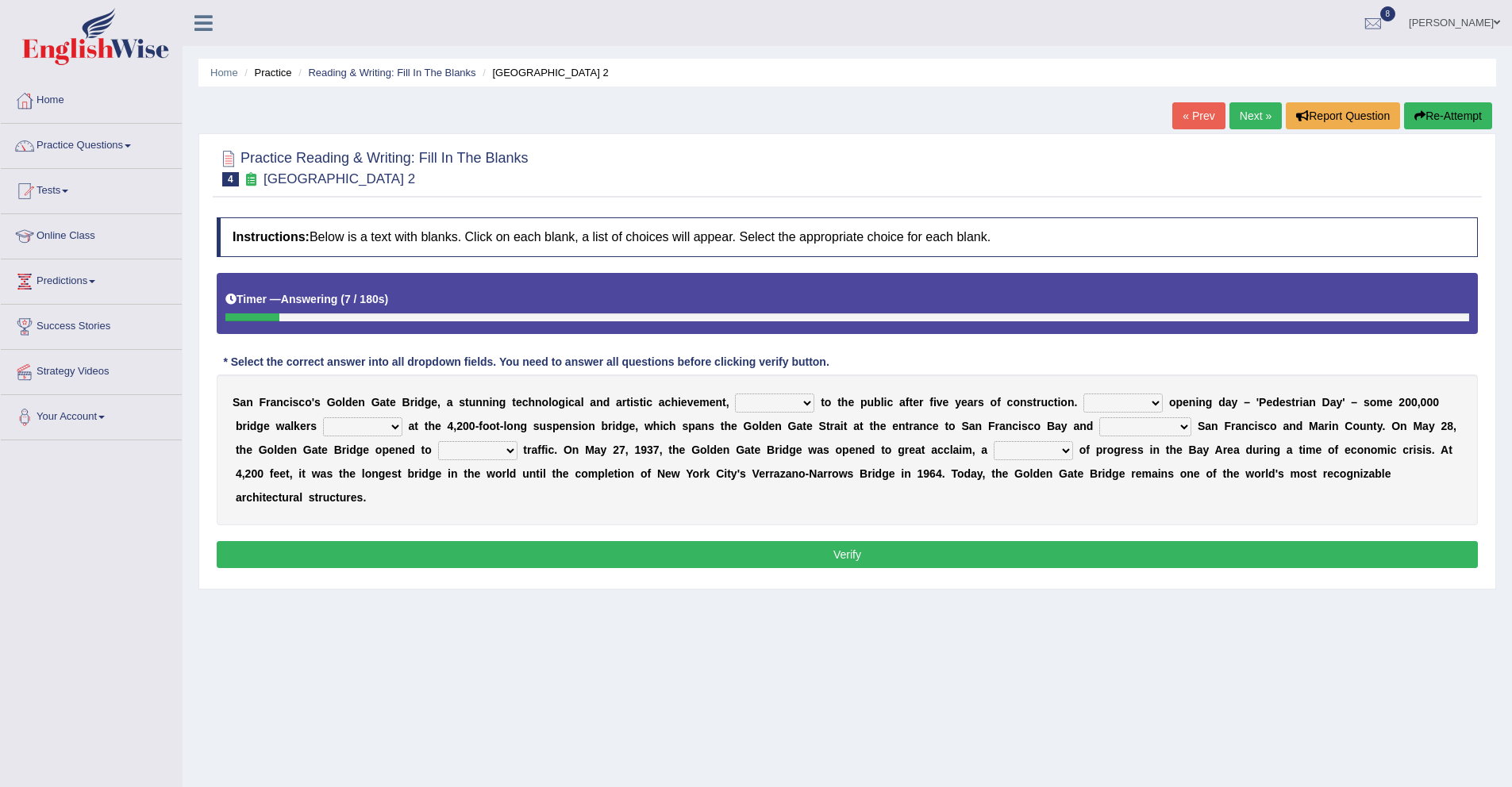
click at [781, 402] on select "opens closes appears equals" at bounding box center [775, 403] width 80 height 19
select select "opens"
click at [735, 394] on select "opens closes appears equals" at bounding box center [775, 403] width 80 height 19
click at [1138, 405] on select "On During Since When" at bounding box center [1123, 403] width 80 height 19
select select "Since"
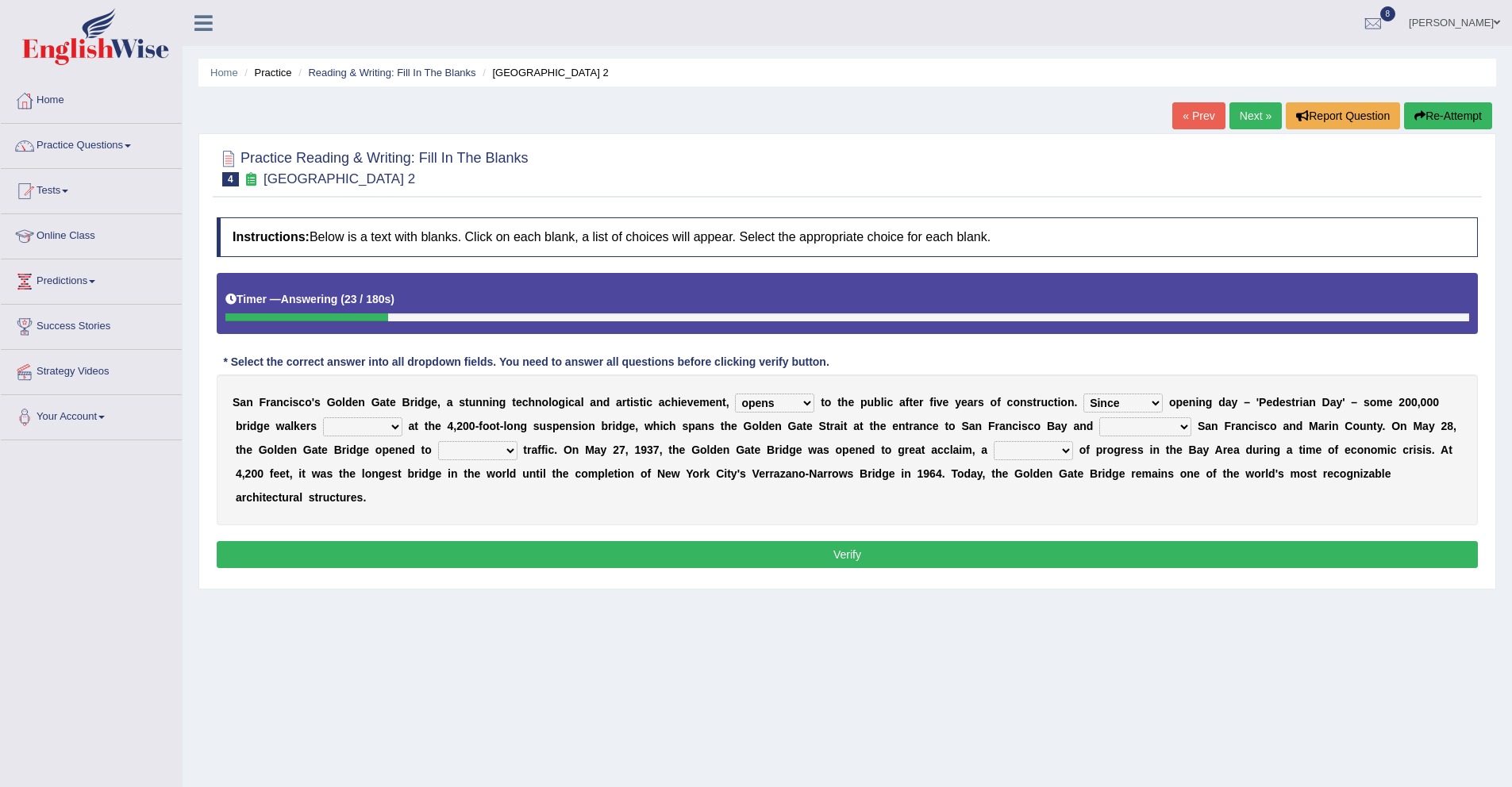
click at [1084, 394] on select "On During Since When" at bounding box center [1123, 403] width 80 height 19
click at [366, 430] on select "stationed looked marveled laughed" at bounding box center [363, 427] width 80 height 19
select select "stationed"
click at [323, 417] on select "stationed looked marveled laughed" at bounding box center [363, 427] width 80 height 19
click at [1135, 426] on select "separates connects channels differentiates" at bounding box center [1145, 427] width 92 height 19
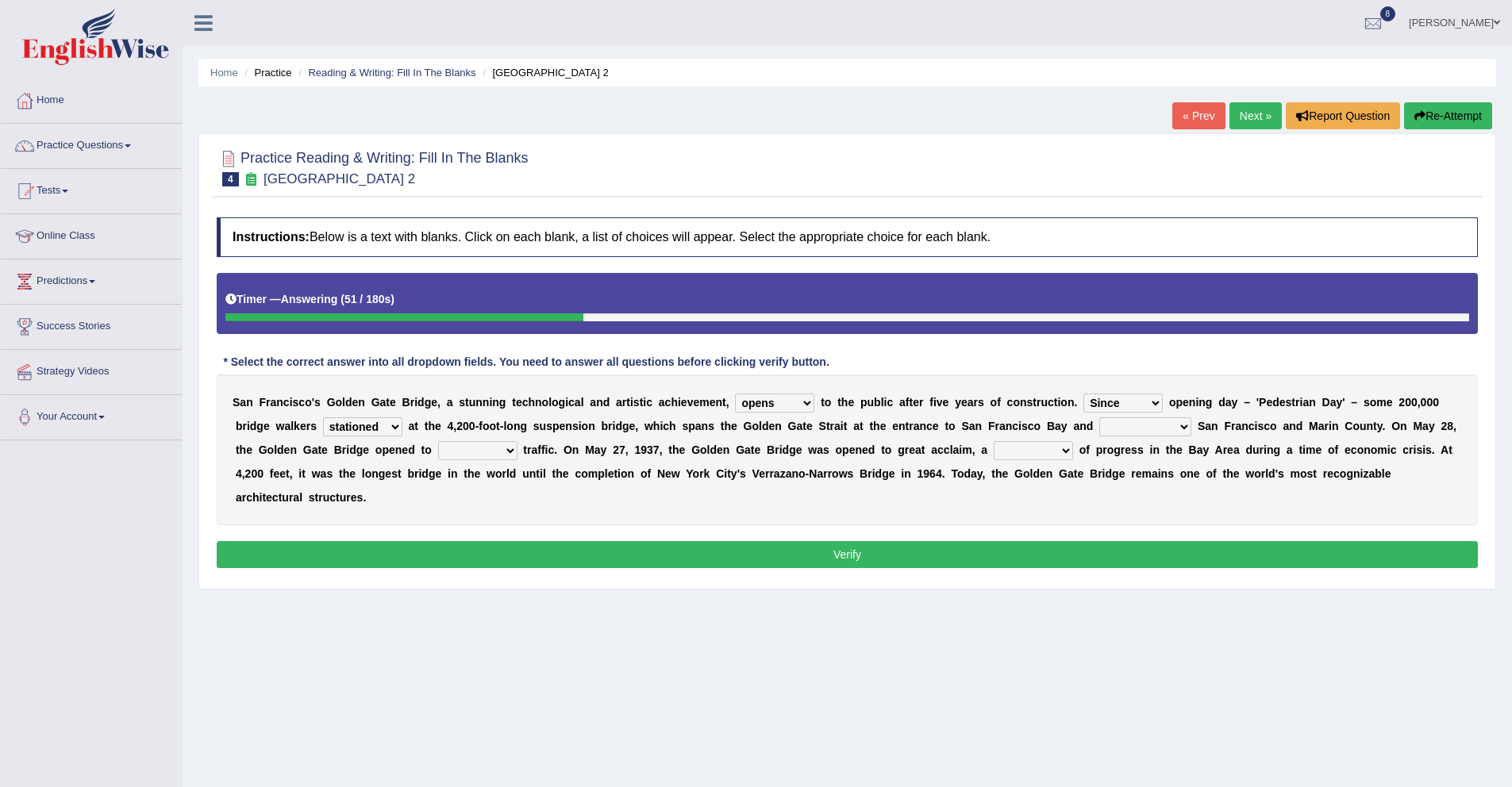
select select "connects"
click at [1101, 417] on select "separates connects channels differentiates" at bounding box center [1145, 427] width 92 height 19
click at [1165, 427] on select "separates connects channels differentiates" at bounding box center [1145, 427] width 92 height 19
click at [1101, 417] on select "separates connects channels differentiates" at bounding box center [1145, 427] width 92 height 19
click at [488, 452] on select "aquatic vehicular airborne watertight" at bounding box center [478, 450] width 80 height 19
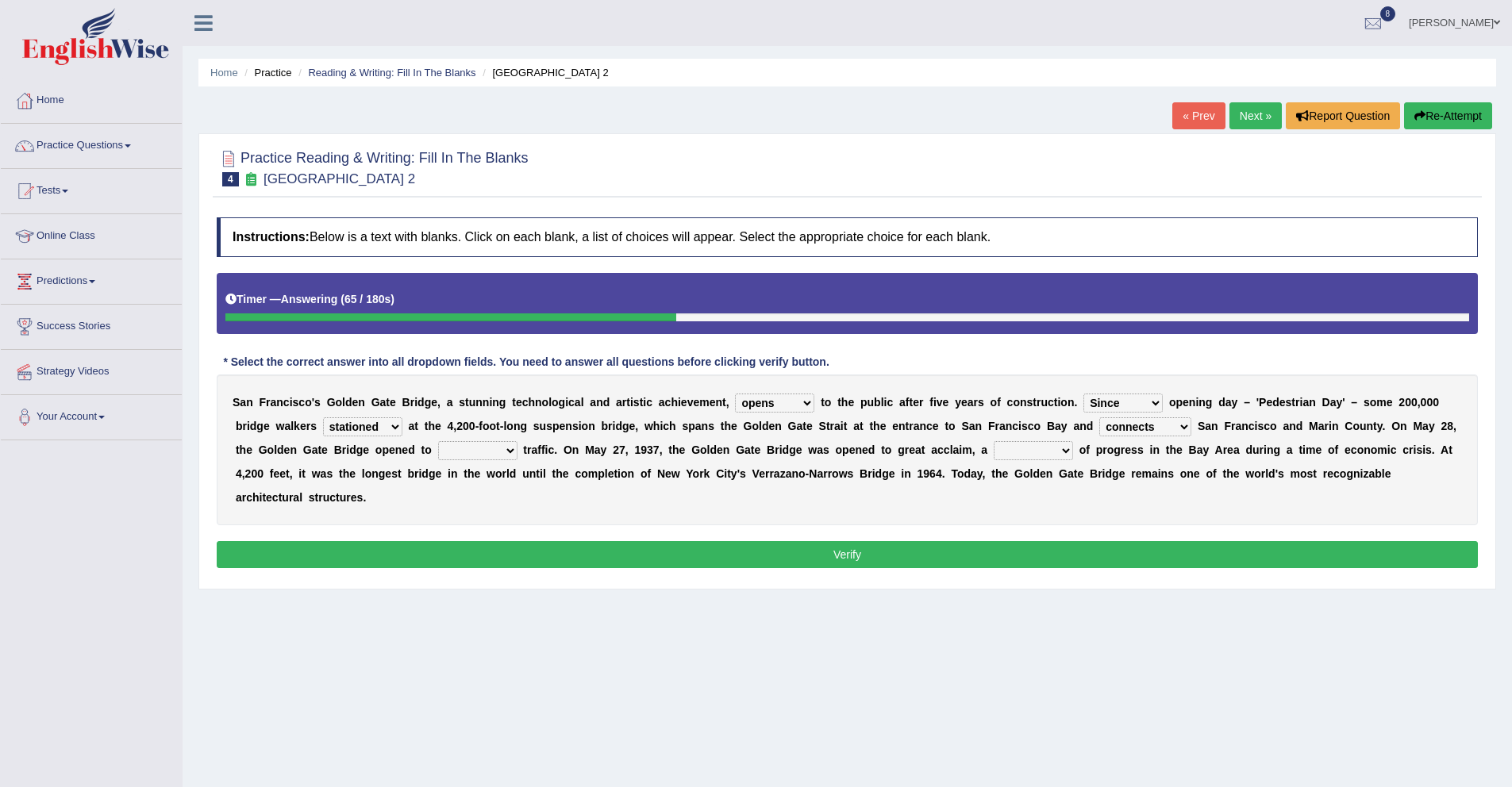
select select "vehicular"
click at [439, 441] on select "aquatic vehicular airborne watertight" at bounding box center [478, 450] width 80 height 19
click at [1046, 455] on select "denial symbol technique yield" at bounding box center [1034, 450] width 80 height 19
select select "symbol"
click at [996, 441] on select "denial symbol technique yield" at bounding box center [1034, 450] width 80 height 19
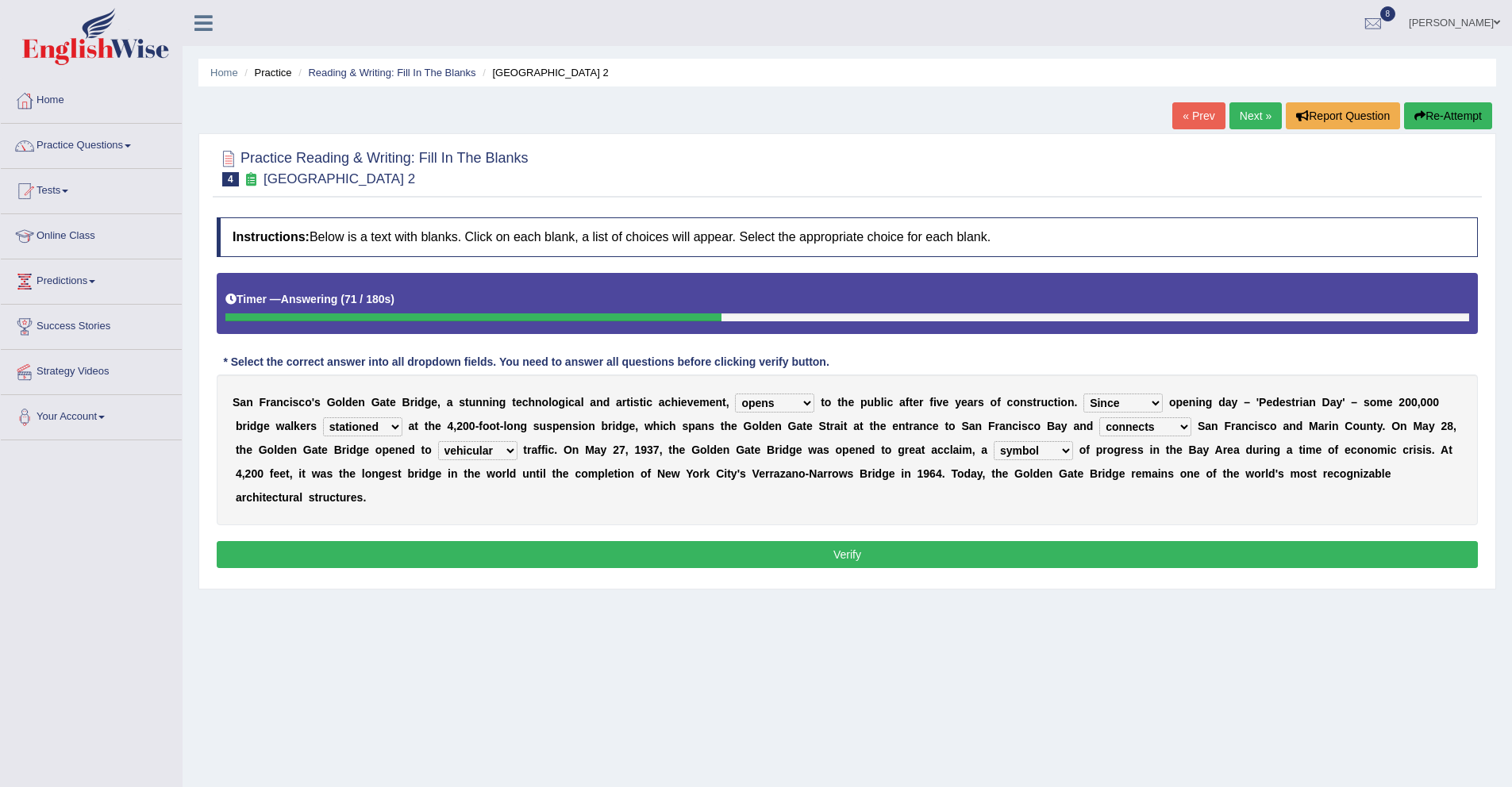
click at [880, 548] on button "Verify" at bounding box center [847, 554] width 1261 height 27
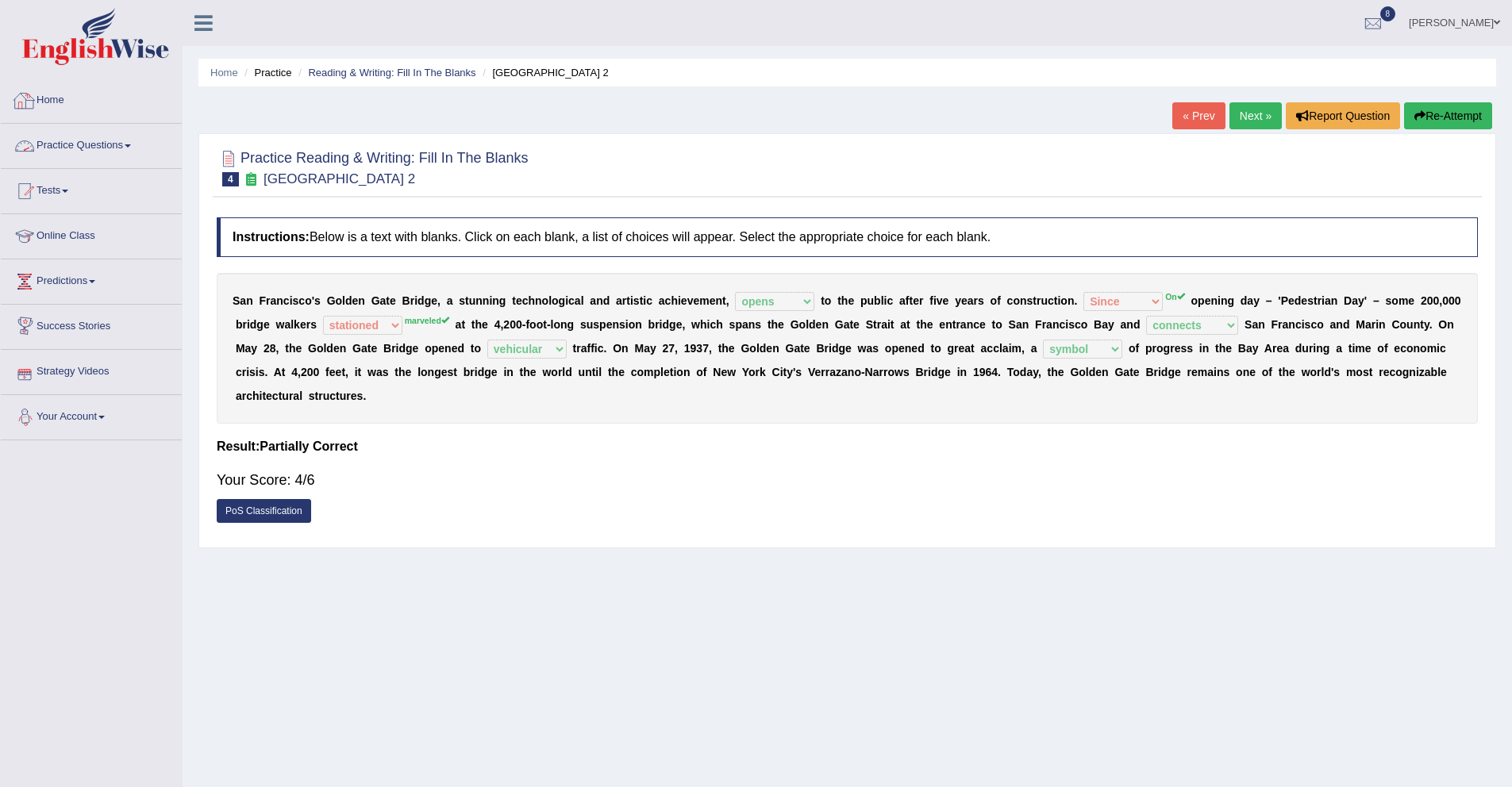
click at [91, 141] on link "Practice Questions" at bounding box center [91, 143] width 181 height 40
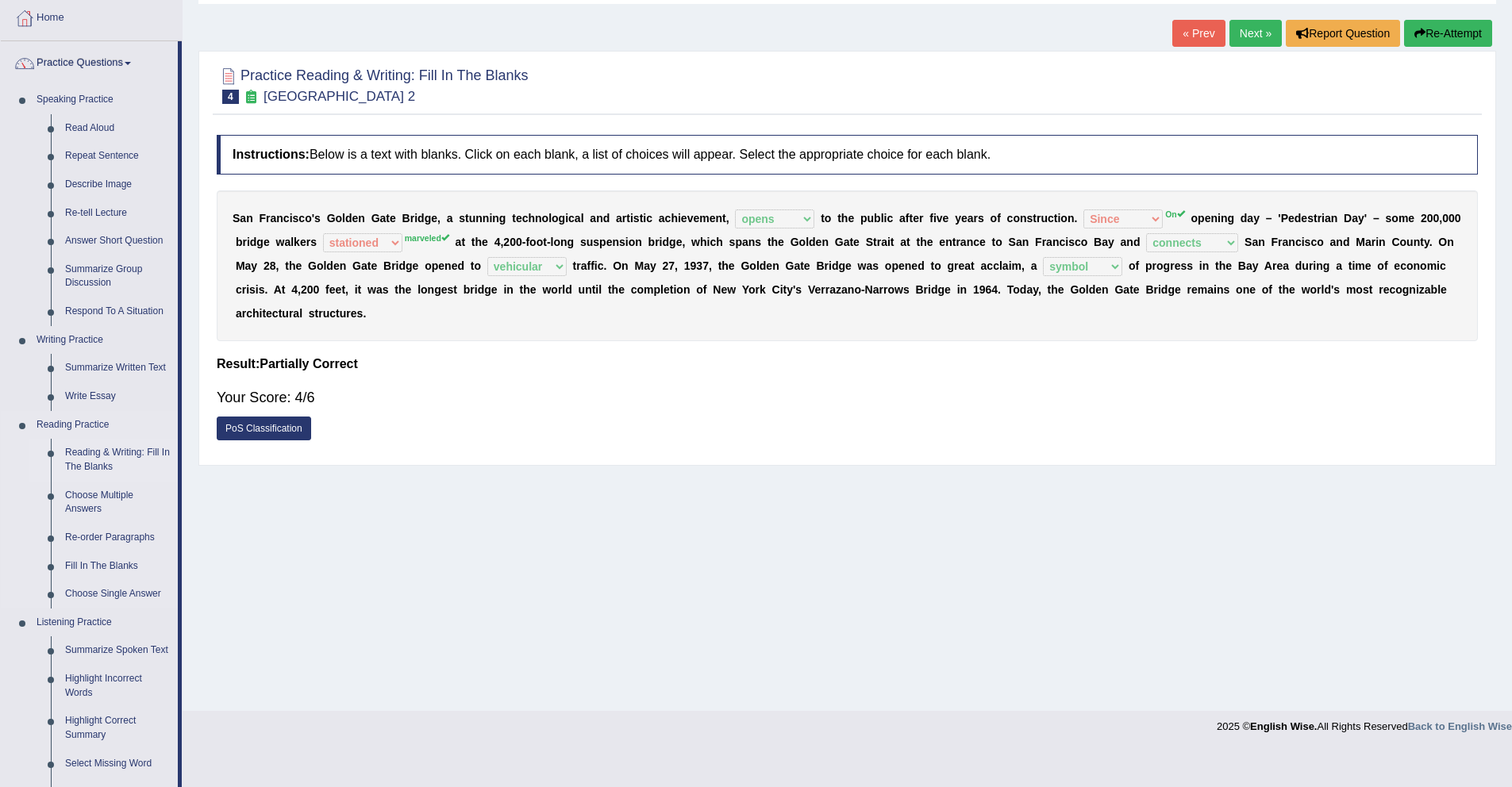
scroll to position [107, 0]
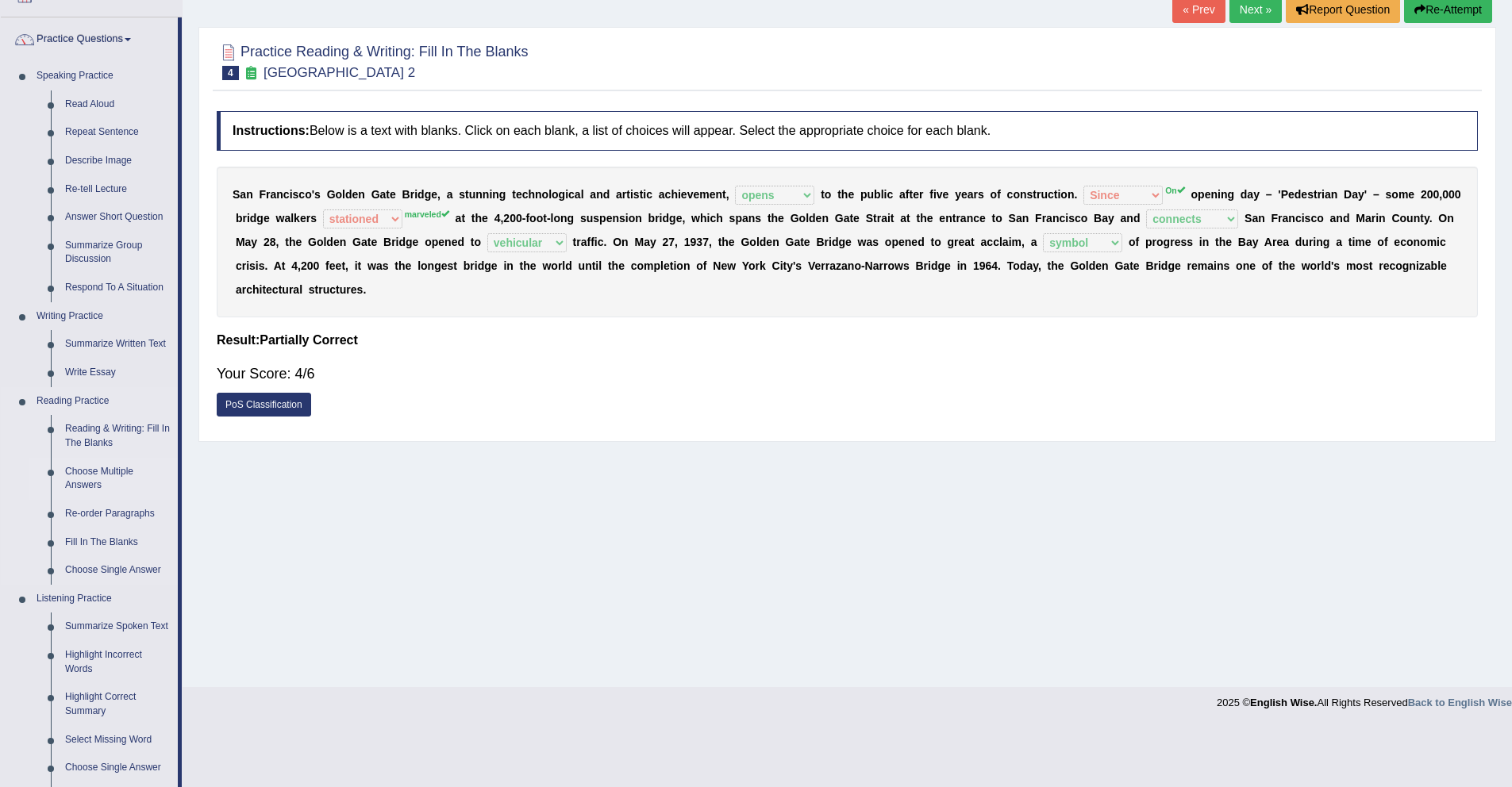
click at [105, 481] on link "Choose Multiple Answers" at bounding box center [118, 479] width 120 height 42
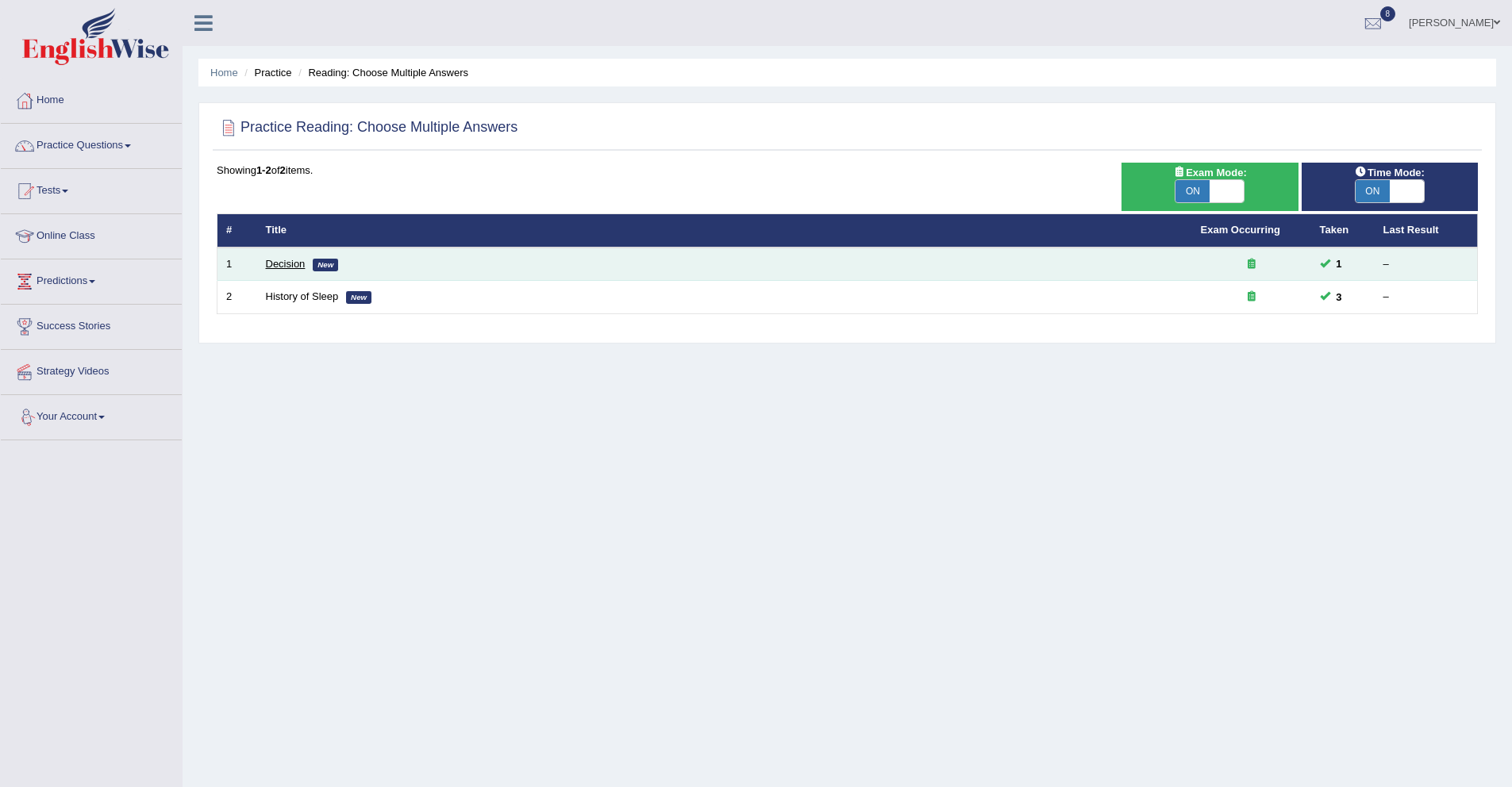
click at [289, 260] on link "Decision" at bounding box center [285, 264] width 40 height 12
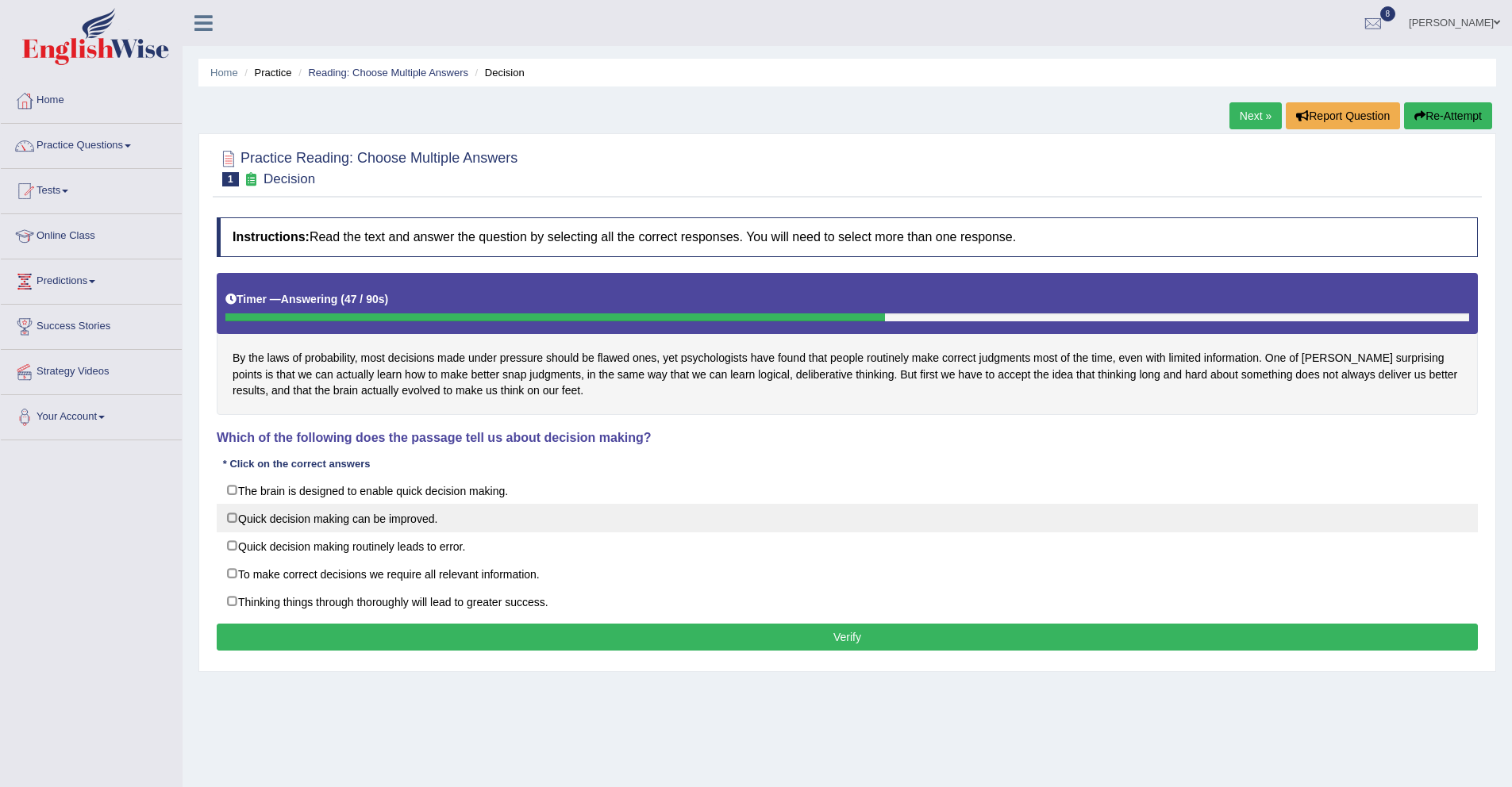
click at [340, 525] on label "Quick decision making can be improved." at bounding box center [847, 518] width 1261 height 29
checkbox input "true"
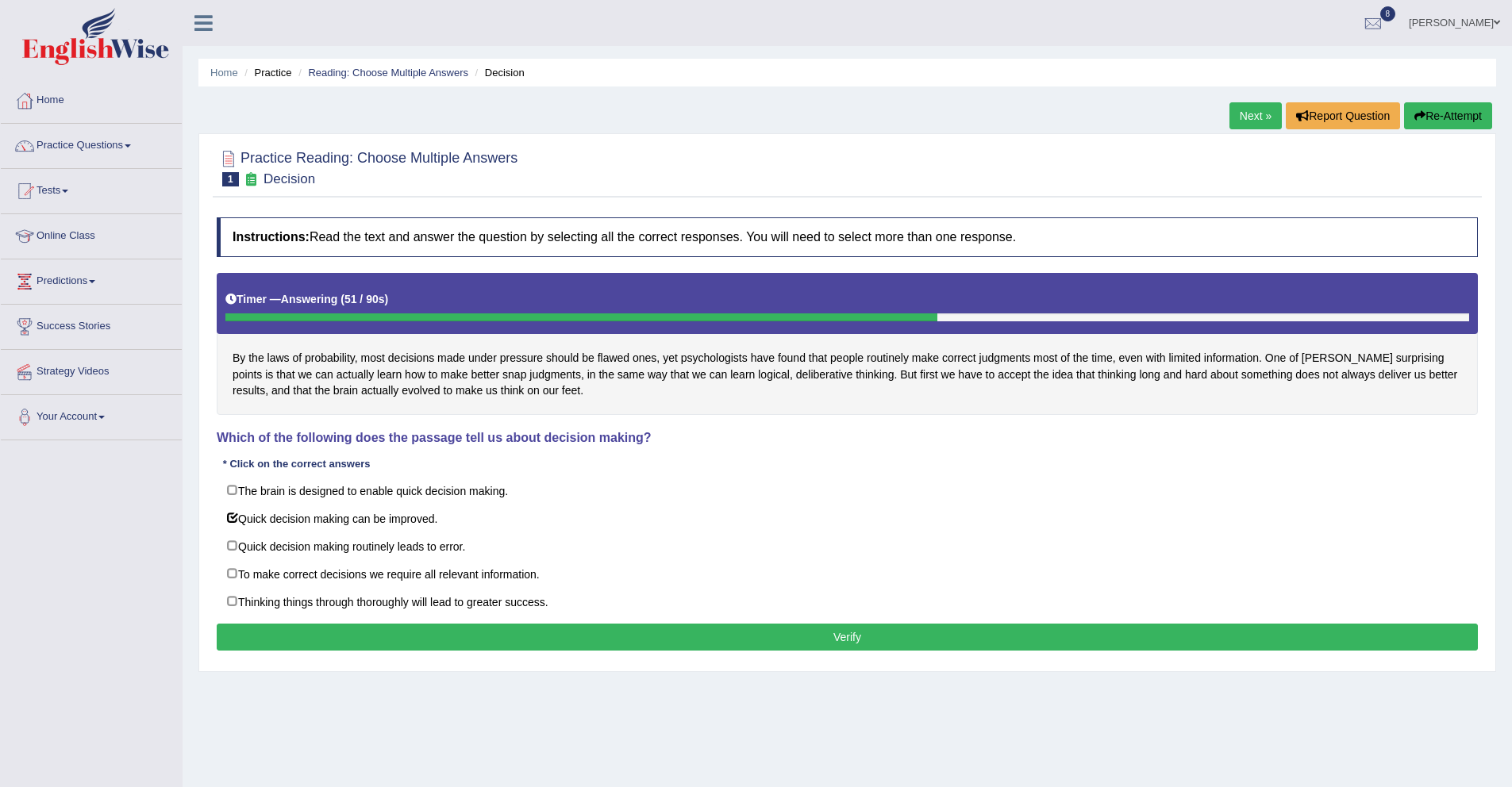
click at [445, 631] on button "Verify" at bounding box center [847, 637] width 1261 height 27
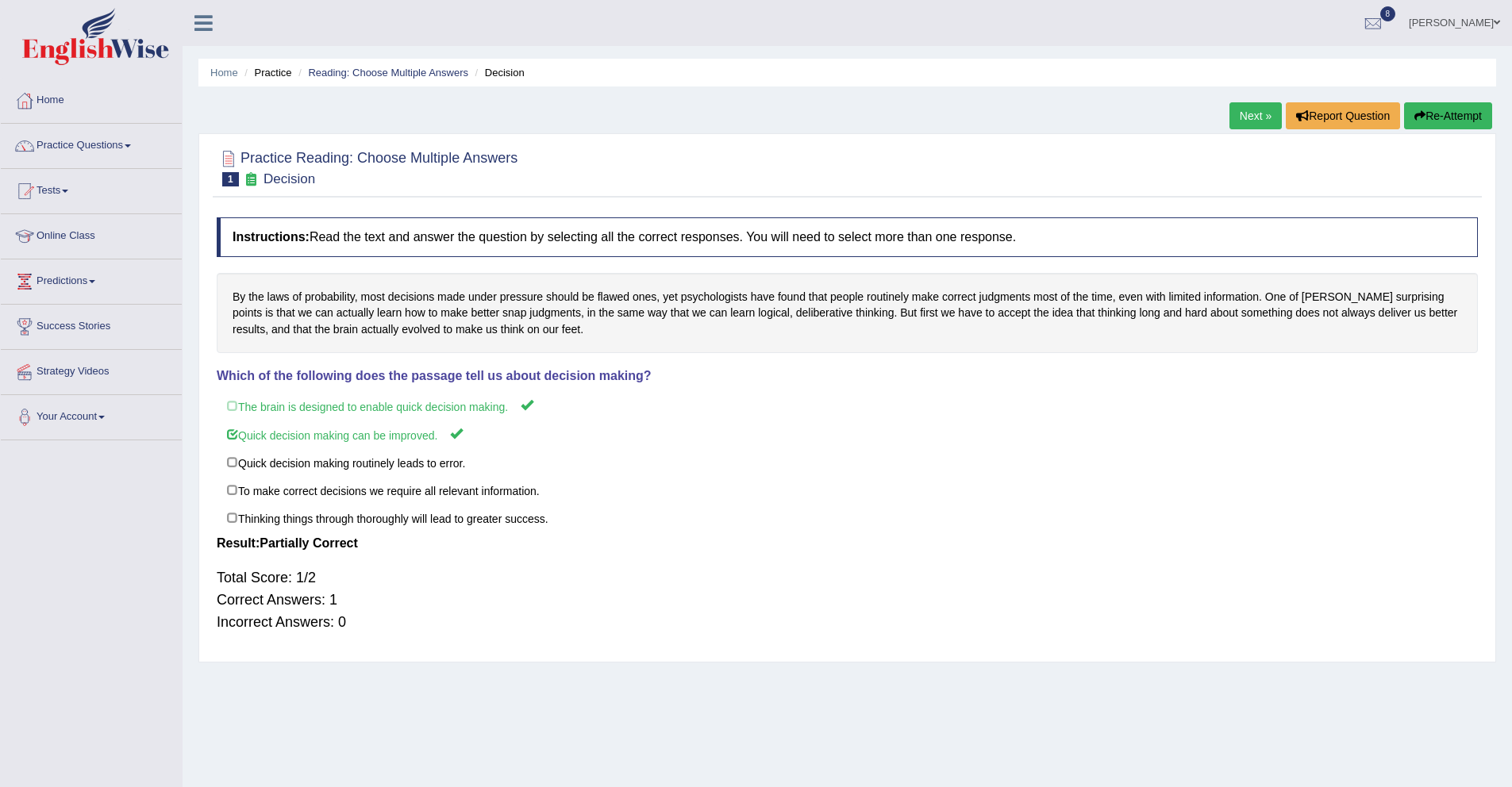
click at [1257, 124] on link "Next »" at bounding box center [1255, 116] width 52 height 27
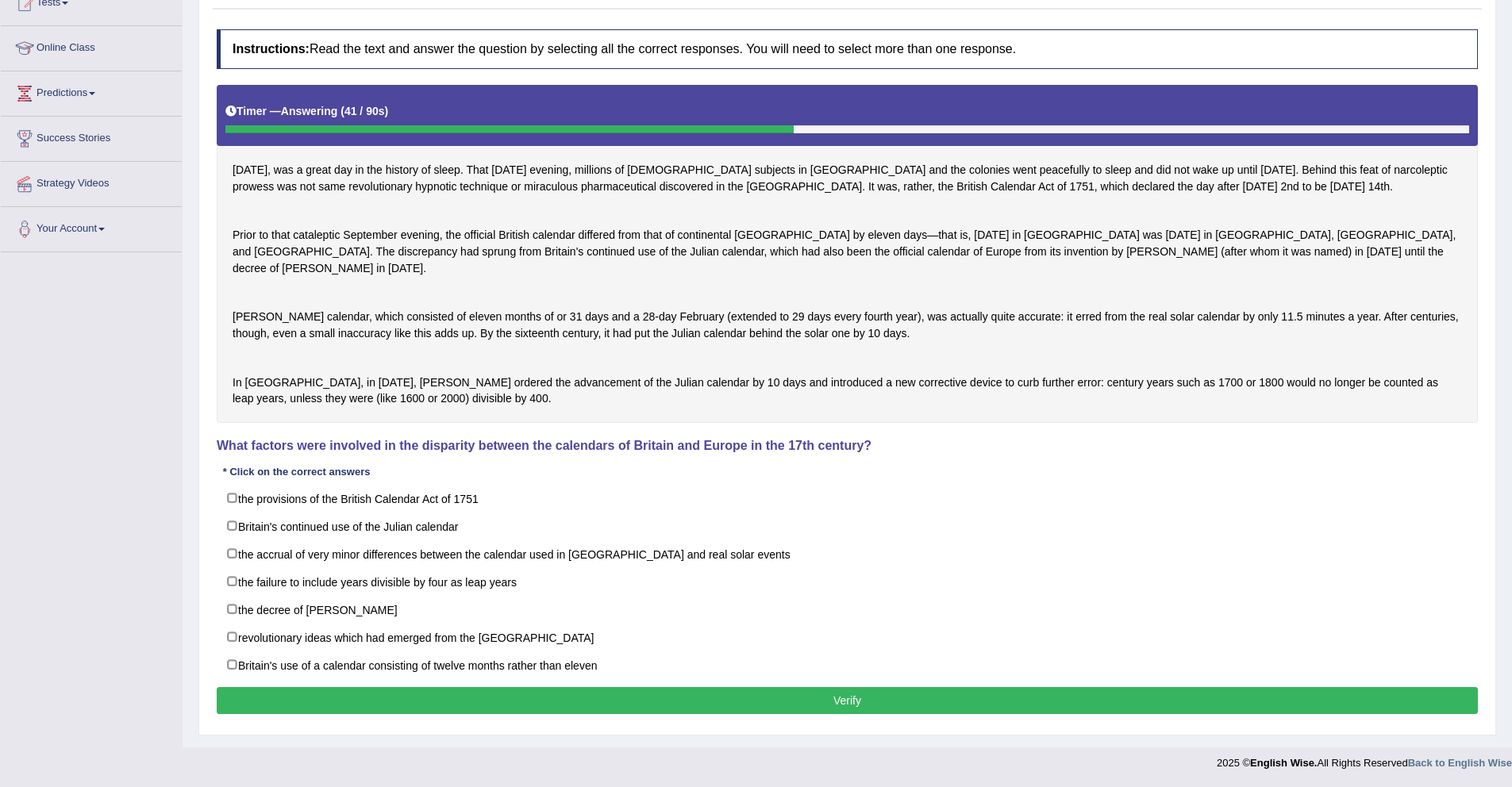
scroll to position [188, 0]
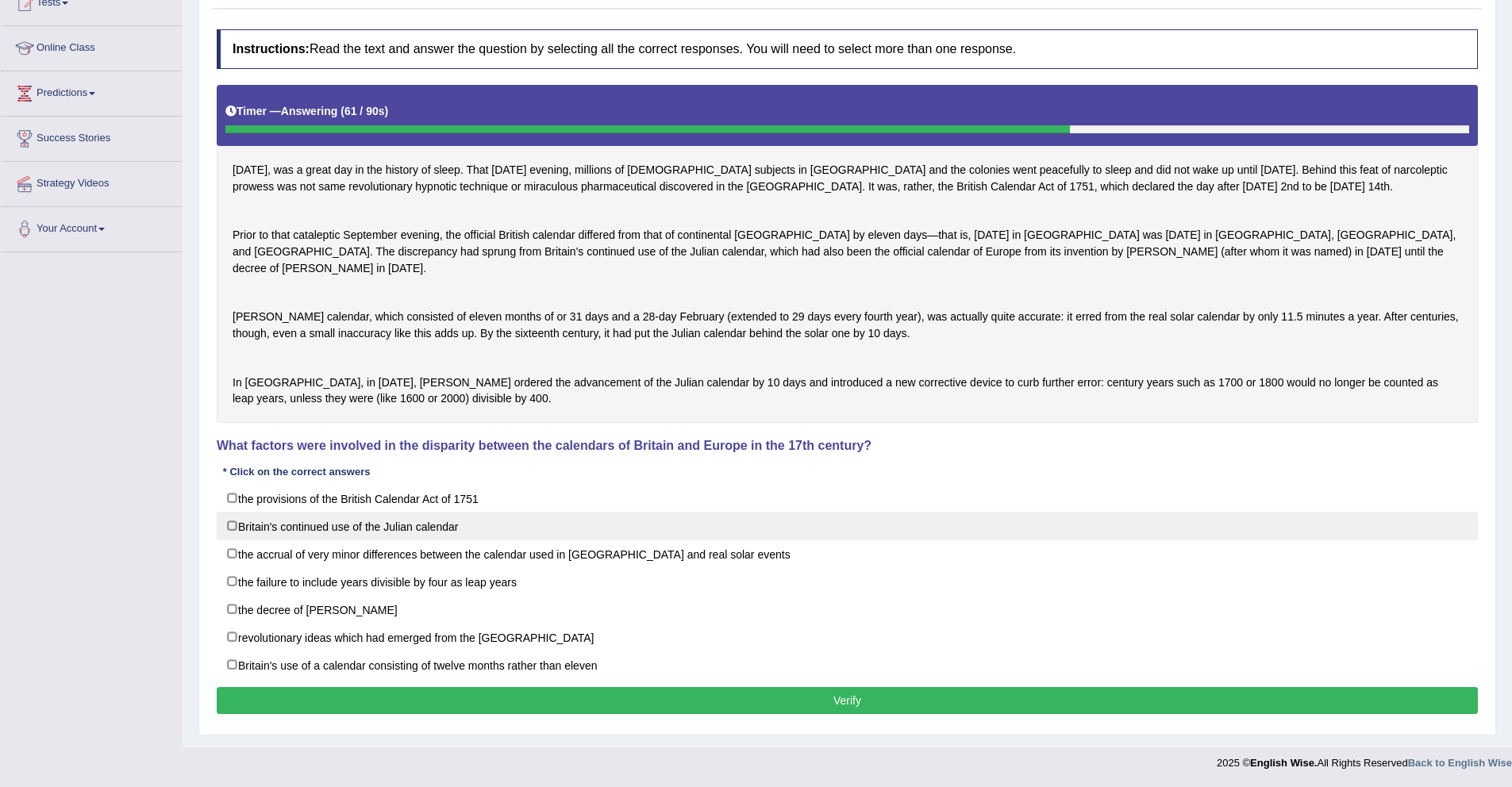
click at [284, 540] on label "Britain's continued use of the Julian calendar" at bounding box center [847, 526] width 1261 height 29
checkbox input "true"
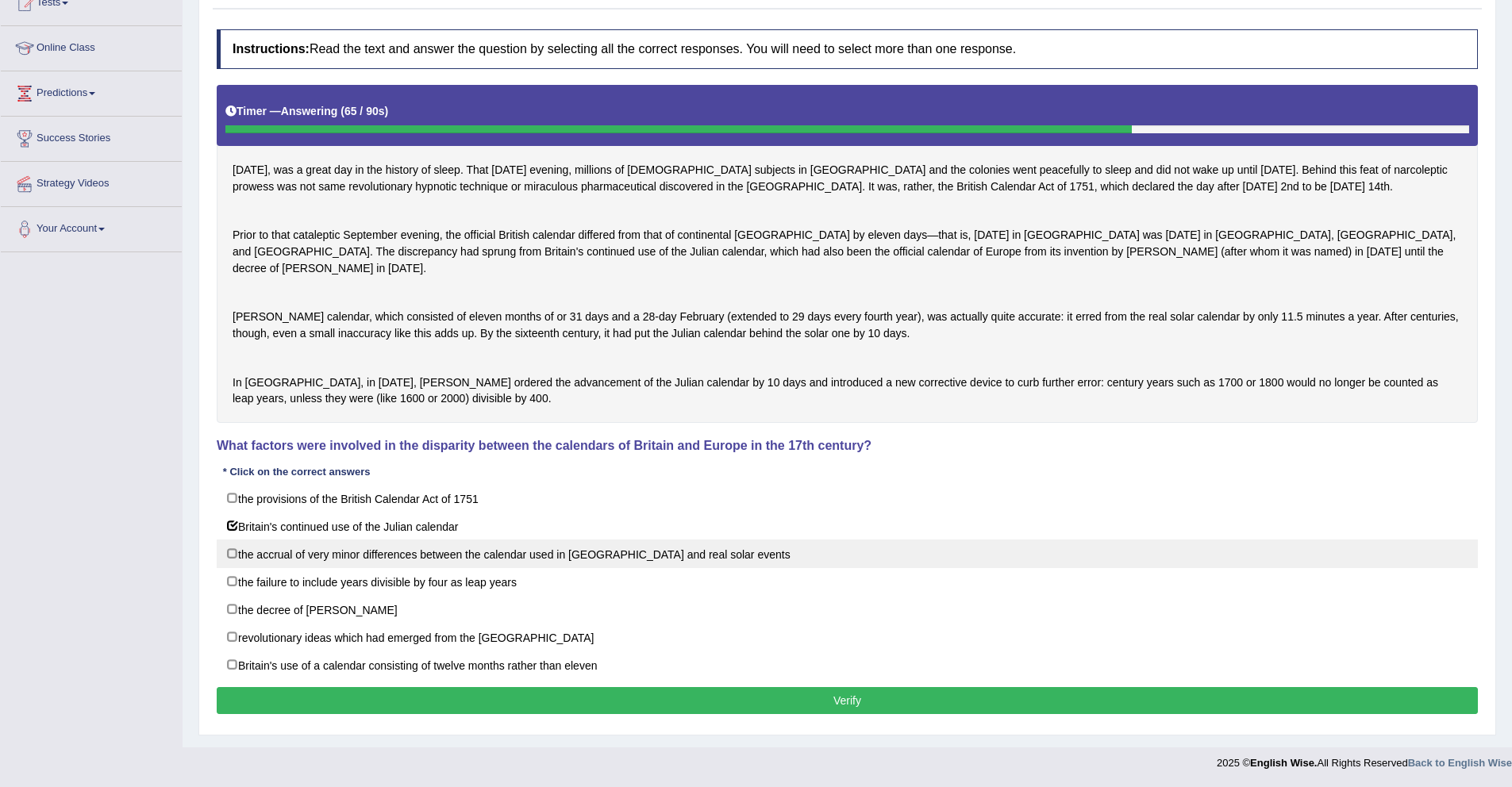
click at [287, 568] on label "the accrual of very minor differences between the calendar used in [GEOGRAPHIC_…" at bounding box center [847, 554] width 1261 height 29
checkbox input "true"
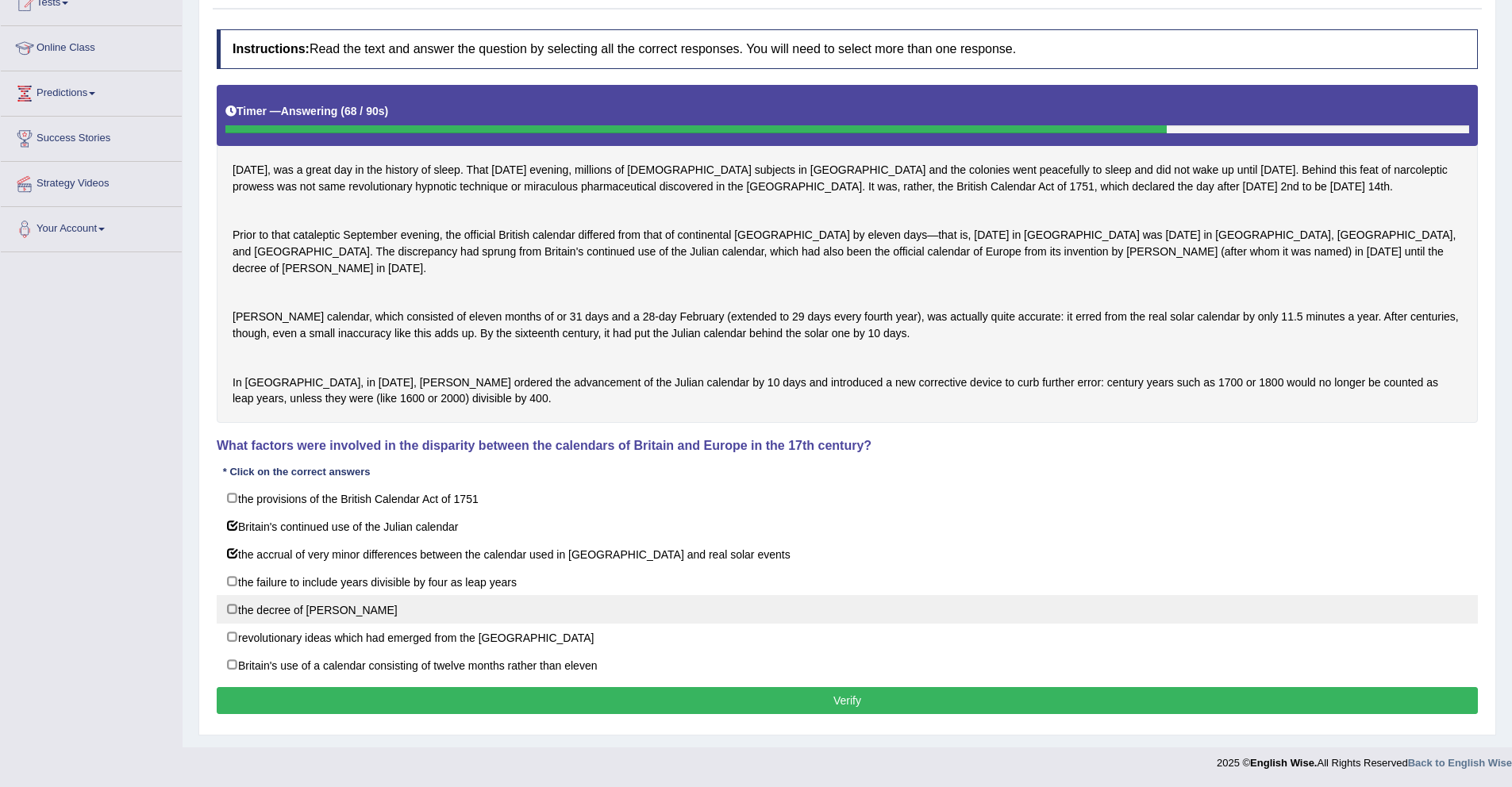
click at [434, 624] on label "the decree of [PERSON_NAME]" at bounding box center [847, 609] width 1261 height 29
checkbox input "true"
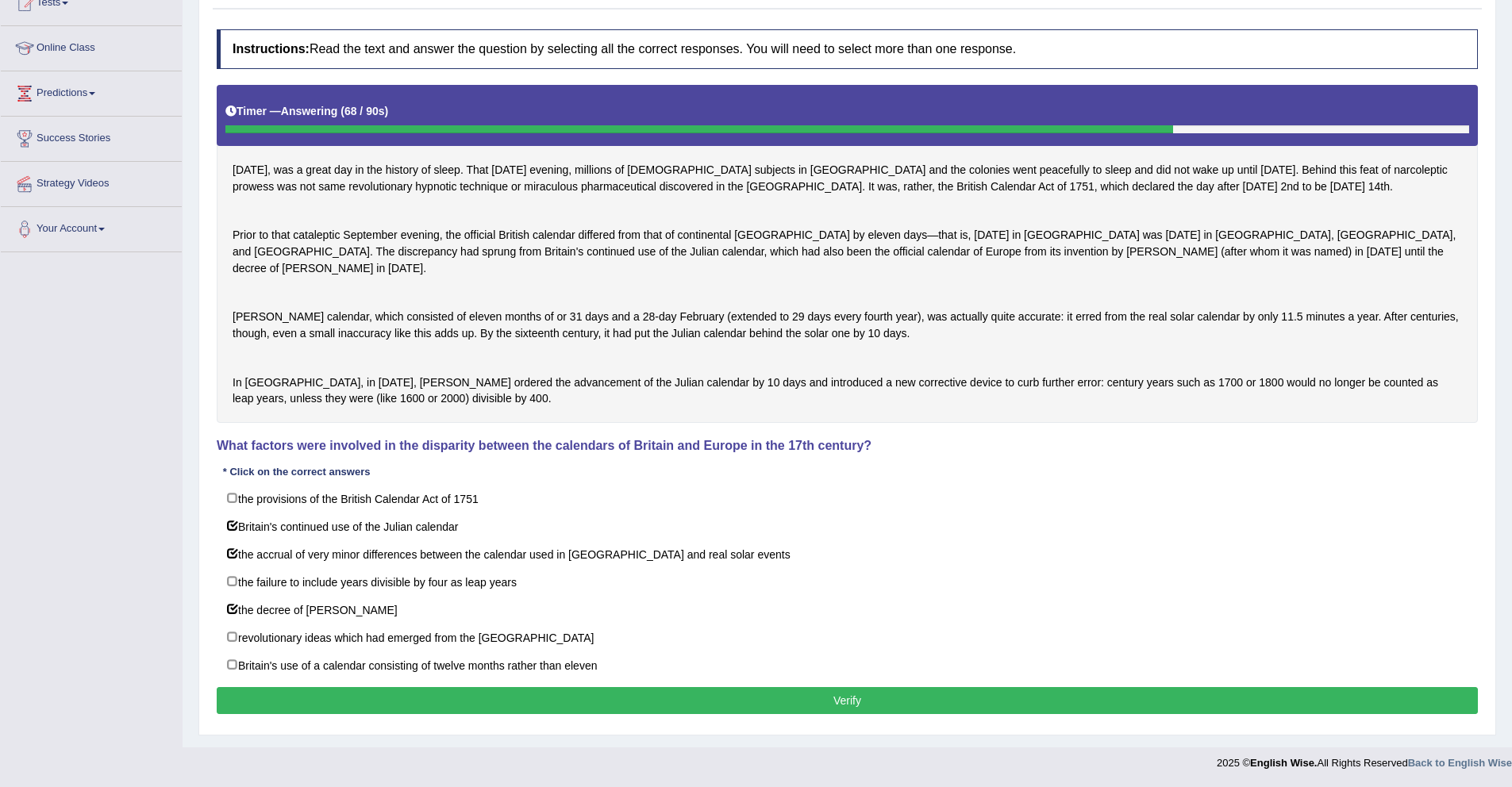
click at [474, 714] on button "Verify" at bounding box center [847, 701] width 1261 height 27
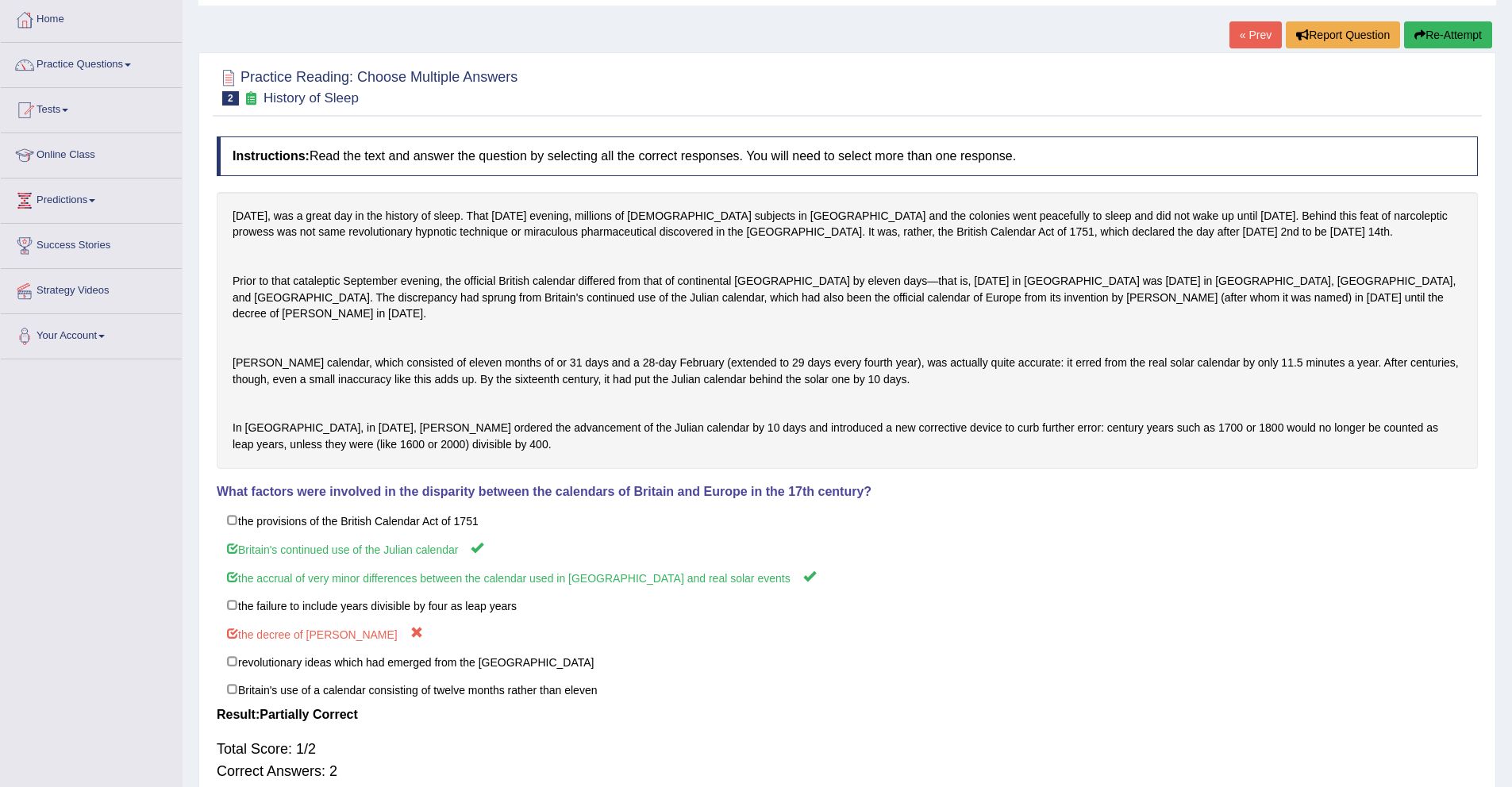
scroll to position [0, 0]
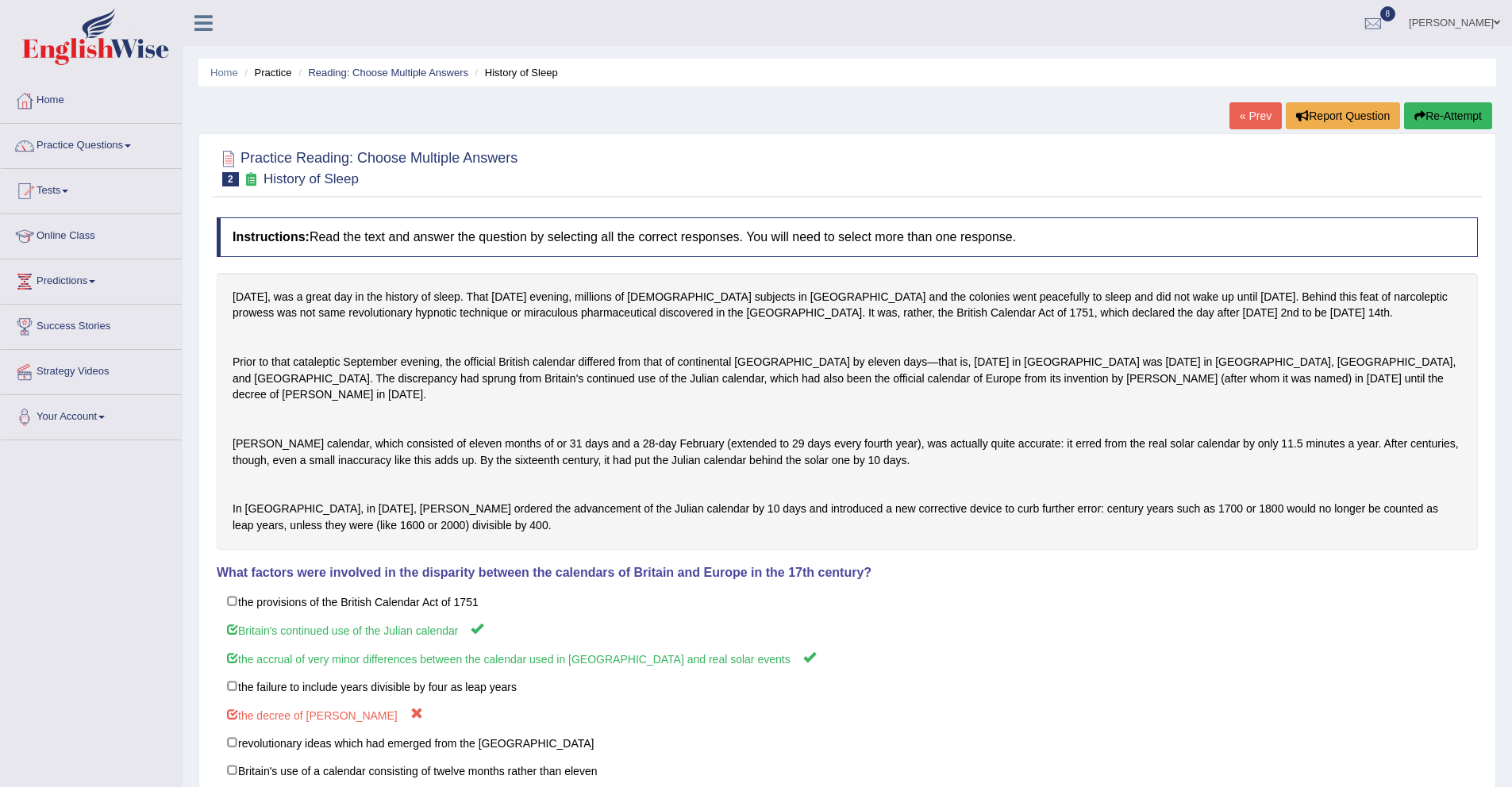
drag, startPoint x: 1312, startPoint y: 136, endPoint x: 1344, endPoint y: 197, distance: 68.9
click at [103, 142] on link "Practice Questions" at bounding box center [91, 143] width 181 height 40
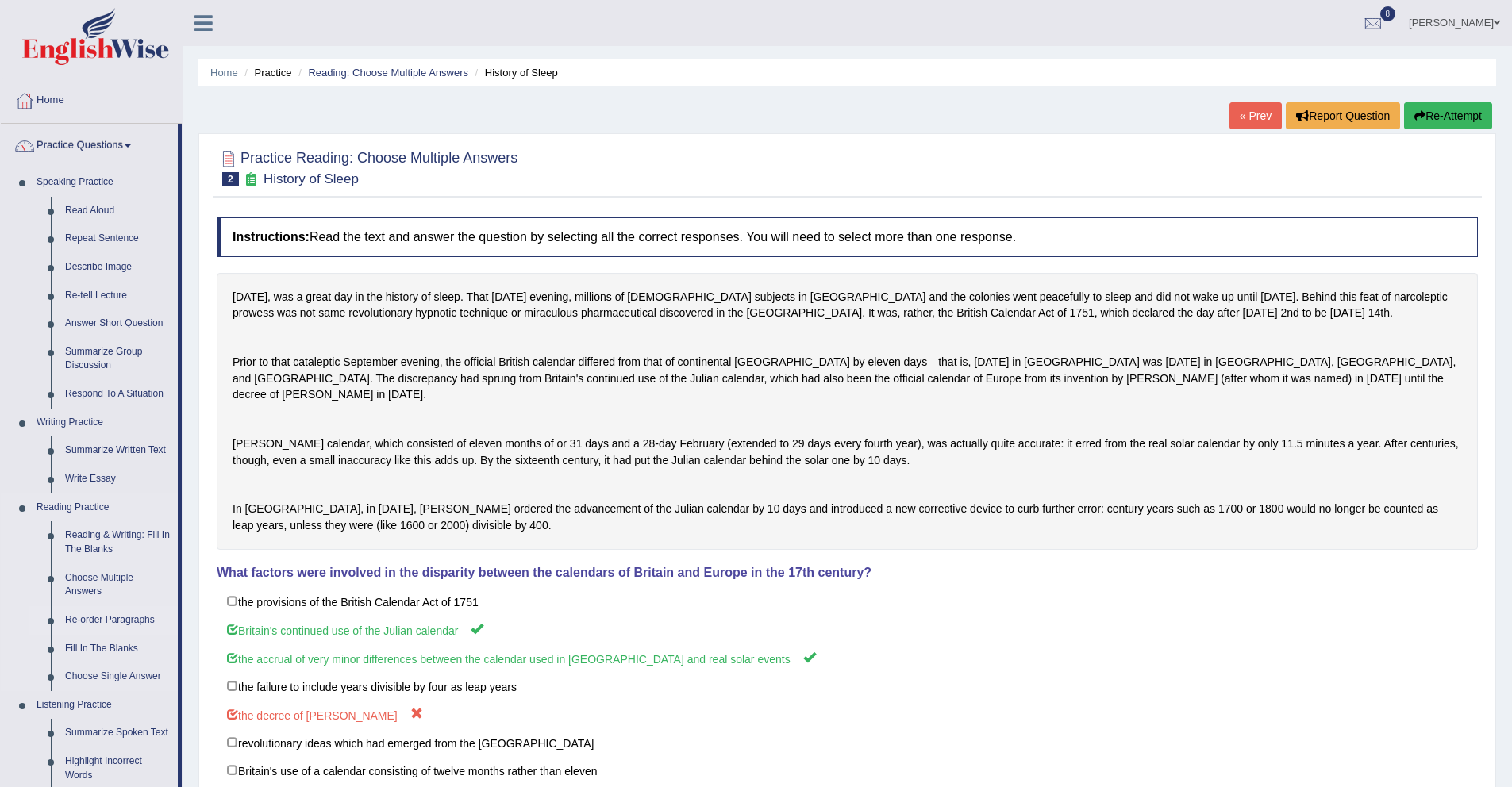
click at [91, 616] on link "Re-order Paragraphs" at bounding box center [118, 620] width 120 height 29
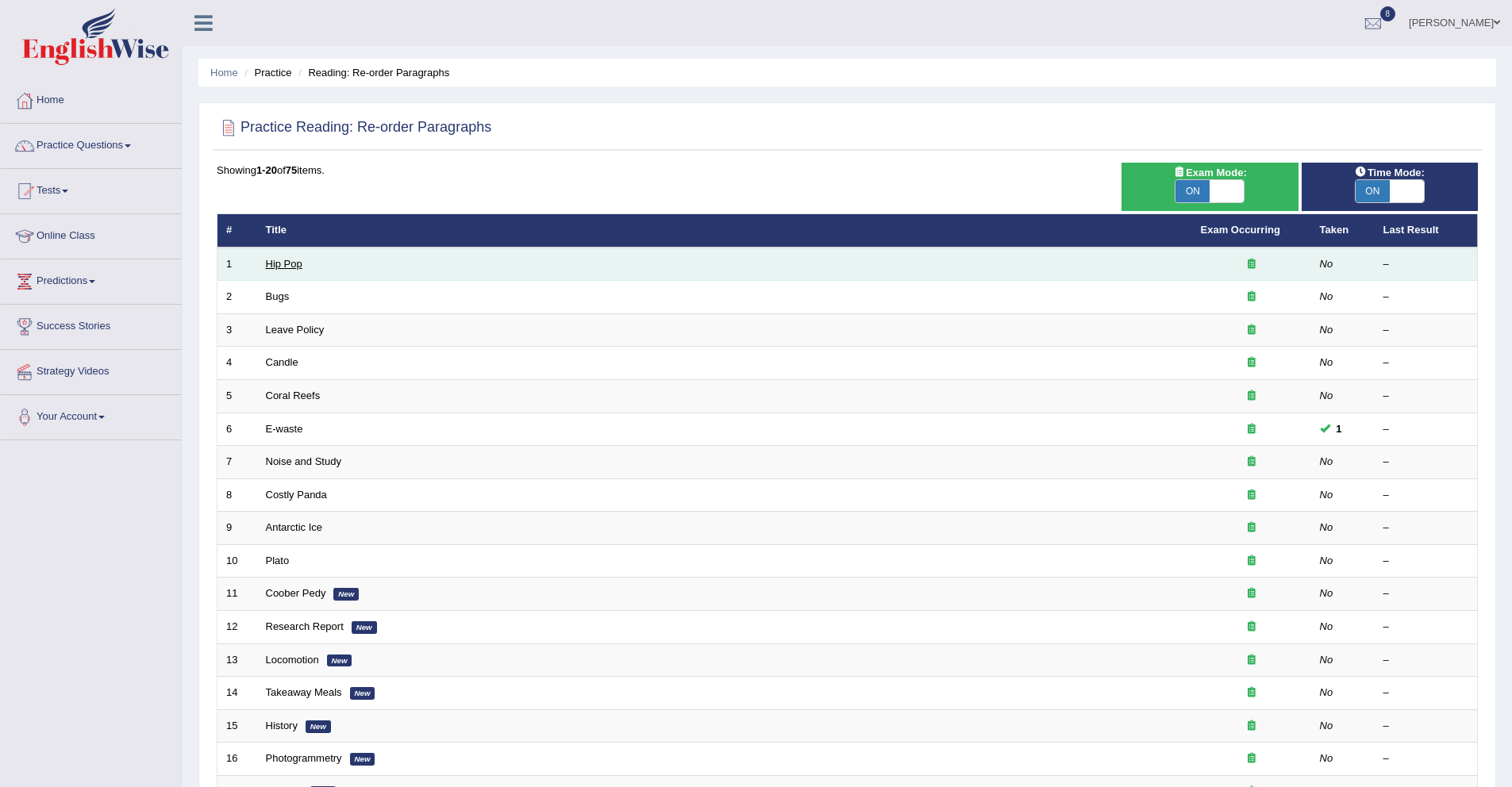
click at [287, 267] on link "Hip Pop" at bounding box center [284, 264] width 36 height 12
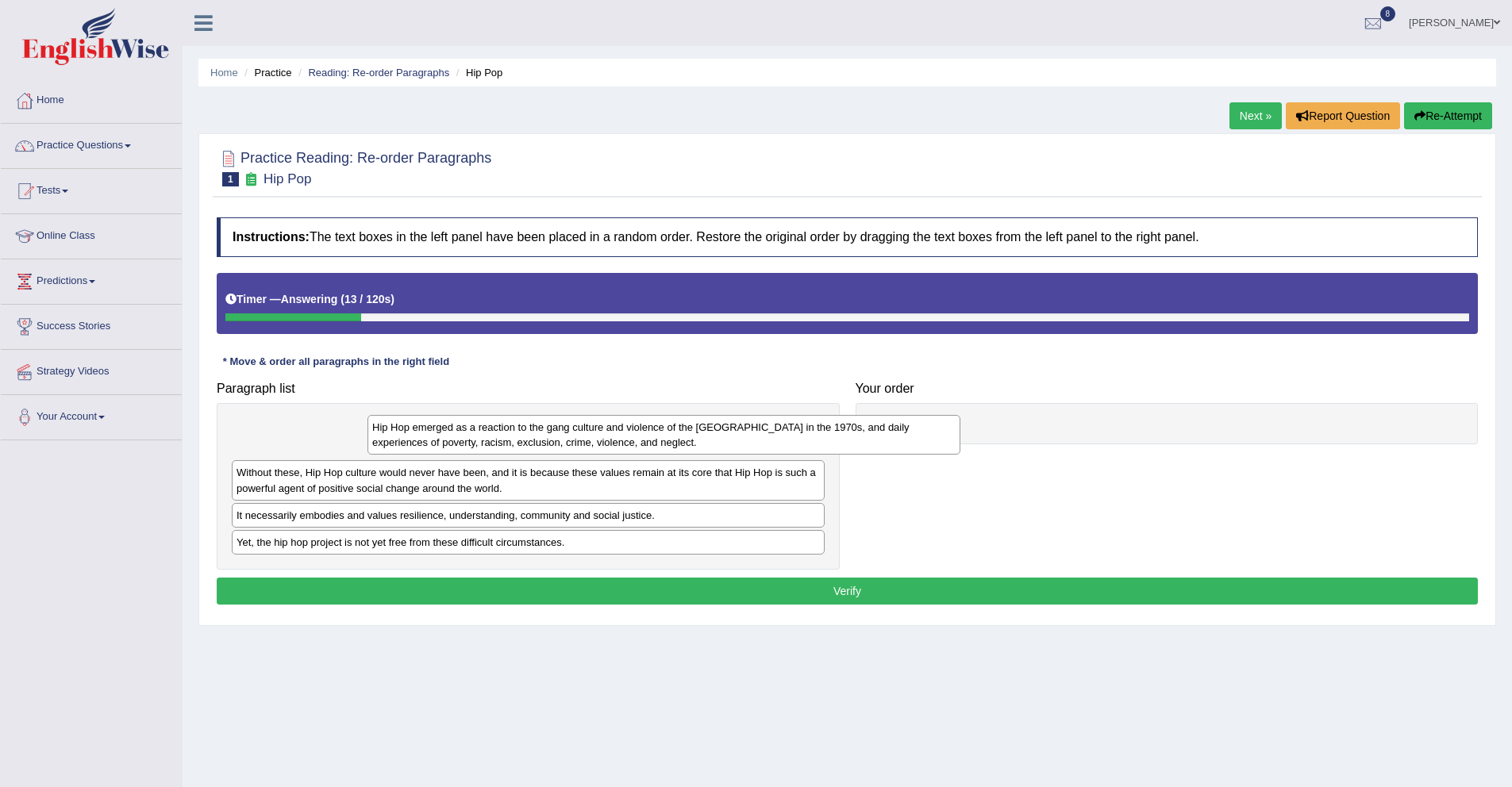
drag, startPoint x: 388, startPoint y: 431, endPoint x: 505, endPoint y: 430, distance: 117.0
click at [514, 427] on div "Hip Hop emerged as a reaction to the gang culture and violence of the South Bro…" at bounding box center [664, 434] width 593 height 40
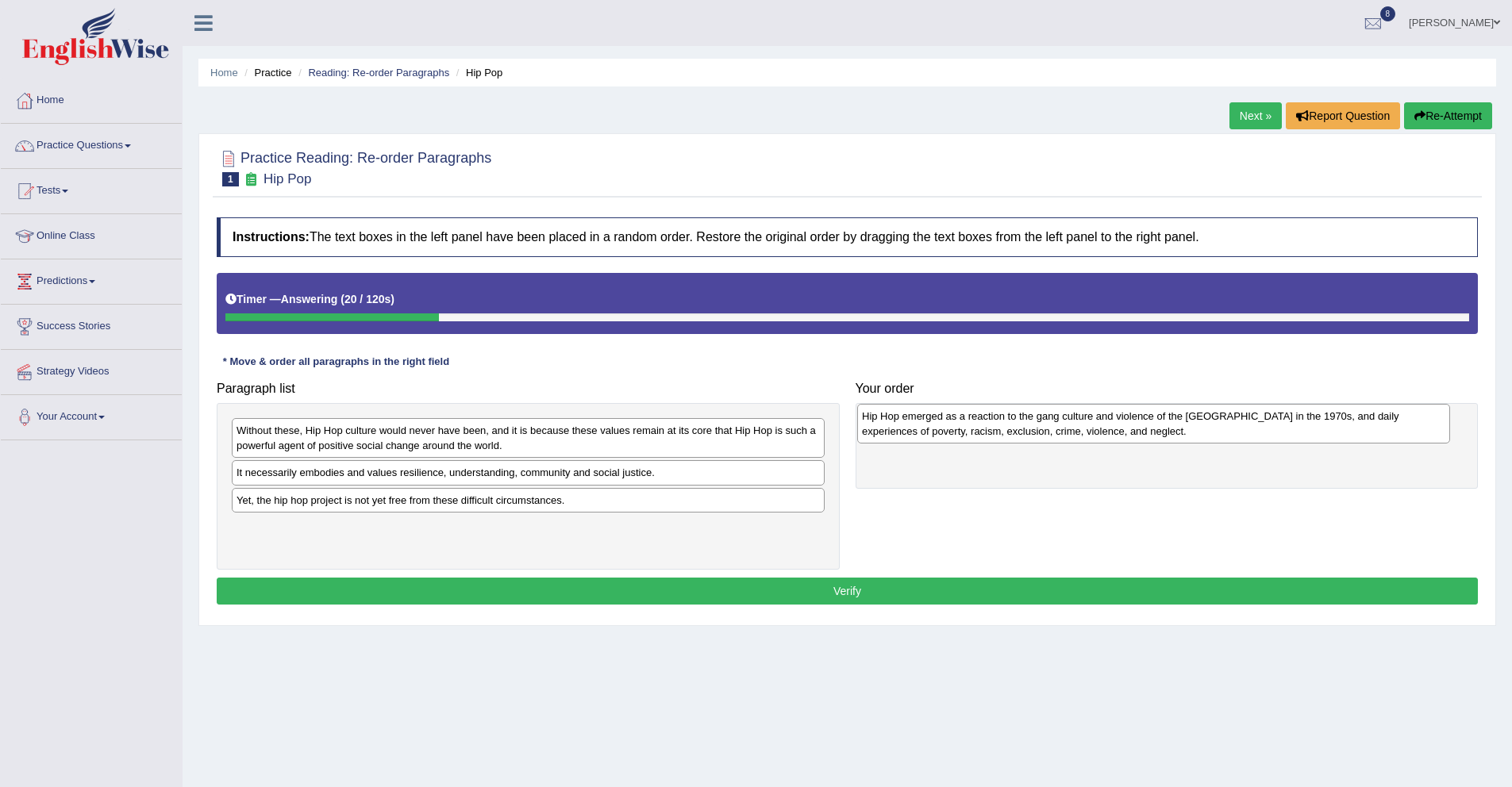
drag, startPoint x: 388, startPoint y: 441, endPoint x: 1013, endPoint y: 427, distance: 625.2
click at [1013, 427] on div "Hip Hop emerged as a reaction to the gang culture and violence of the South Bro…" at bounding box center [1154, 423] width 593 height 40
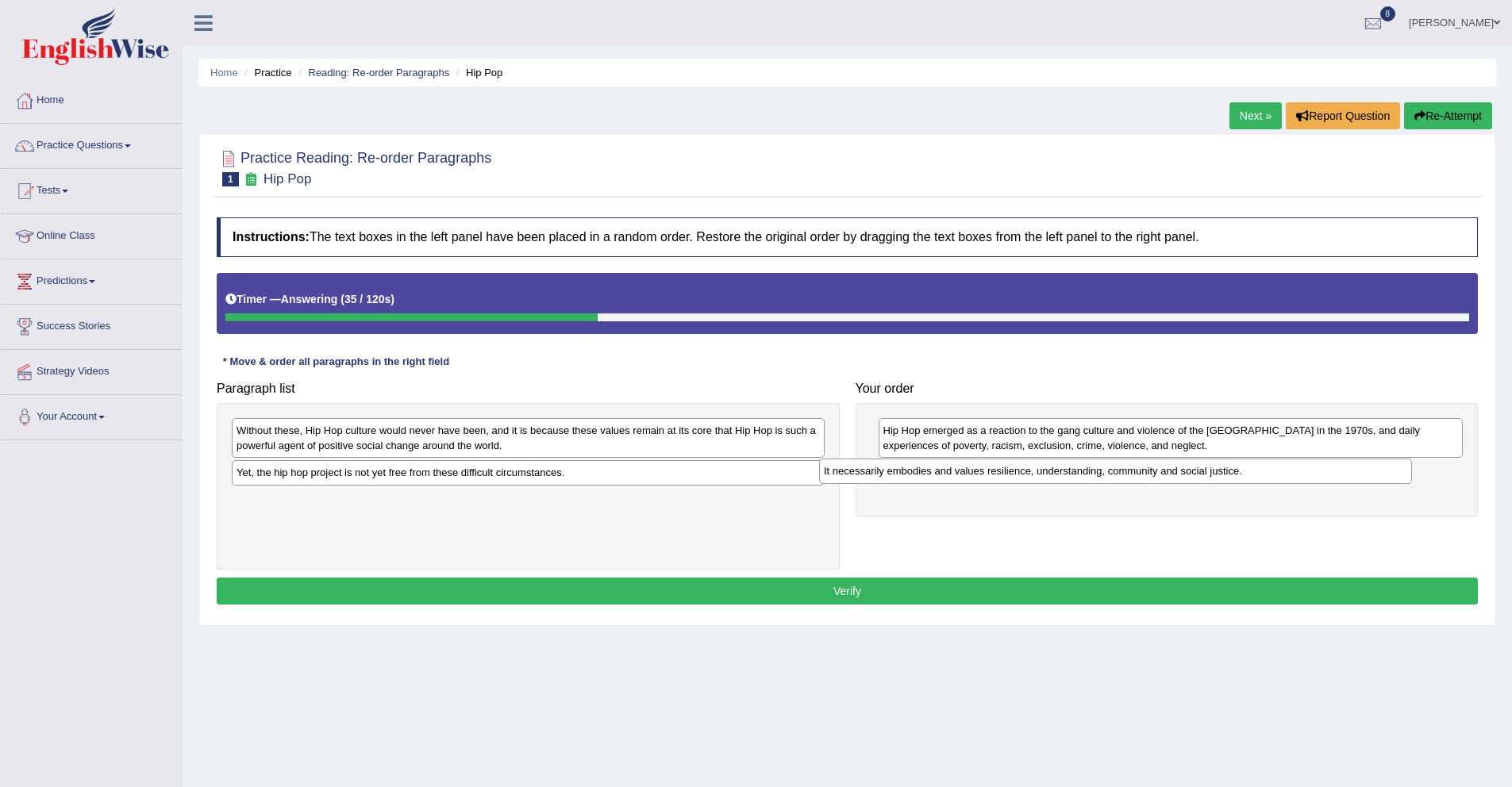
drag, startPoint x: 351, startPoint y: 477, endPoint x: 941, endPoint y: 474, distance: 590.0
click at [941, 474] on div "It necessarily embodies and values resilience, understanding, community and soc…" at bounding box center [1116, 471] width 593 height 25
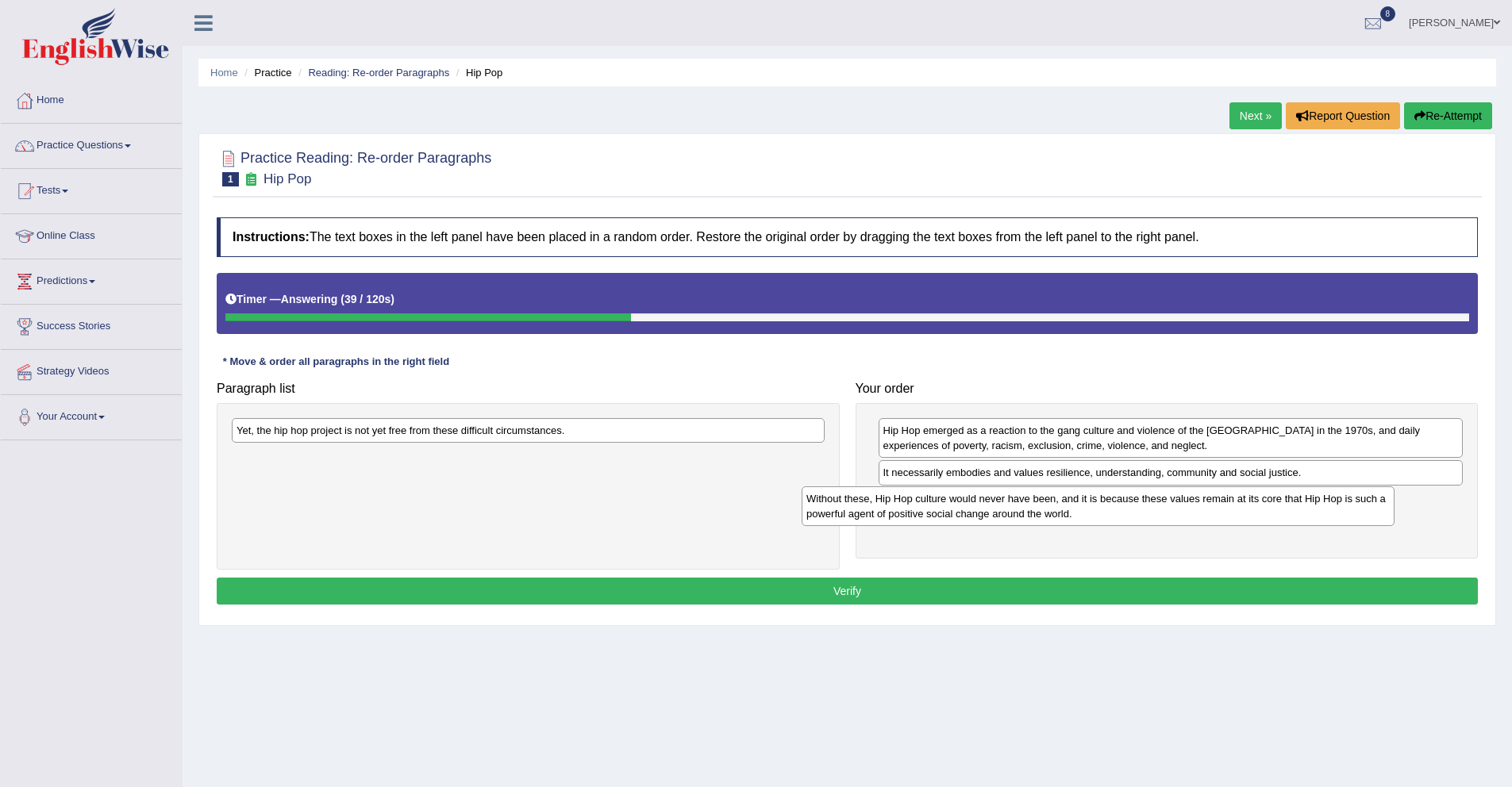
drag, startPoint x: 356, startPoint y: 438, endPoint x: 925, endPoint y: 504, distance: 572.8
click at [925, 505] on div "Without these, Hip Hop culture would never have been, and it is because these v…" at bounding box center [1098, 506] width 593 height 40
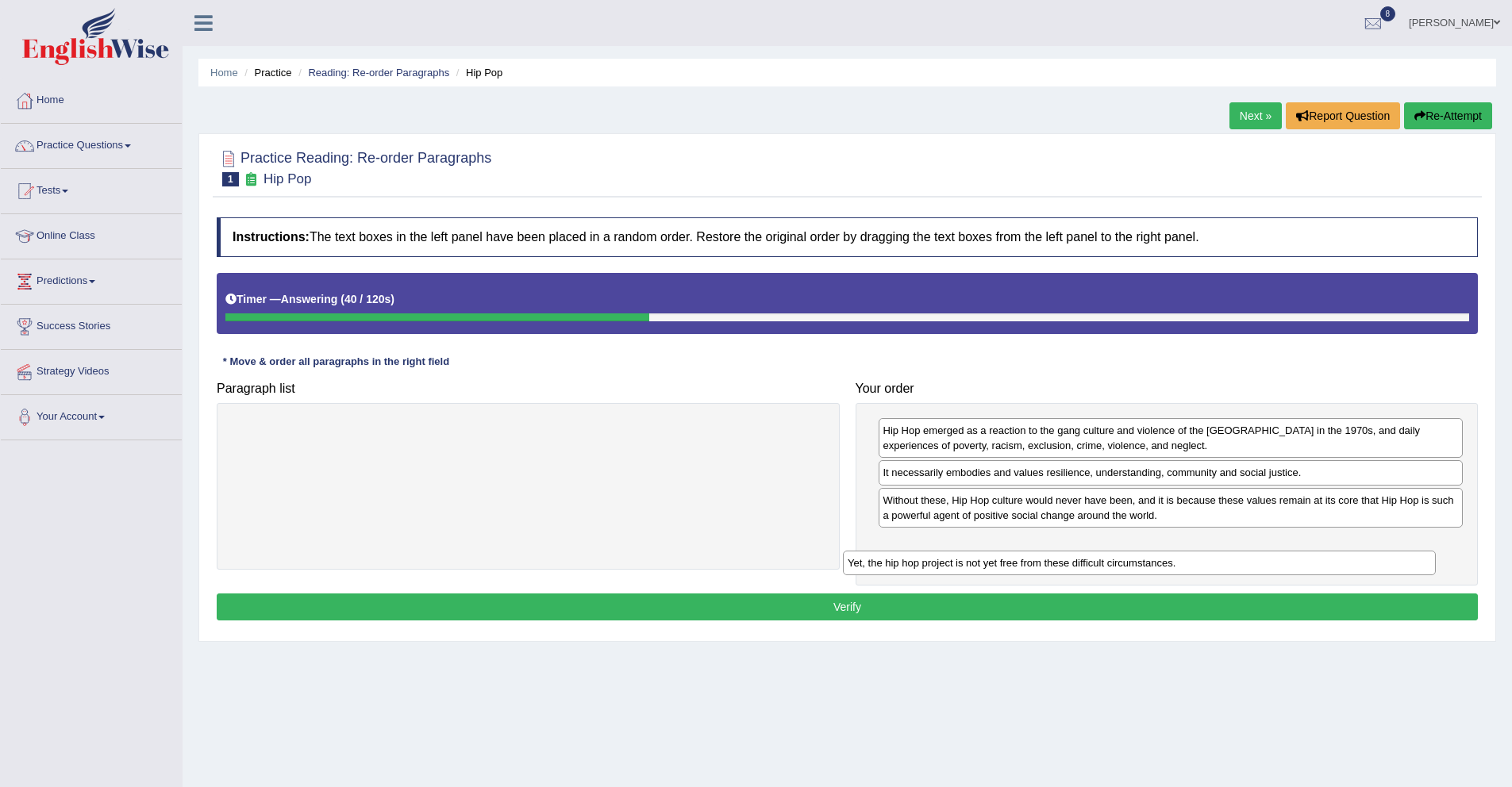
drag, startPoint x: 482, startPoint y: 427, endPoint x: 1112, endPoint y: 548, distance: 641.5
click at [1112, 551] on div "Yet, the hip hop project is not yet free from these difficult circumstances." at bounding box center [1140, 563] width 593 height 25
click at [931, 611] on button "Verify" at bounding box center [847, 607] width 1261 height 27
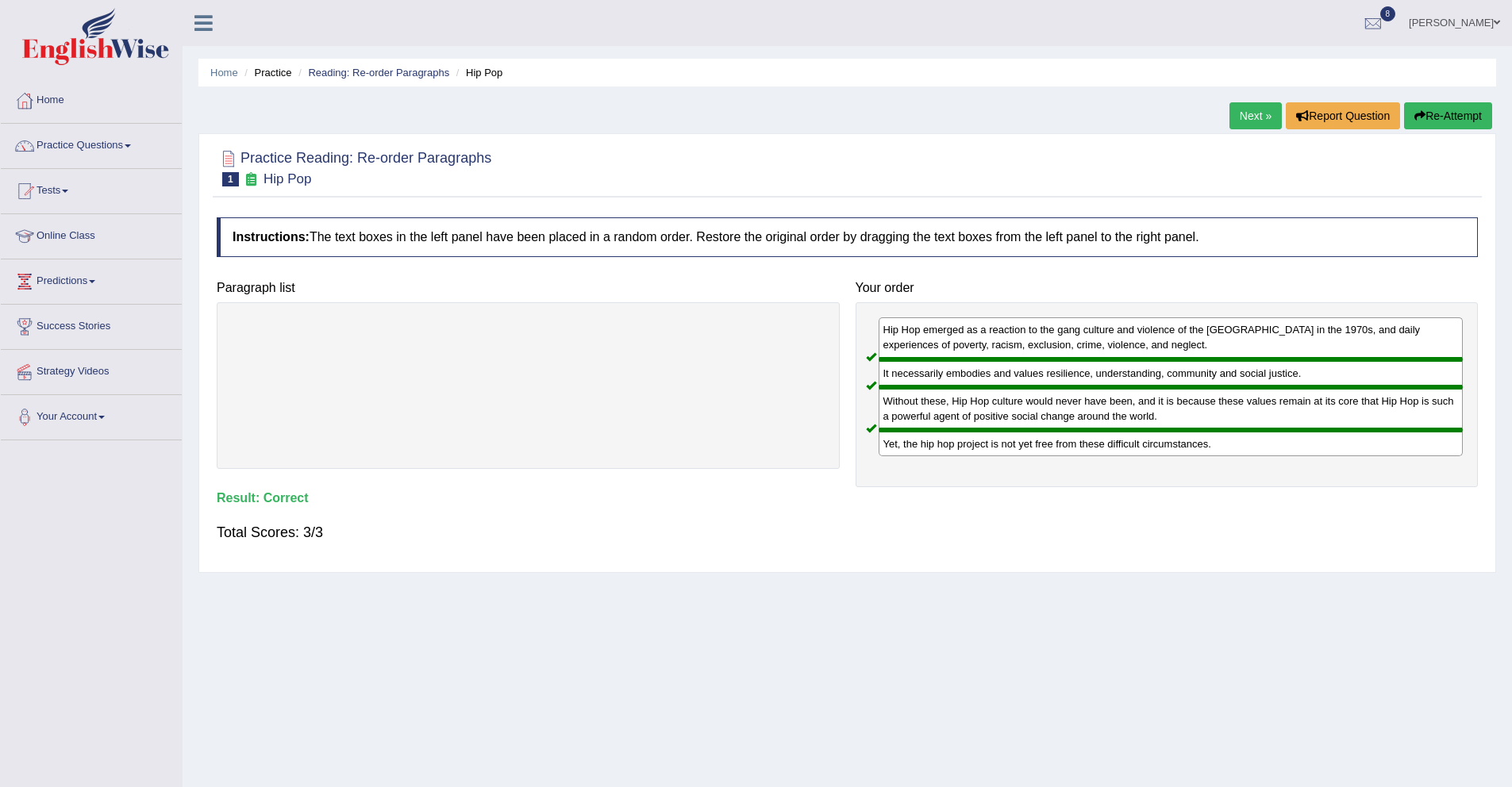
click at [1252, 121] on link "Next »" at bounding box center [1255, 116] width 52 height 27
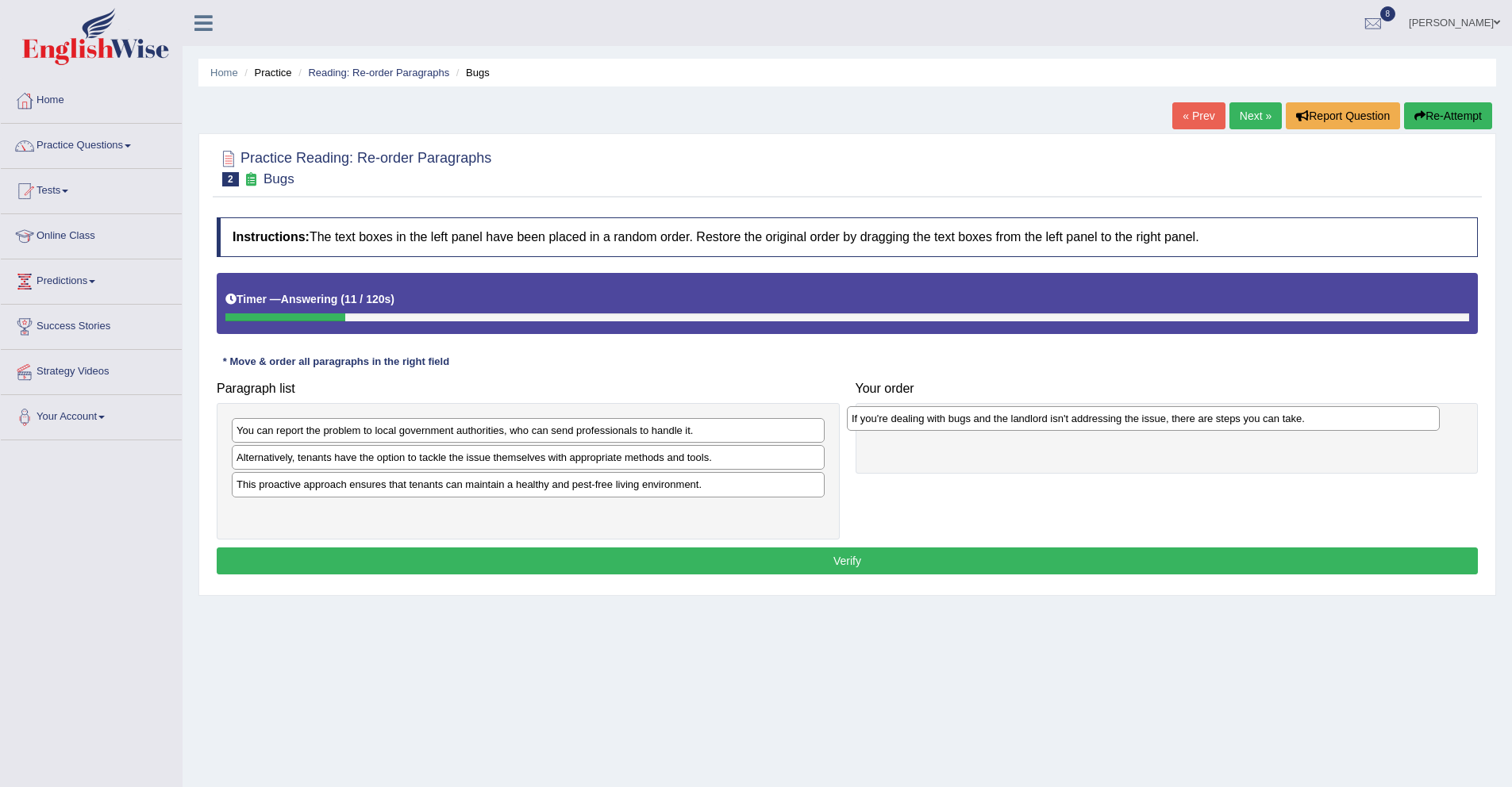
drag, startPoint x: 465, startPoint y: 465, endPoint x: 1080, endPoint y: 427, distance: 616.2
click at [1080, 427] on div "If you're dealing with bugs and the landlord isn't addressing the issue, there …" at bounding box center [1143, 418] width 593 height 25
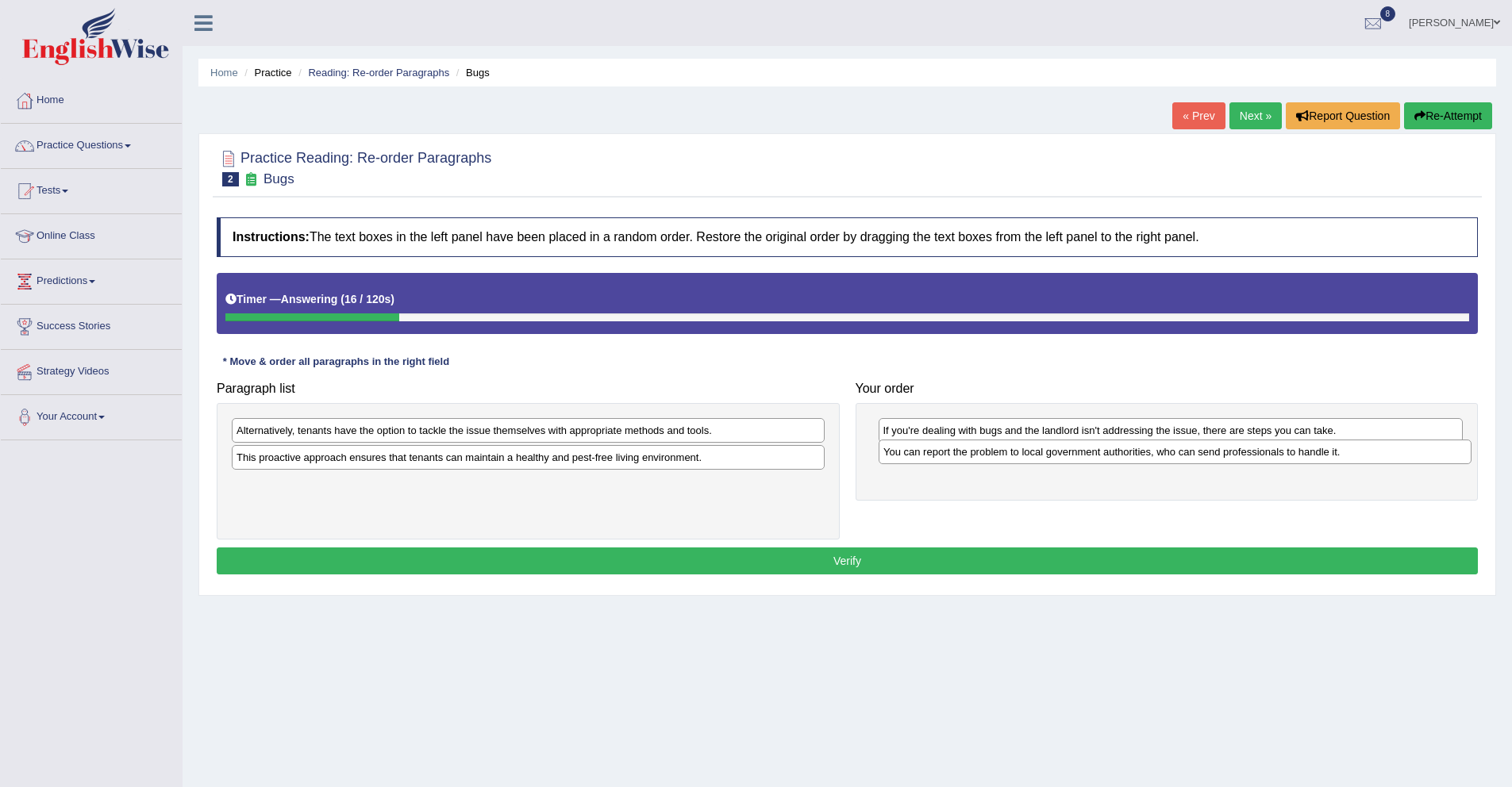
drag, startPoint x: 330, startPoint y: 437, endPoint x: 977, endPoint y: 458, distance: 647.3
click at [977, 458] on div "You can report the problem to local government authorities, who can send profes…" at bounding box center [1175, 451] width 593 height 25
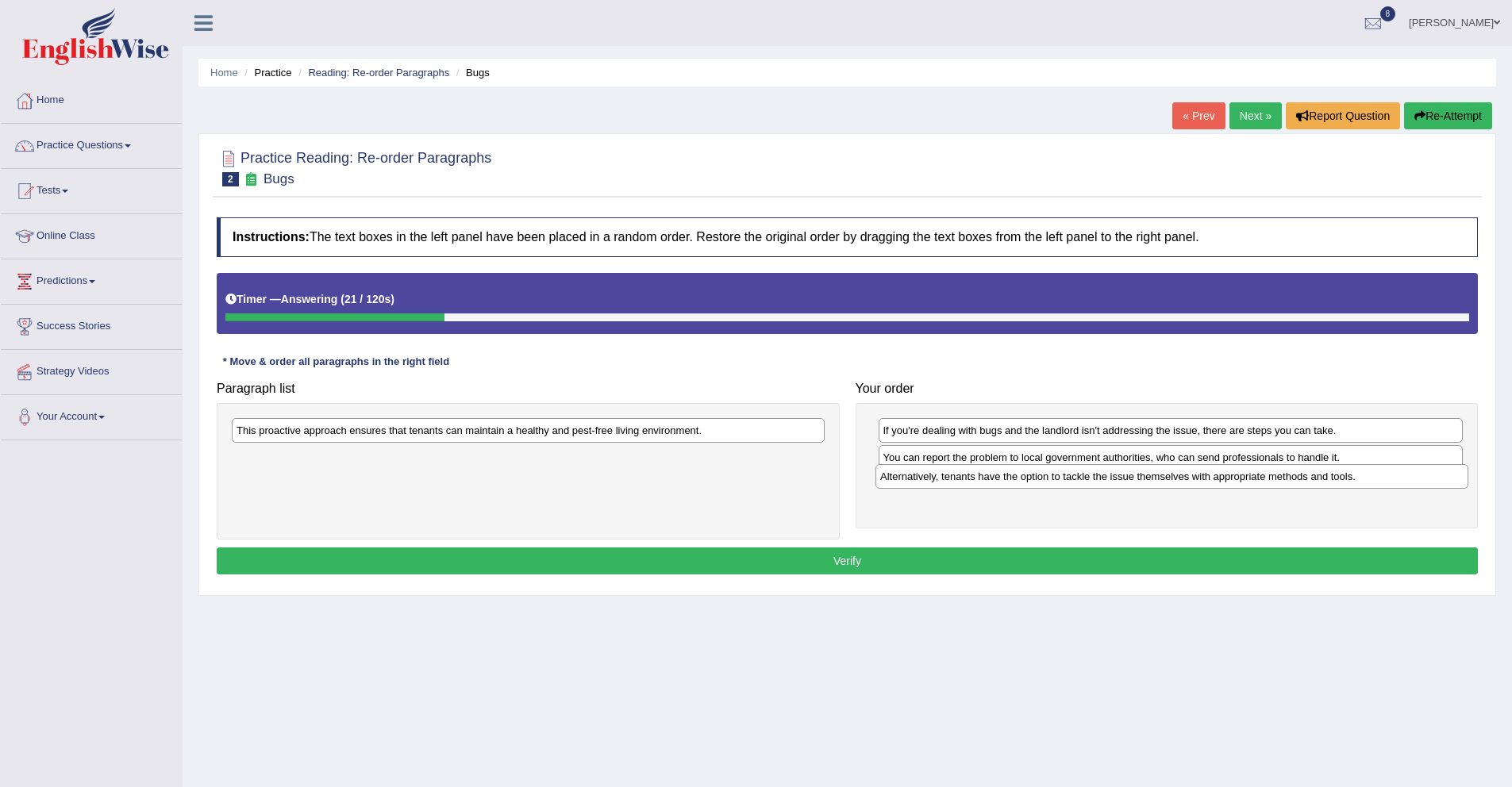
drag, startPoint x: 365, startPoint y: 438, endPoint x: 1009, endPoint y: 485, distance: 645.7
click at [1009, 485] on div "Alternatively, tenants have the option to tackle the issue themselves with appr…" at bounding box center [1172, 476] width 593 height 25
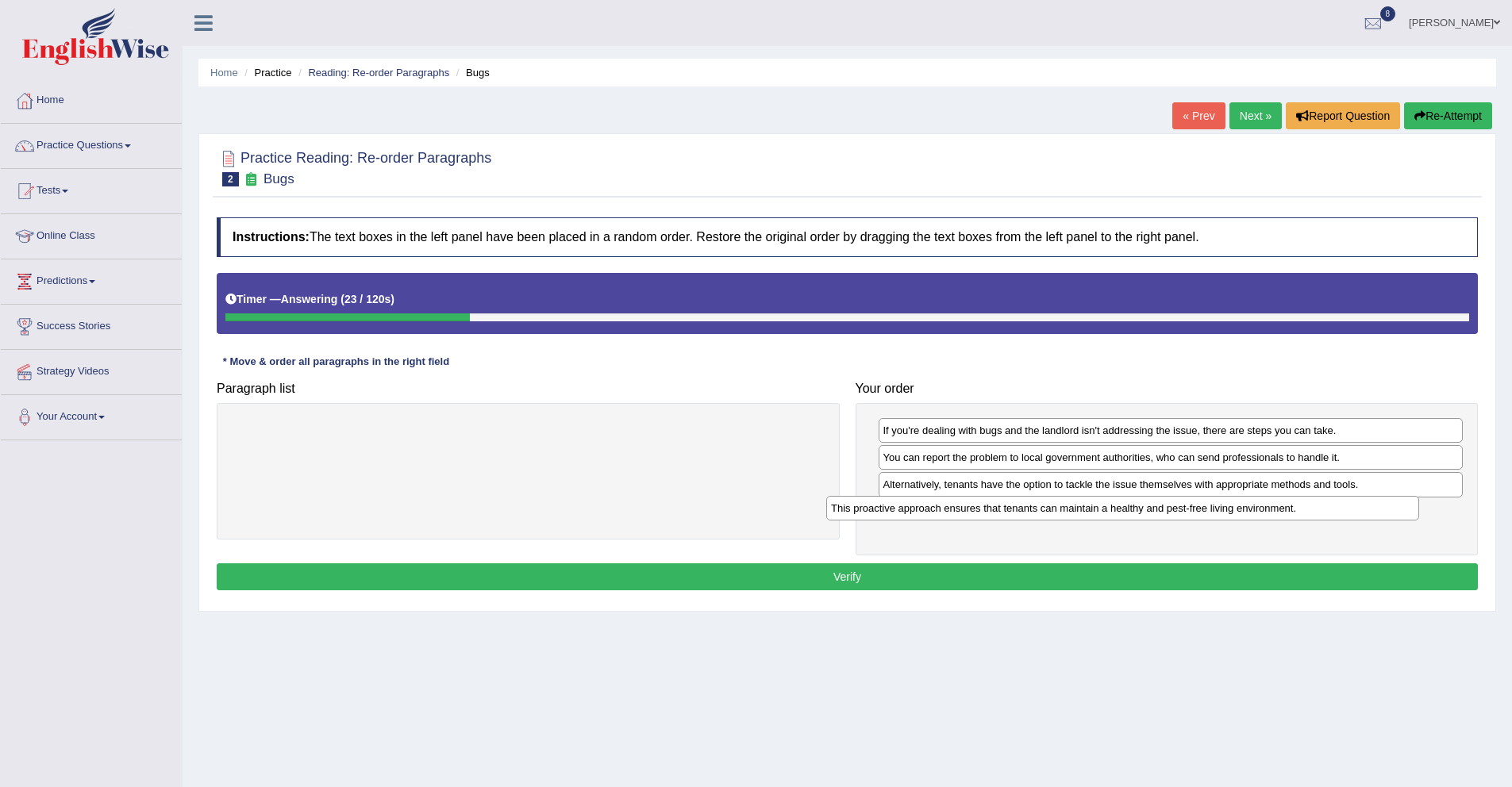
drag, startPoint x: 592, startPoint y: 435, endPoint x: 1187, endPoint y: 513, distance: 600.1
click at [1187, 513] on div "This proactive approach ensures that tenants can maintain a healthy and pest-fr…" at bounding box center [1123, 508] width 593 height 25
click at [1040, 572] on button "Verify" at bounding box center [847, 577] width 1261 height 27
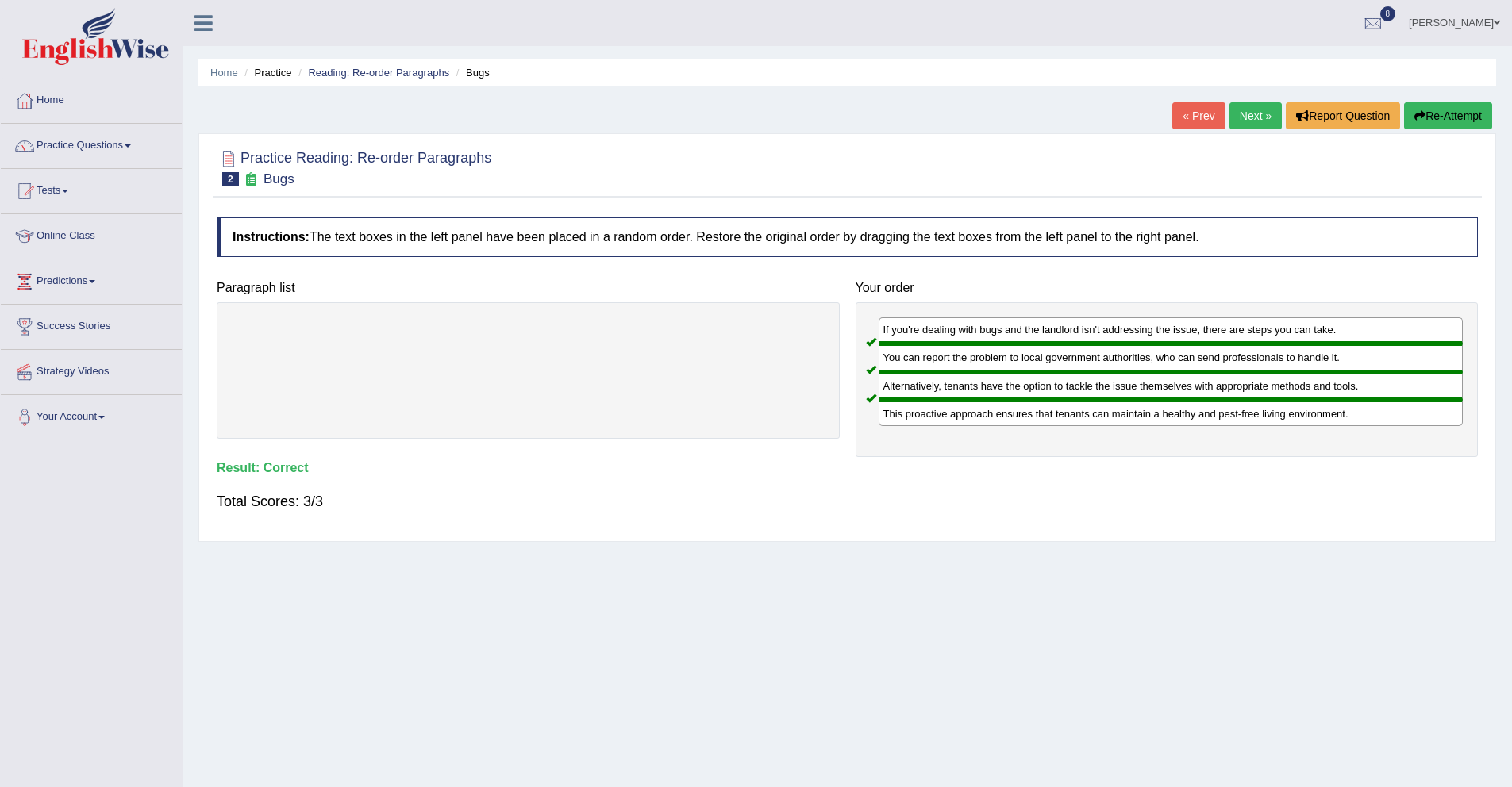
click at [1243, 119] on link "Next »" at bounding box center [1255, 116] width 52 height 27
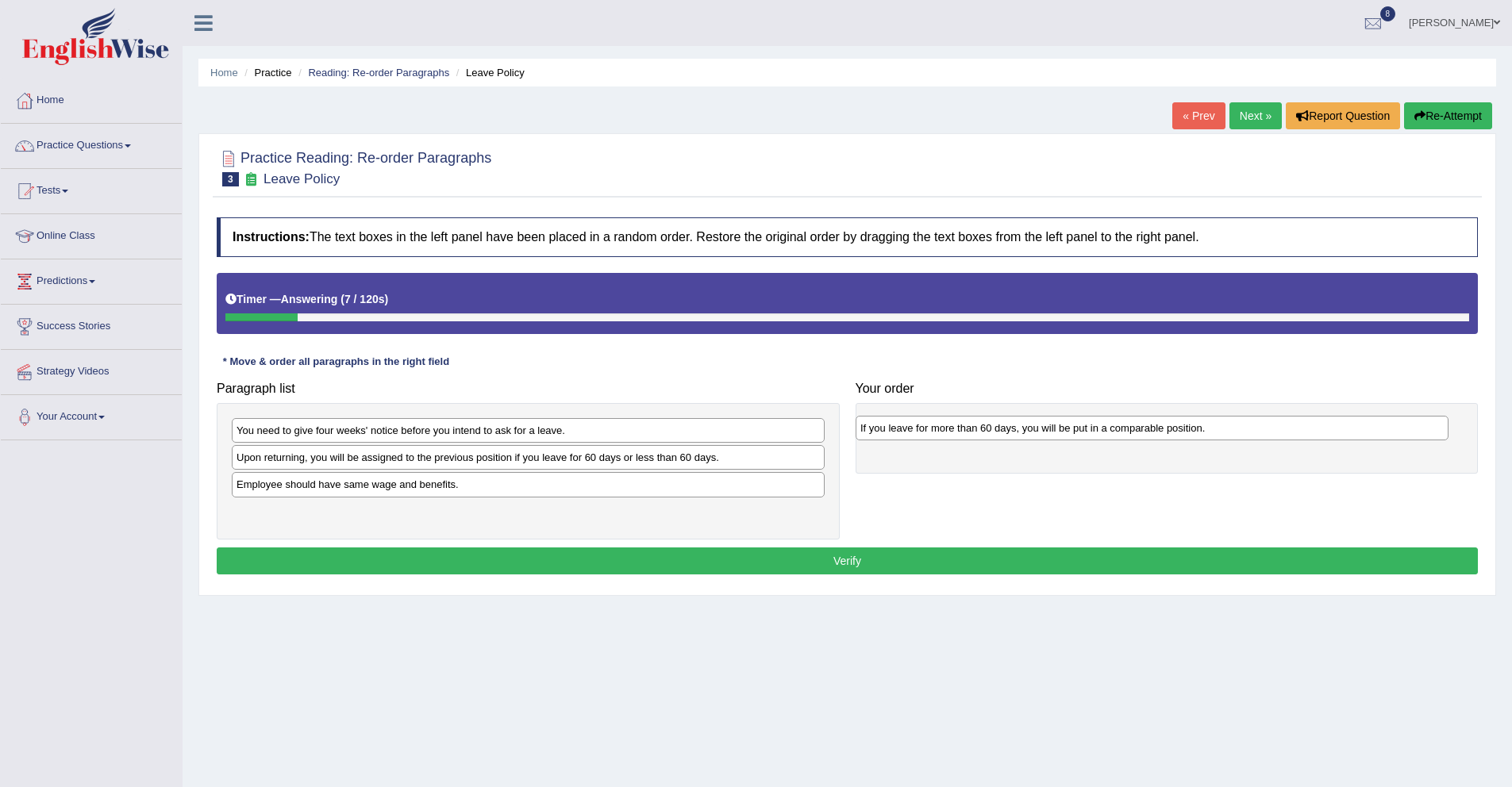
drag, startPoint x: 346, startPoint y: 515, endPoint x: 970, endPoint y: 431, distance: 629.6
click at [970, 431] on div "If you leave for more than 60 days, you will be put in a comparable position." at bounding box center [1152, 427] width 593 height 25
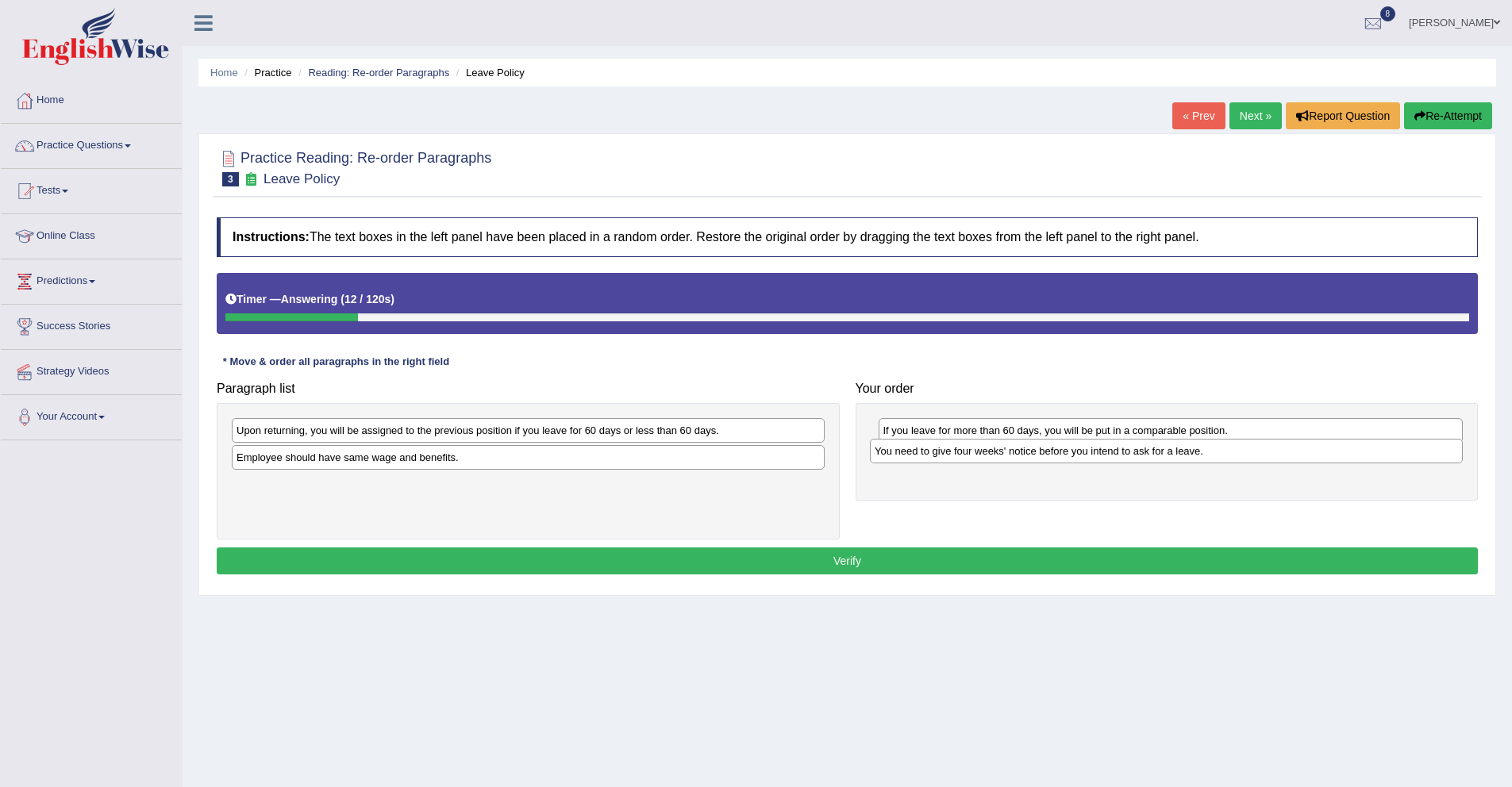
drag, startPoint x: 357, startPoint y: 436, endPoint x: 1009, endPoint y: 455, distance: 652.3
click at [1009, 455] on div "You need to give four weeks' notice before you intend to ask for a leave." at bounding box center [1167, 450] width 593 height 25
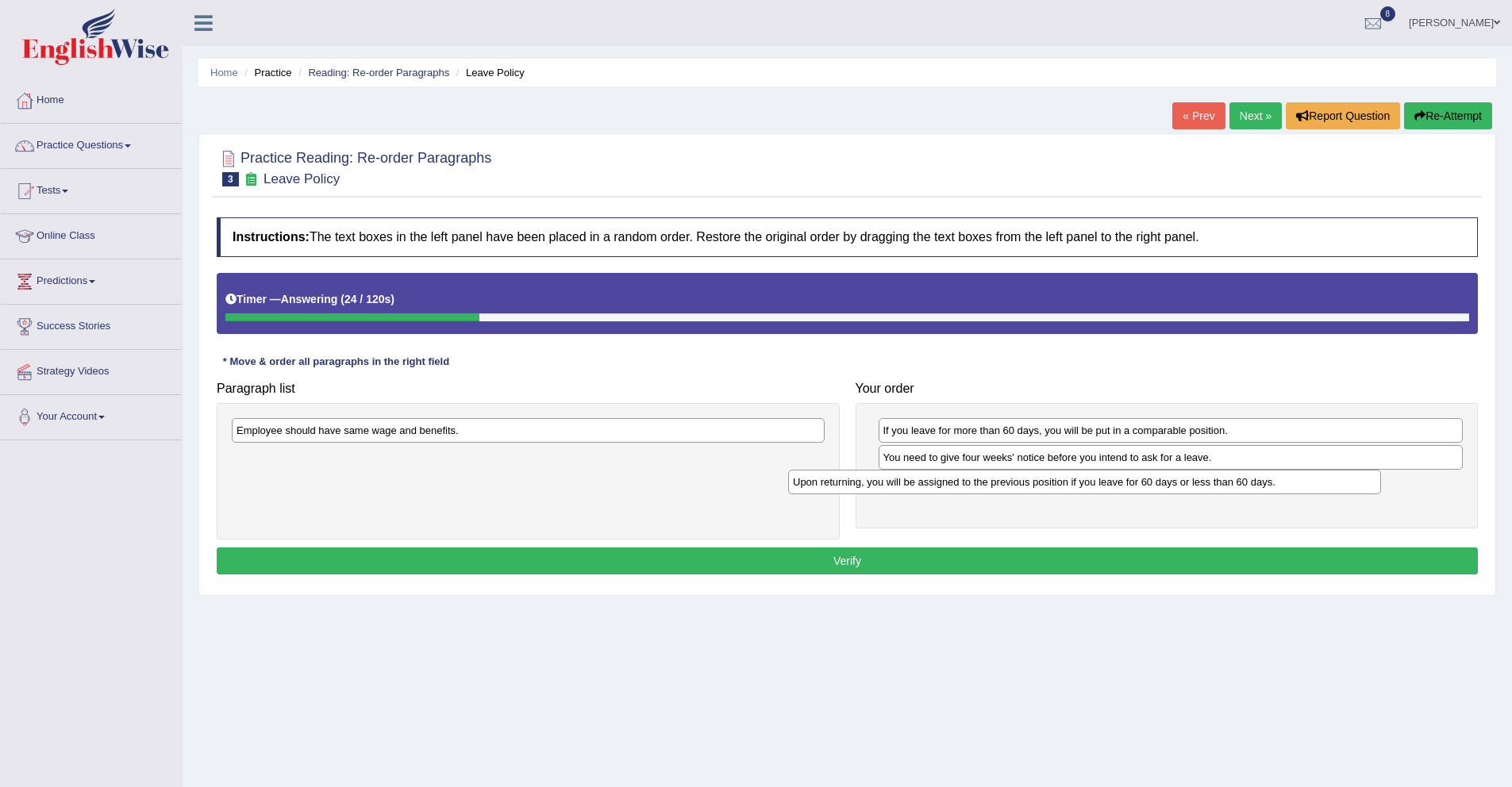
drag, startPoint x: 379, startPoint y: 438, endPoint x: 935, endPoint y: 490, distance: 558.4
click at [935, 490] on div "Upon returning, you will be assigned to the previous position if you leave for …" at bounding box center [1084, 482] width 593 height 25
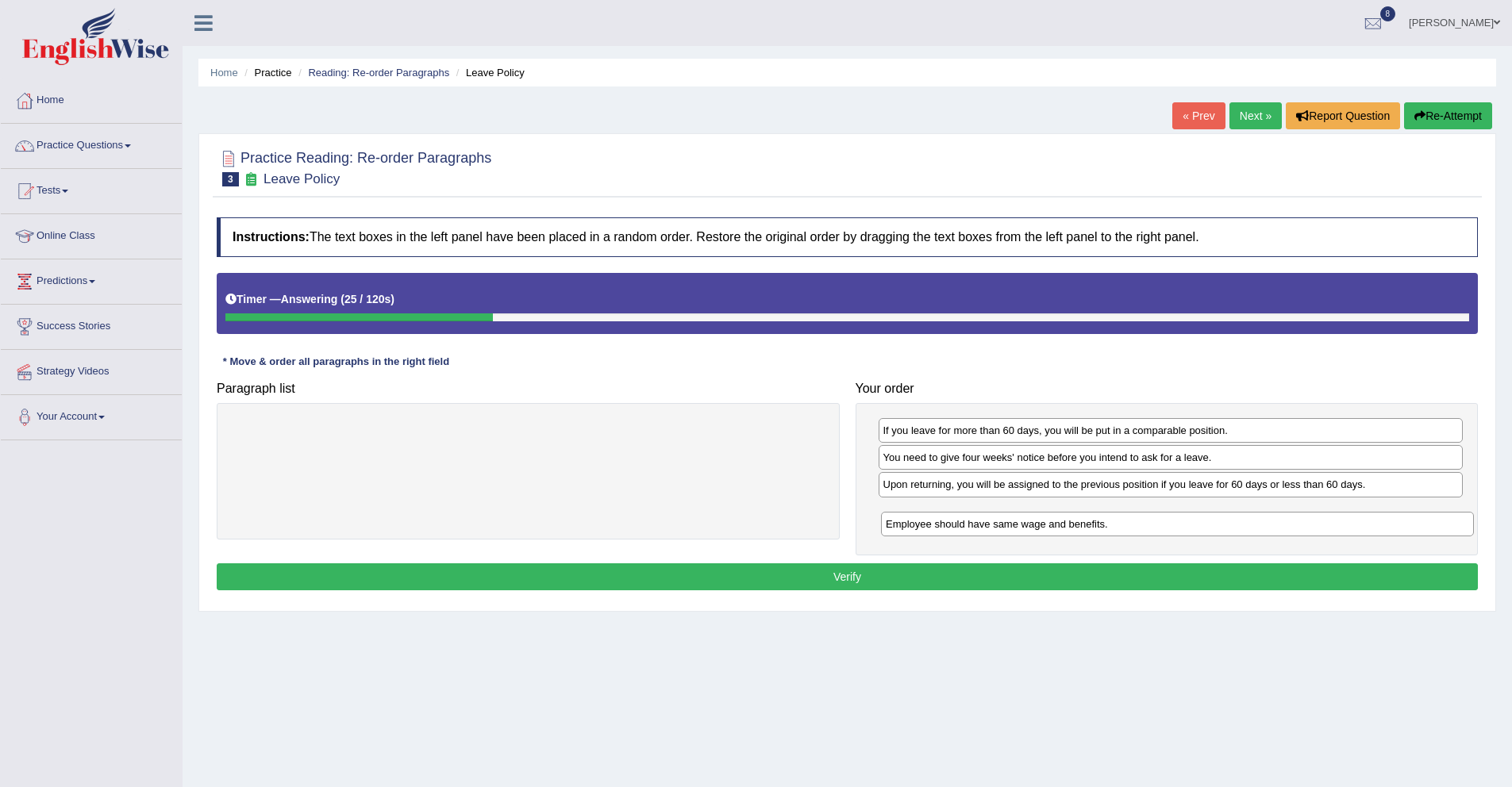
drag, startPoint x: 508, startPoint y: 435, endPoint x: 1145, endPoint y: 518, distance: 642.4
click at [1145, 518] on div "Employee should have same wage and benefits." at bounding box center [1178, 524] width 593 height 25
click at [916, 581] on button "Verify" at bounding box center [847, 577] width 1261 height 27
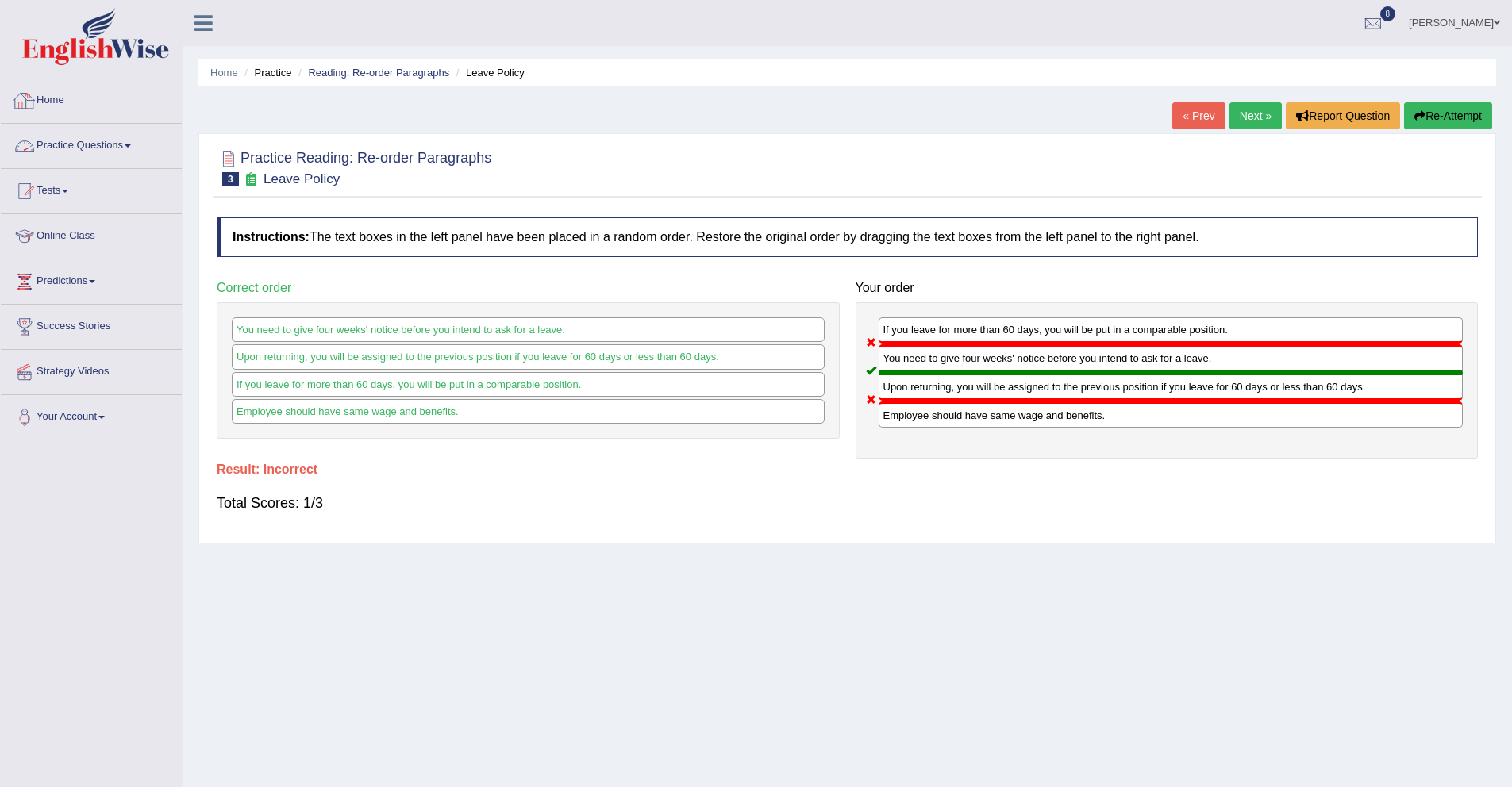
click at [42, 139] on link "Practice Questions" at bounding box center [91, 143] width 181 height 40
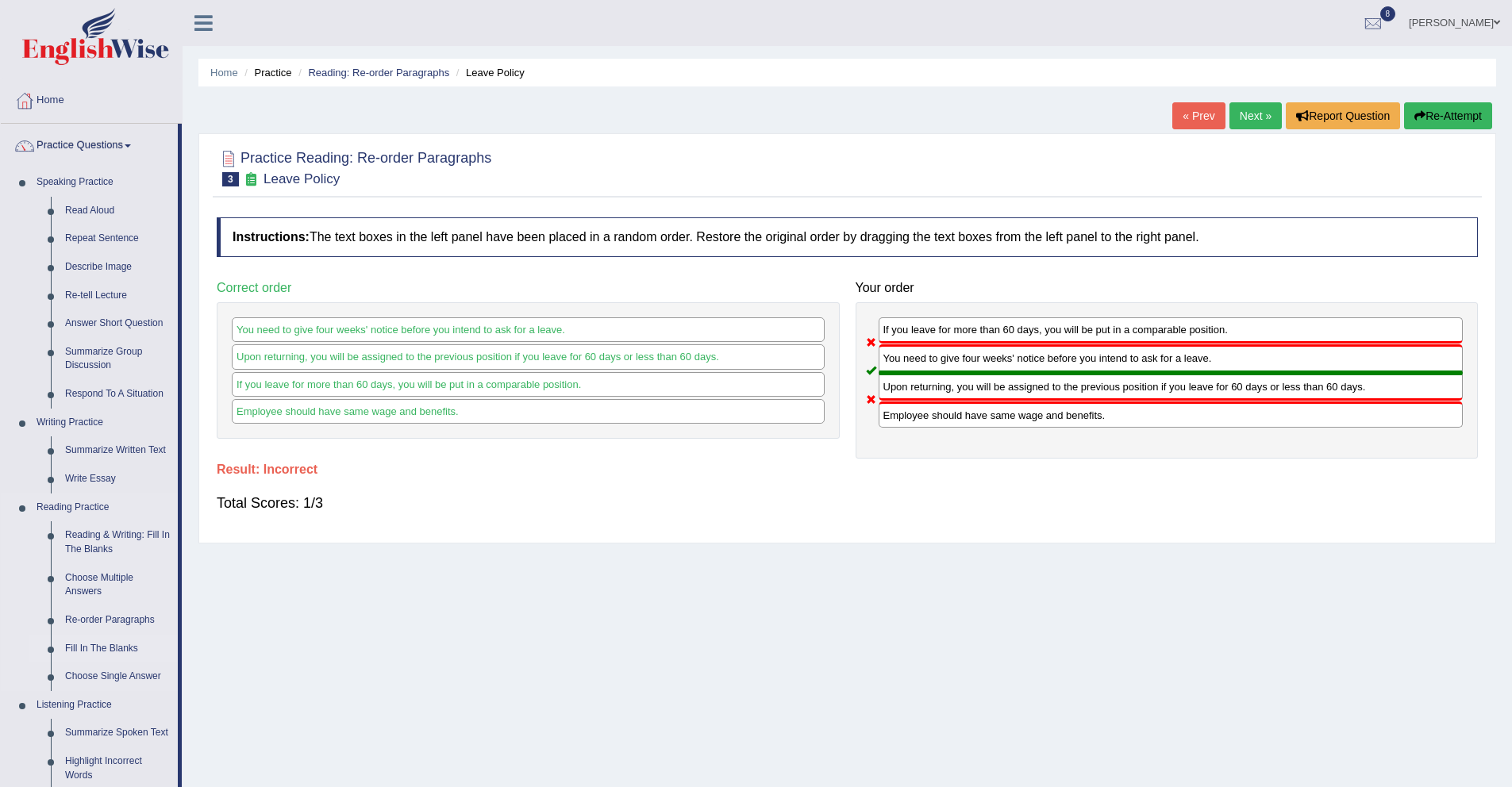
click at [115, 644] on link "Fill In The Blanks" at bounding box center [118, 649] width 120 height 29
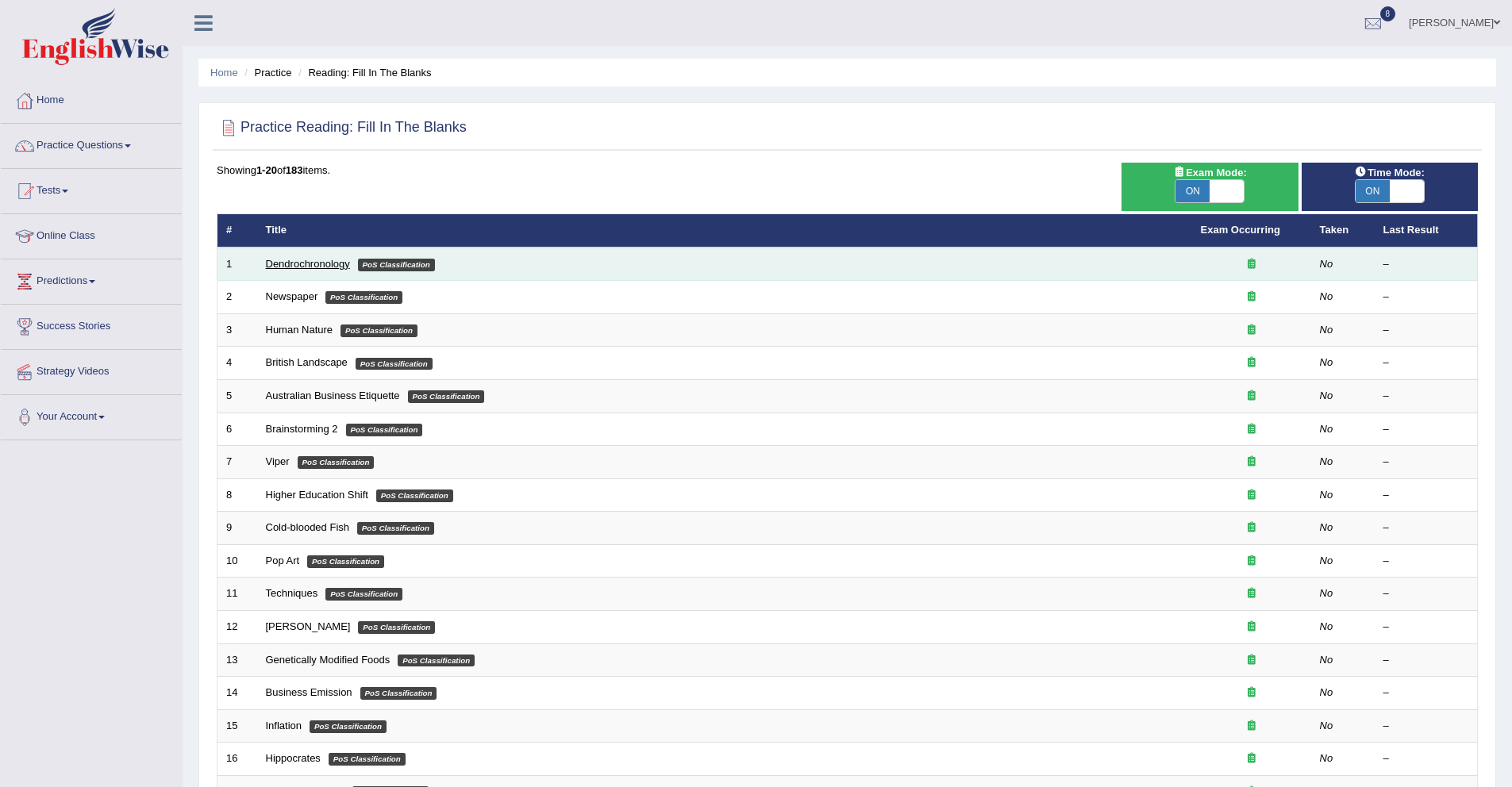
click at [335, 262] on link "Dendrochronology" at bounding box center [307, 264] width 84 height 12
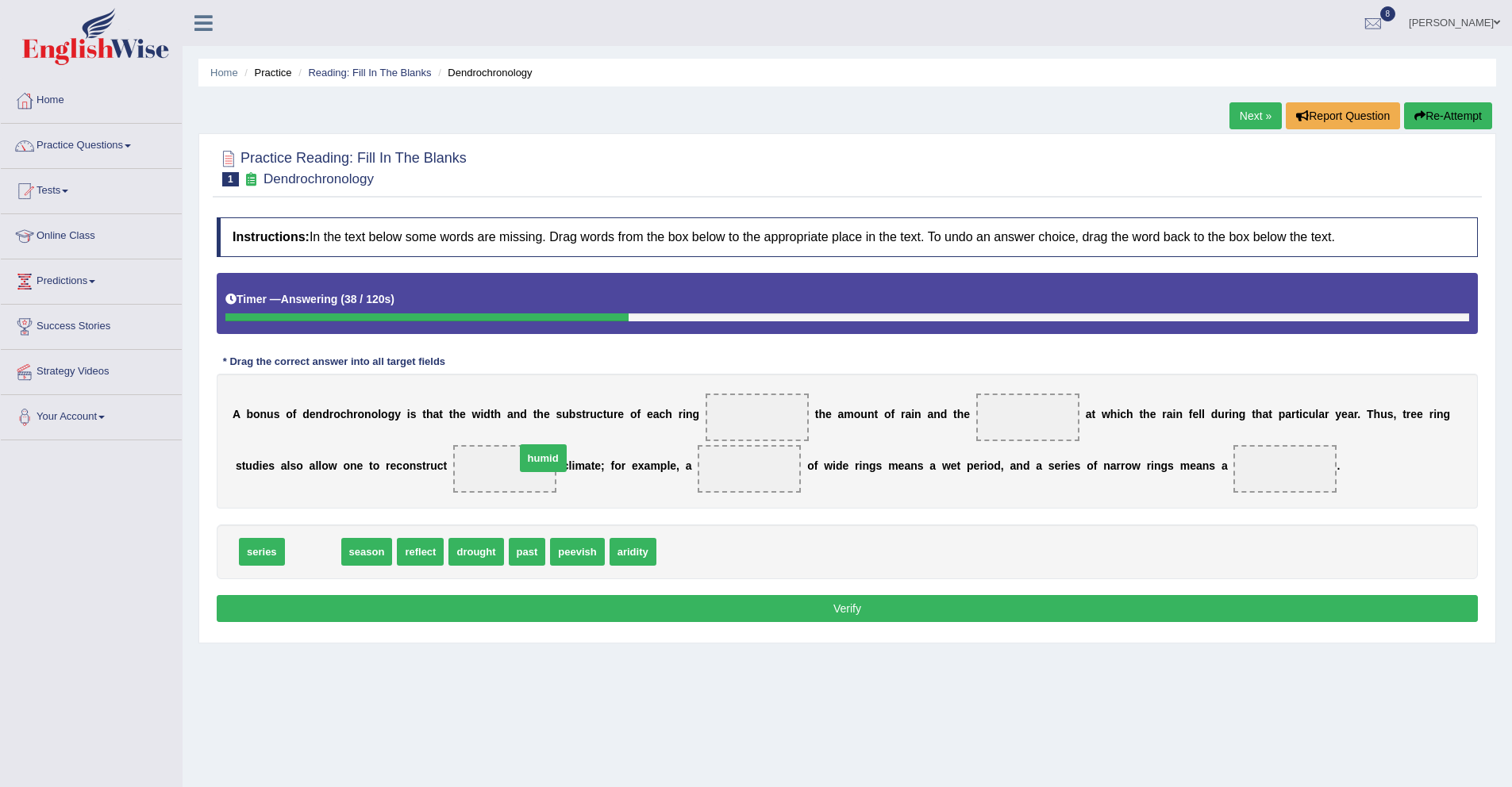
drag, startPoint x: 323, startPoint y: 553, endPoint x: 555, endPoint y: 460, distance: 249.9
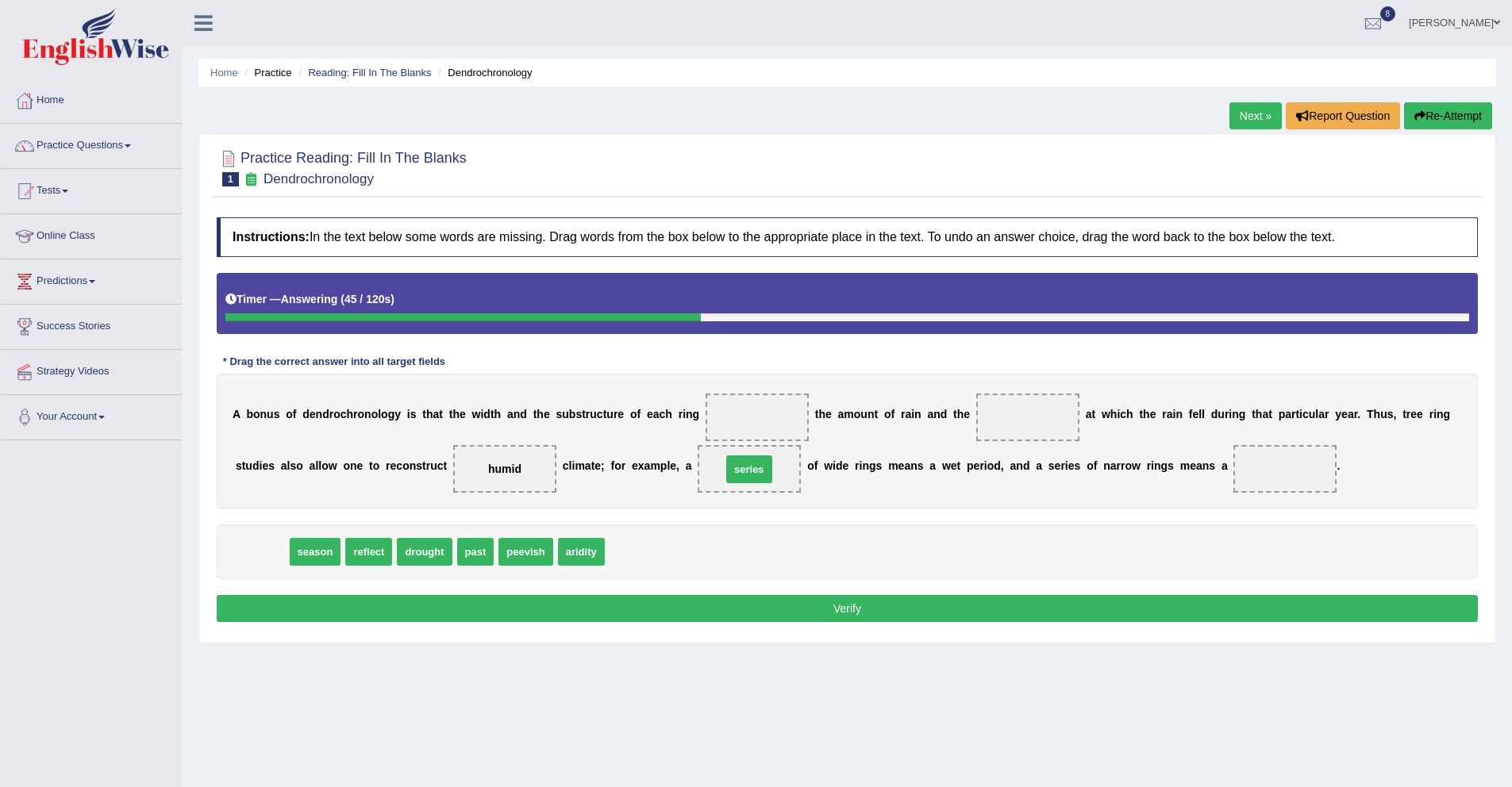
drag, startPoint x: 273, startPoint y: 556, endPoint x: 761, endPoint y: 475, distance: 494.7
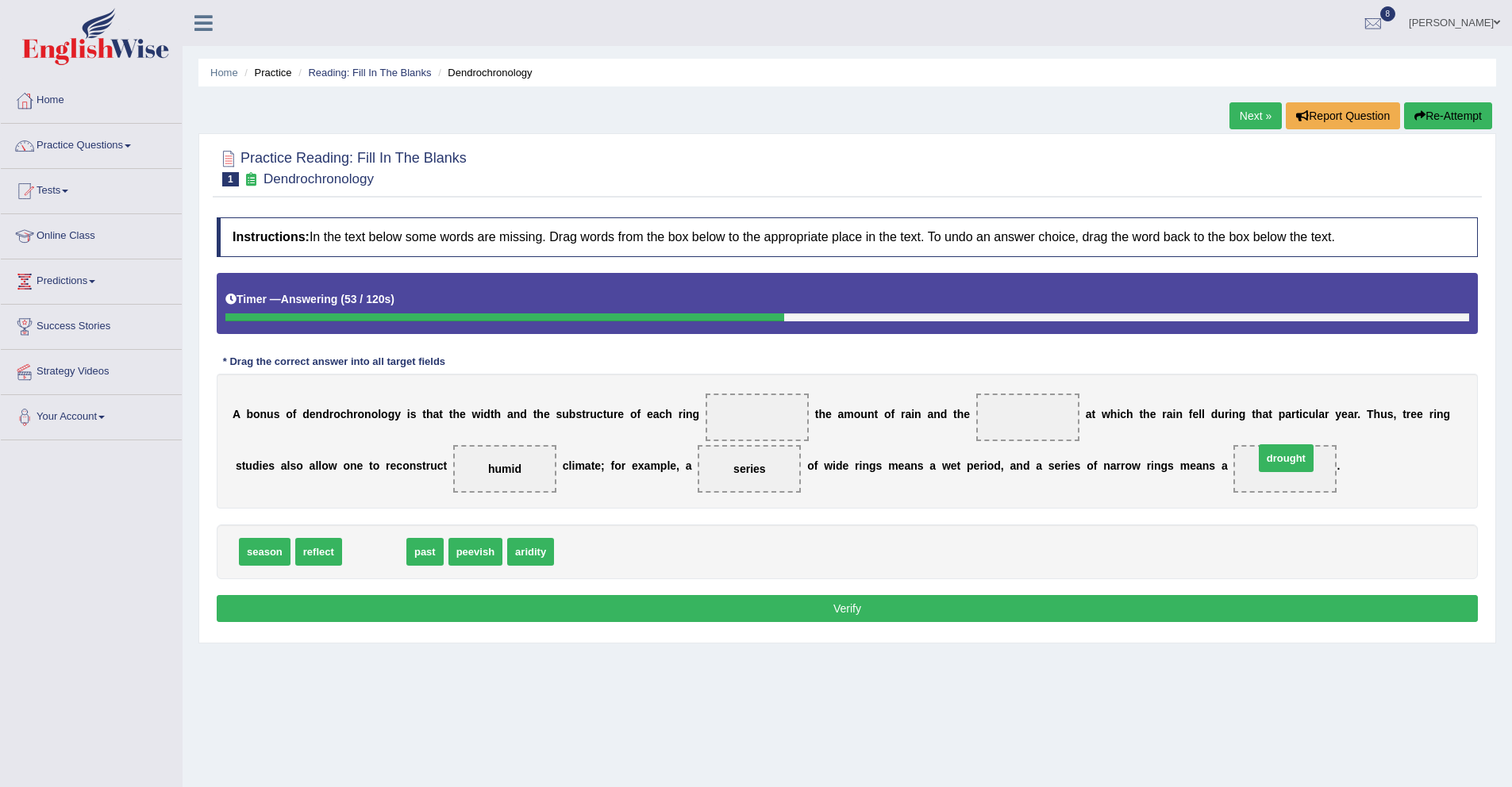
drag, startPoint x: 368, startPoint y: 554, endPoint x: 1283, endPoint y: 460, distance: 919.8
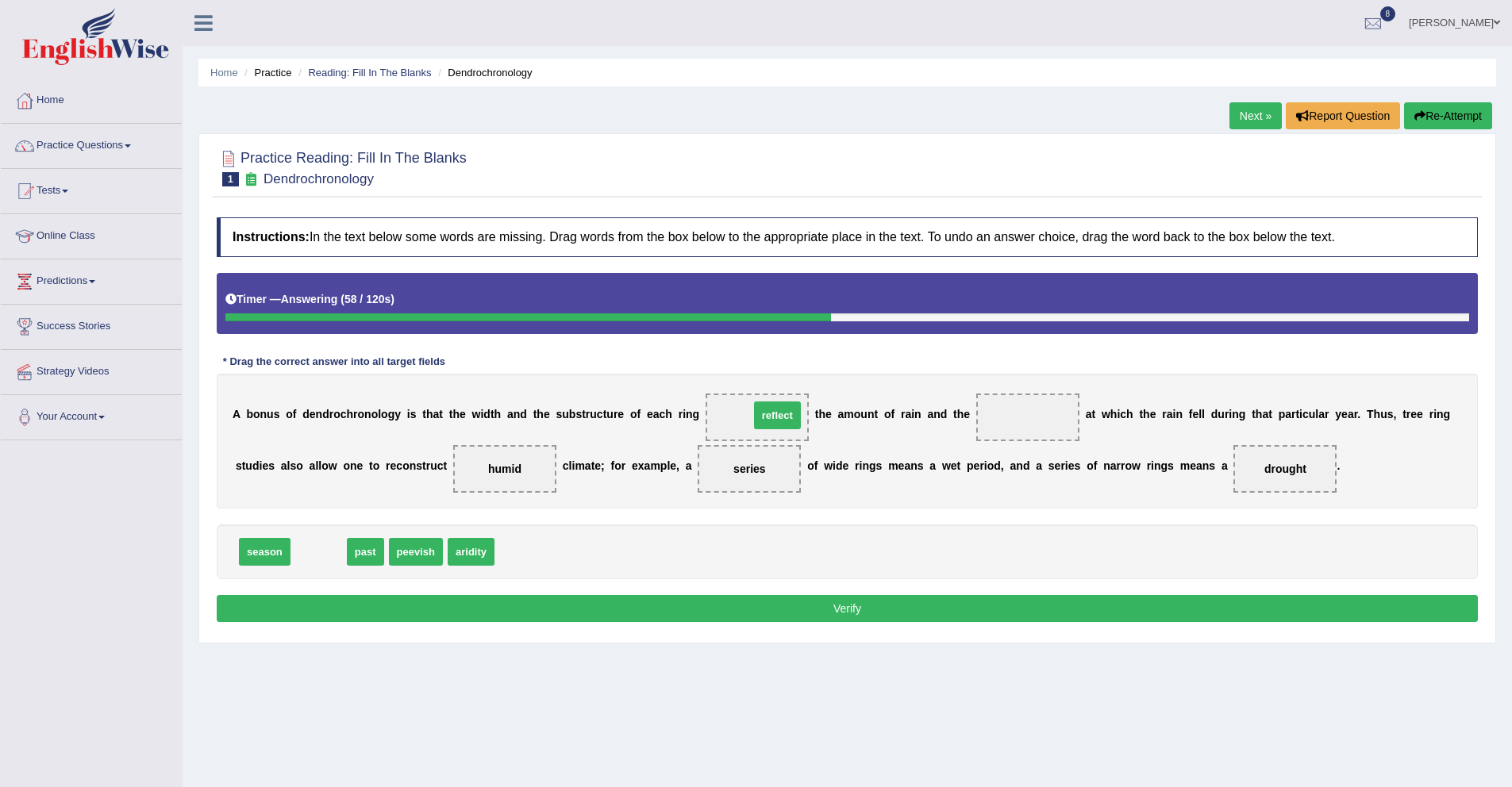
drag, startPoint x: 329, startPoint y: 554, endPoint x: 788, endPoint y: 418, distance: 478.7
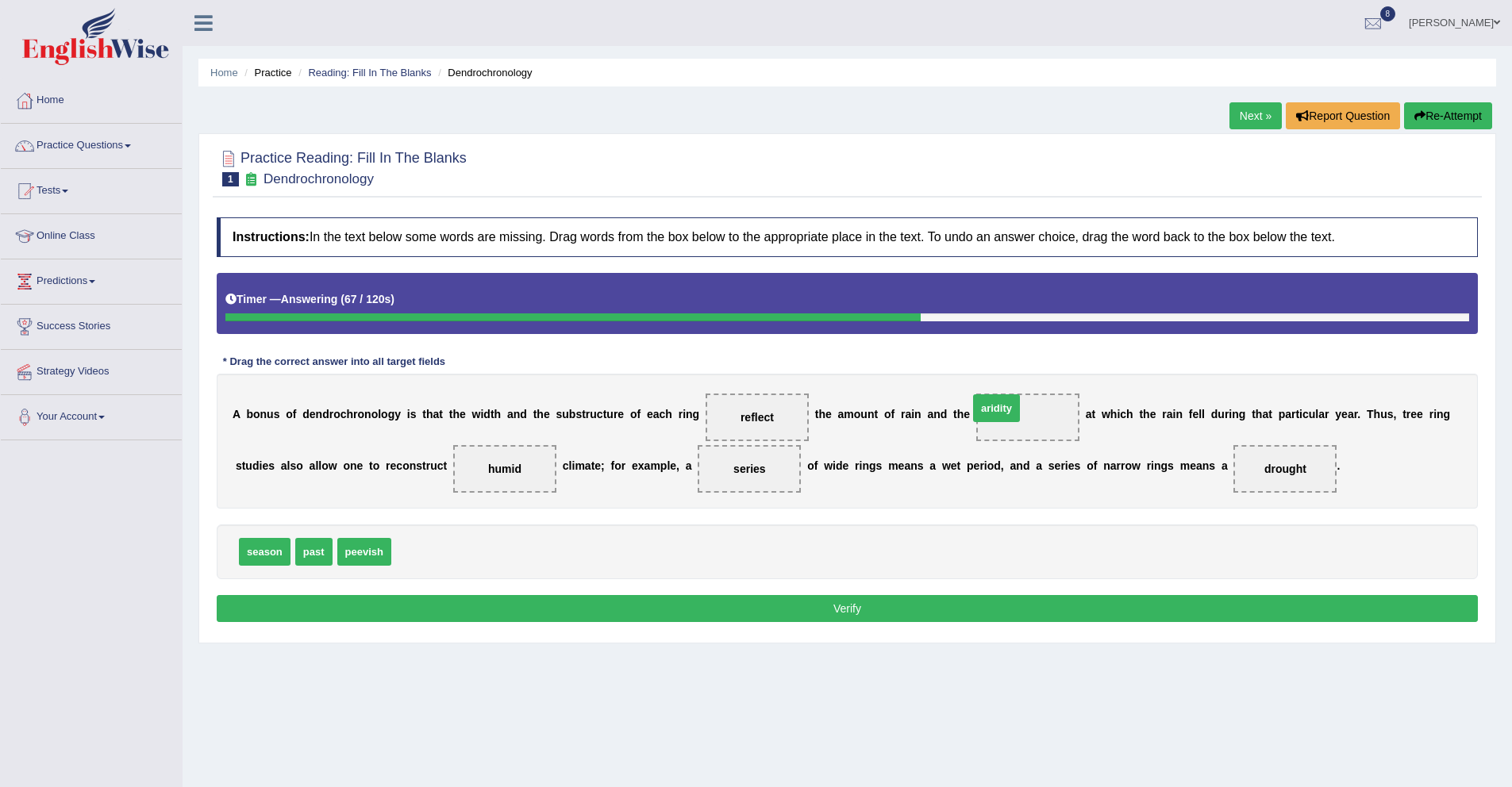
drag, startPoint x: 425, startPoint y: 554, endPoint x: 1027, endPoint y: 410, distance: 619.0
click at [780, 617] on button "Verify" at bounding box center [847, 608] width 1261 height 27
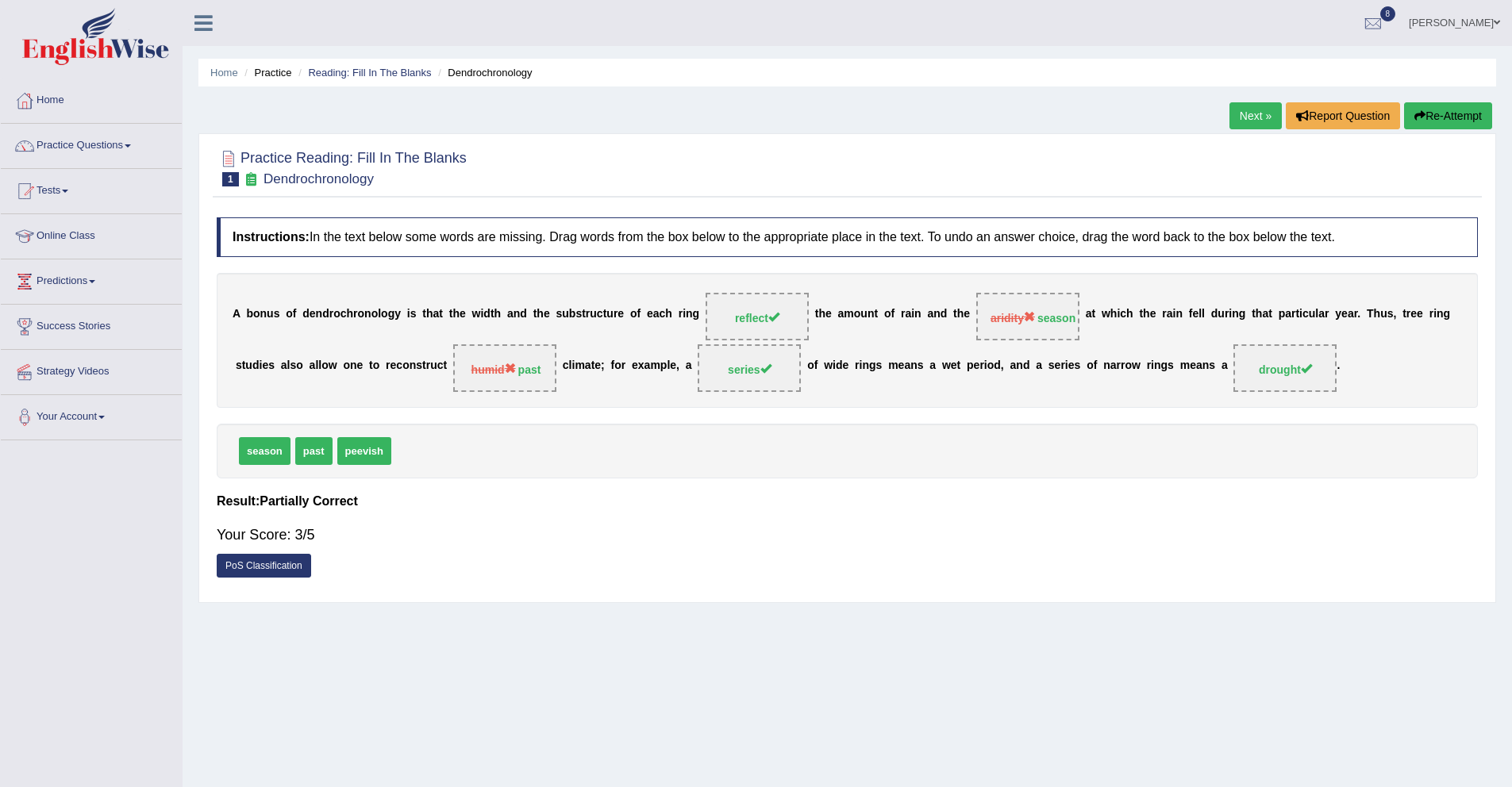
click at [1230, 113] on link "Next »" at bounding box center [1255, 116] width 52 height 27
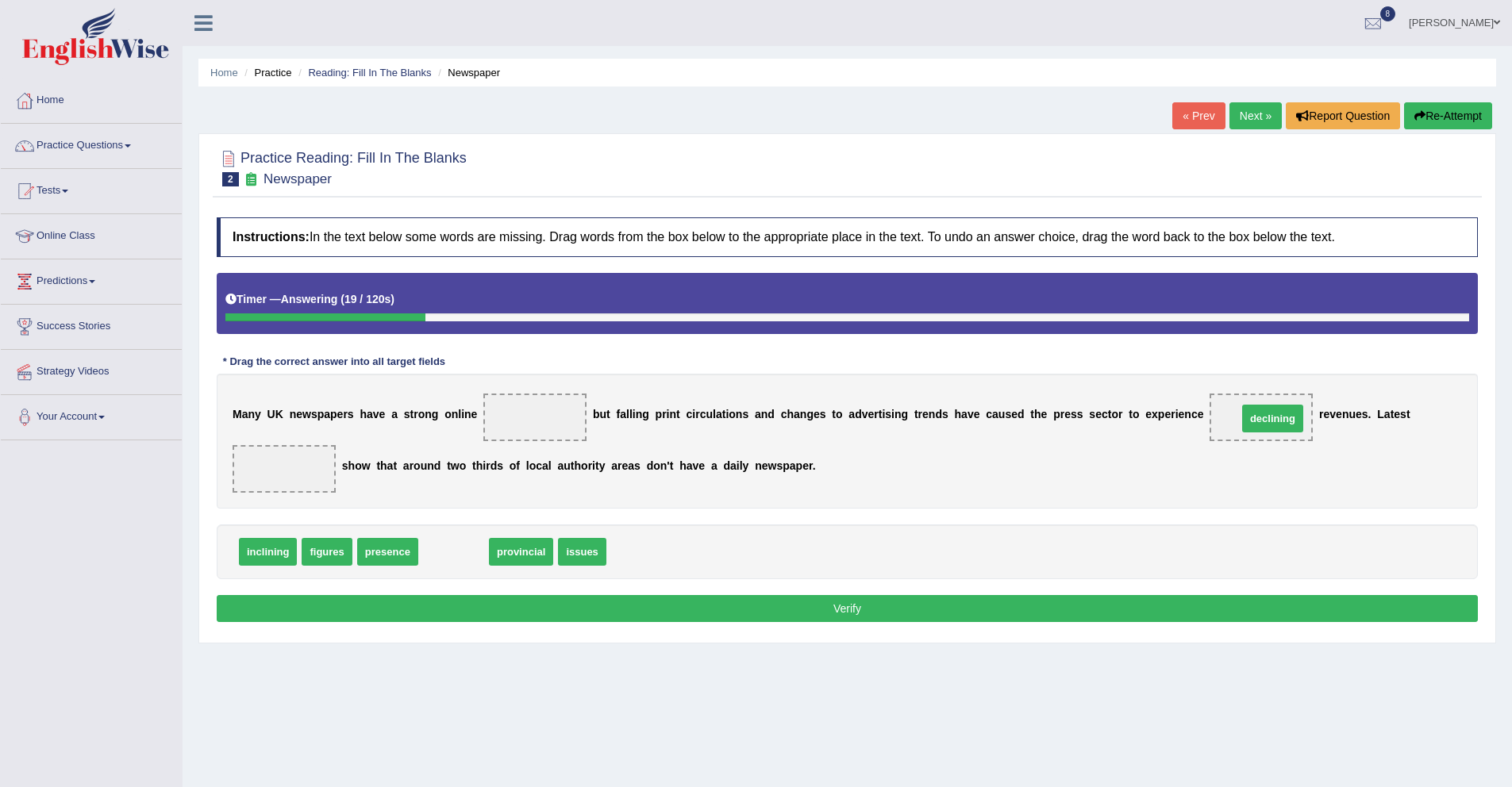
drag, startPoint x: 446, startPoint y: 553, endPoint x: 1265, endPoint y: 421, distance: 829.6
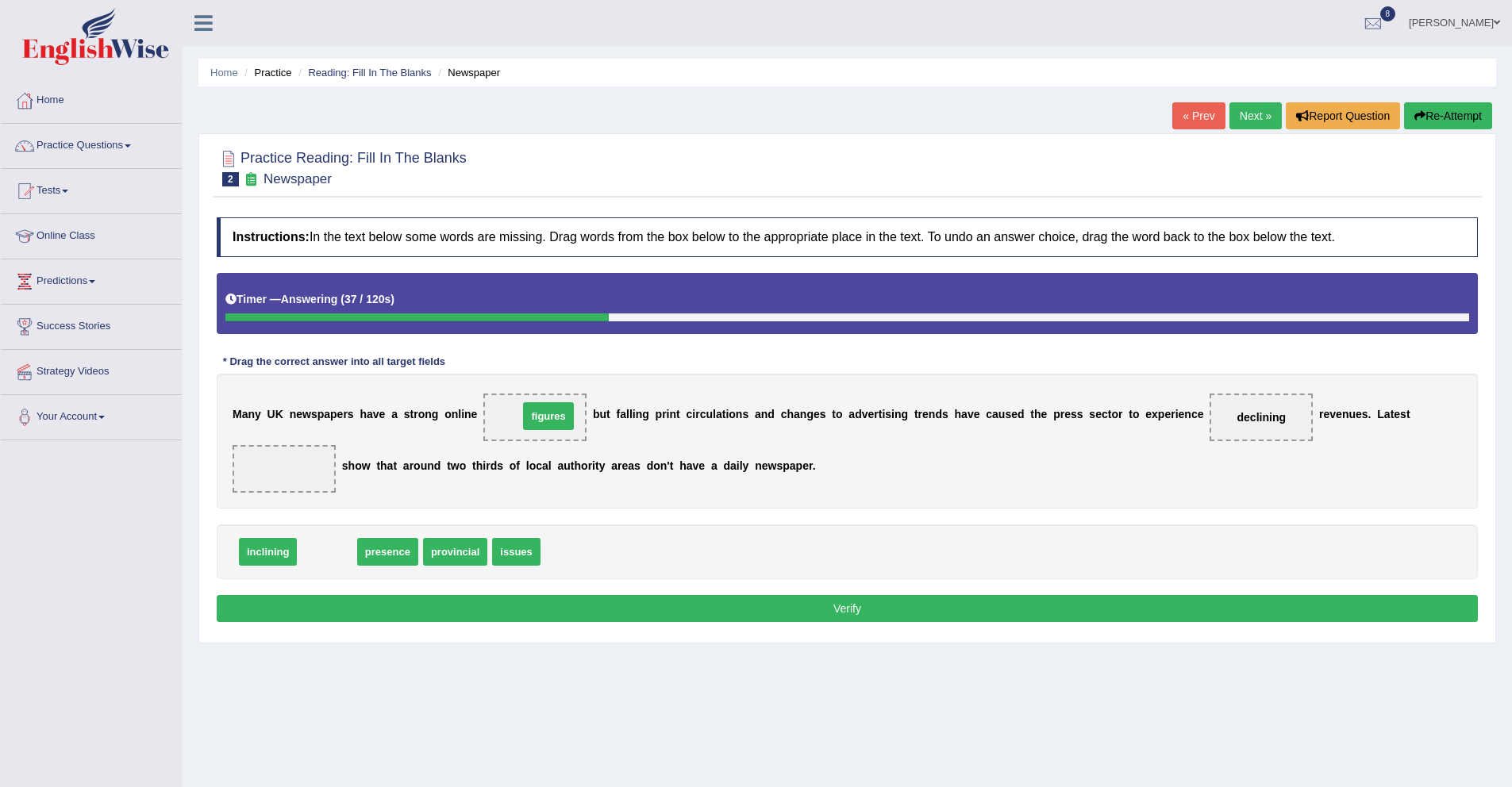
drag, startPoint x: 344, startPoint y: 553, endPoint x: 566, endPoint y: 417, distance: 260.3
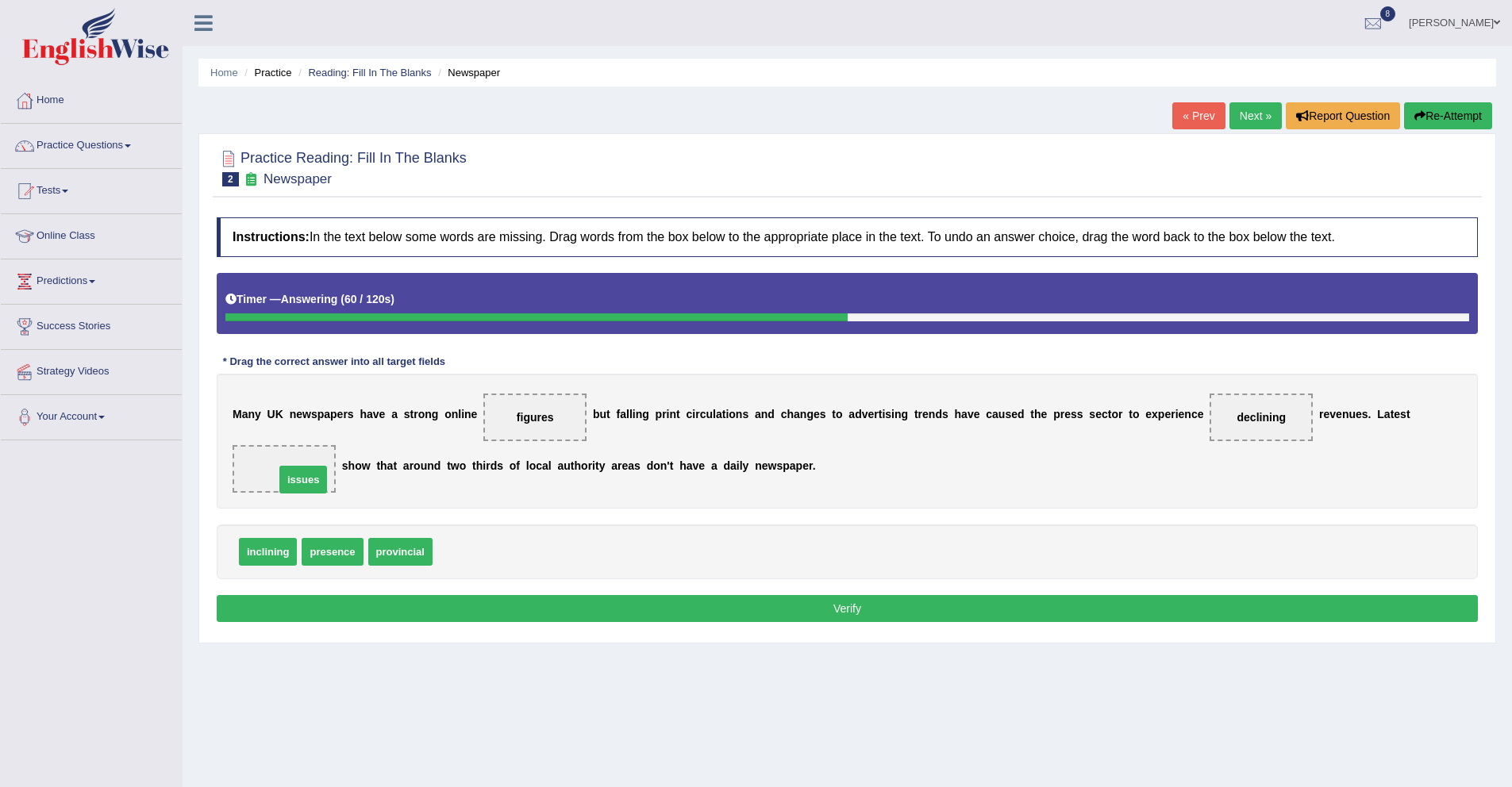
drag, startPoint x: 452, startPoint y: 555, endPoint x: 290, endPoint y: 481, distance: 178.1
click at [703, 604] on button "Verify" at bounding box center [847, 608] width 1261 height 27
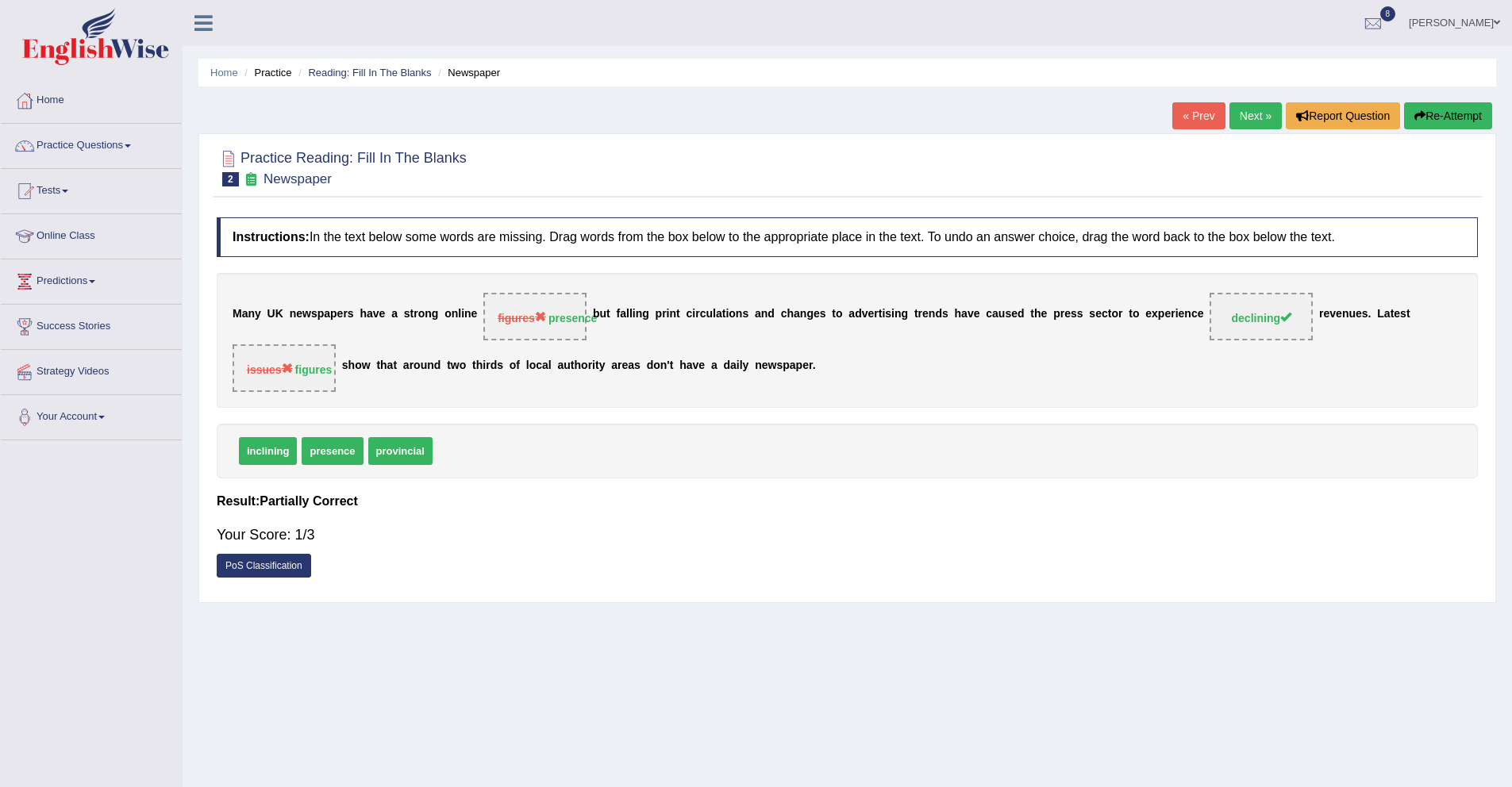
click at [1242, 114] on link "Next »" at bounding box center [1255, 116] width 52 height 27
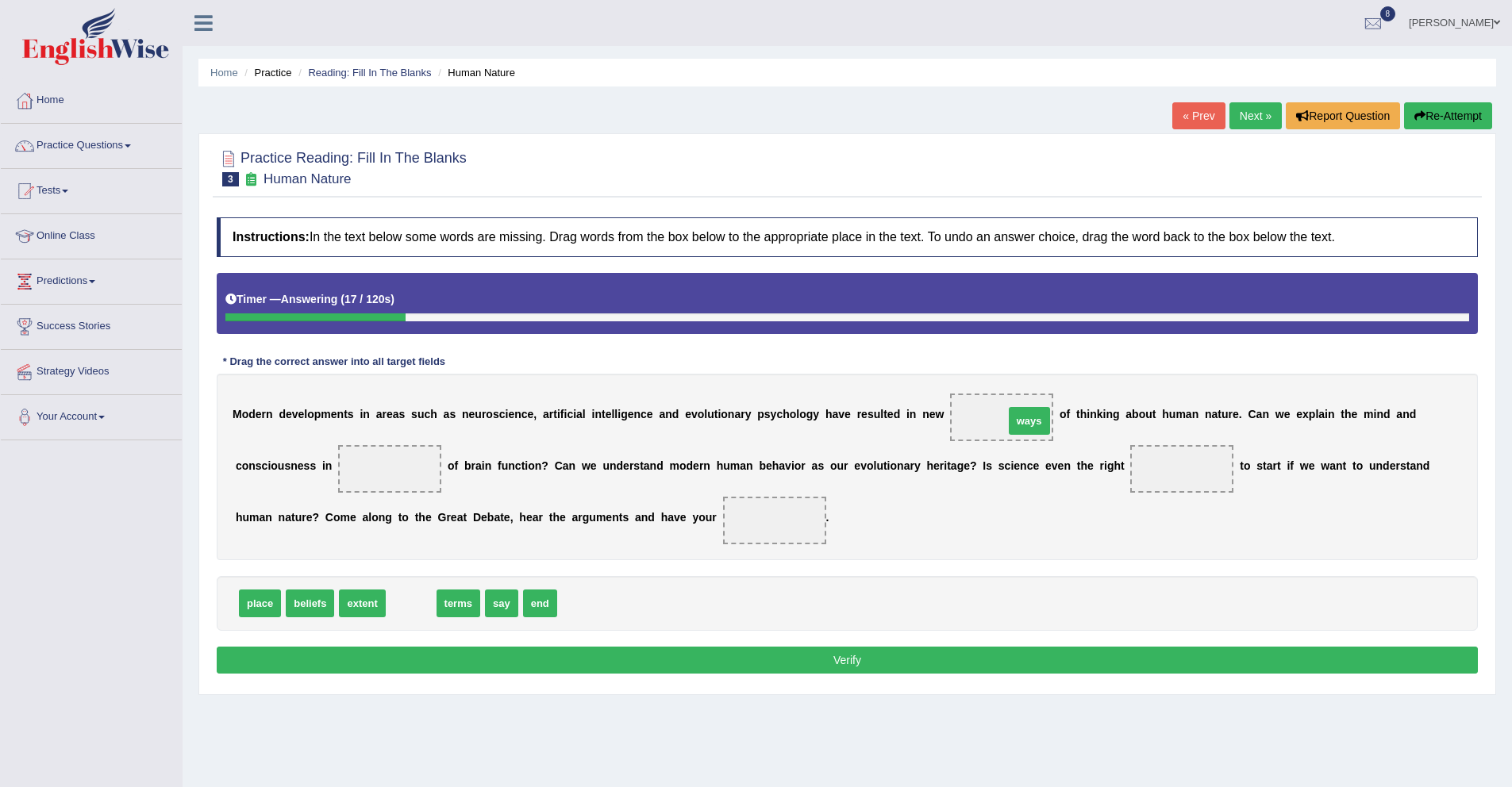
drag, startPoint x: 421, startPoint y: 607, endPoint x: 1039, endPoint y: 425, distance: 644.2
drag, startPoint x: 268, startPoint y: 608, endPoint x: 388, endPoint y: 476, distance: 178.4
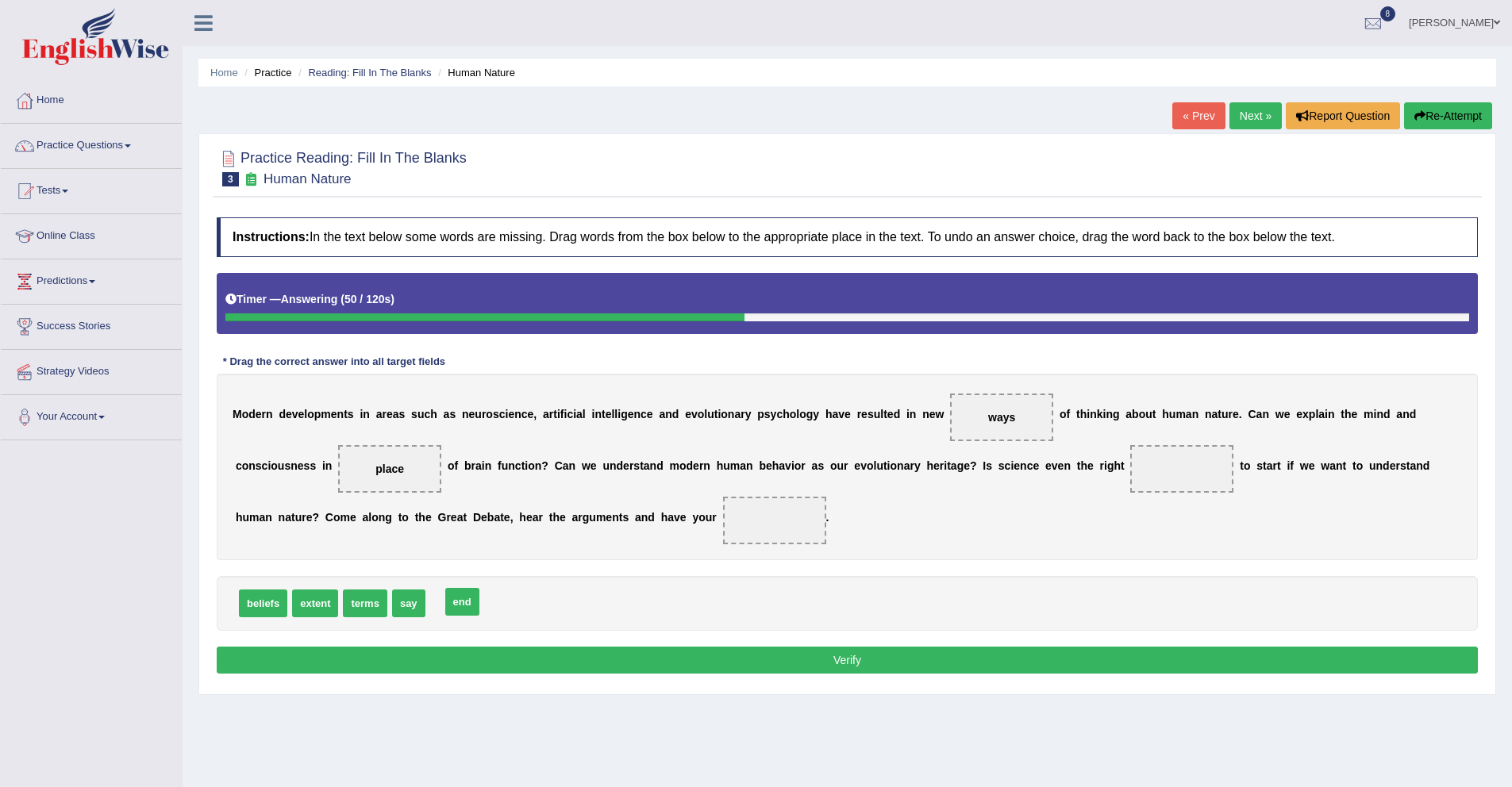
drag, startPoint x: 446, startPoint y: 608, endPoint x: 461, endPoint y: 607, distance: 15.0
drag, startPoint x: 407, startPoint y: 608, endPoint x: 778, endPoint y: 513, distance: 383.0
drag, startPoint x: 390, startPoint y: 471, endPoint x: 1214, endPoint y: 468, distance: 824.0
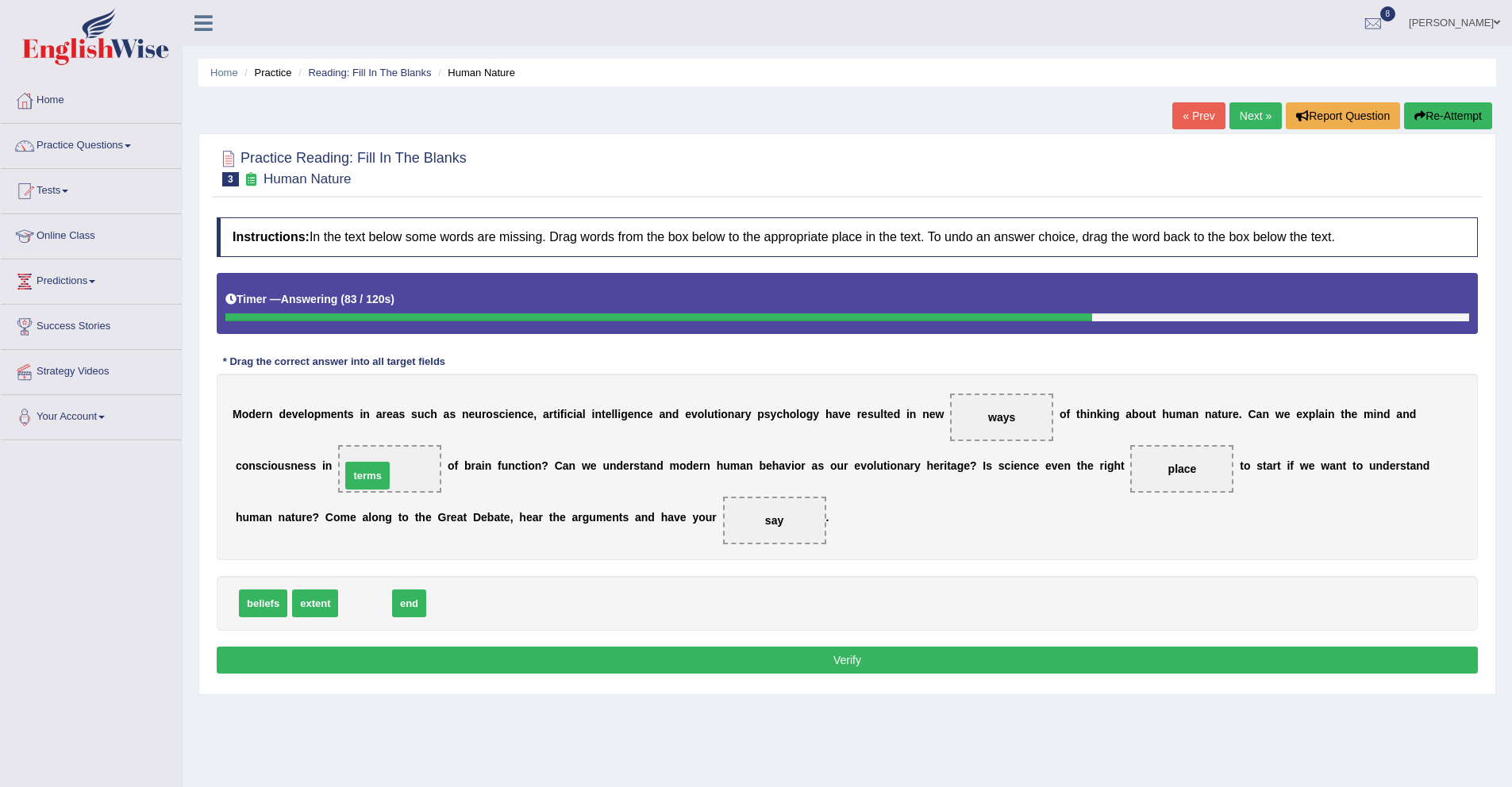
drag, startPoint x: 378, startPoint y: 605, endPoint x: 393, endPoint y: 471, distance: 134.8
click at [679, 657] on button "Verify" at bounding box center [847, 660] width 1261 height 27
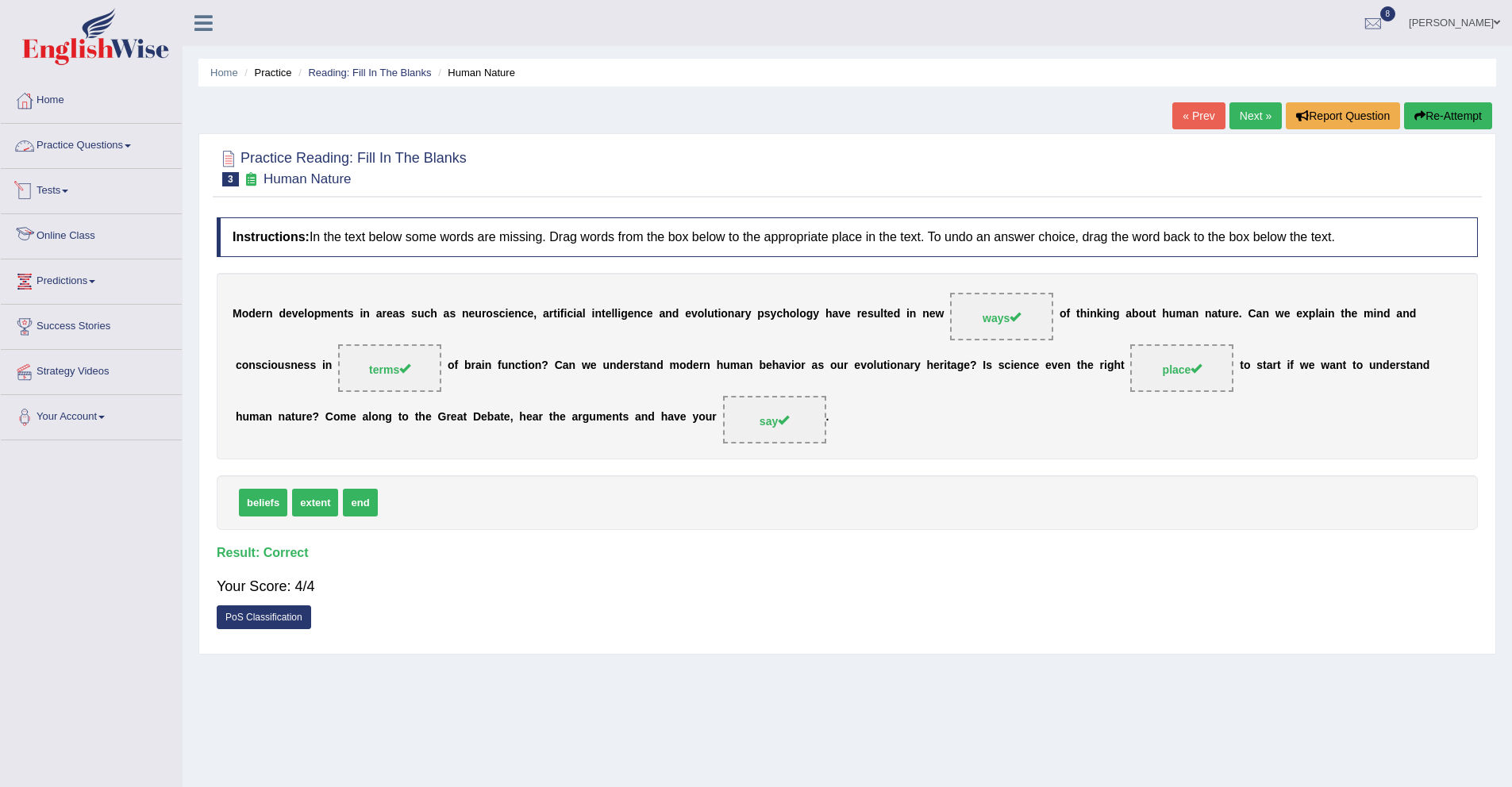
click at [121, 140] on link "Practice Questions" at bounding box center [91, 143] width 181 height 40
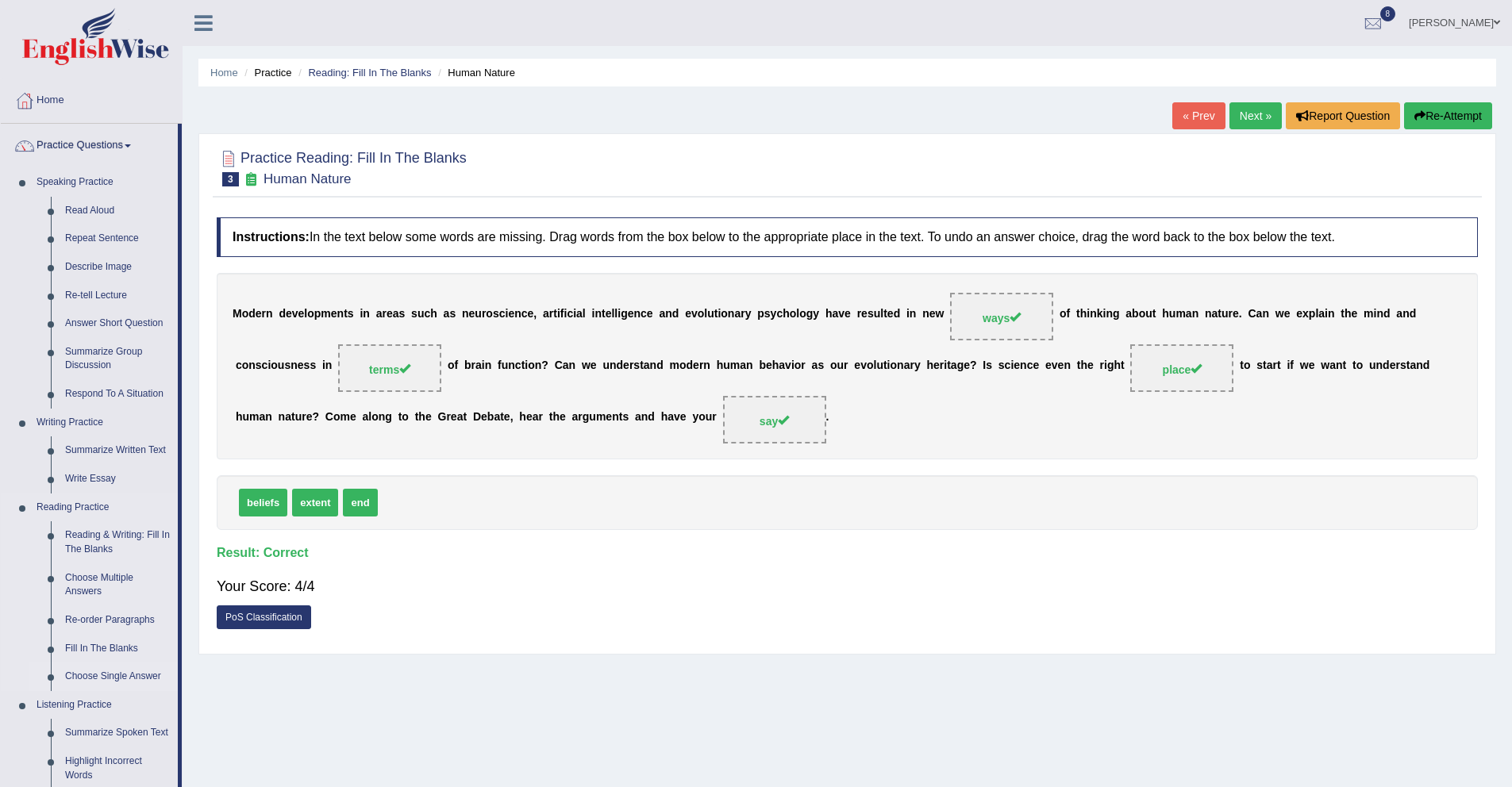
click at [90, 678] on link "Choose Single Answer" at bounding box center [118, 677] width 120 height 29
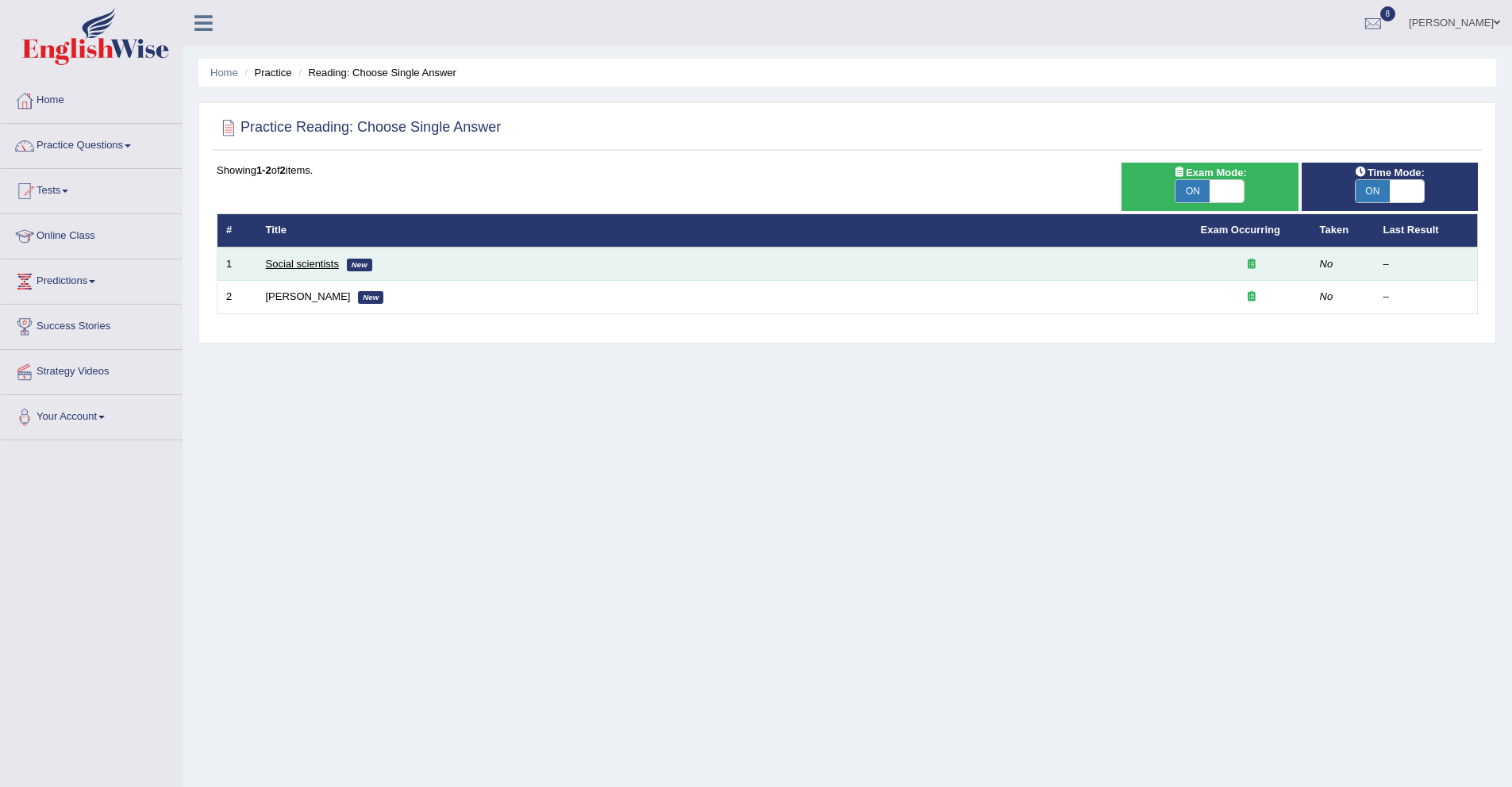
click at [292, 267] on link "Social scientists" at bounding box center [302, 264] width 73 height 12
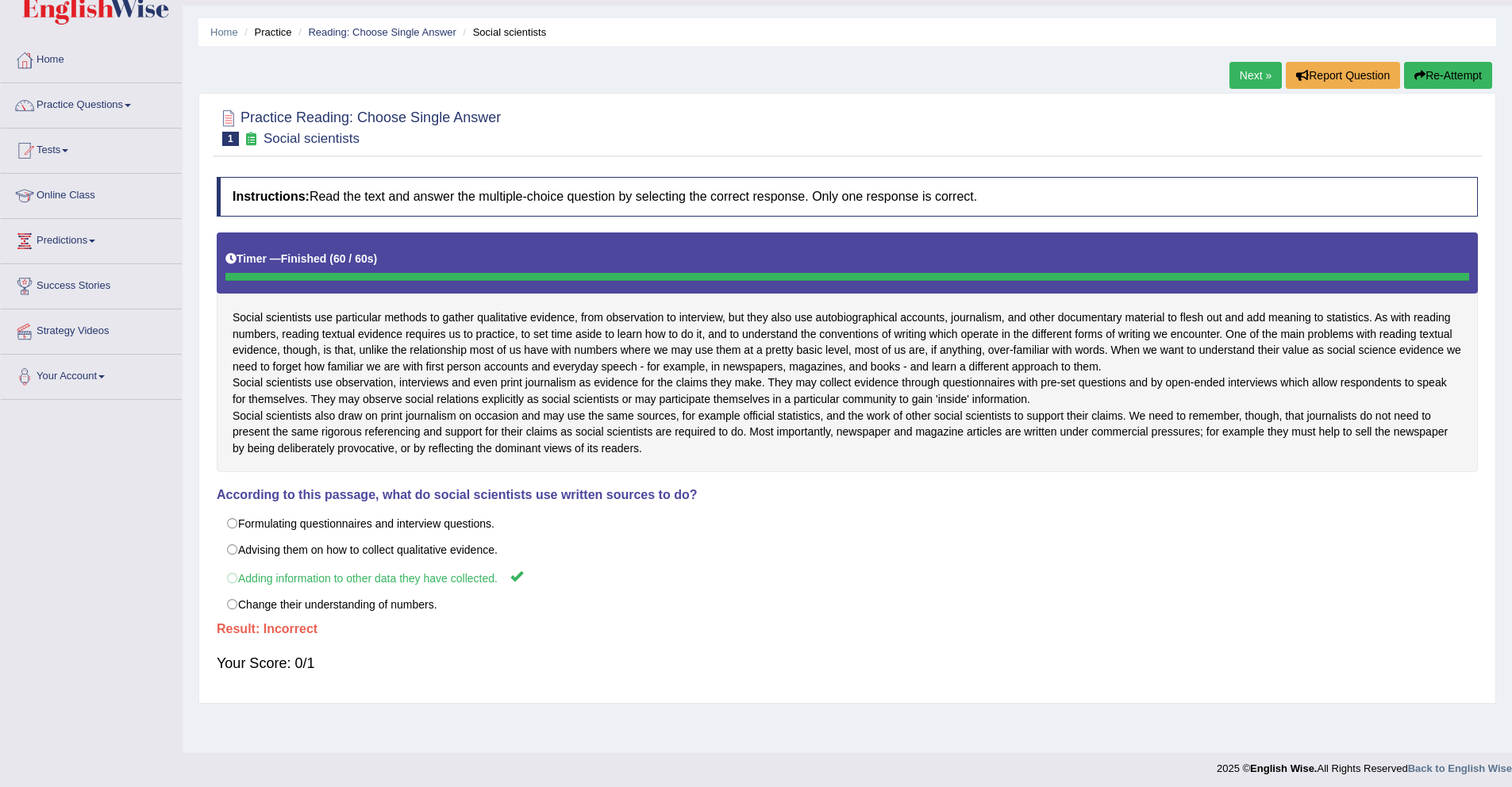
scroll to position [46, 0]
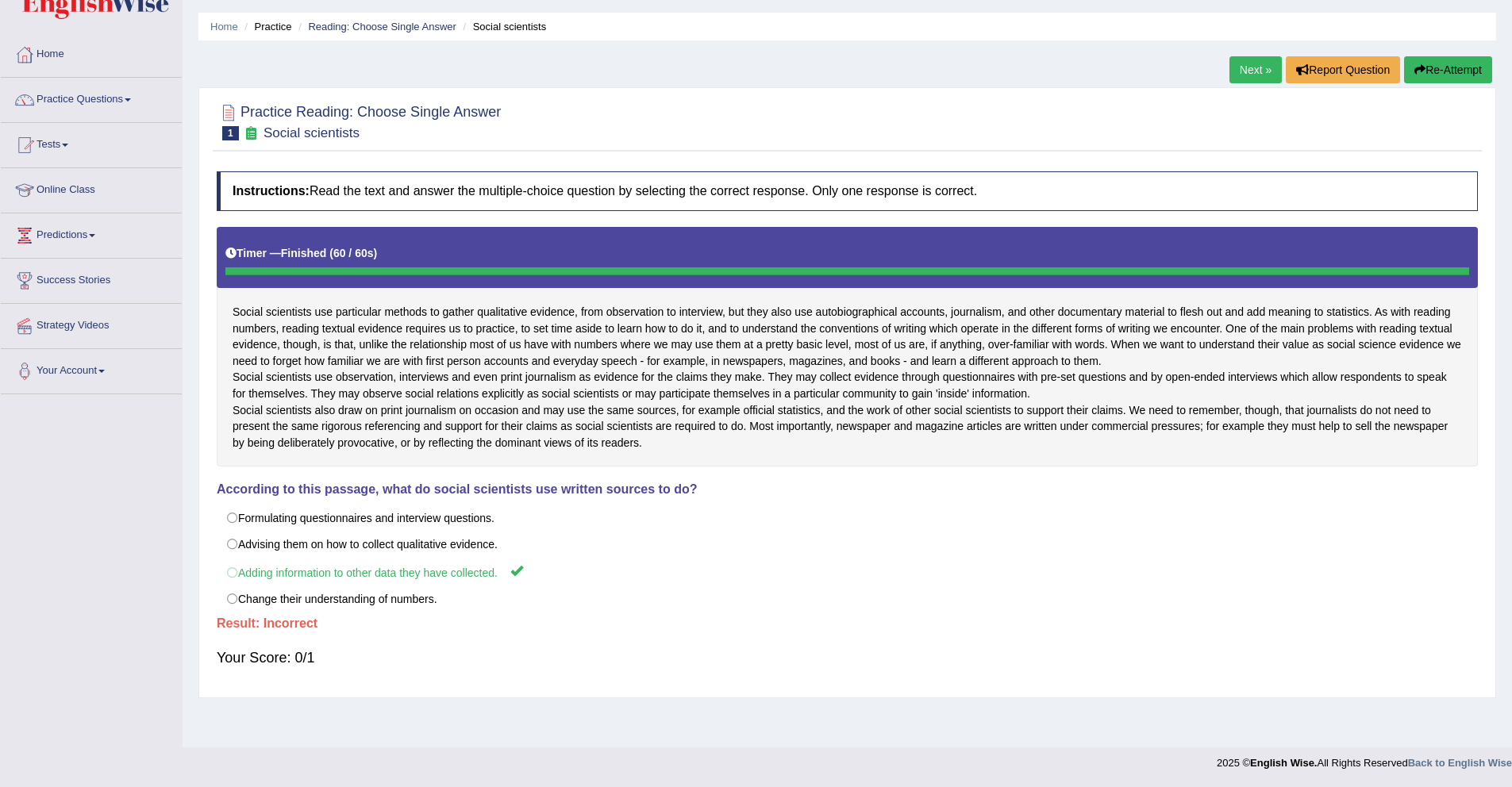
click at [1255, 70] on link "Next »" at bounding box center [1255, 70] width 52 height 27
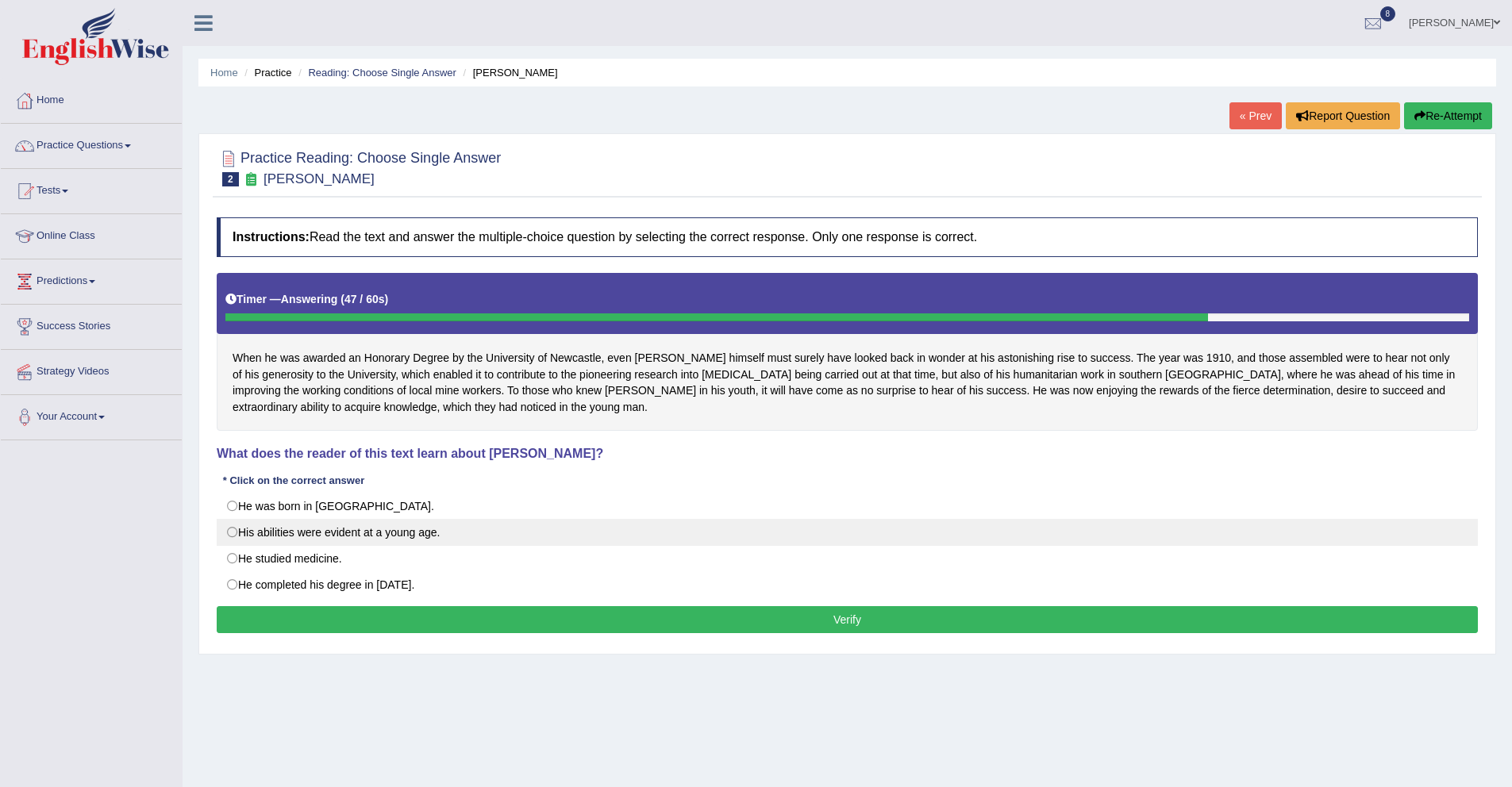
click at [375, 533] on label "His abilities were evident at a young age." at bounding box center [847, 532] width 1261 height 27
radio input "true"
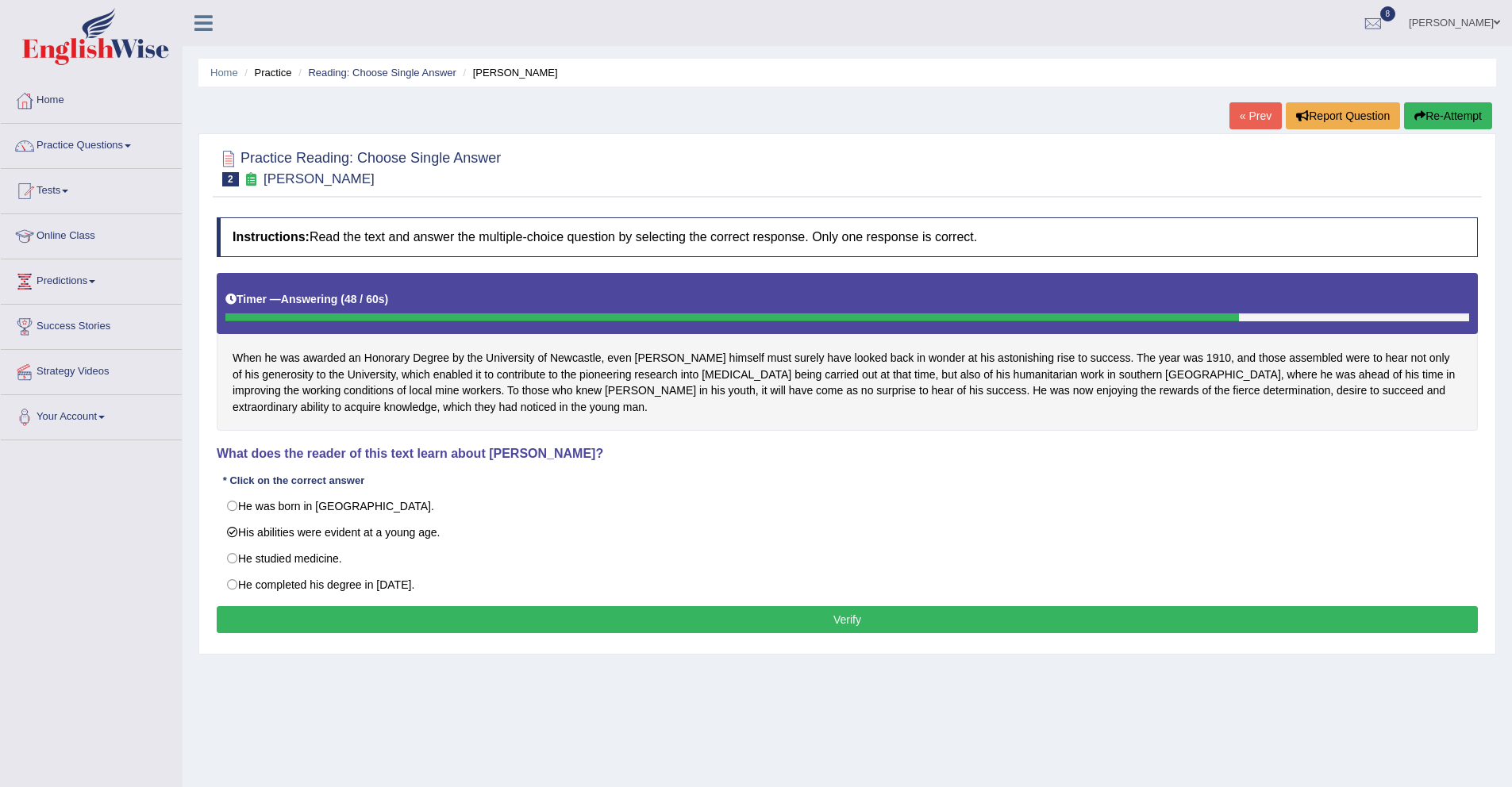
click at [432, 612] on button "Verify" at bounding box center [847, 619] width 1261 height 27
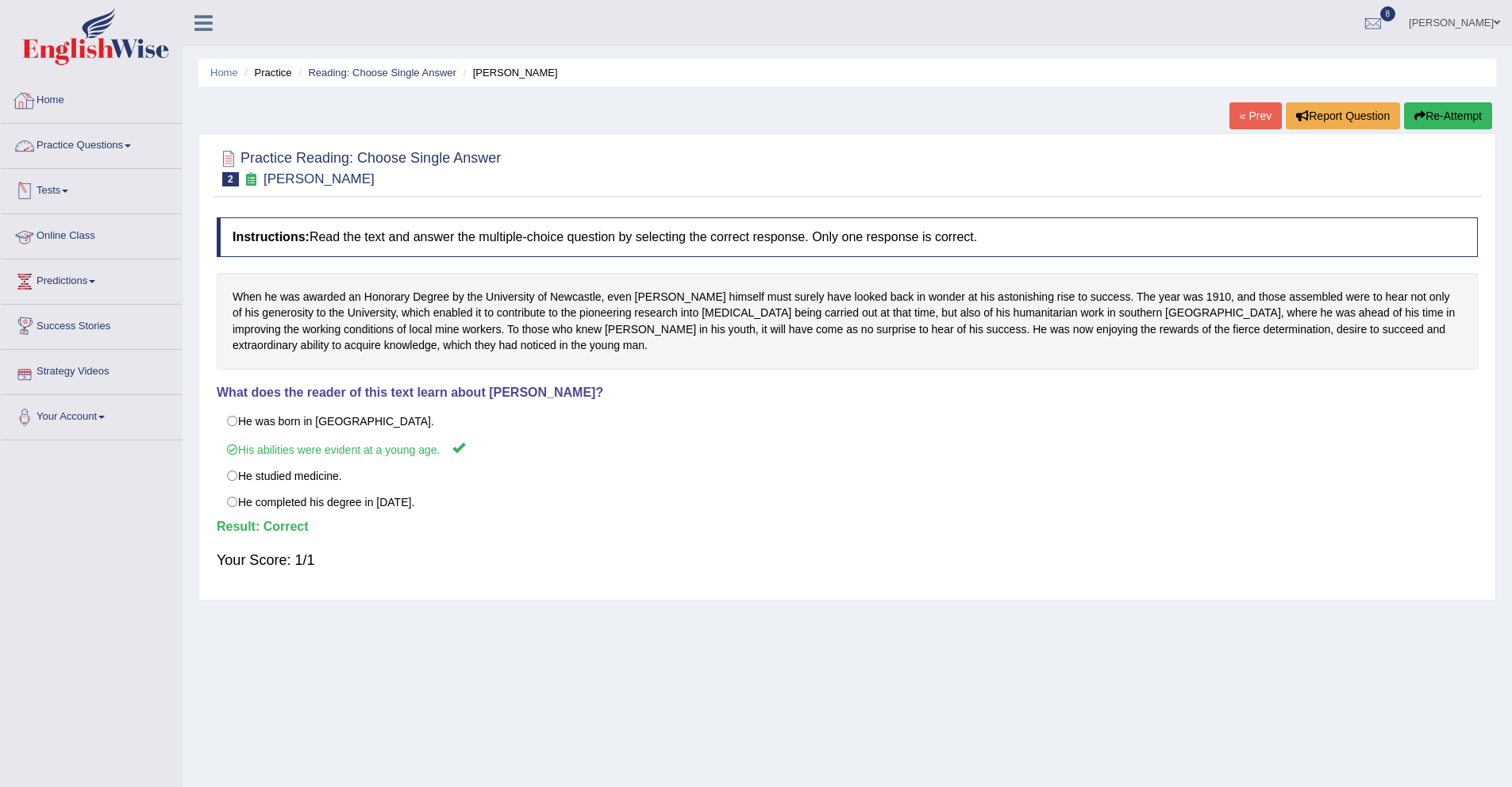
click at [50, 140] on link "Practice Questions" at bounding box center [91, 143] width 181 height 40
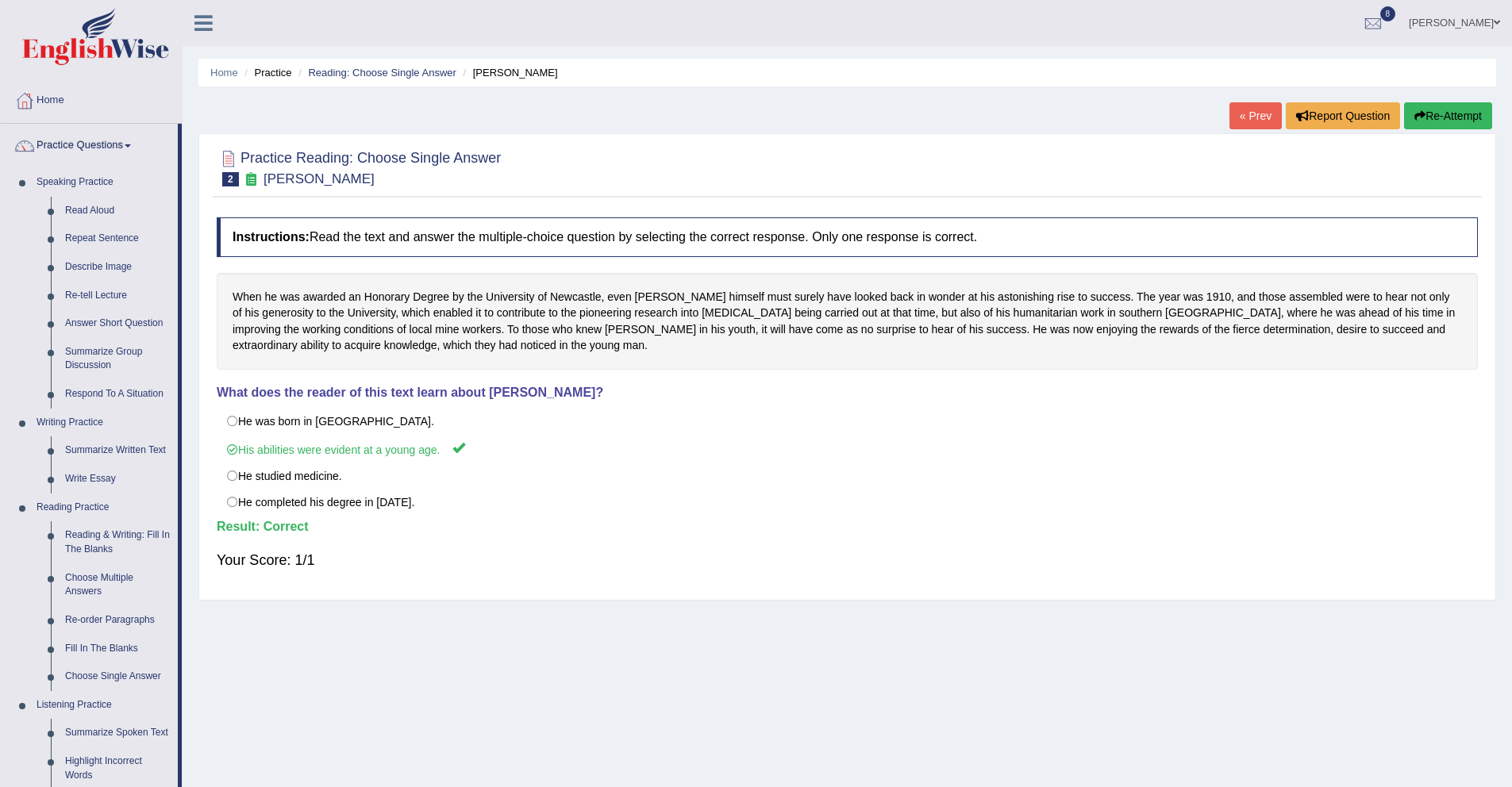
click at [1454, 116] on button "Re-Attempt" at bounding box center [1449, 116] width 88 height 27
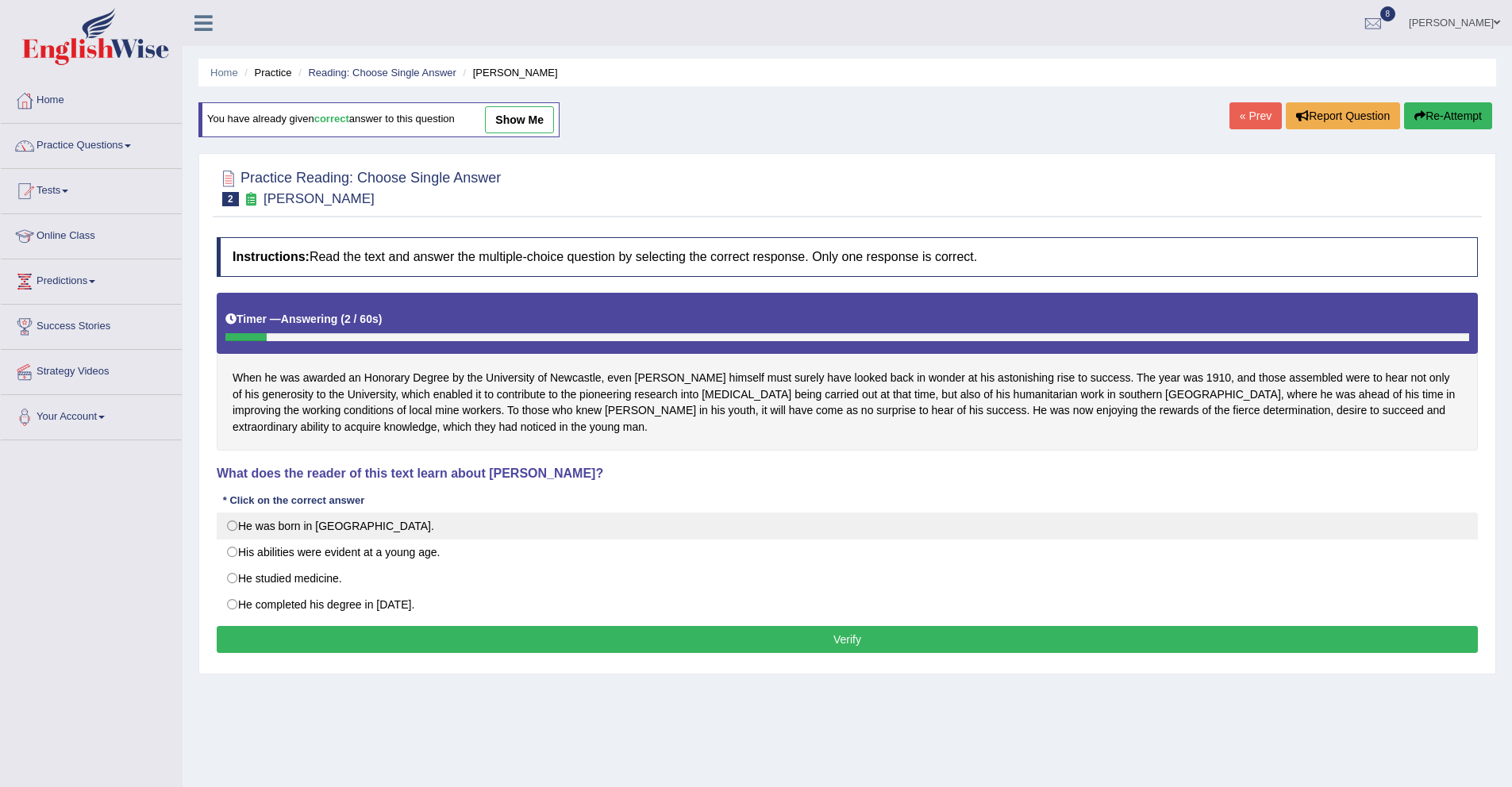
click at [281, 526] on label "He was born in [GEOGRAPHIC_DATA]." at bounding box center [847, 526] width 1261 height 27
radio input "true"
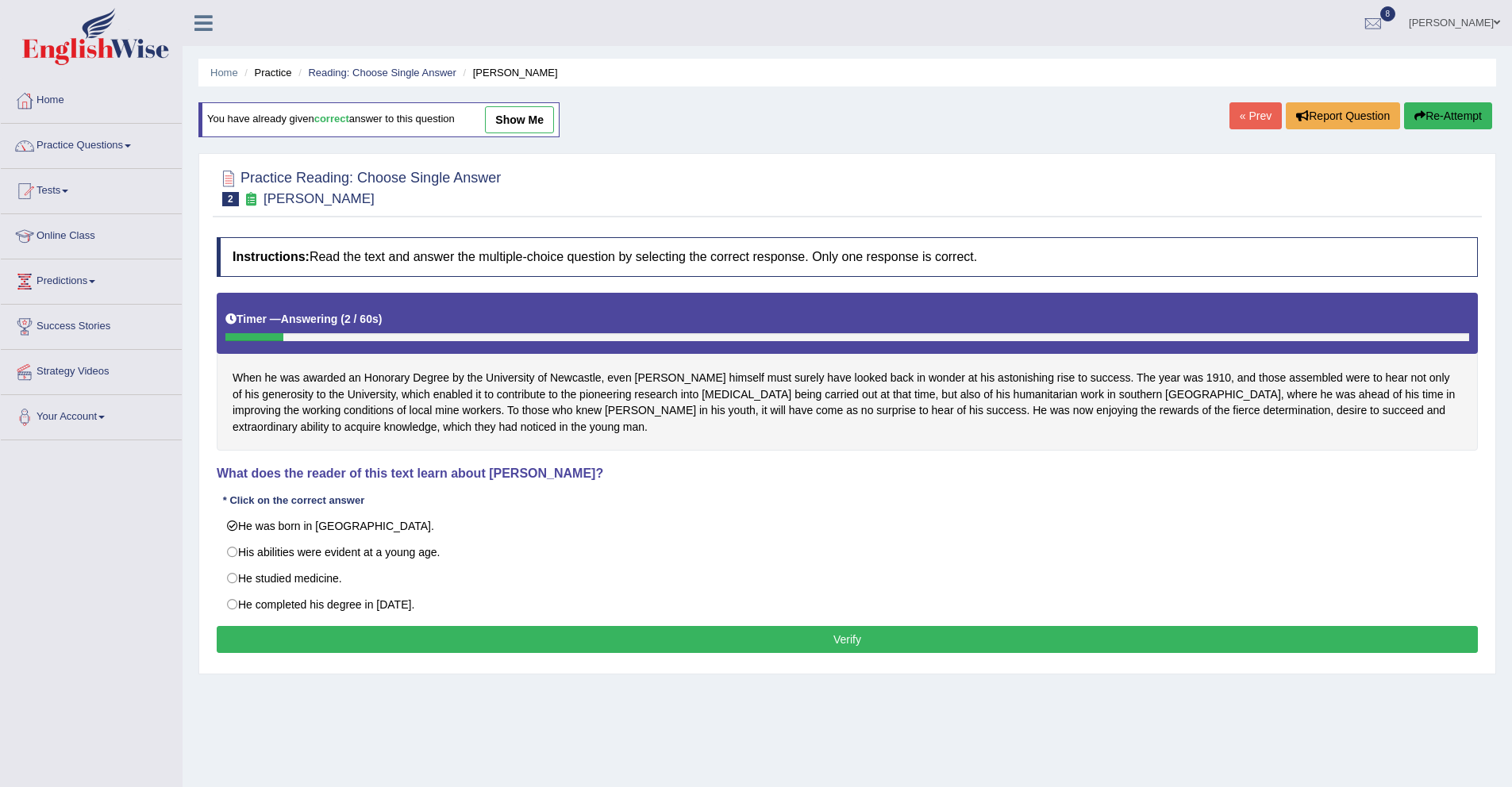
click at [326, 648] on button "Verify" at bounding box center [847, 640] width 1261 height 27
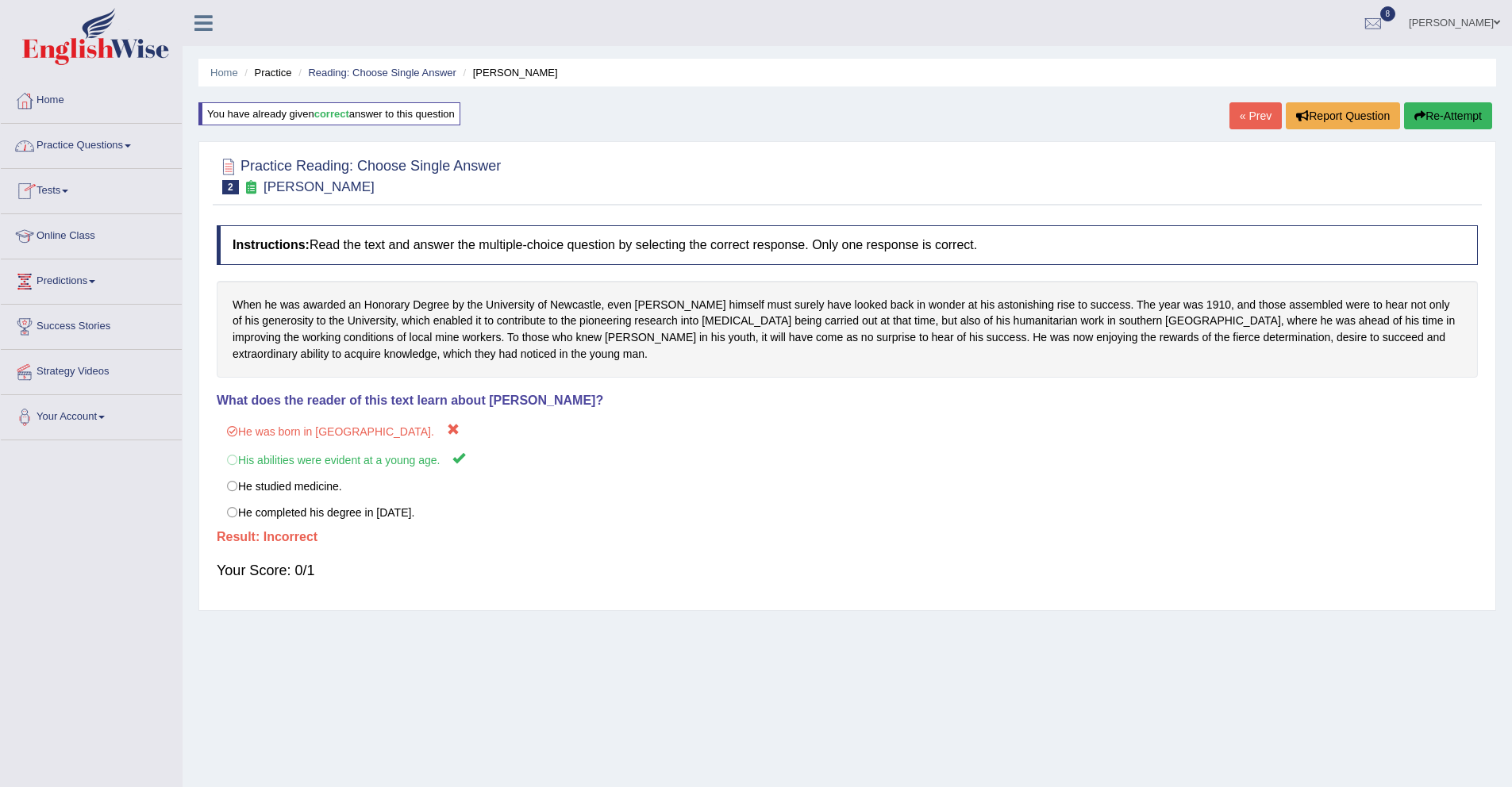
click at [63, 129] on link "Practice Questions" at bounding box center [91, 143] width 181 height 40
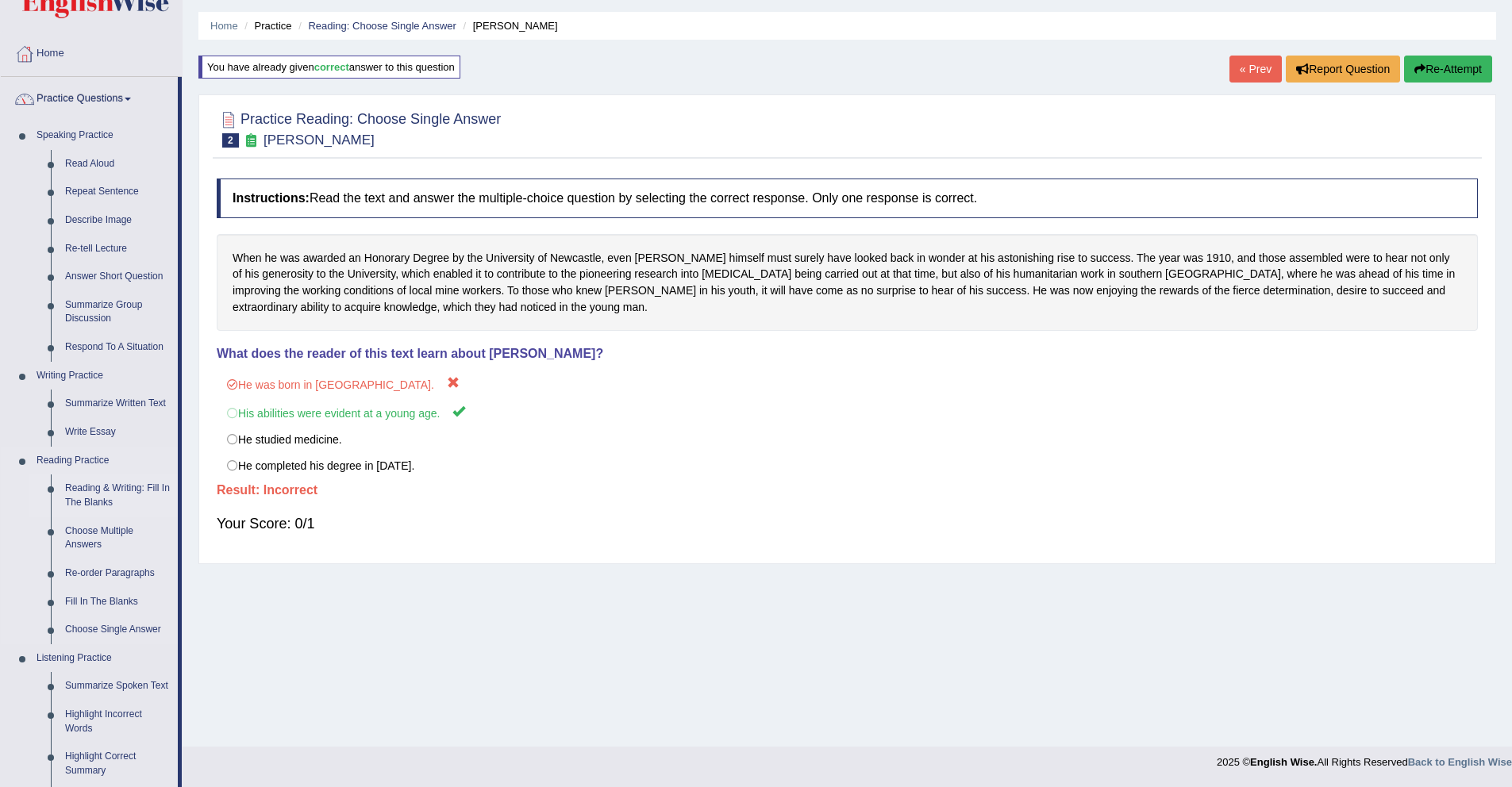
scroll to position [175, 0]
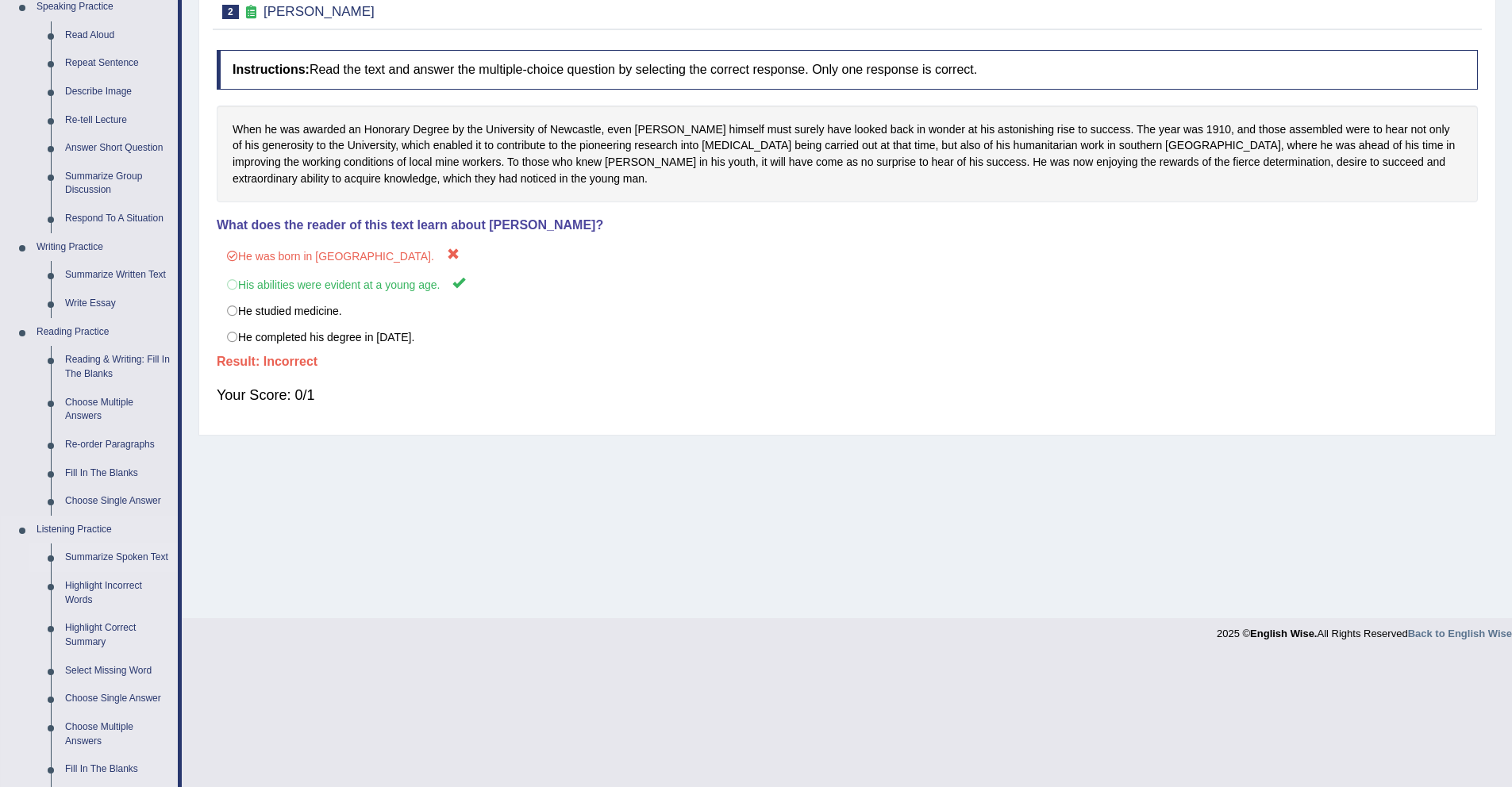
click at [112, 559] on link "Summarize Spoken Text" at bounding box center [118, 558] width 120 height 29
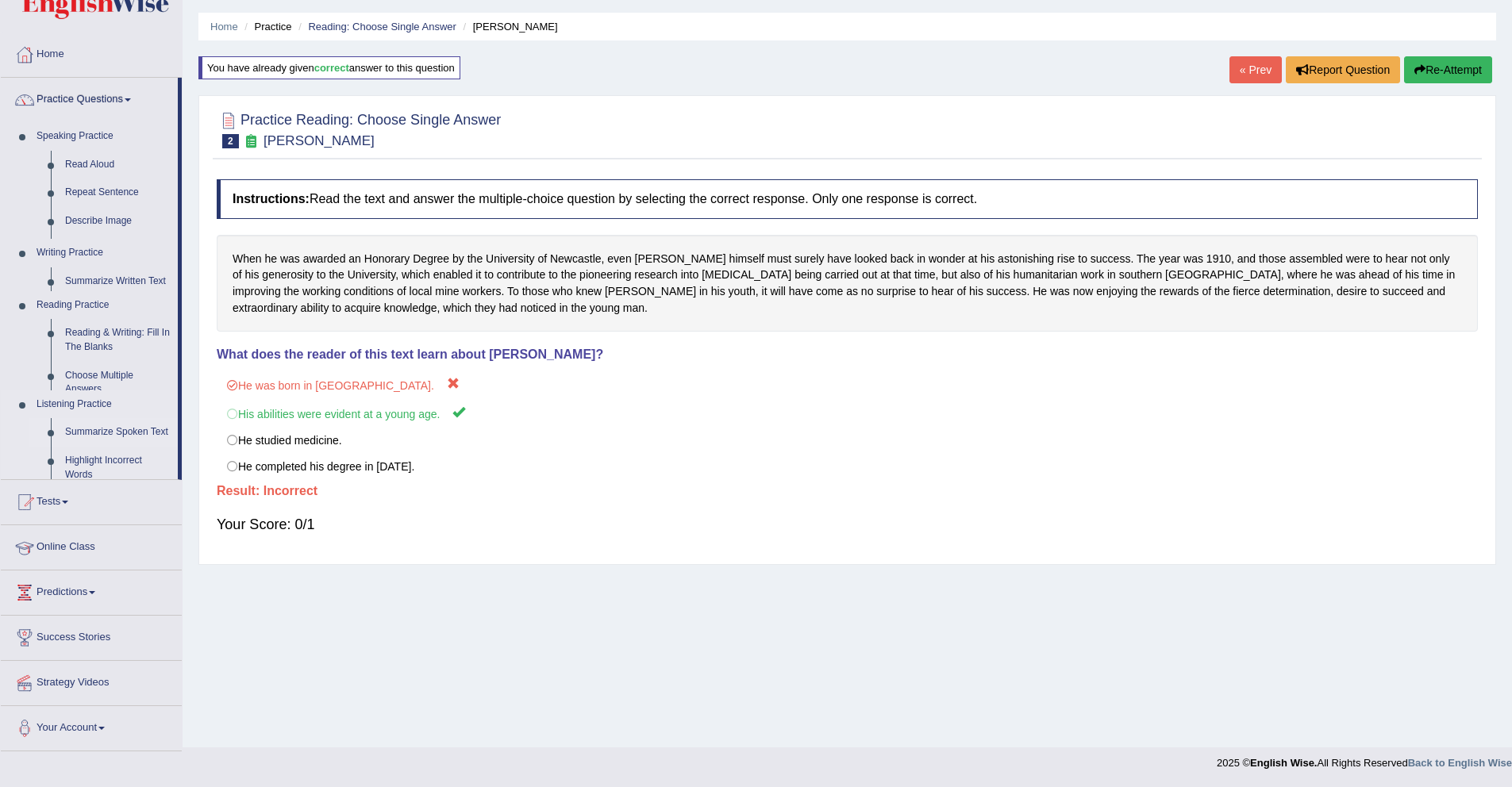
scroll to position [46, 0]
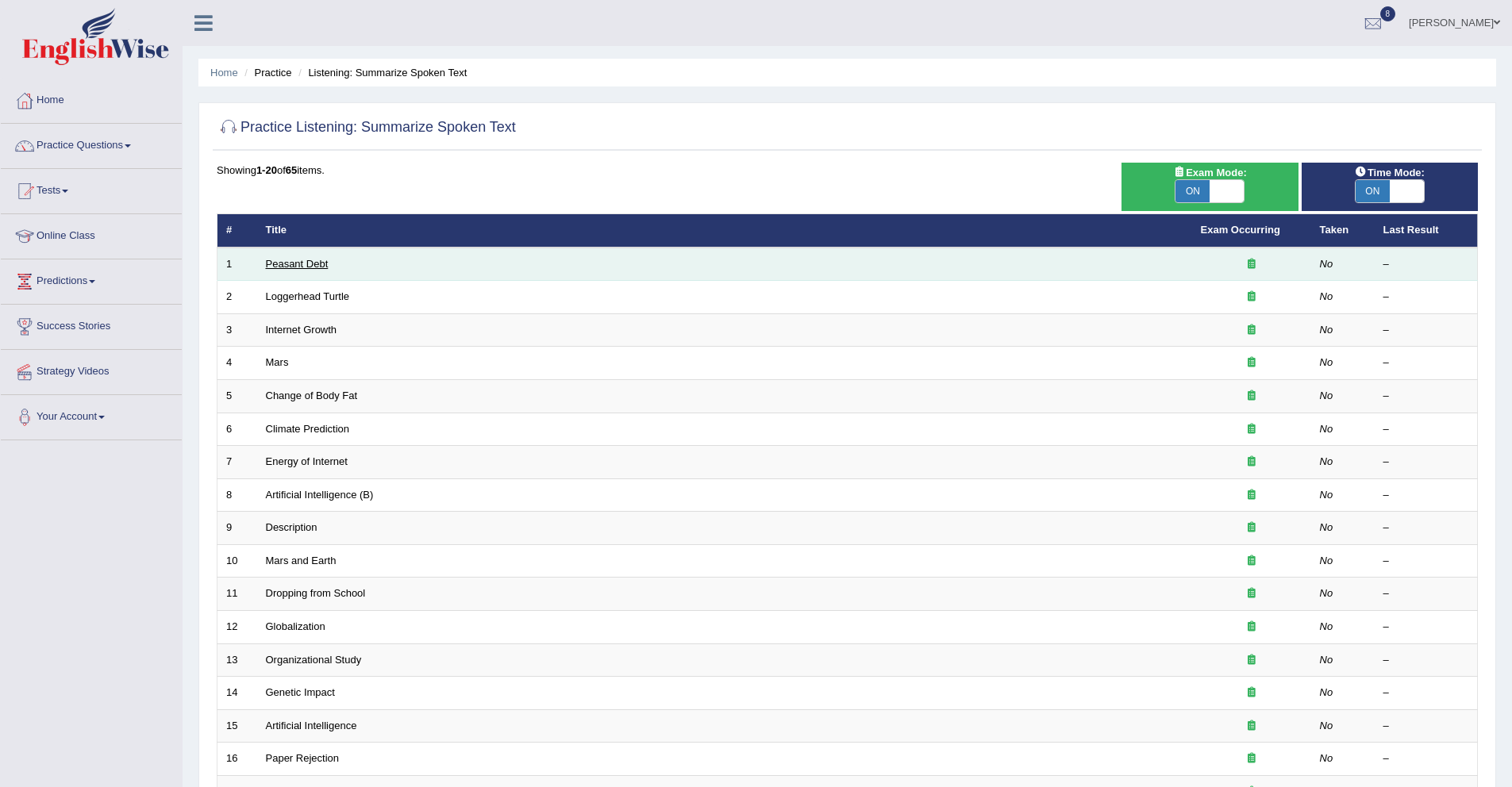
click at [297, 261] on link "Peasant Debt" at bounding box center [297, 264] width 63 height 12
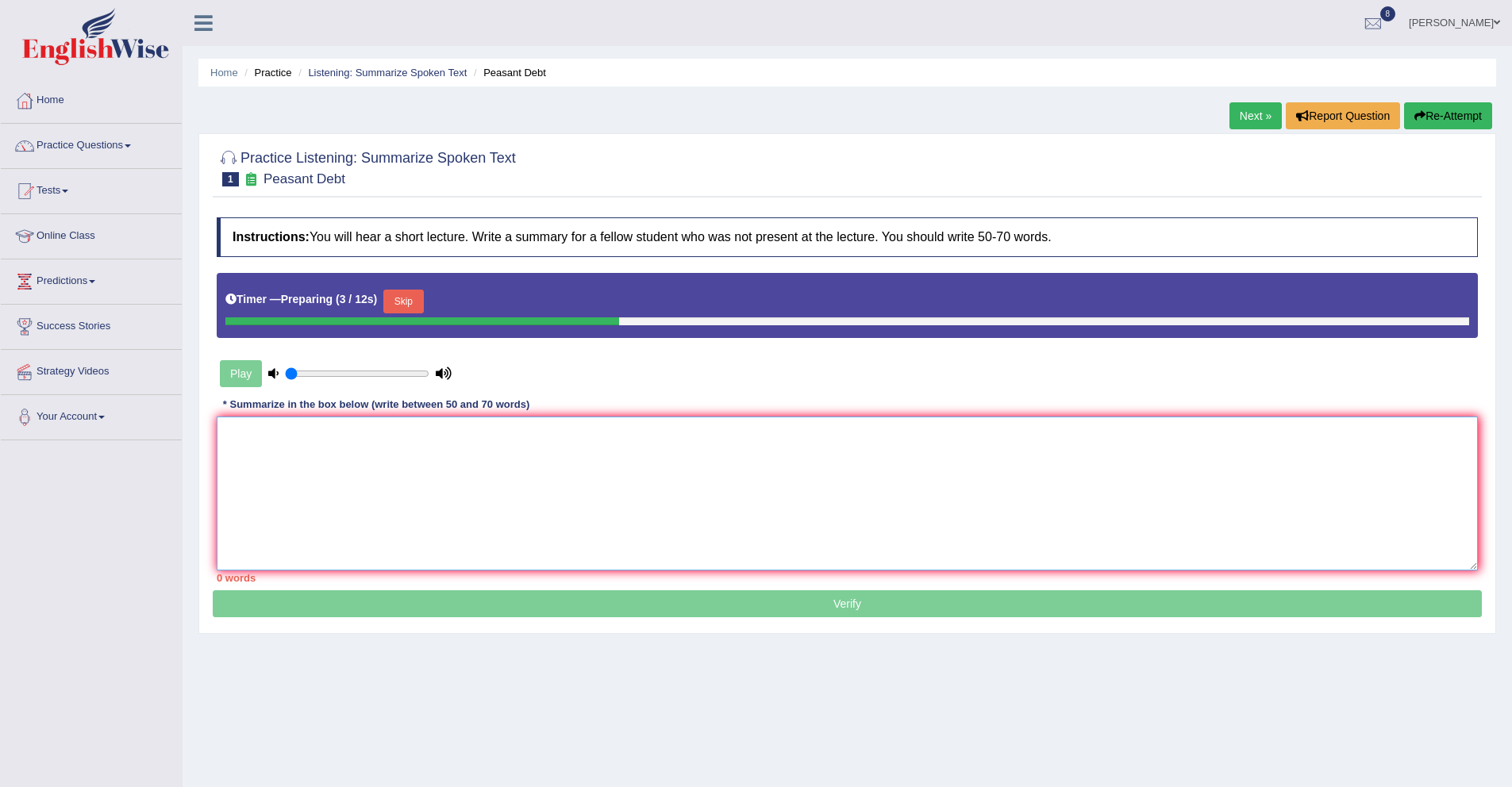
drag, startPoint x: 257, startPoint y: 456, endPoint x: 820, endPoint y: 493, distance: 564.2
click at [704, 483] on textarea at bounding box center [847, 493] width 1261 height 154
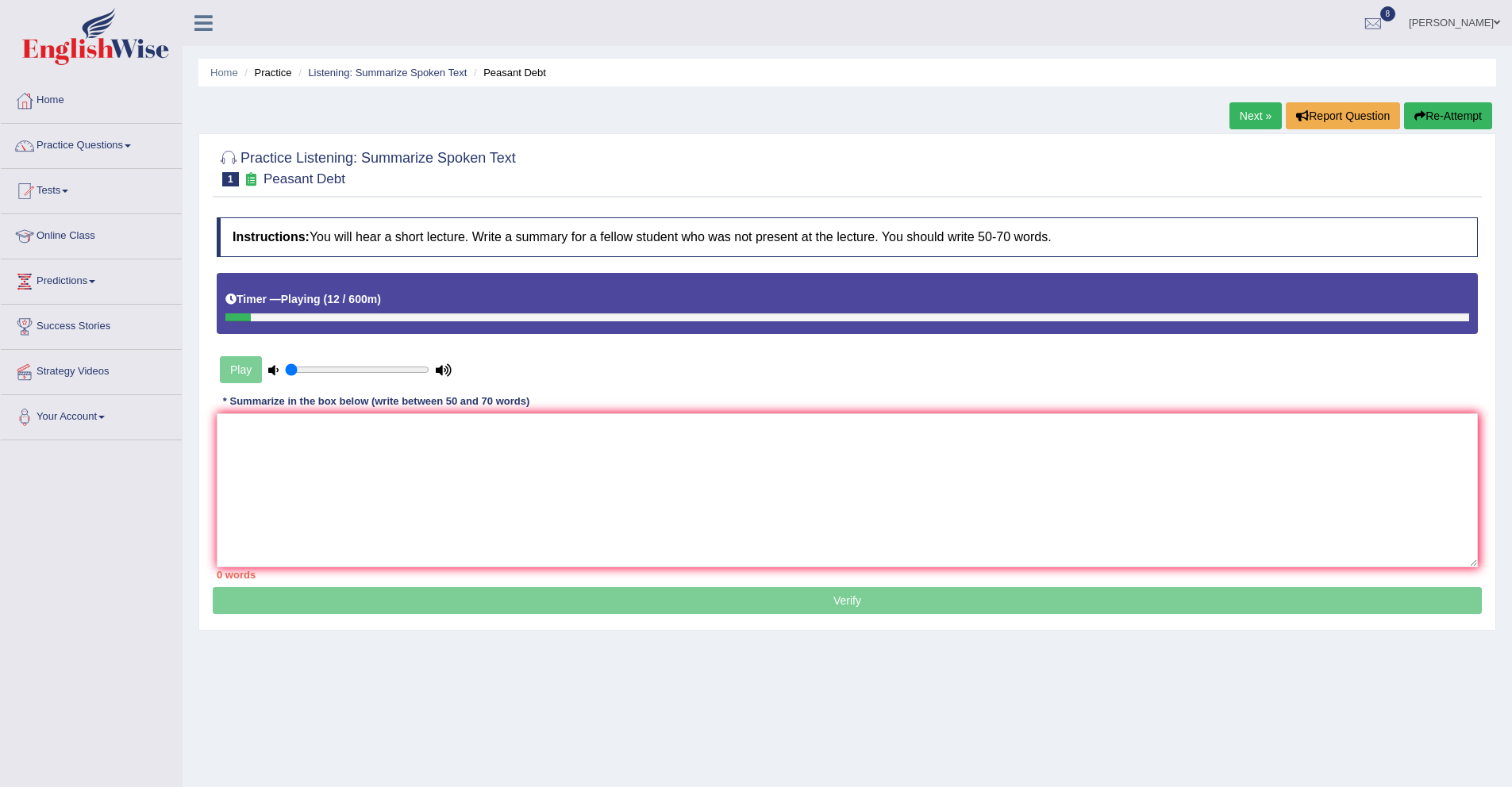
click at [1427, 118] on button "Re-Attempt" at bounding box center [1449, 116] width 88 height 27
click at [444, 460] on textarea at bounding box center [847, 490] width 1261 height 154
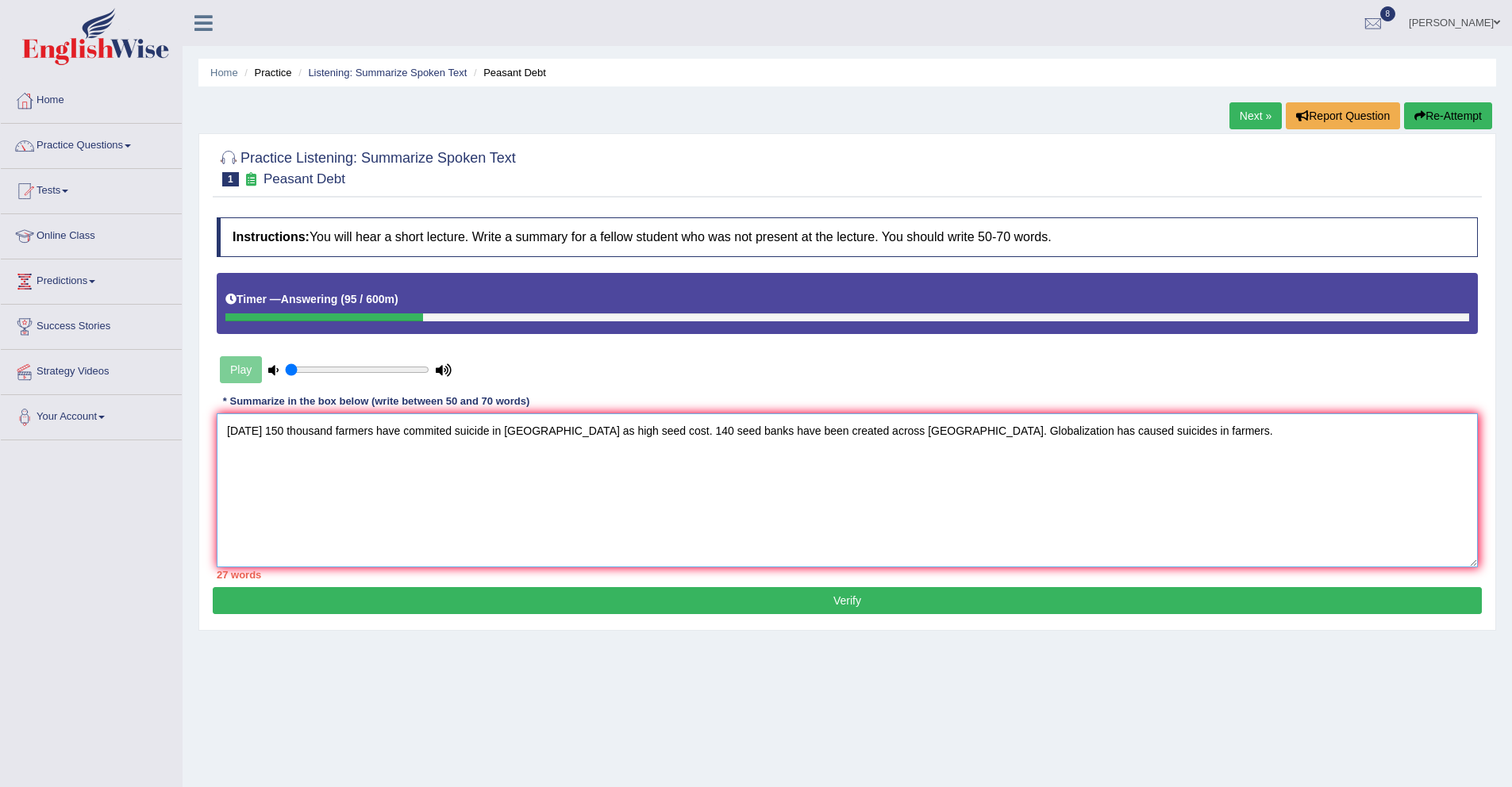
type textarea "[DATE] 150 thousand farmers have commited suicide in [GEOGRAPHIC_DATA] as high …"
click at [442, 597] on button "Verify" at bounding box center [847, 601] width 1269 height 27
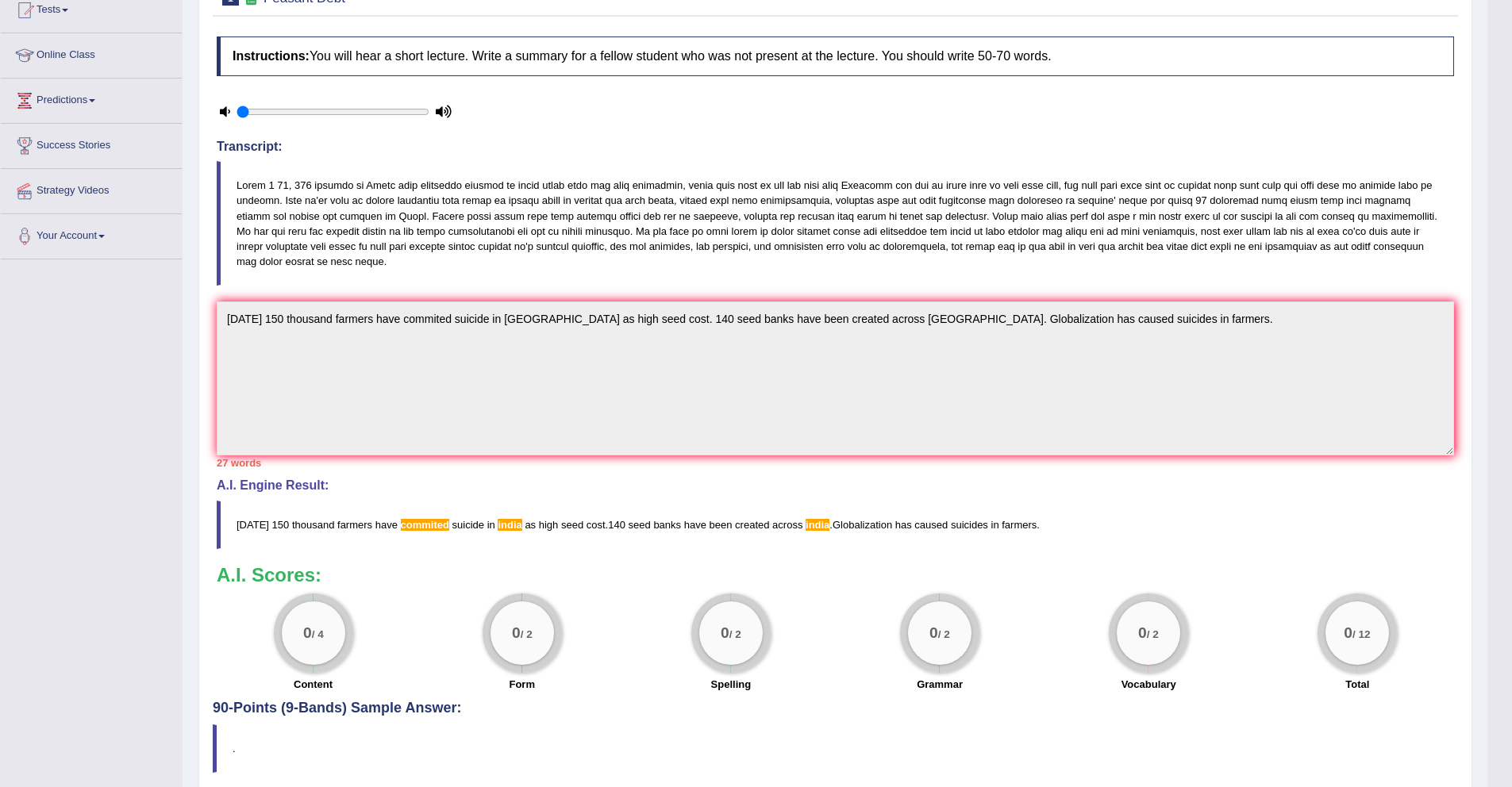
scroll to position [160, 0]
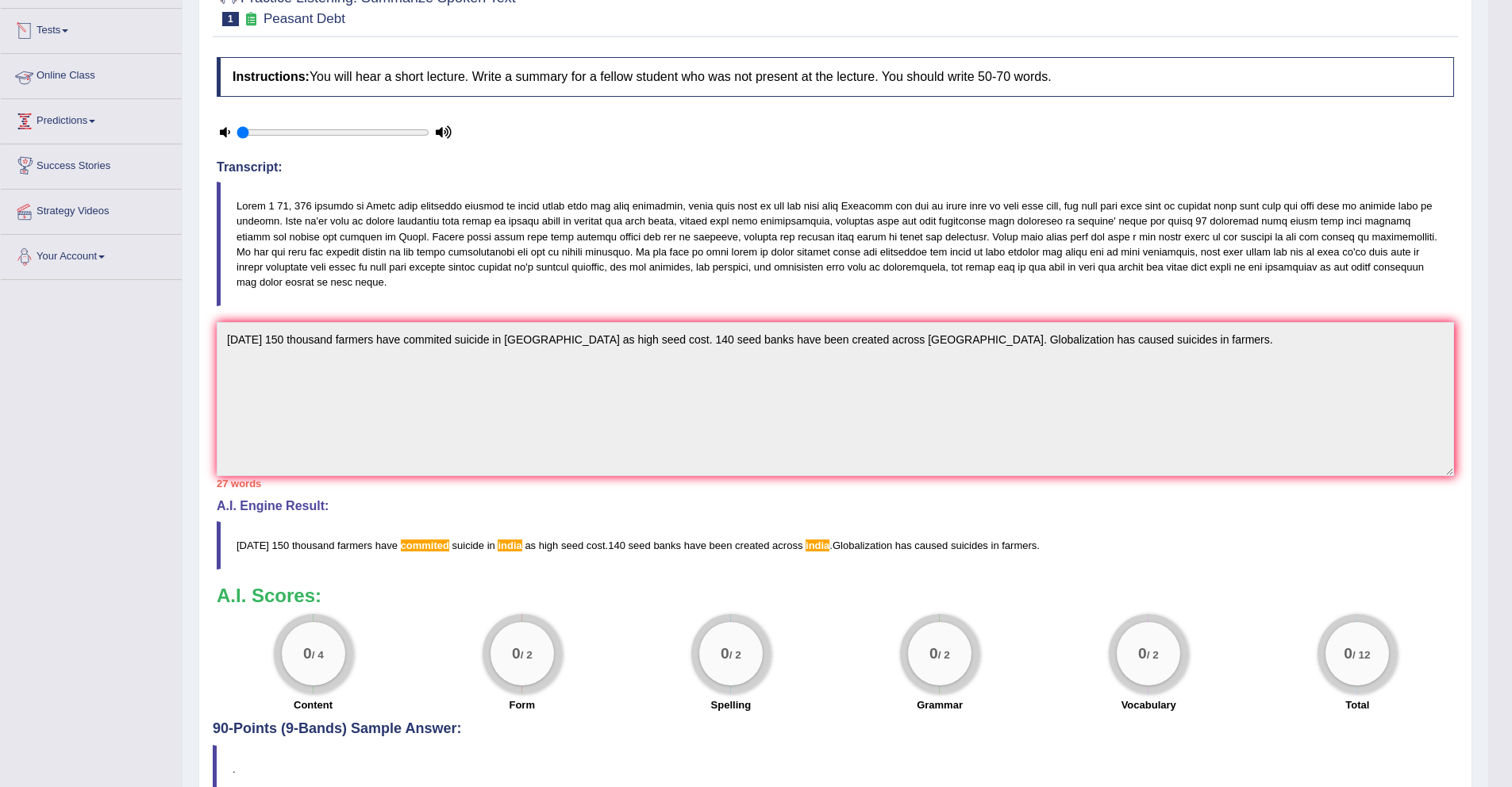
click at [83, 124] on link "Predictions" at bounding box center [91, 118] width 181 height 40
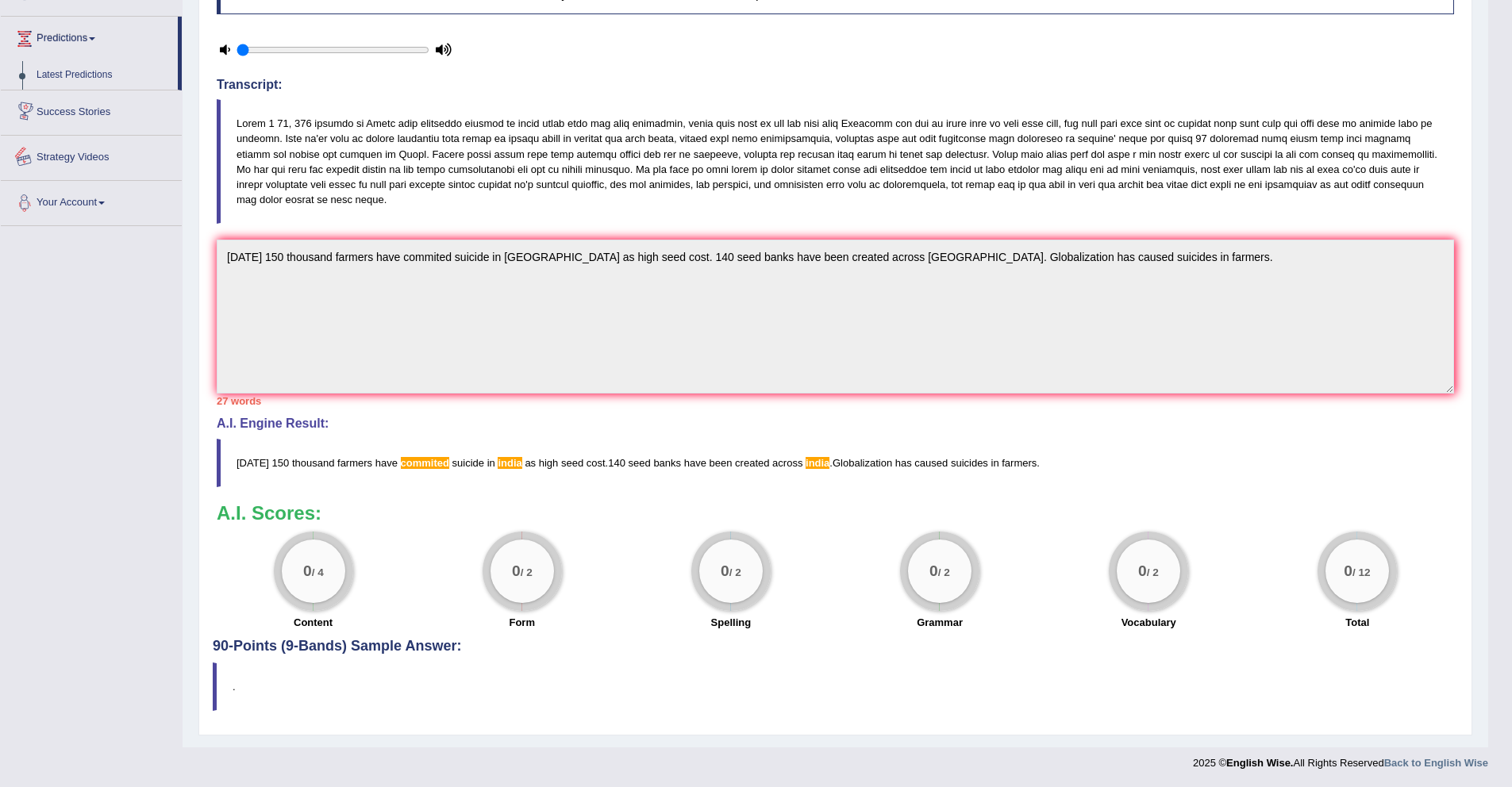
scroll to position [0, 0]
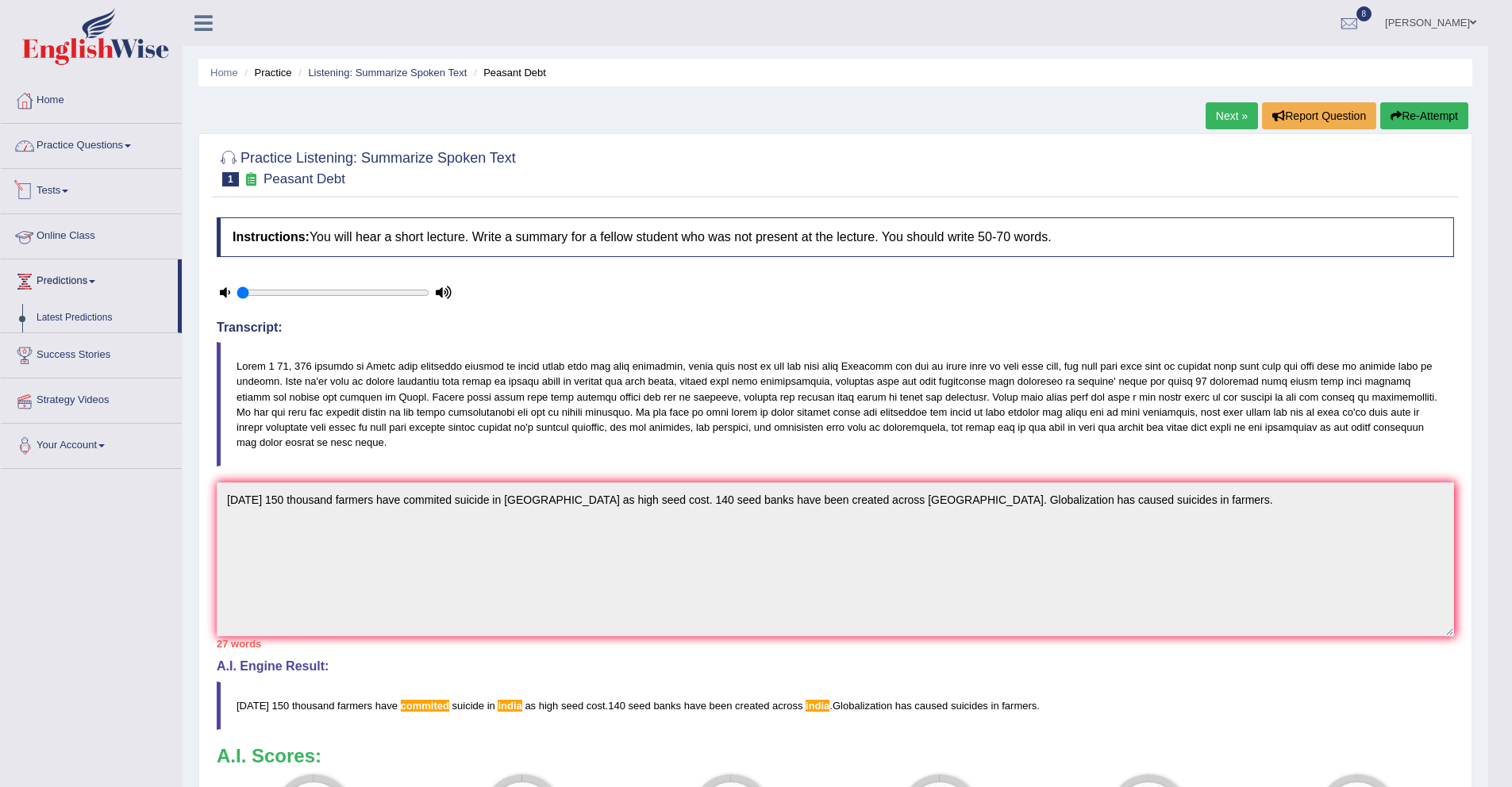
click at [93, 130] on link "Practice Questions" at bounding box center [91, 143] width 181 height 40
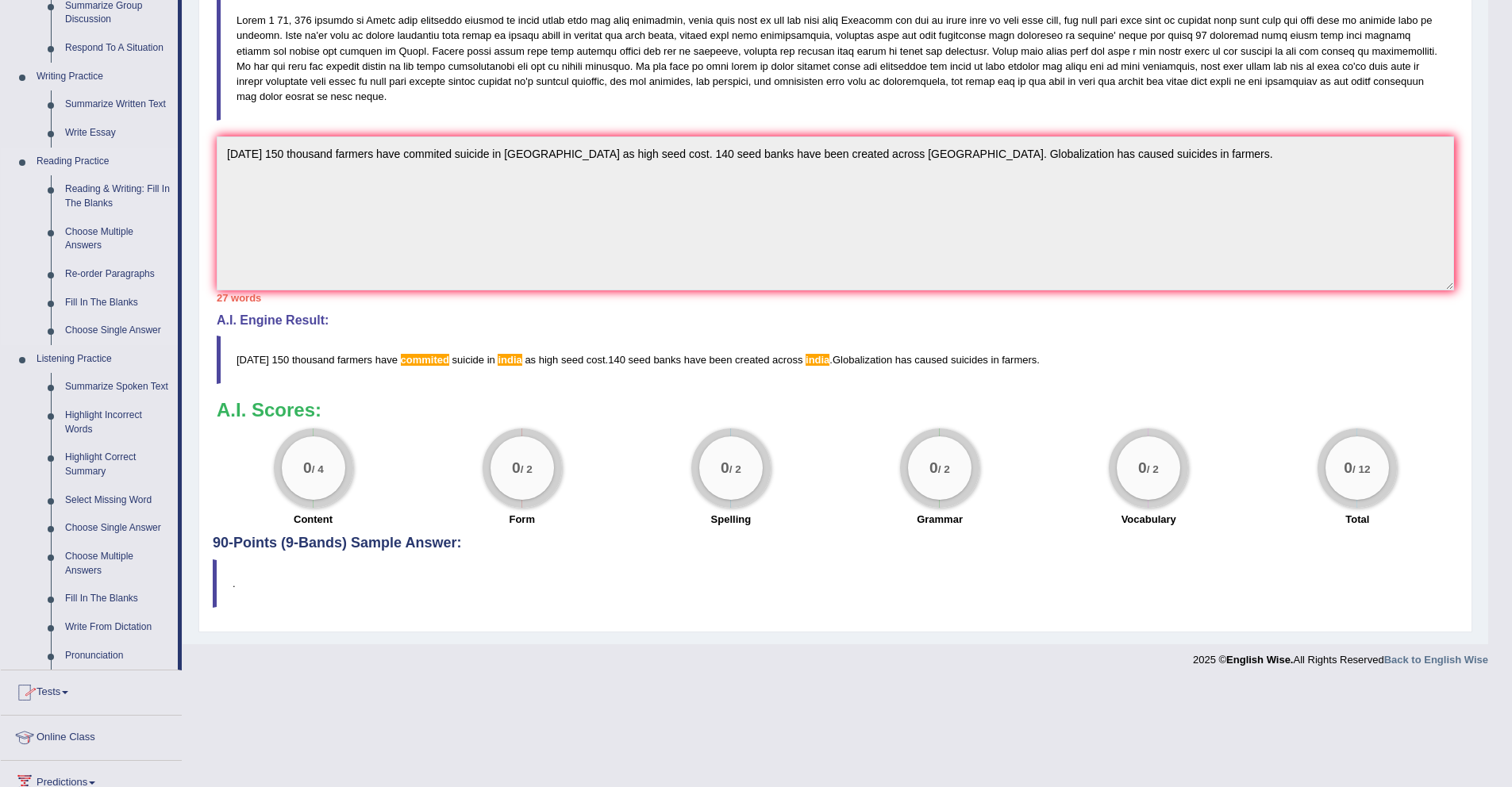
scroll to position [427, 0]
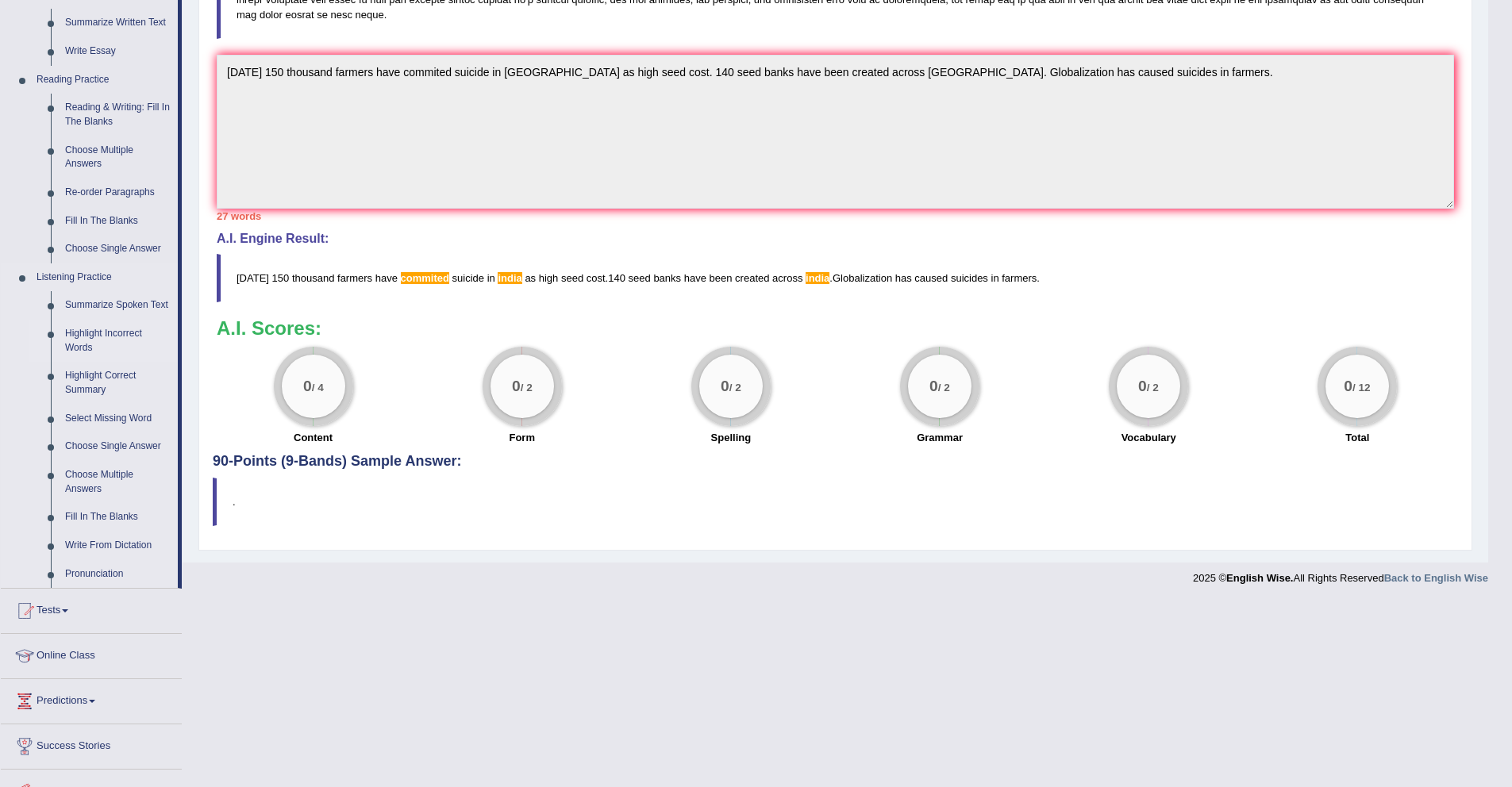
click at [103, 349] on link "Highlight Incorrect Words" at bounding box center [118, 341] width 120 height 42
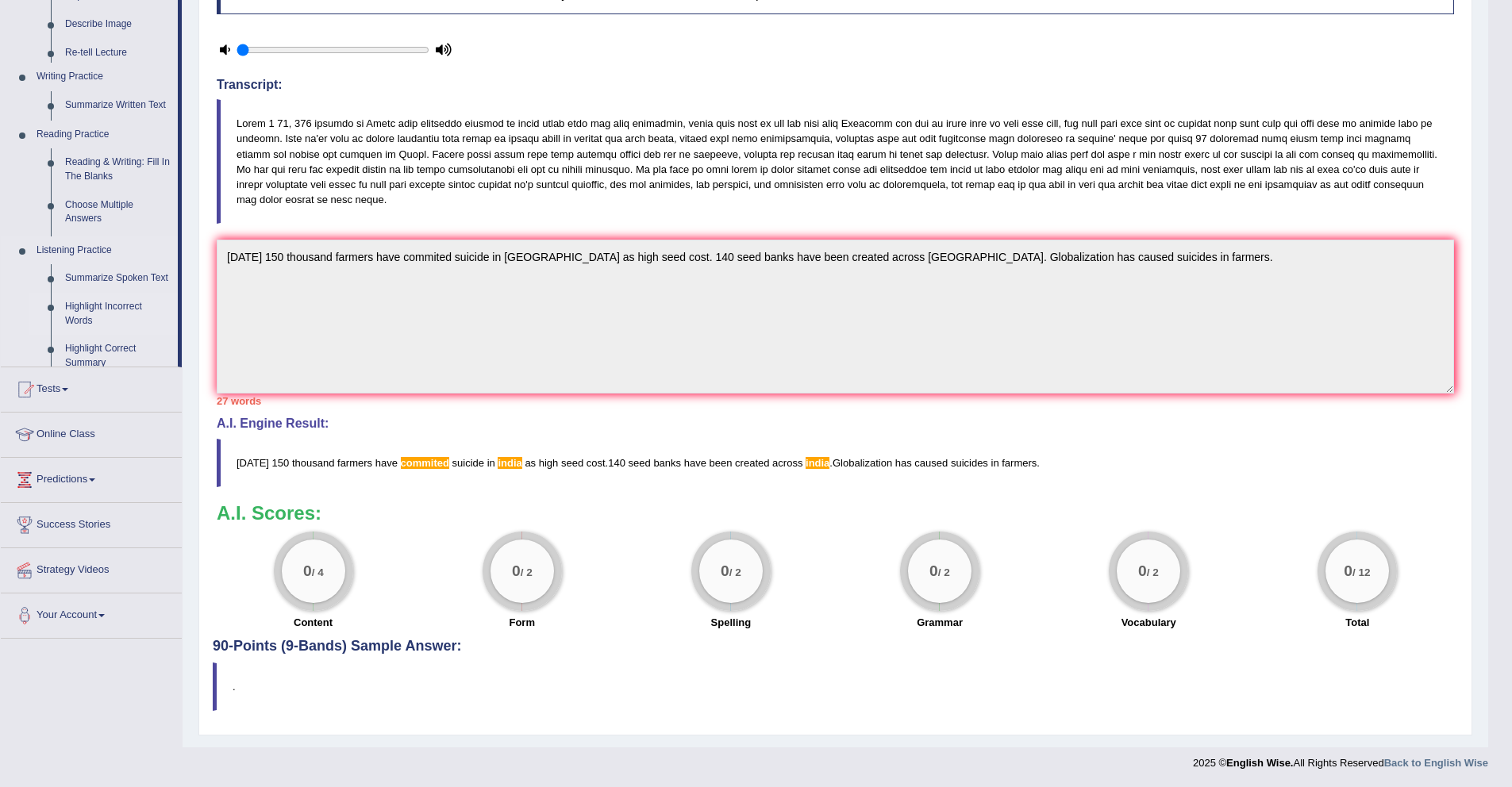
scroll to position [244, 0]
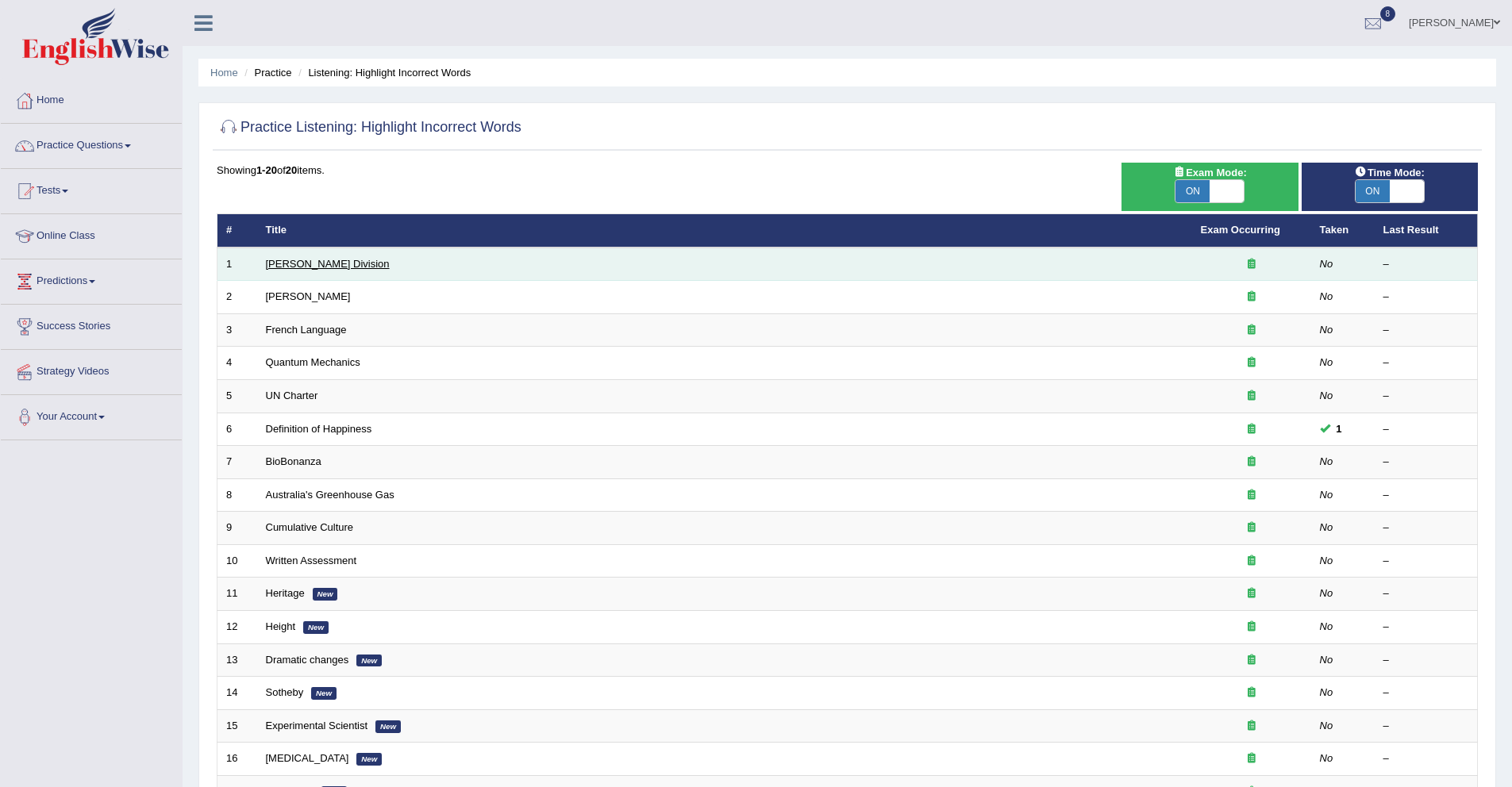
click at [307, 264] on link "[PERSON_NAME] Division" at bounding box center [328, 264] width 124 height 12
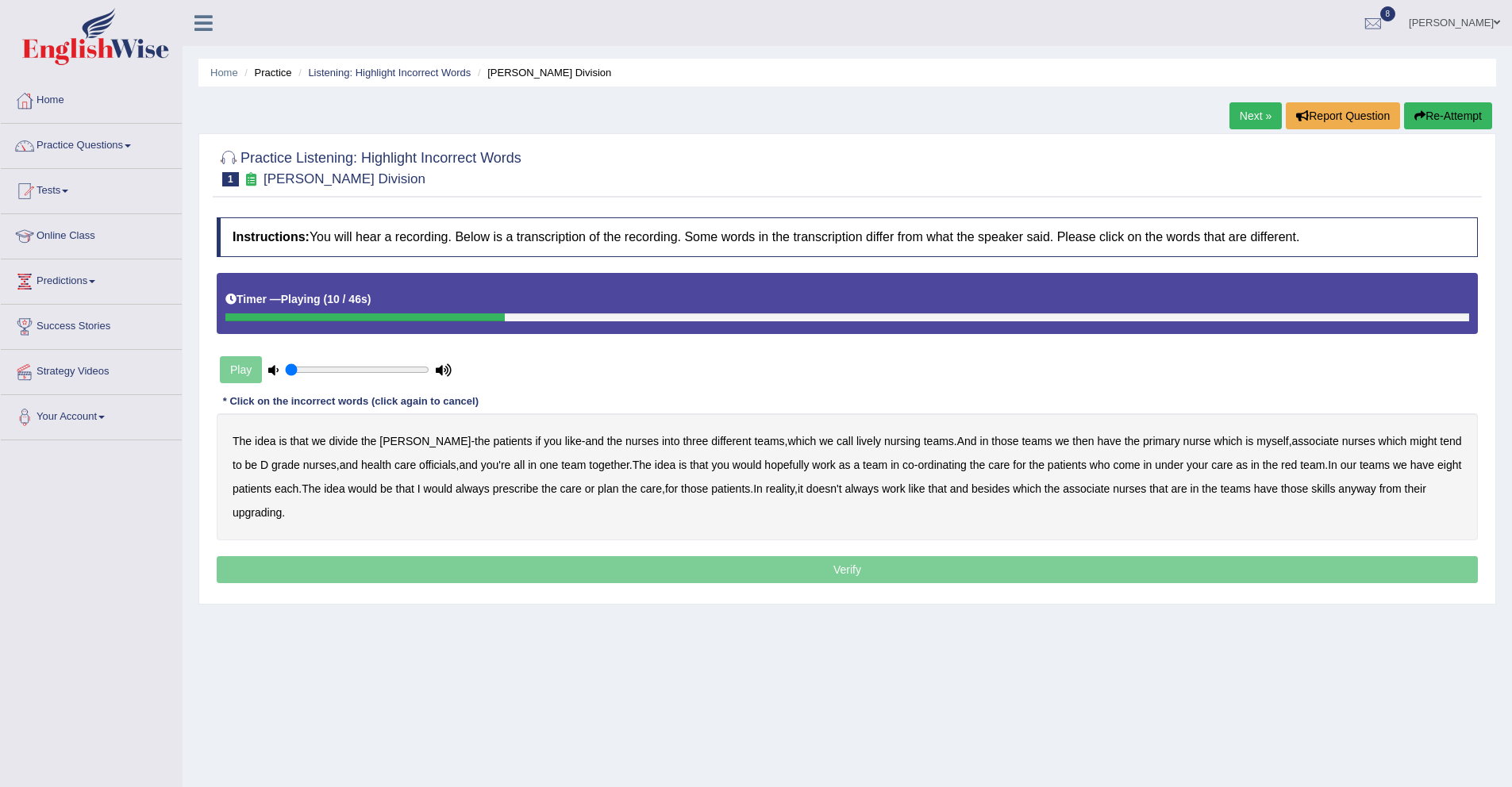
click at [857, 443] on b "lively" at bounding box center [869, 441] width 25 height 13
click at [1410, 439] on b "might" at bounding box center [1423, 441] width 27 height 13
click at [395, 465] on b "care" at bounding box center [405, 465] width 21 height 13
click at [422, 466] on b "officials" at bounding box center [437, 465] width 36 height 13
click at [395, 466] on b "care" at bounding box center [405, 465] width 21 height 13
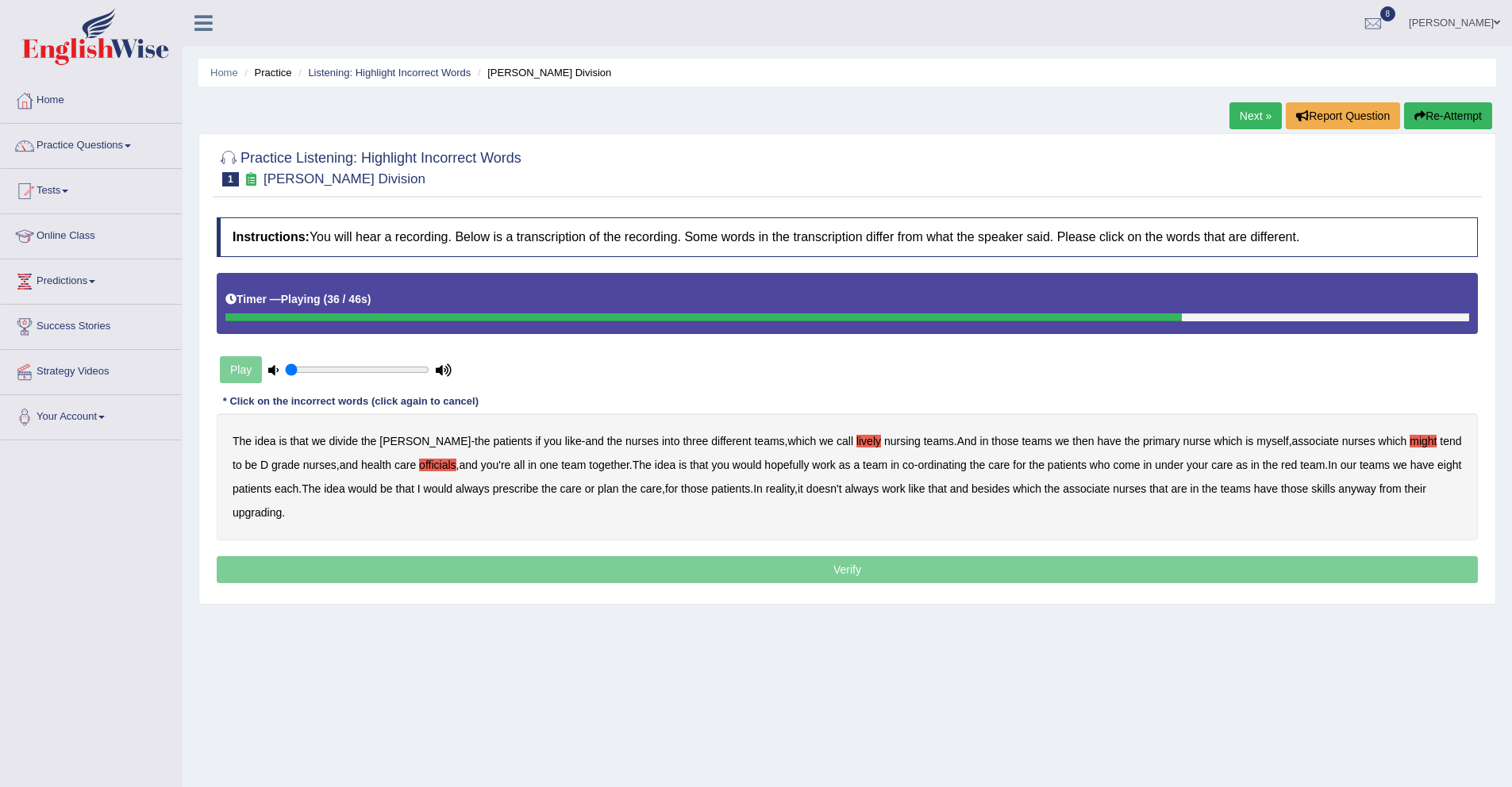
click at [489, 488] on b "always" at bounding box center [472, 488] width 34 height 13
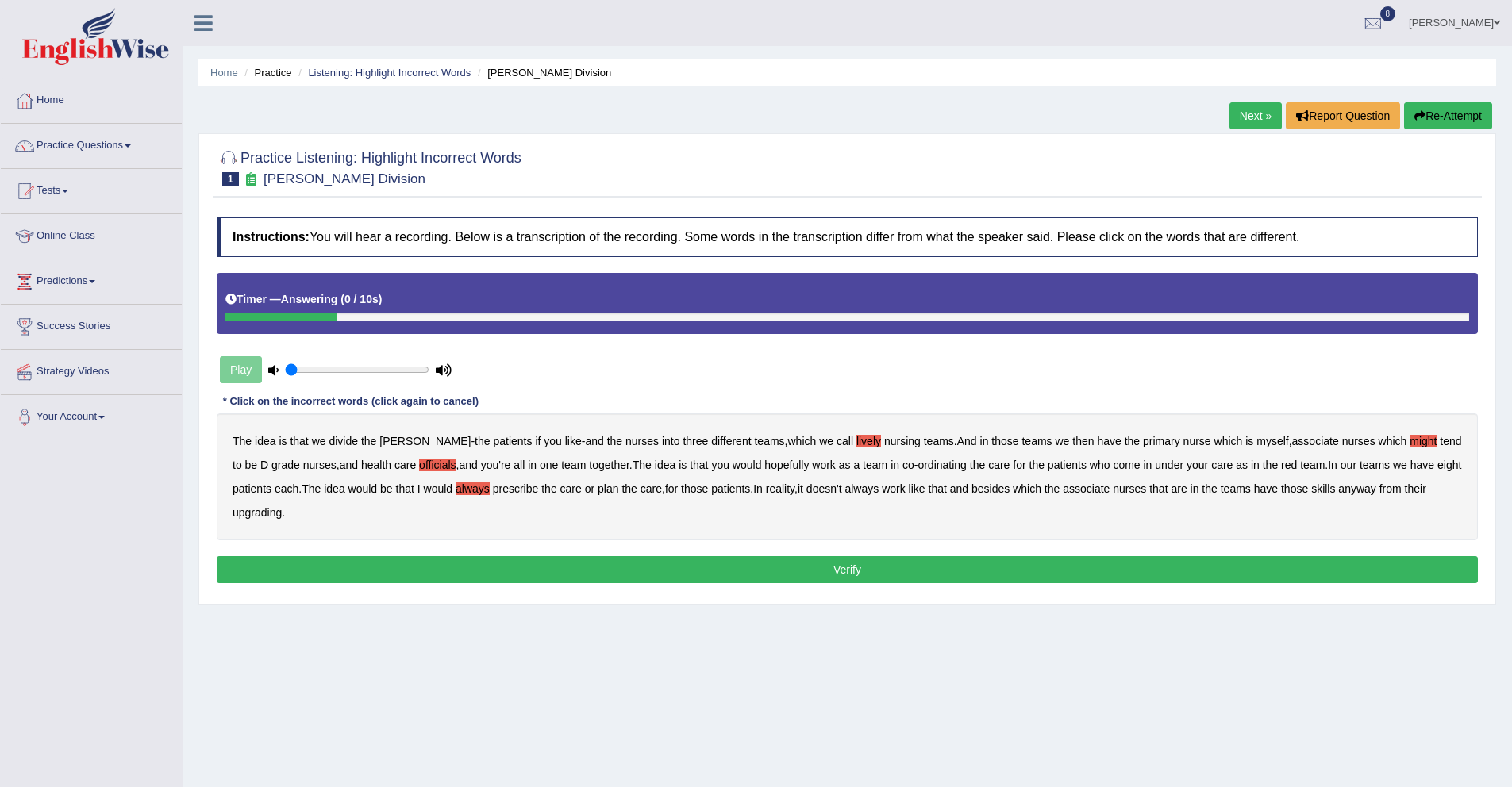
click at [265, 513] on b "upgrading" at bounding box center [257, 512] width 49 height 13
click at [364, 570] on button "Verify" at bounding box center [847, 570] width 1261 height 27
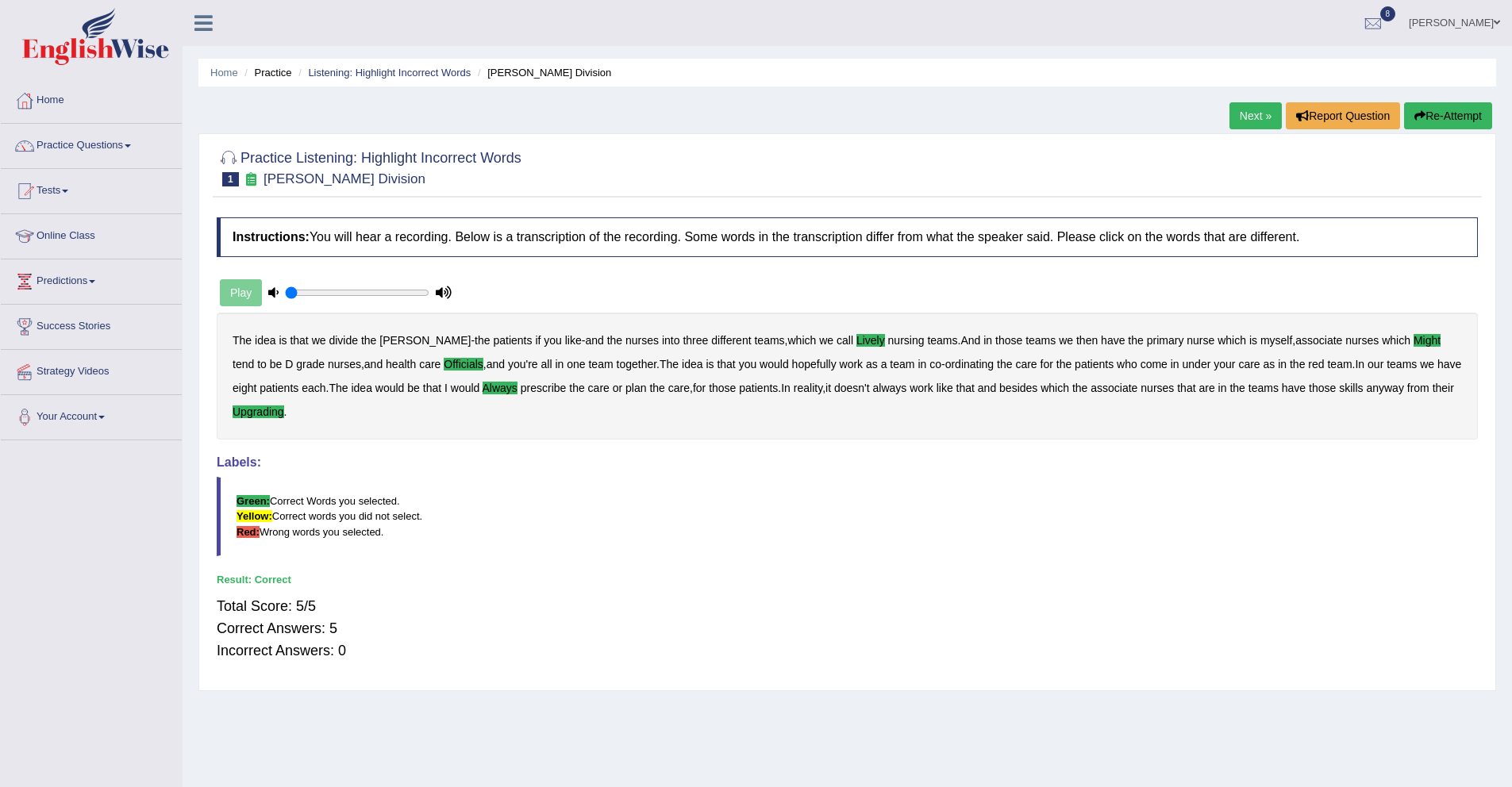
scroll to position [31, 0]
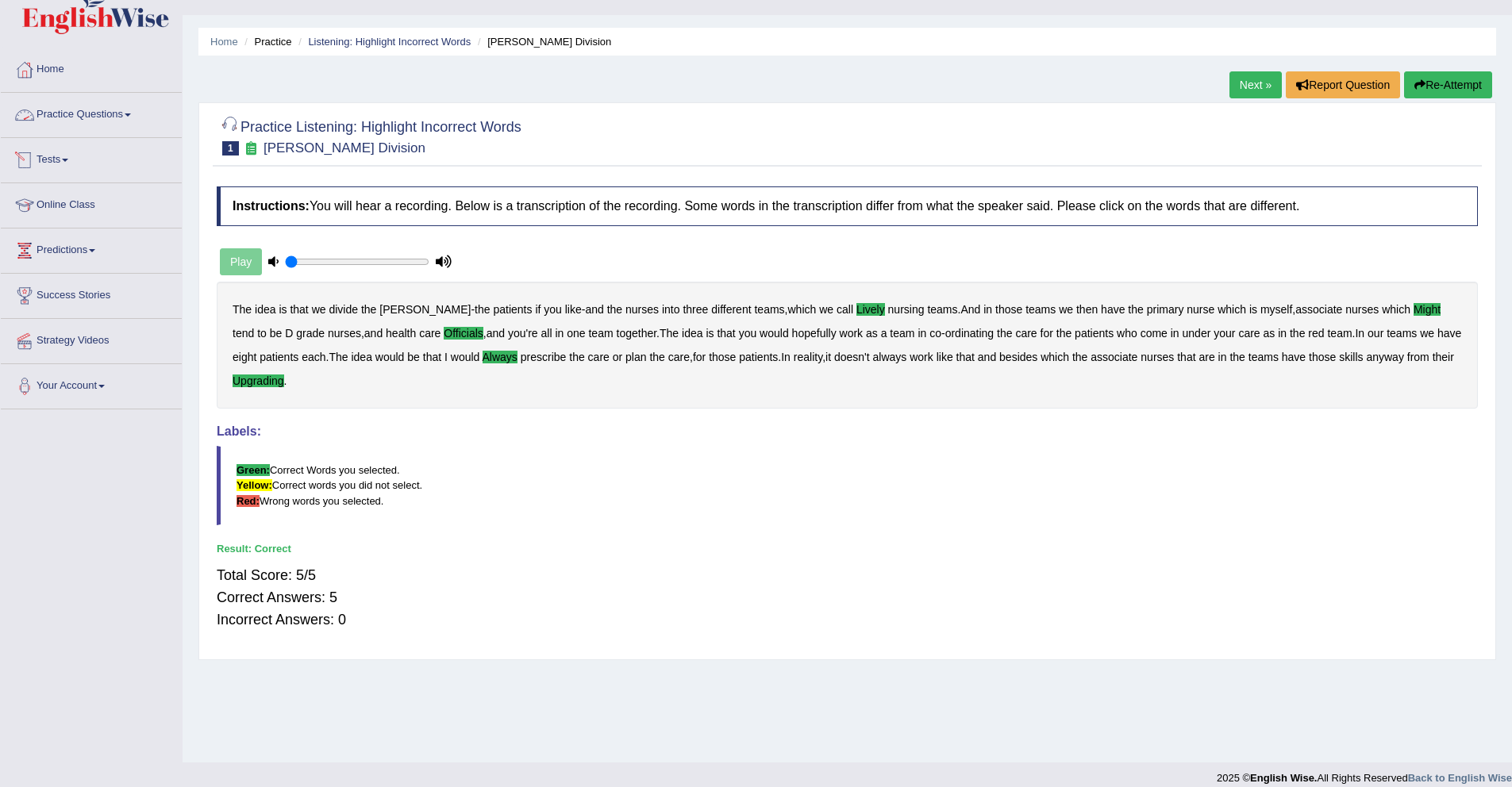
click at [59, 118] on link "Practice Questions" at bounding box center [91, 113] width 181 height 40
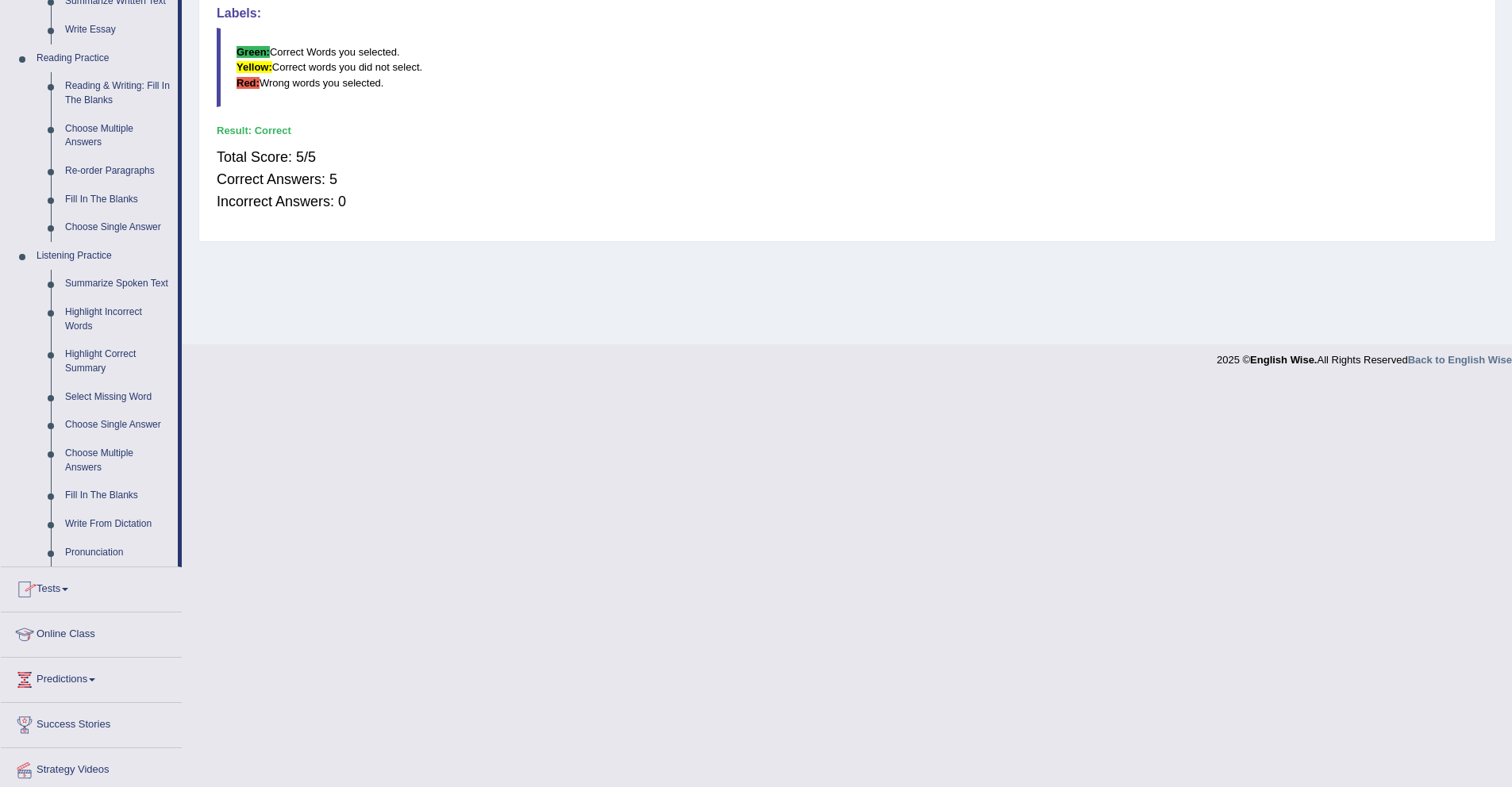
scroll to position [515, 0]
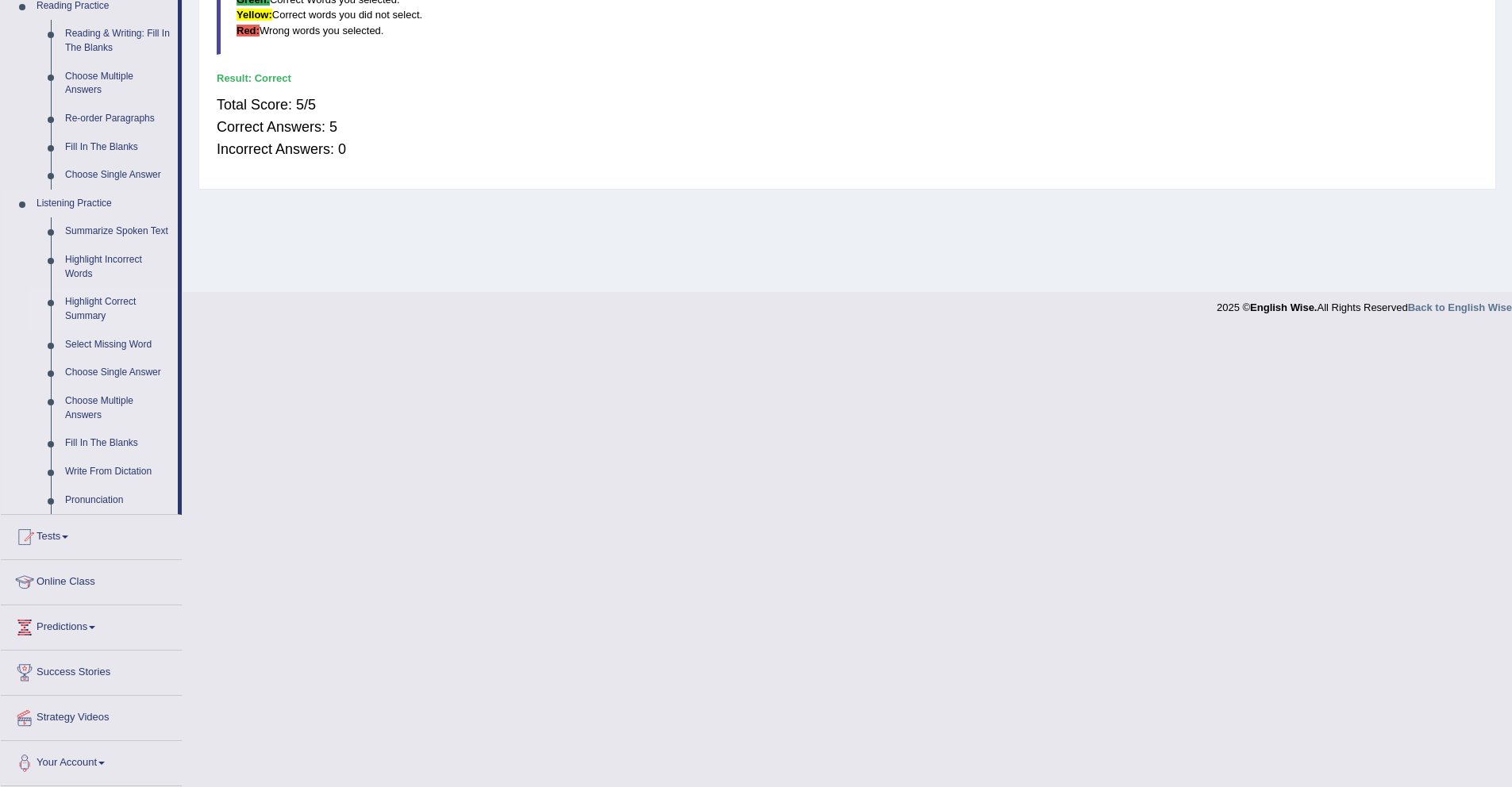
click at [105, 306] on link "Highlight Correct Summary" at bounding box center [118, 309] width 120 height 42
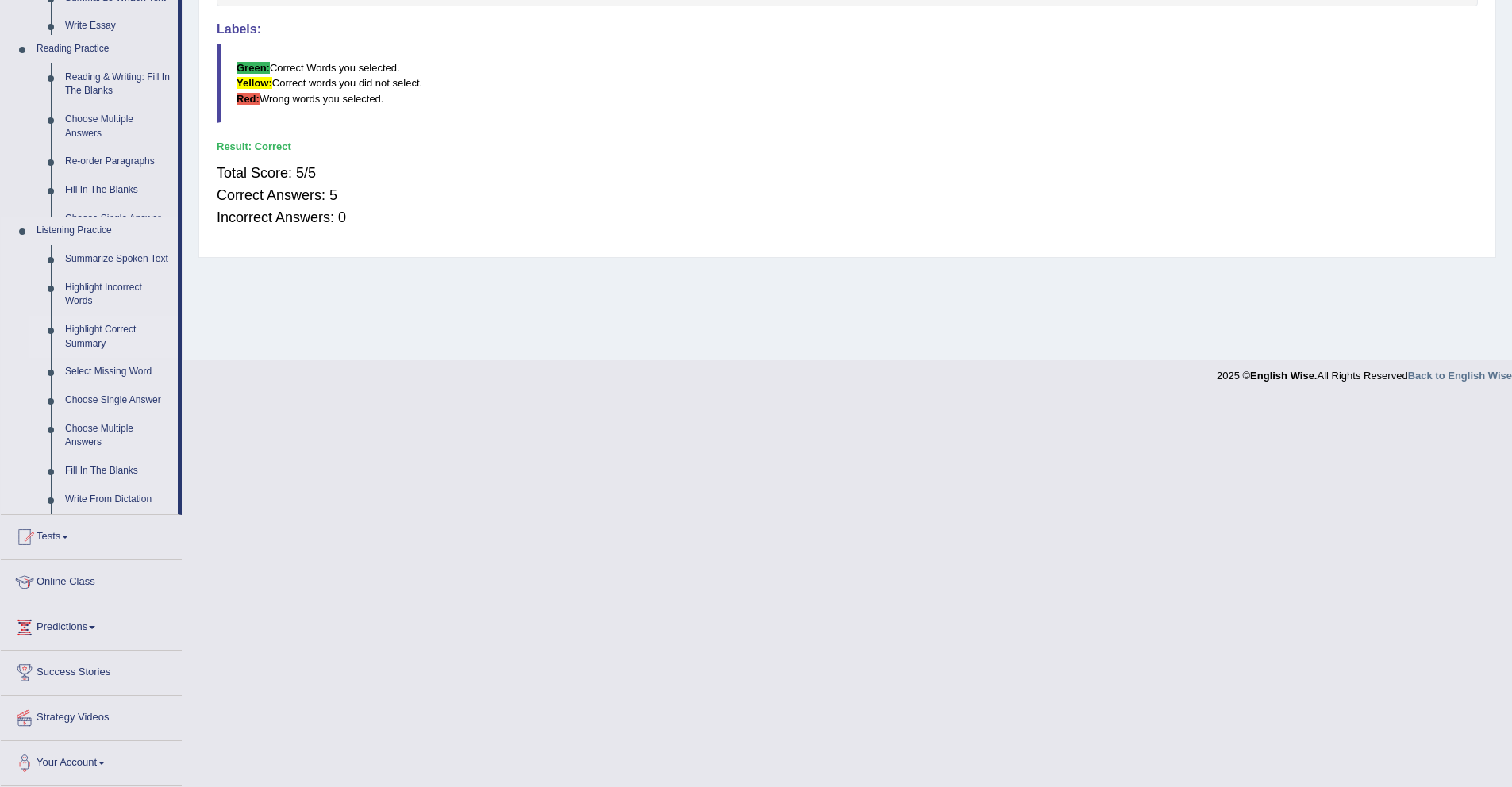
scroll to position [360, 0]
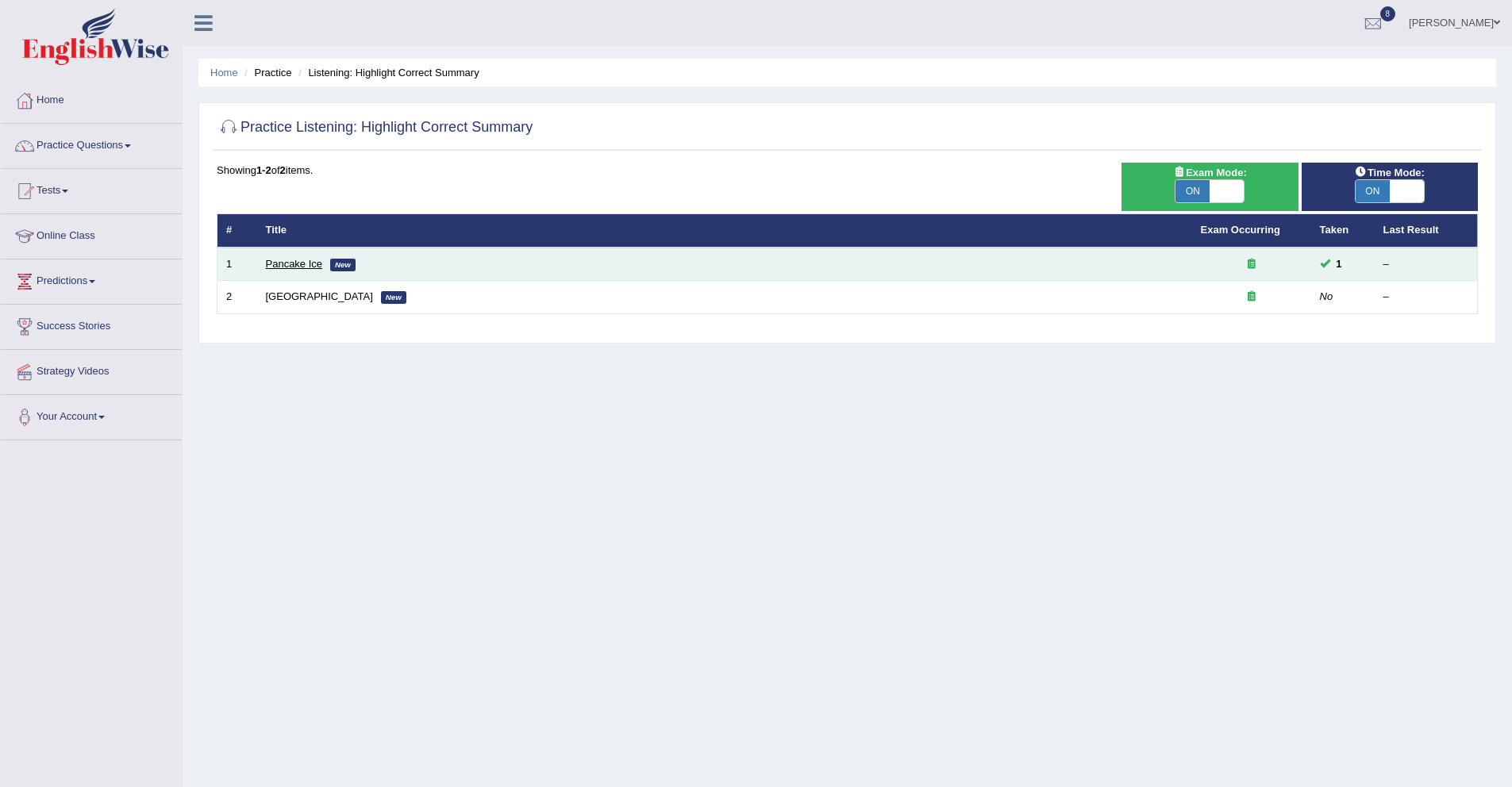
click at [298, 269] on link "Pancake Ice" at bounding box center [295, 264] width 58 height 12
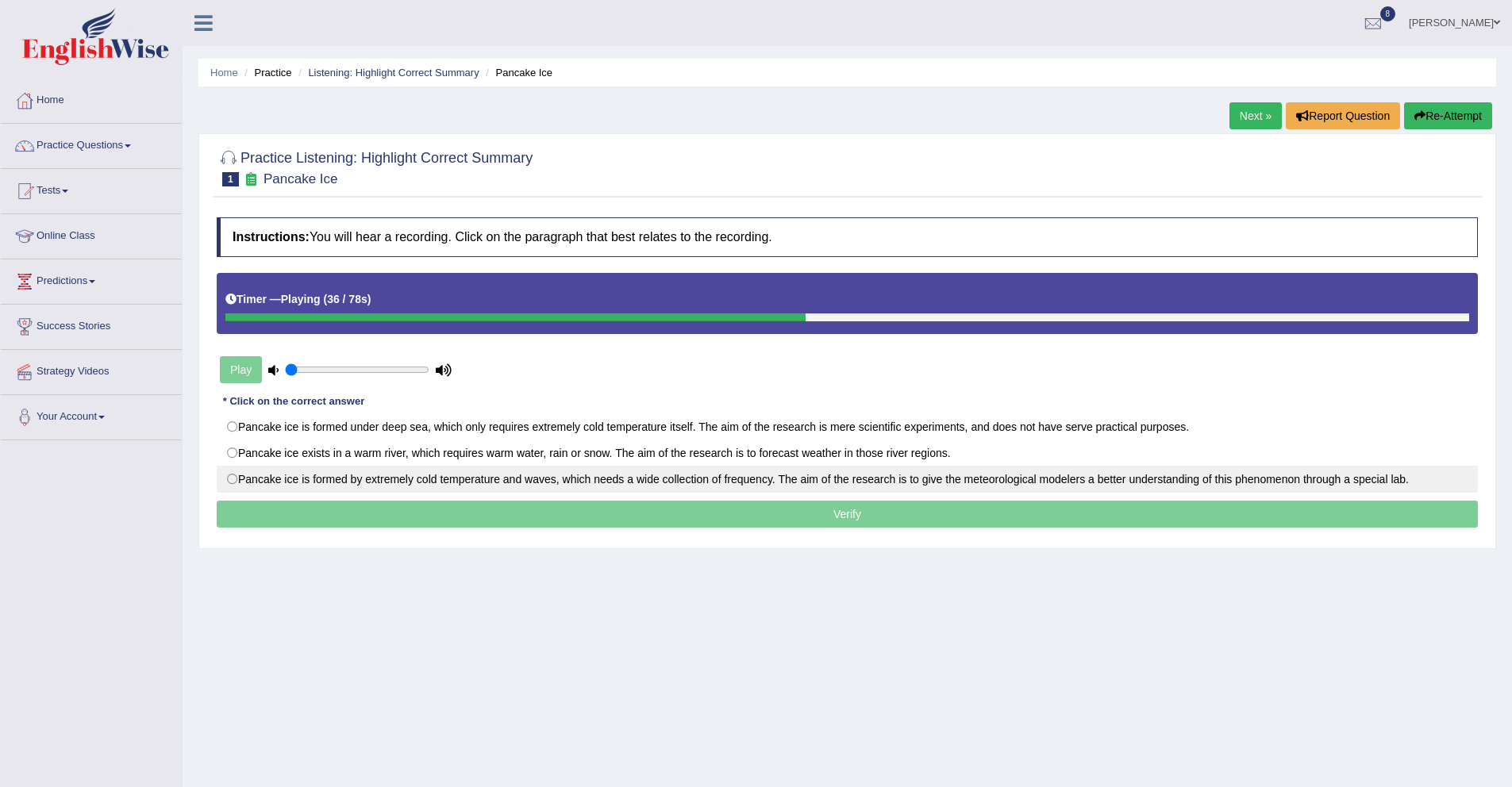
click at [224, 475] on label "Pancake ice is formed by extremely cold temperature and waves, which needs a wi…" at bounding box center [847, 479] width 1261 height 27
radio input "true"
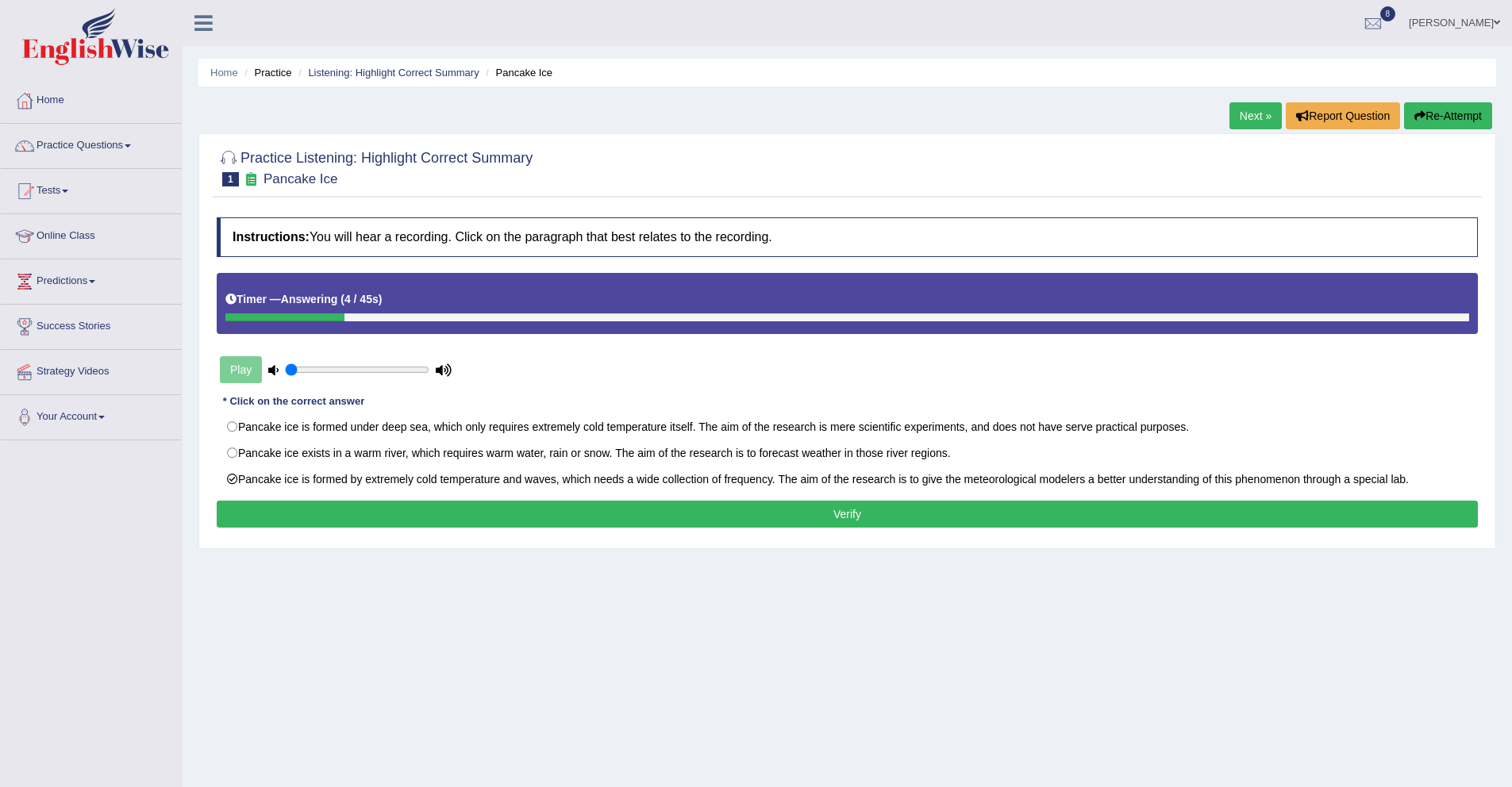
click at [1035, 516] on button "Verify" at bounding box center [847, 515] width 1261 height 27
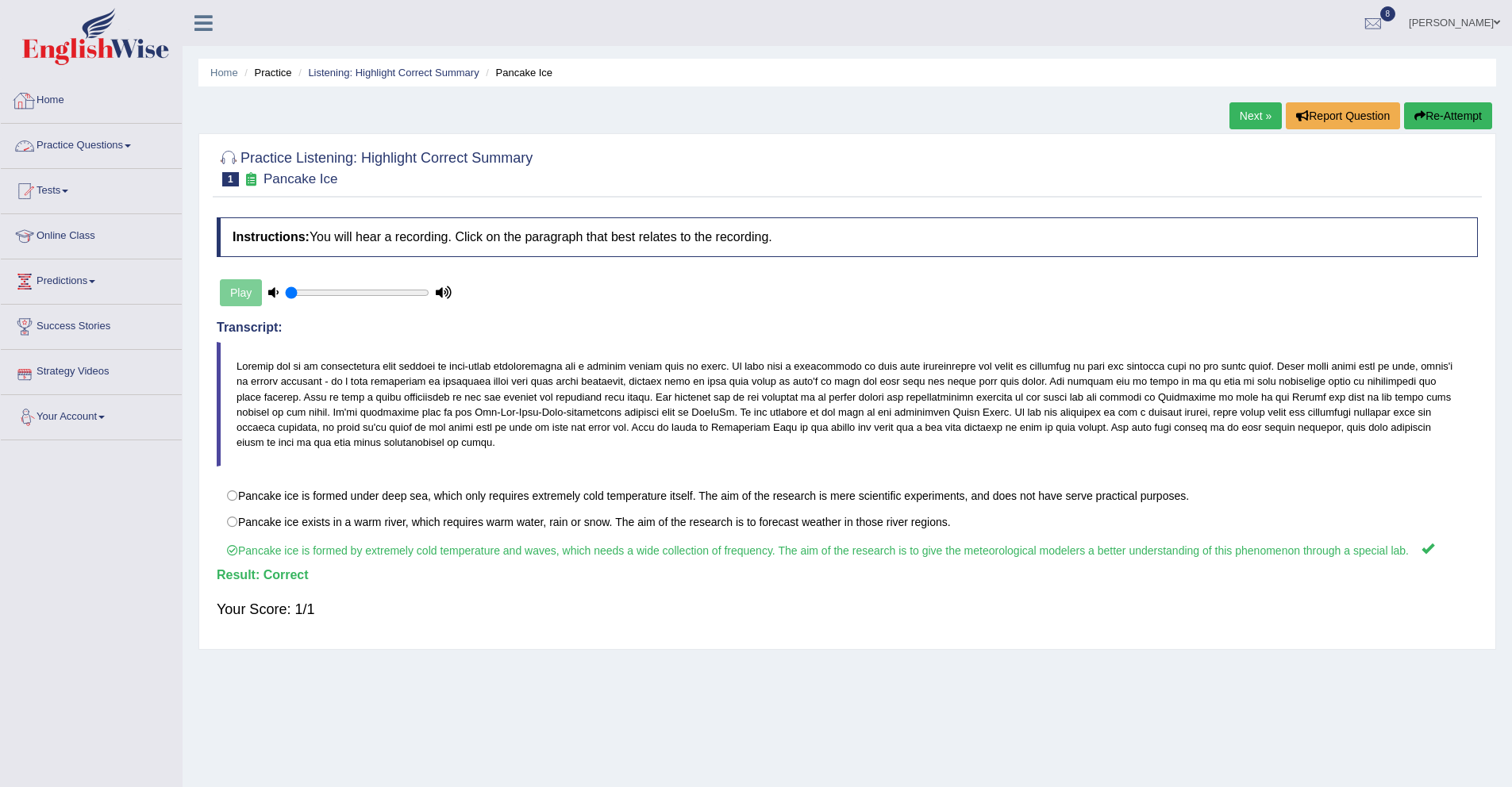
click at [92, 139] on link "Practice Questions" at bounding box center [91, 143] width 181 height 40
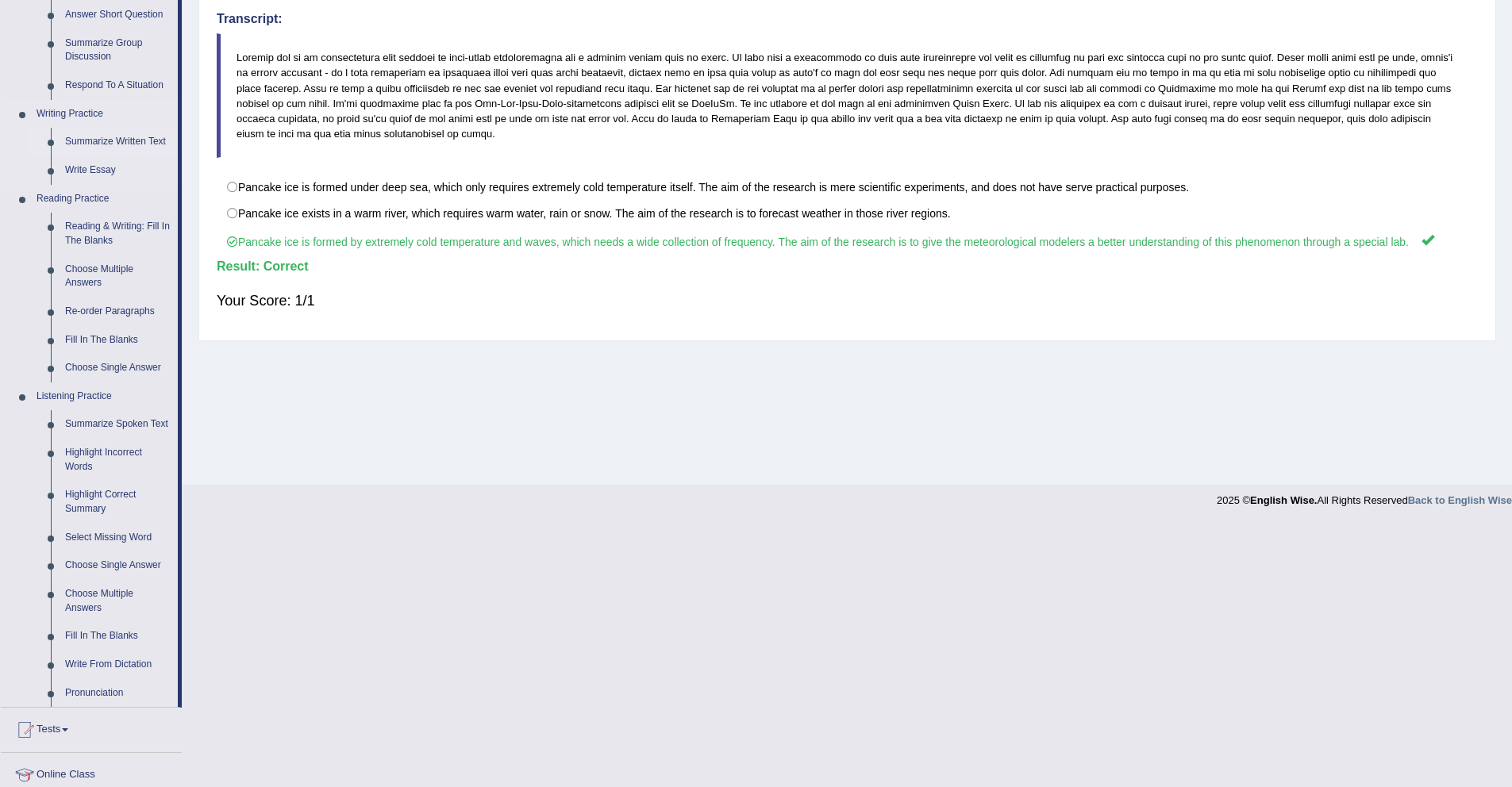
scroll to position [319, 0]
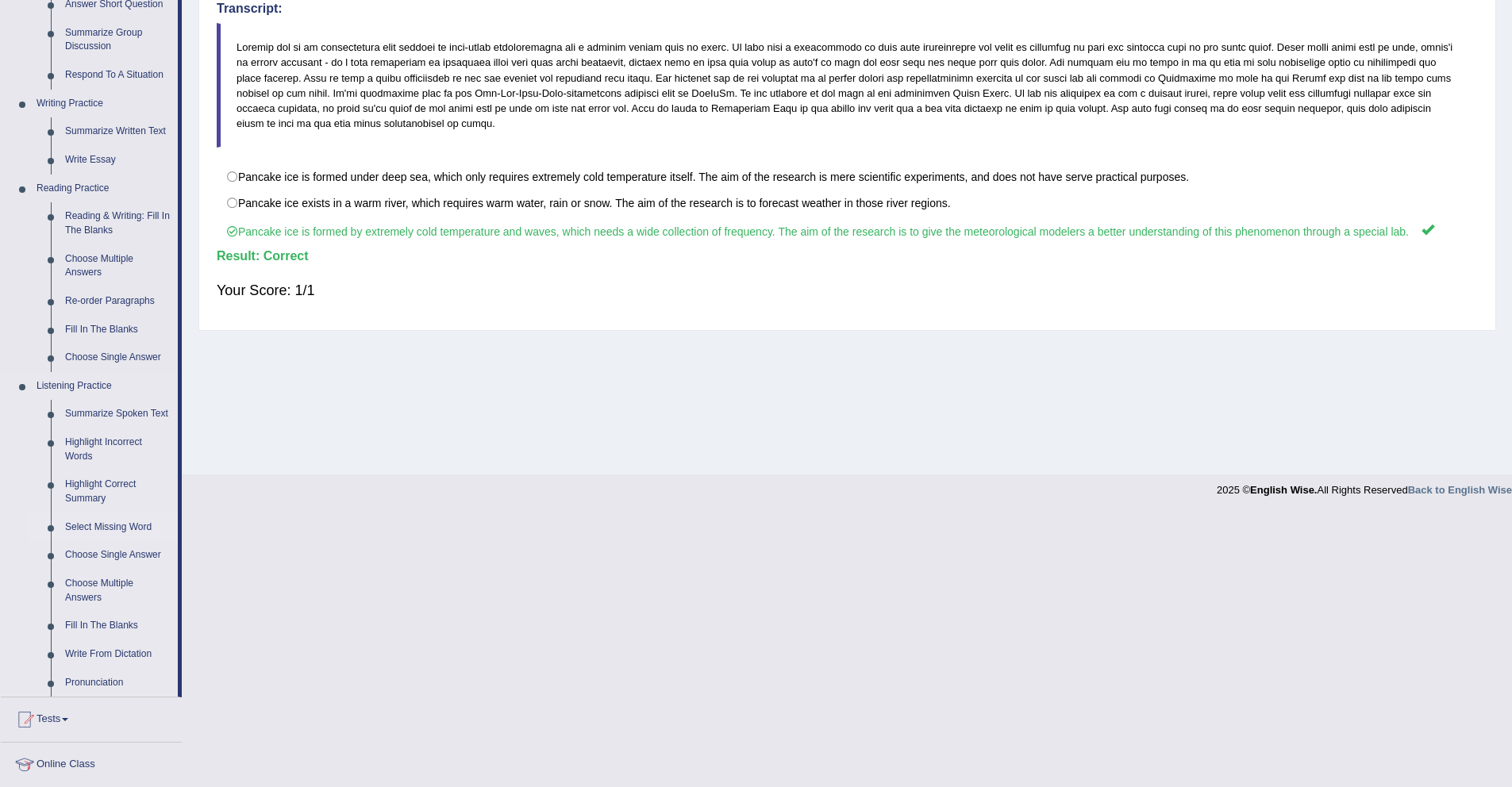
click at [100, 540] on link "Select Missing Word" at bounding box center [118, 528] width 120 height 29
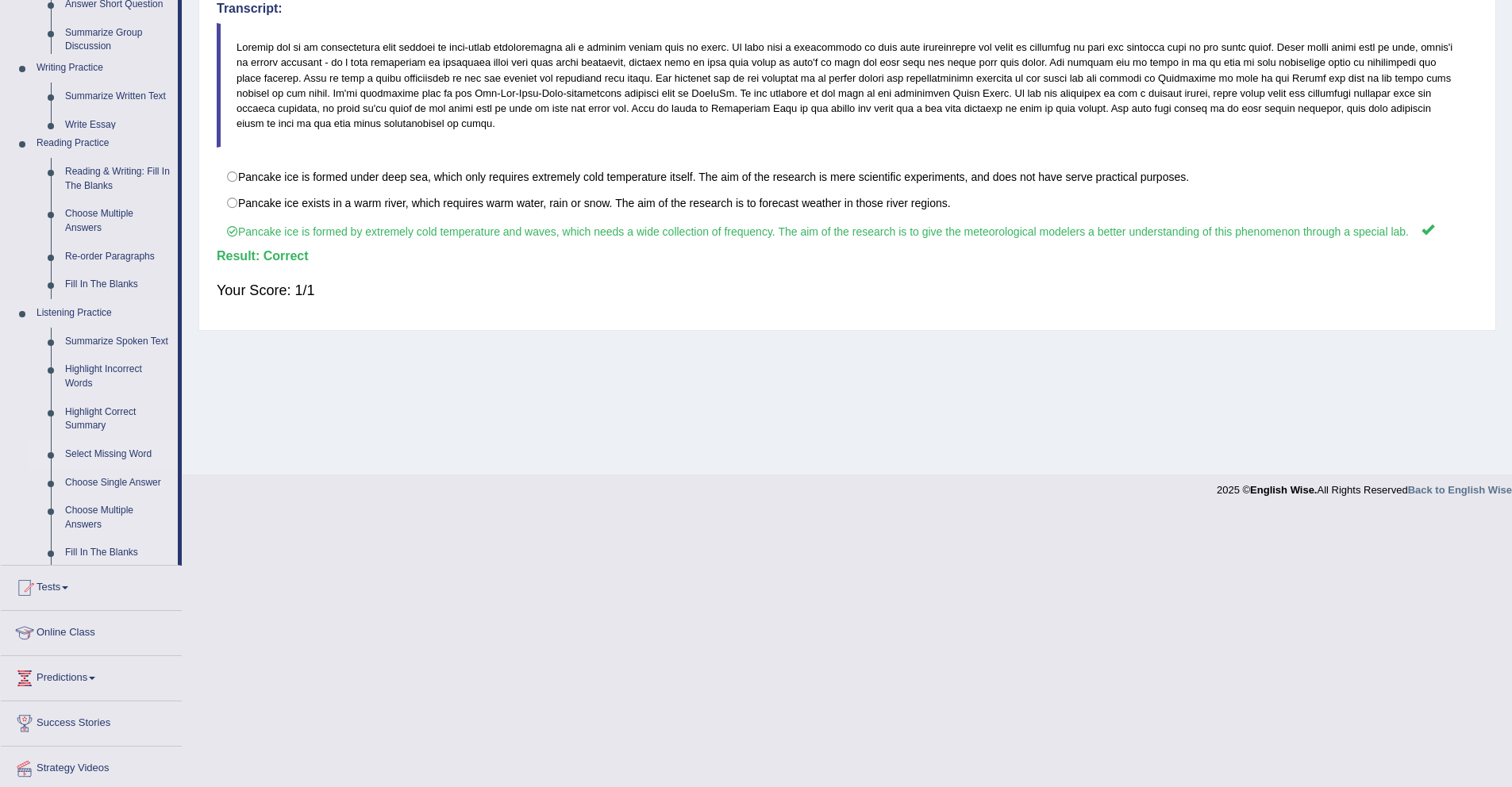
scroll to position [228, 0]
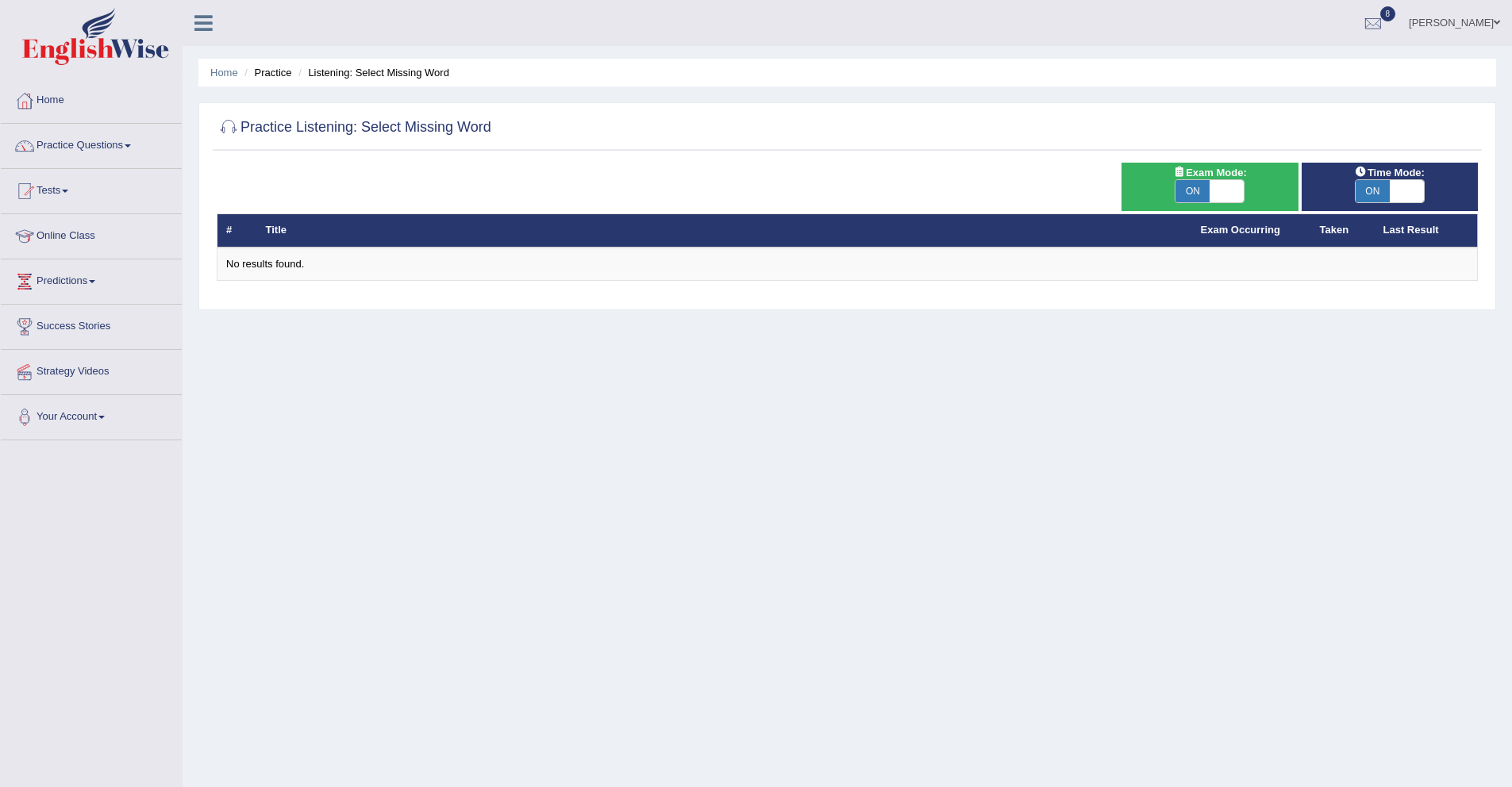
click at [1245, 184] on div "ON OFF" at bounding box center [1209, 191] width 160 height 24
click at [1233, 193] on span at bounding box center [1227, 191] width 34 height 22
checkbox input "false"
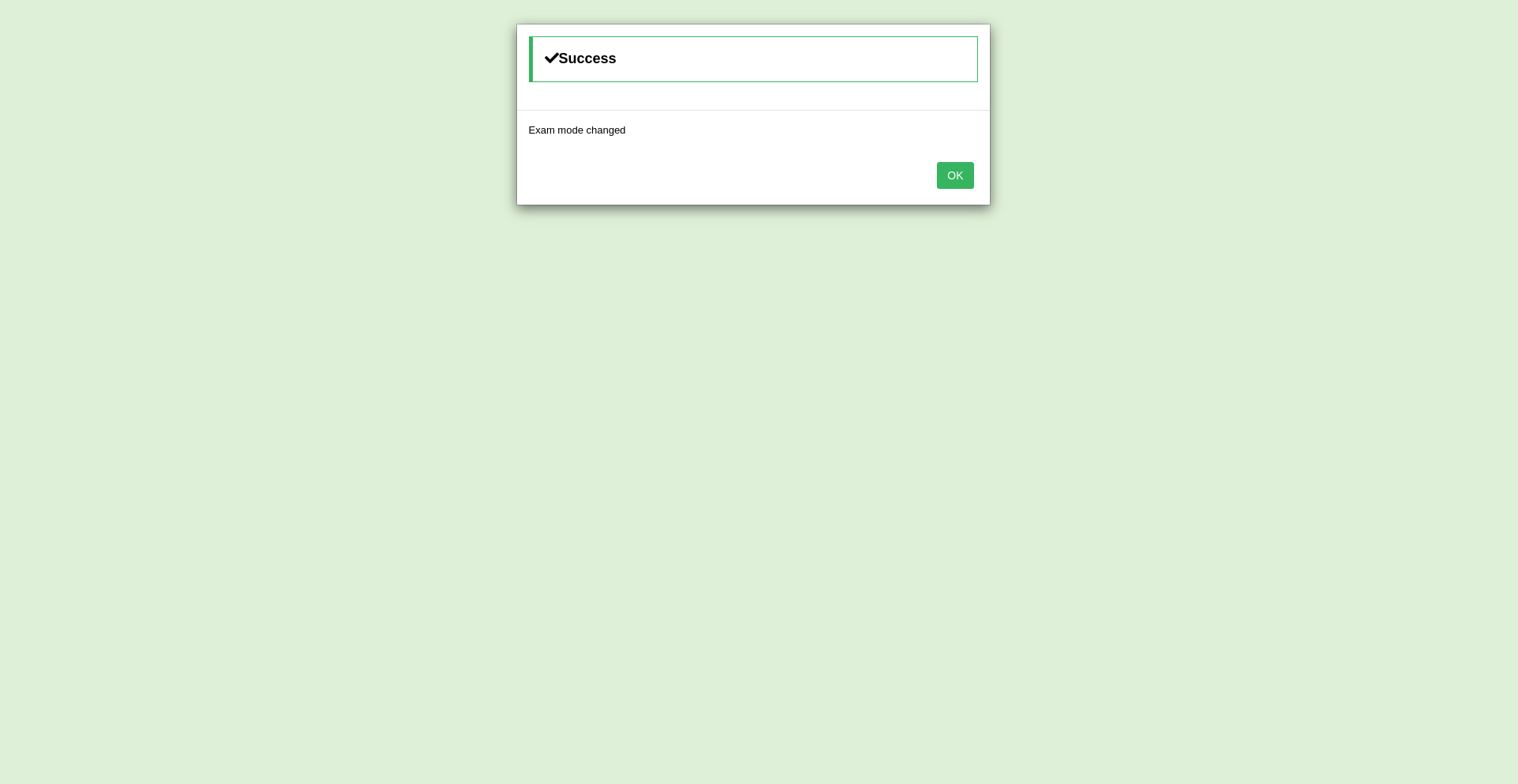
click at [954, 171] on button "OK" at bounding box center [955, 175] width 36 height 27
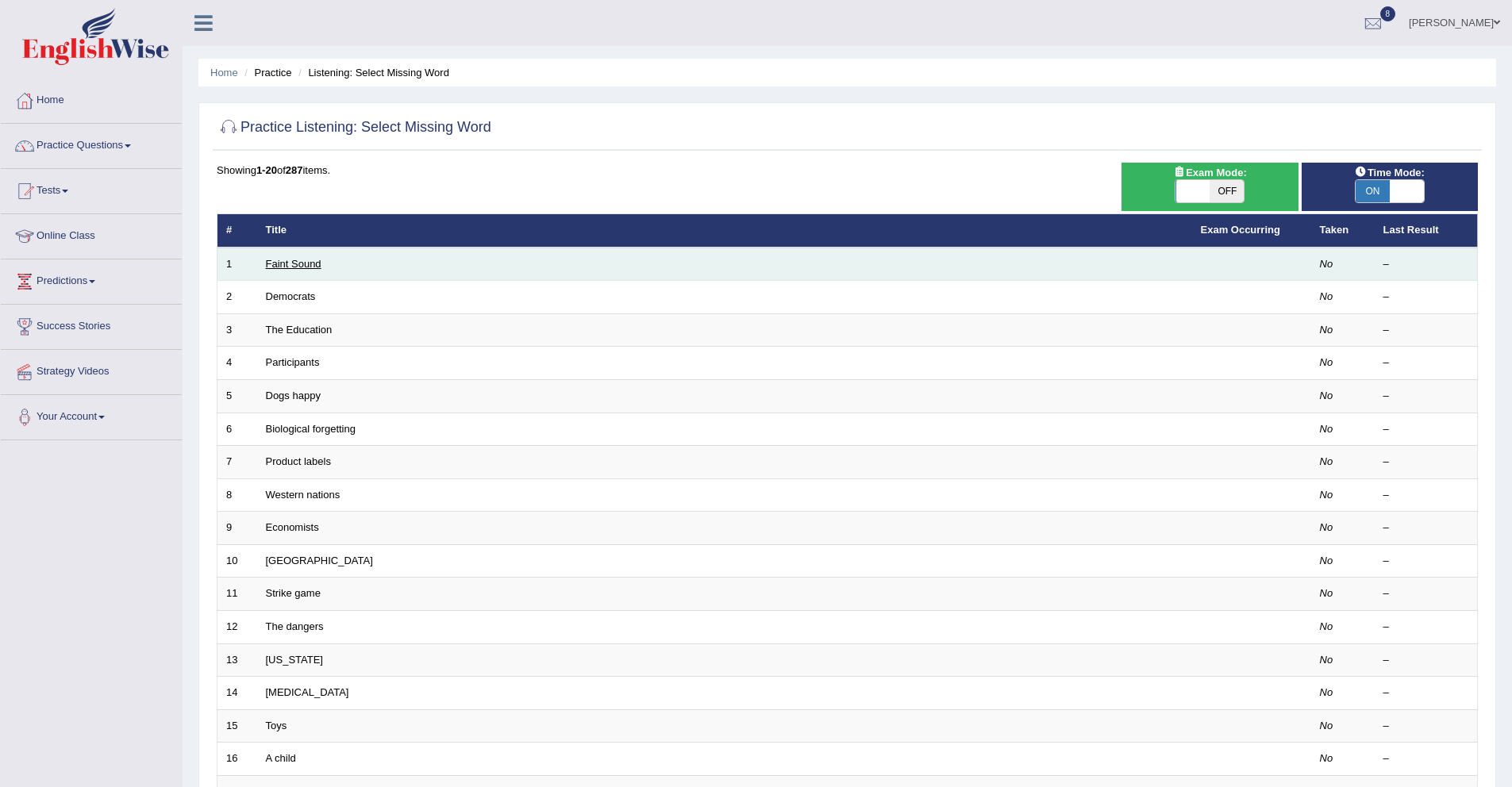
click at [312, 262] on link "Faint Sound" at bounding box center [294, 264] width 56 height 12
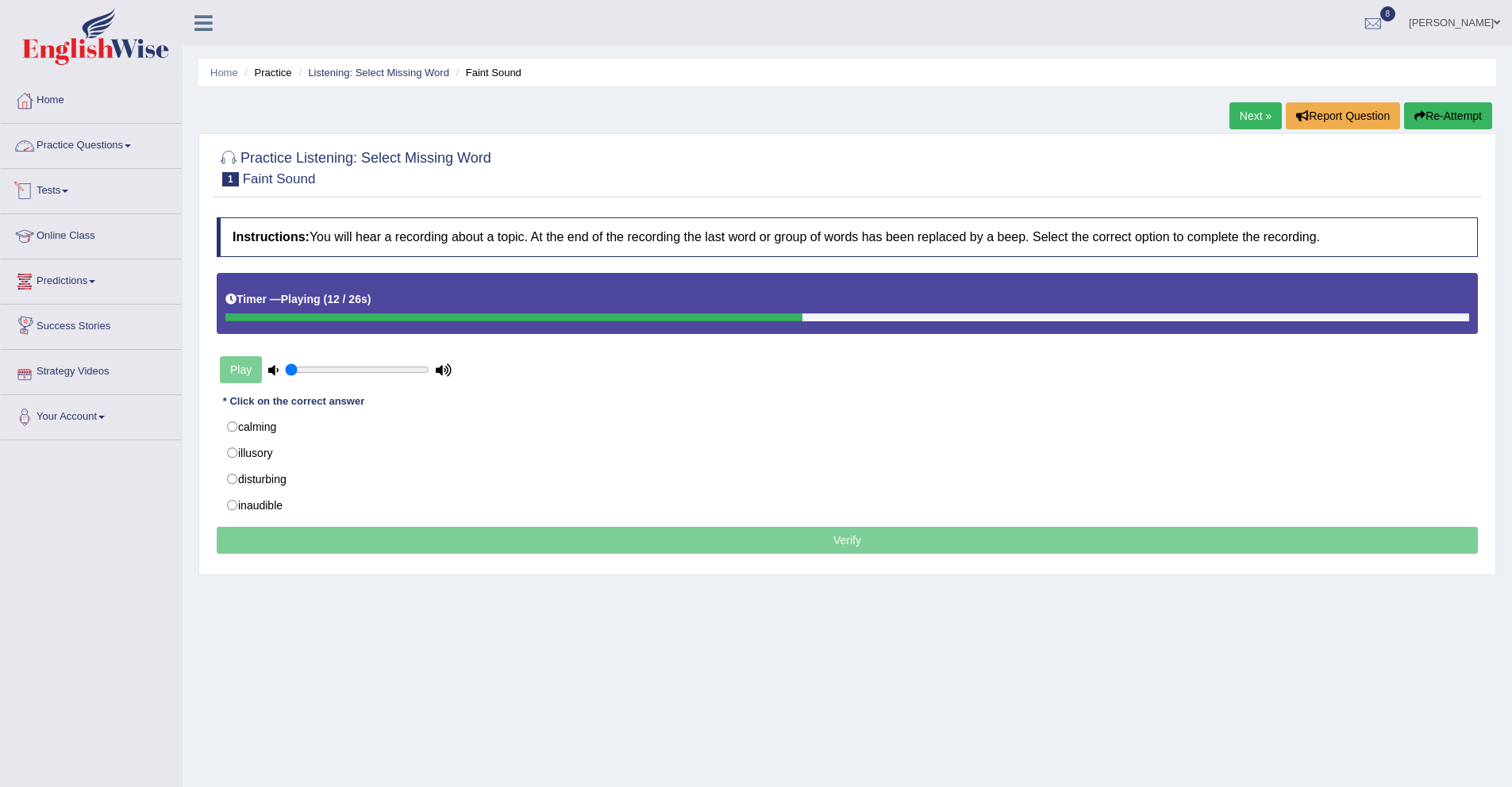
click at [114, 140] on link "Practice Questions" at bounding box center [91, 143] width 181 height 40
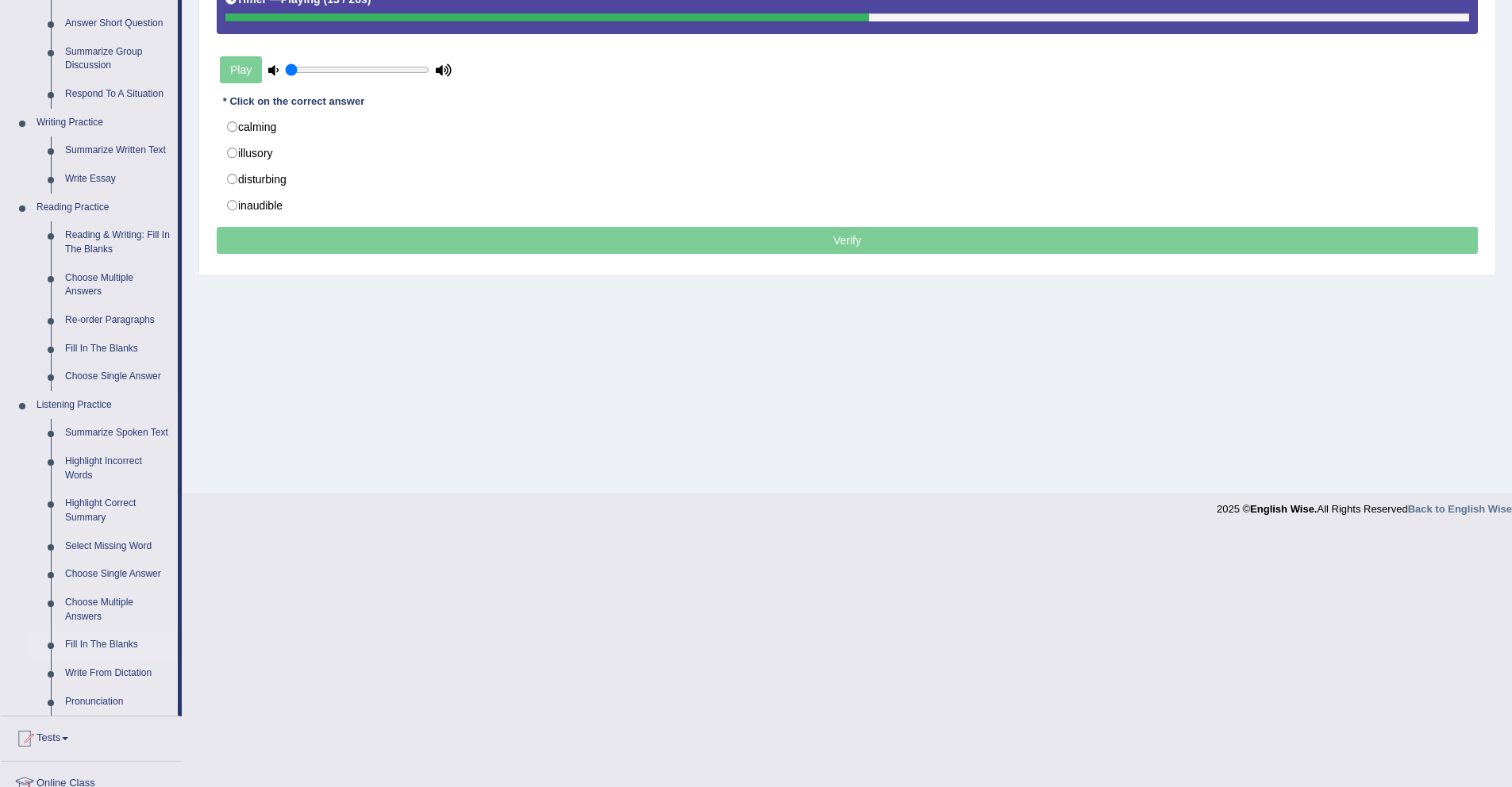
scroll to position [515, 0]
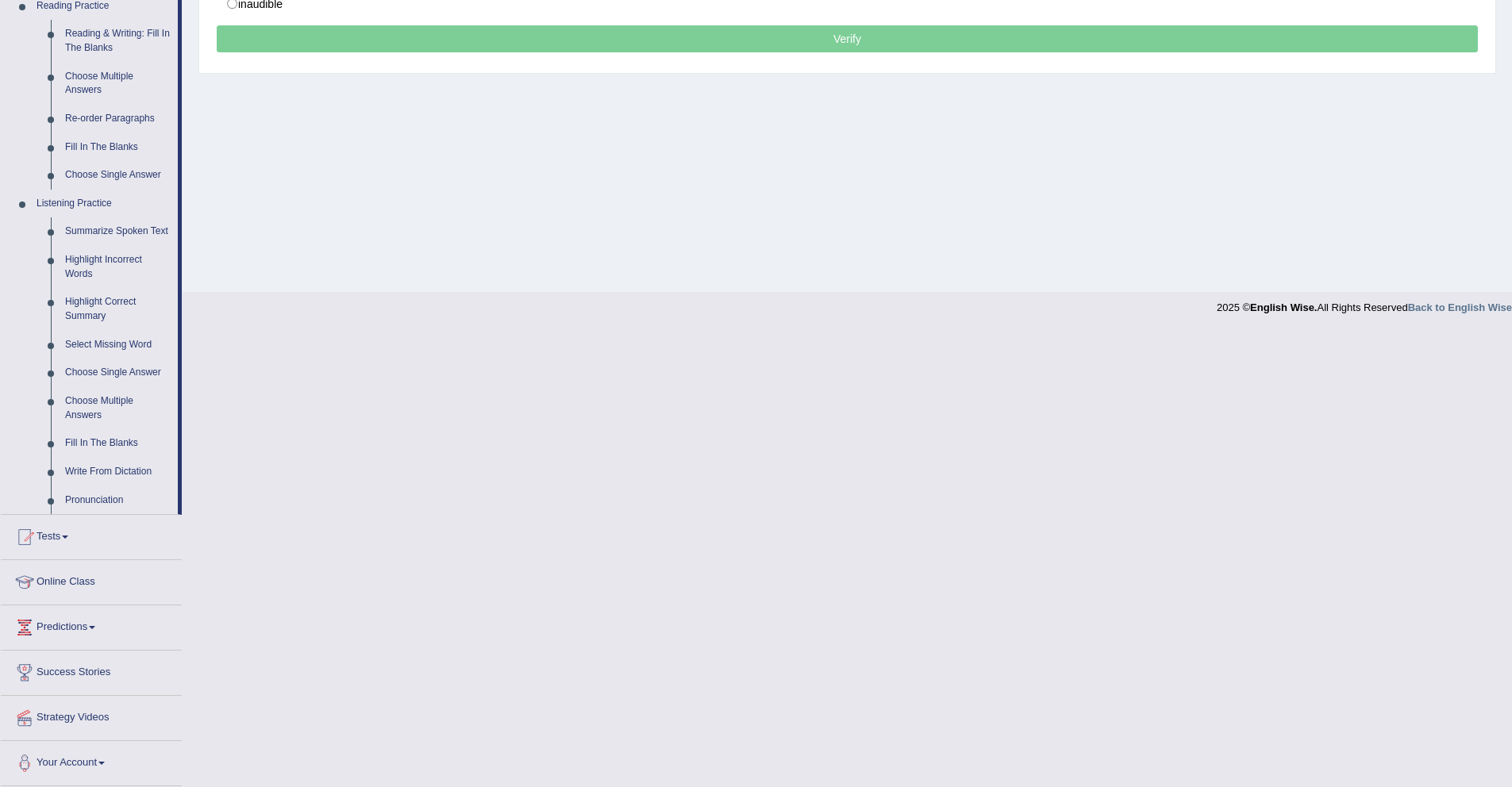
click at [60, 535] on link "Tests" at bounding box center [91, 534] width 181 height 40
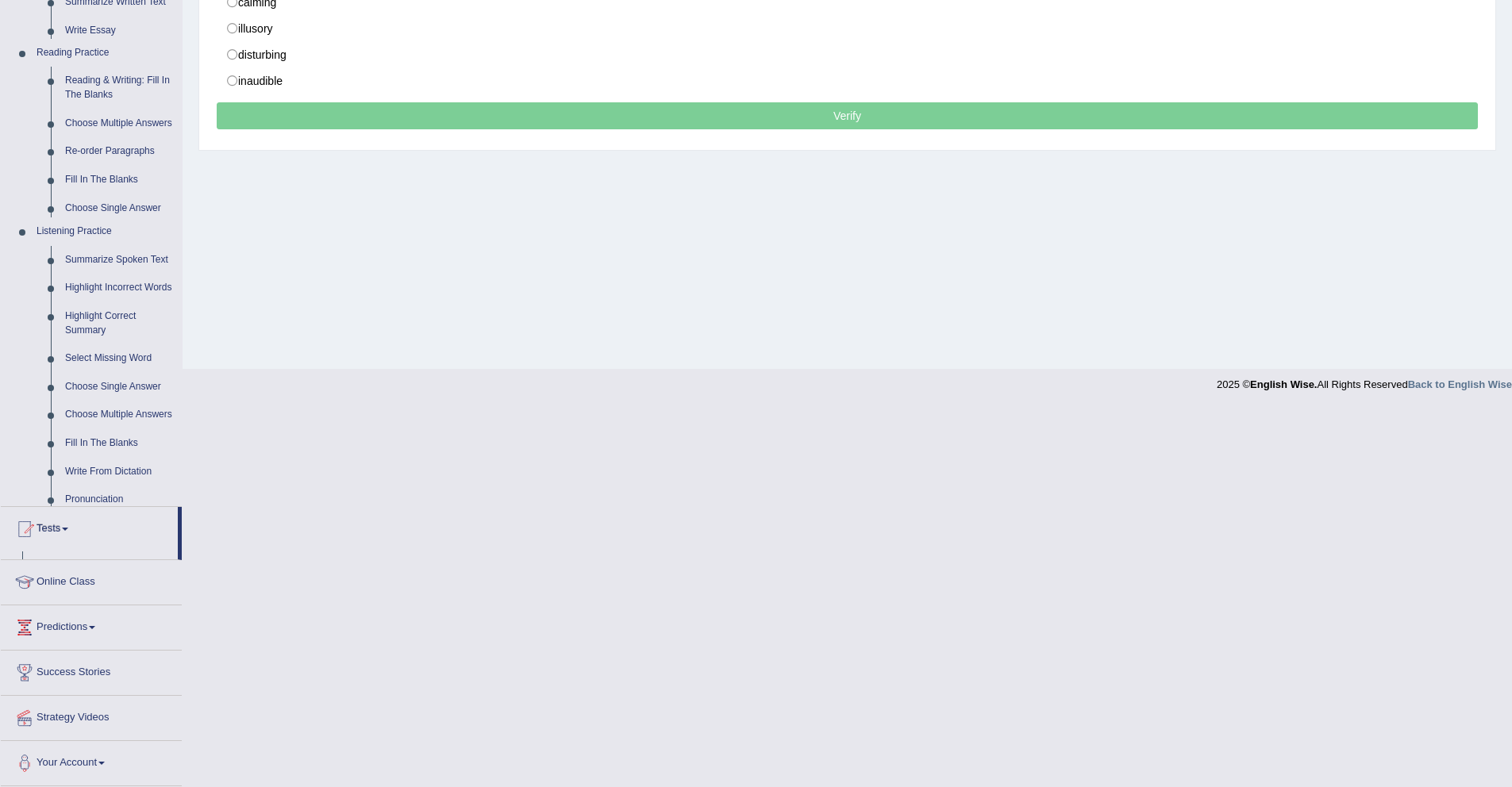
scroll to position [46, 0]
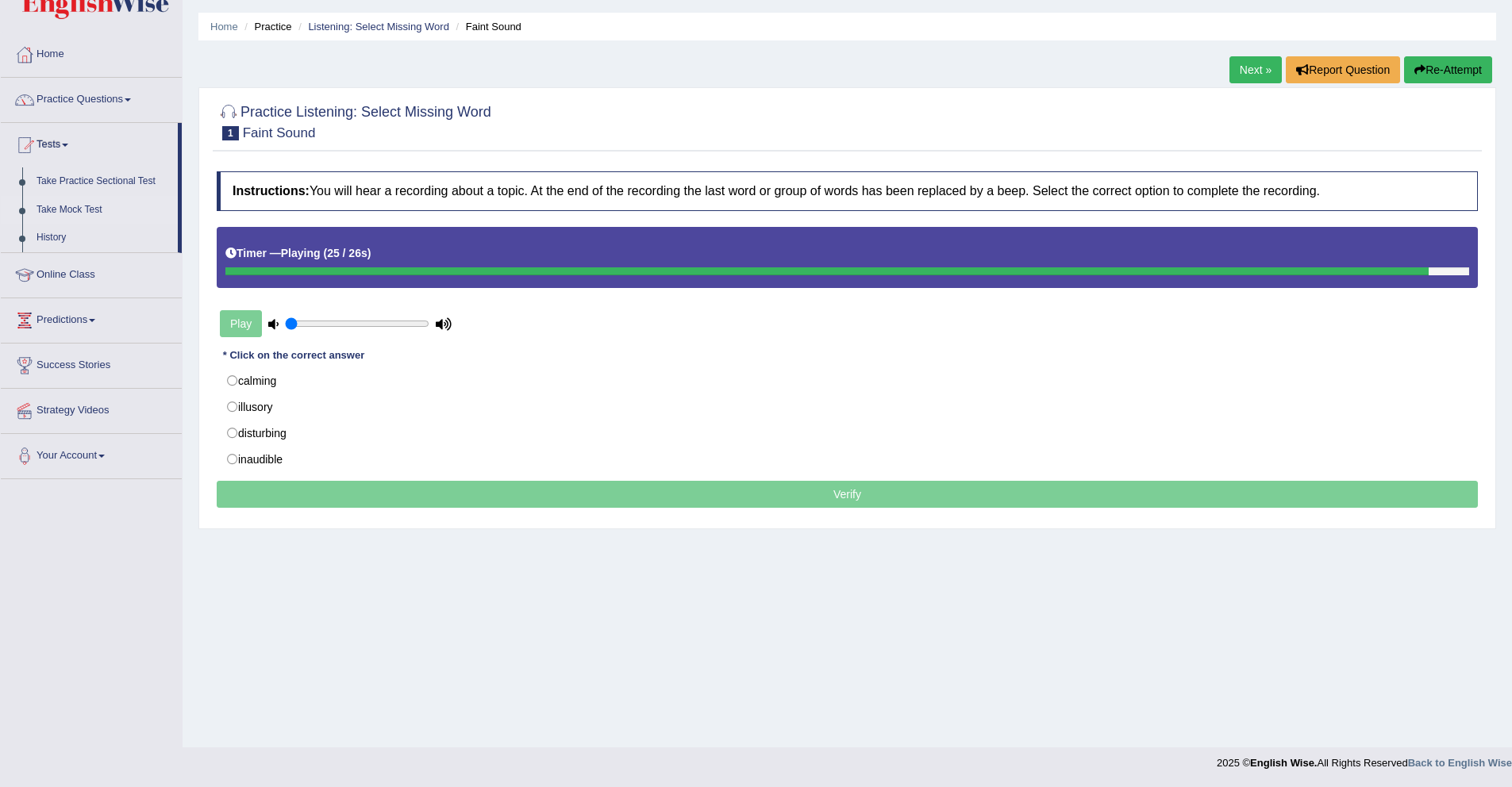
click at [64, 201] on link "Take Mock Test" at bounding box center [103, 211] width 148 height 29
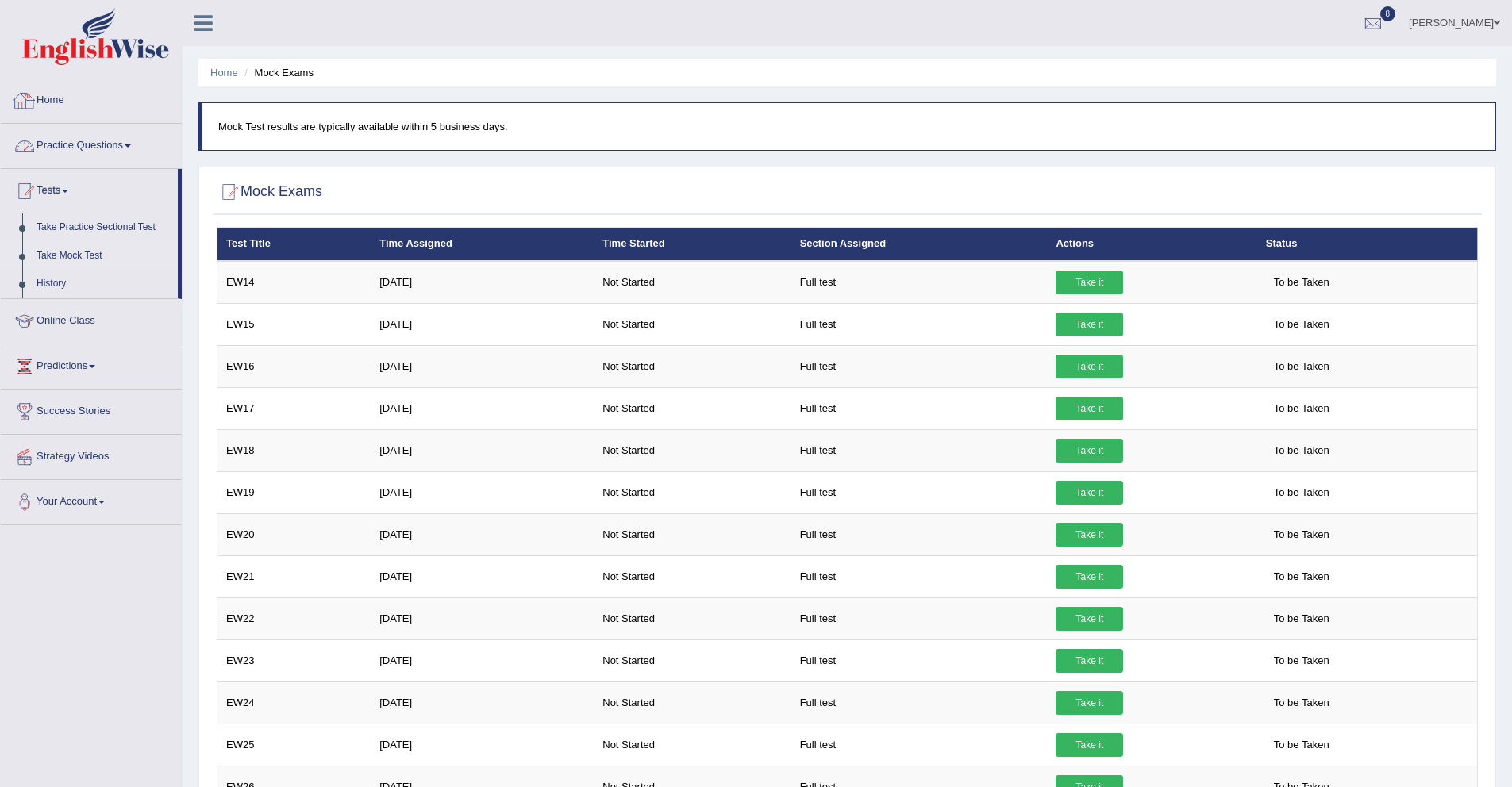
click at [55, 96] on link "Home" at bounding box center [91, 98] width 181 height 40
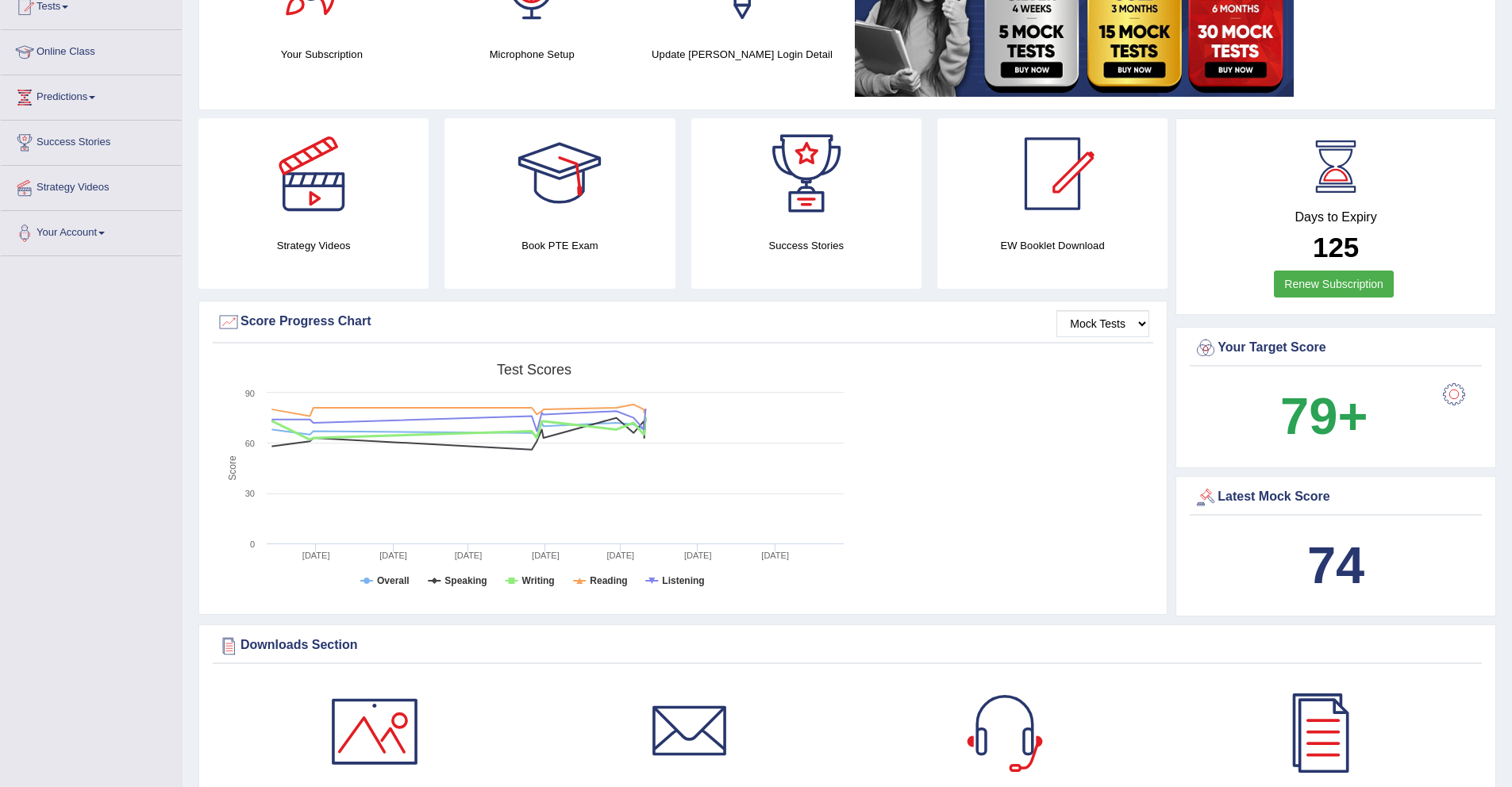
scroll to position [103, 0]
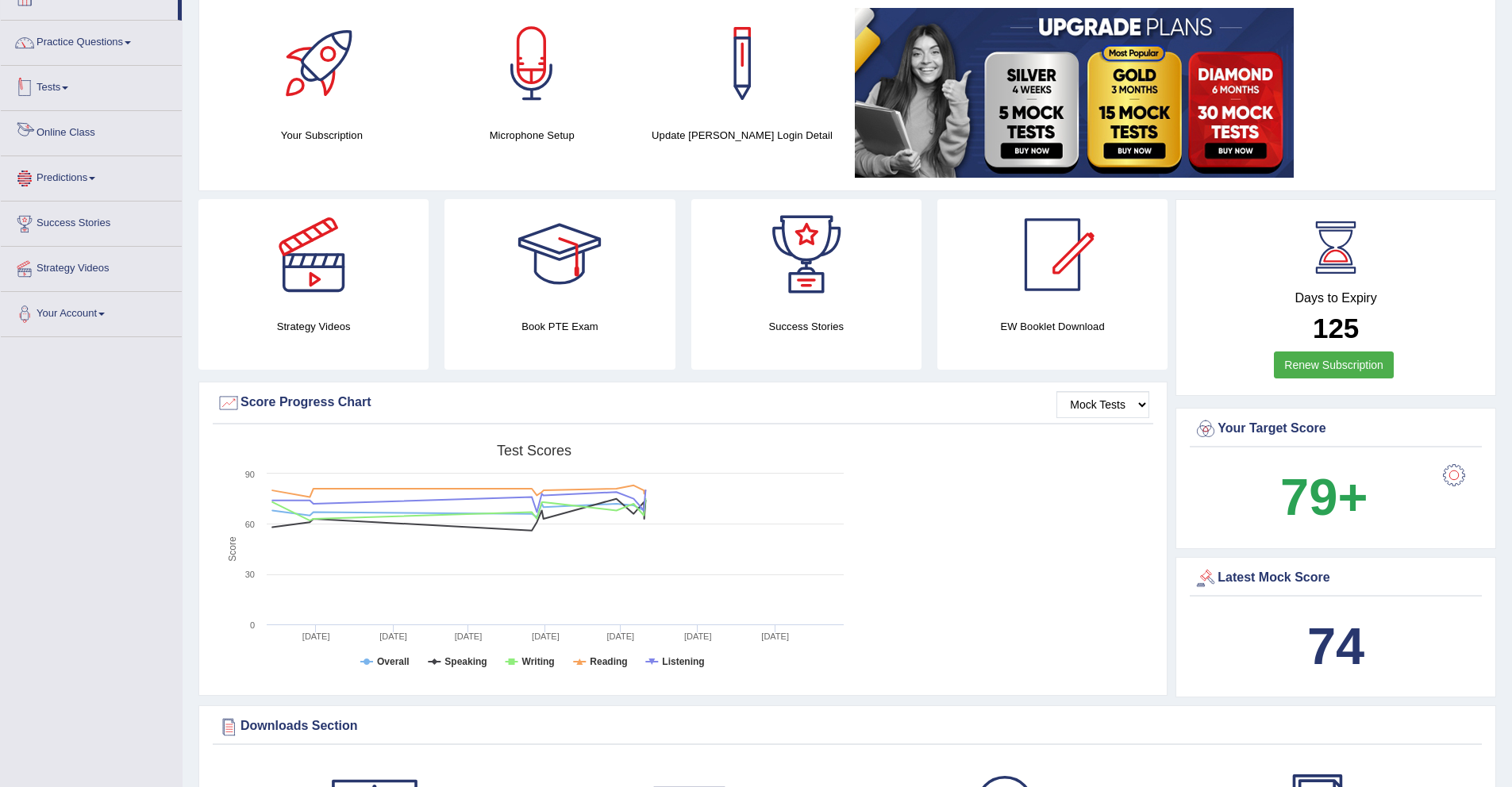
click at [74, 91] on link "Tests" at bounding box center [91, 85] width 181 height 40
click at [76, 157] on link "Take Mock Test" at bounding box center [103, 153] width 148 height 29
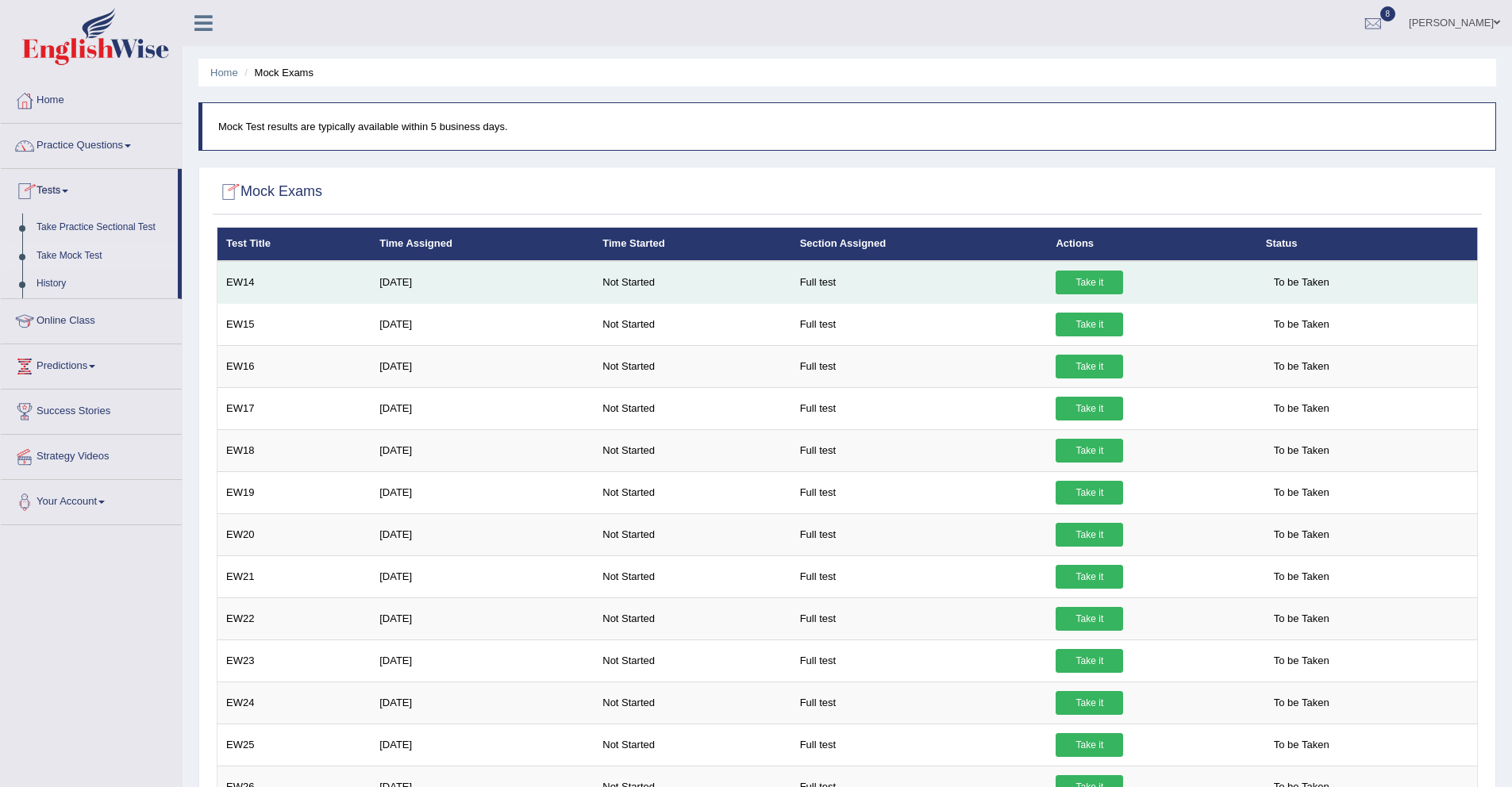
click at [1084, 283] on link "Take it" at bounding box center [1090, 283] width 68 height 24
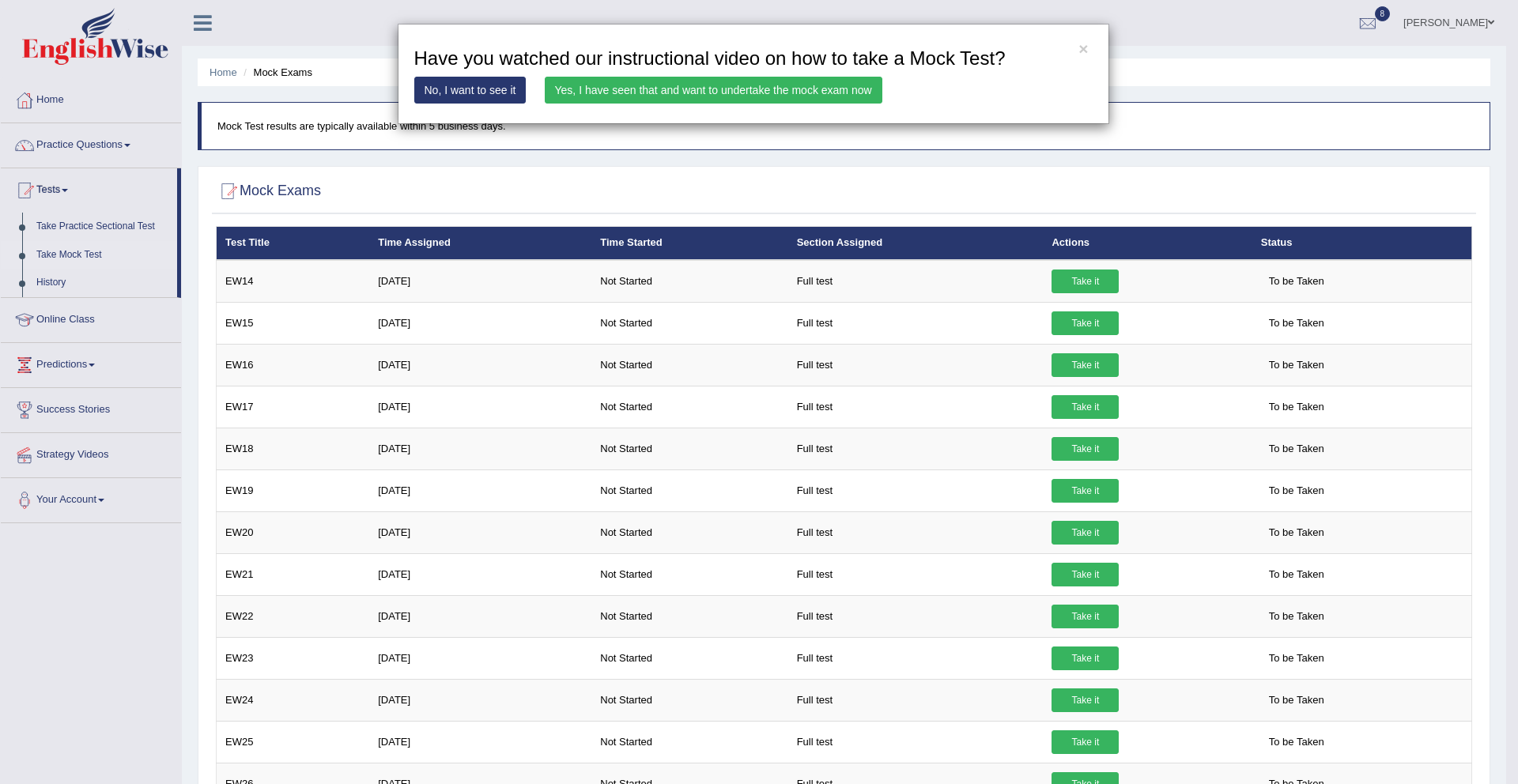
click at [1241, 167] on div "× Have you watched our instructional video on how to take a Mock Test? No, I wa…" at bounding box center [759, 392] width 1518 height 784
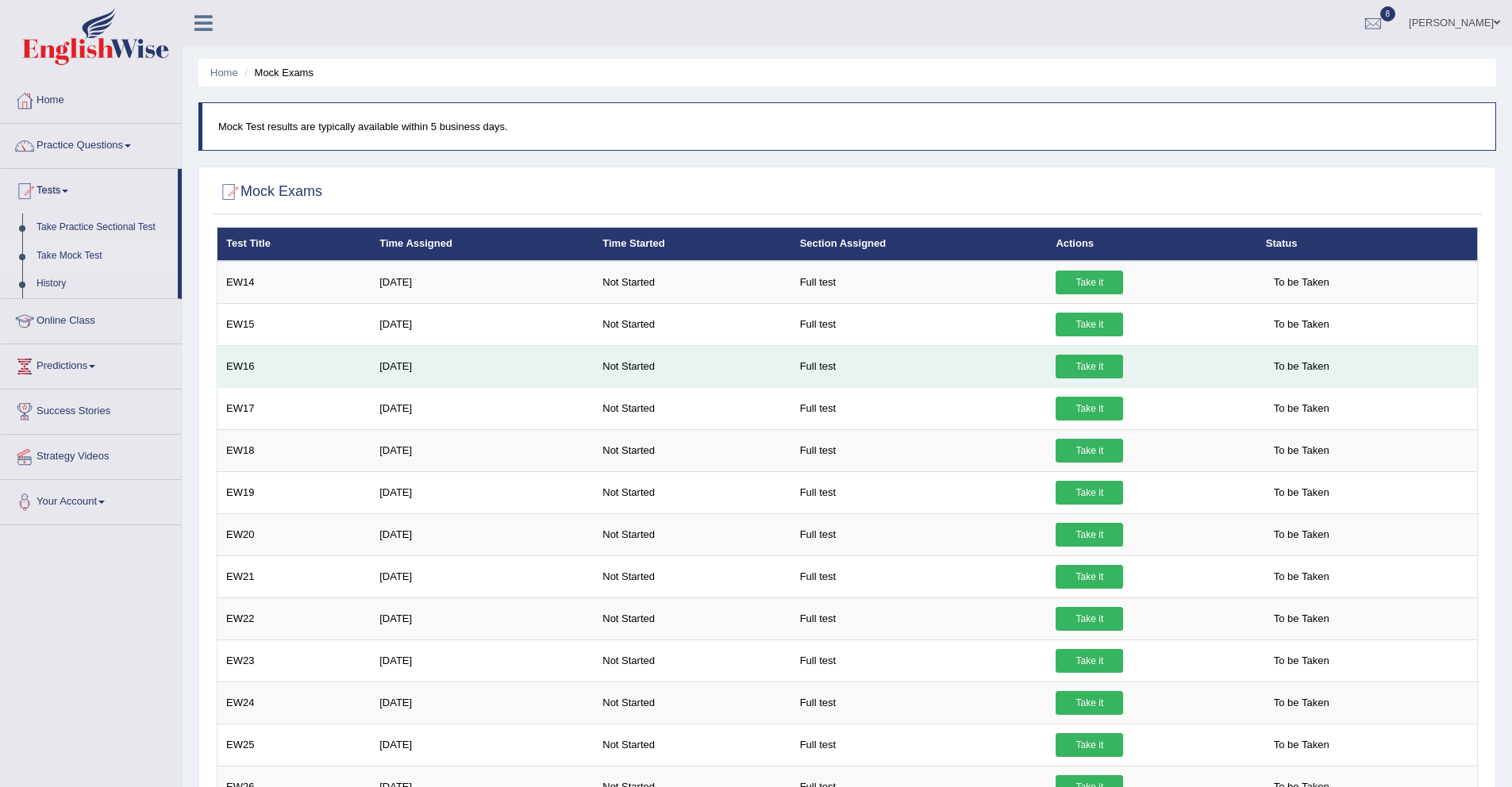
scroll to position [74, 0]
